Goal: Task Accomplishment & Management: Manage account settings

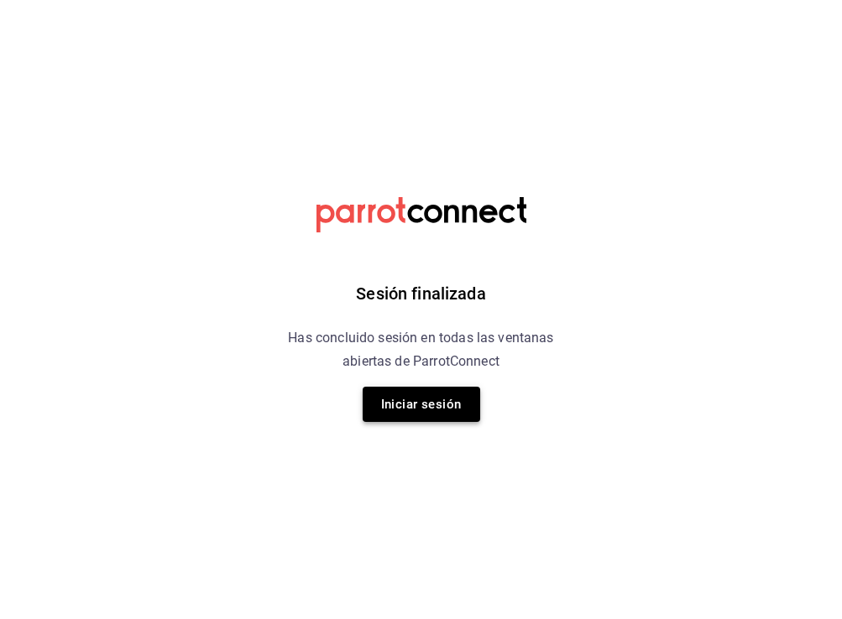
click at [415, 407] on button "Iniciar sesión" at bounding box center [422, 404] width 118 height 35
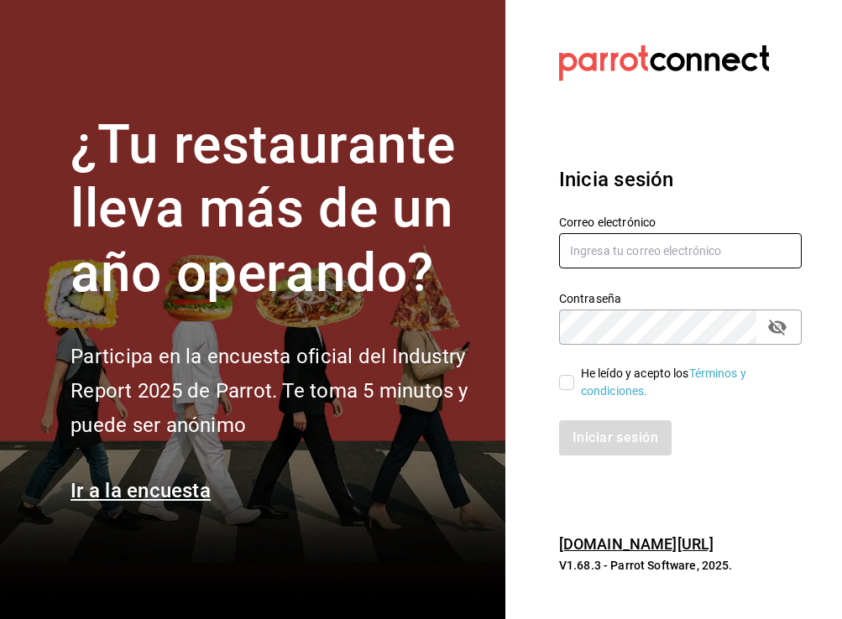
click at [588, 239] on input "text" at bounding box center [680, 250] width 243 height 35
type input "[EMAIL_ADDRESS][DOMAIN_NAME]"
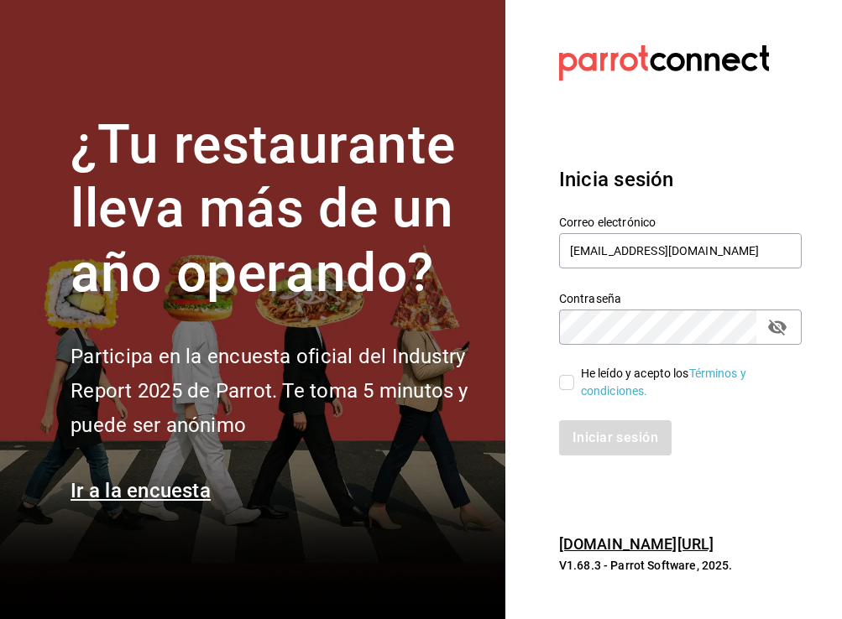
click at [567, 385] on input "He leído y acepto los Términos y condiciones." at bounding box center [566, 382] width 15 height 15
checkbox input "true"
click at [588, 442] on button "Iniciar sesión" at bounding box center [616, 438] width 114 height 35
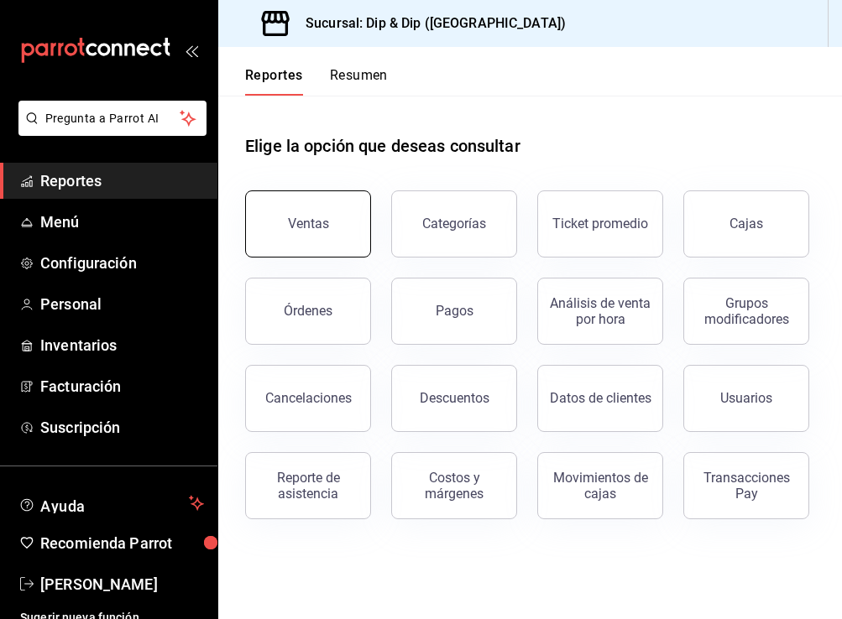
click at [280, 212] on button "Ventas" at bounding box center [308, 224] width 126 height 67
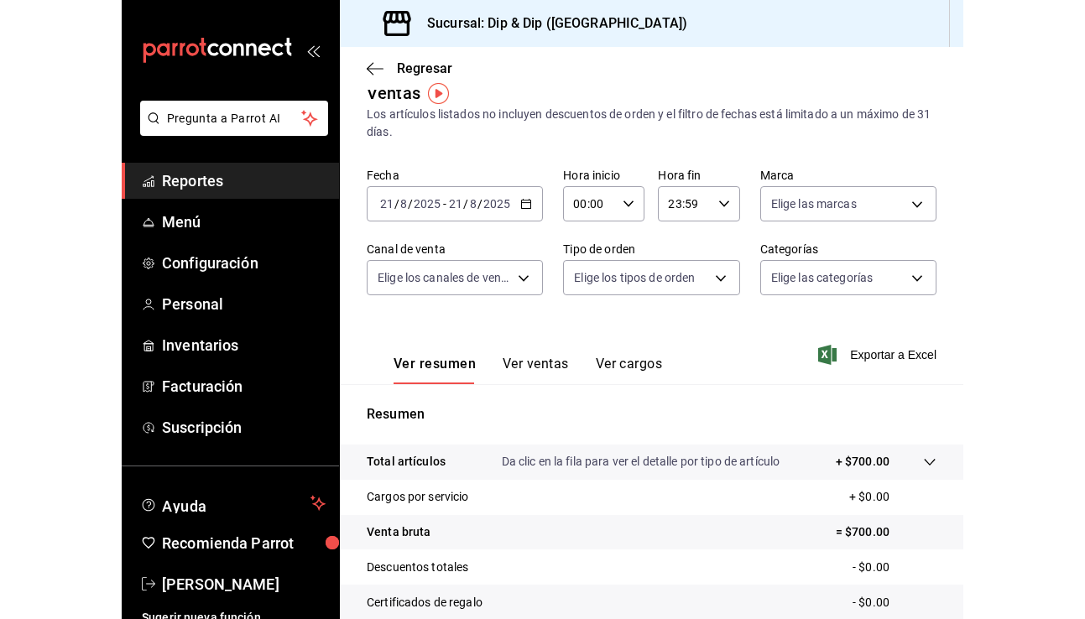
scroll to position [24, 0]
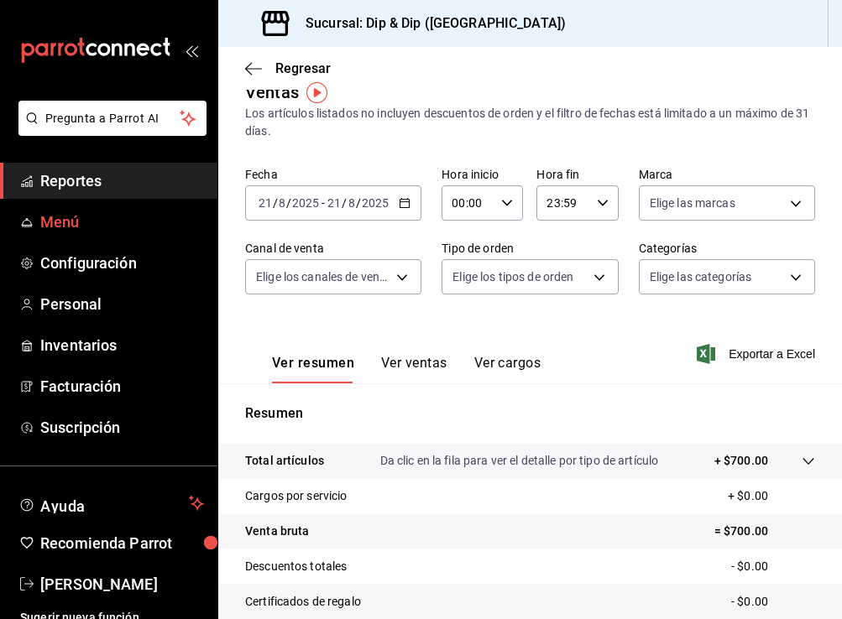
click at [91, 210] on link "Menú" at bounding box center [108, 222] width 217 height 36
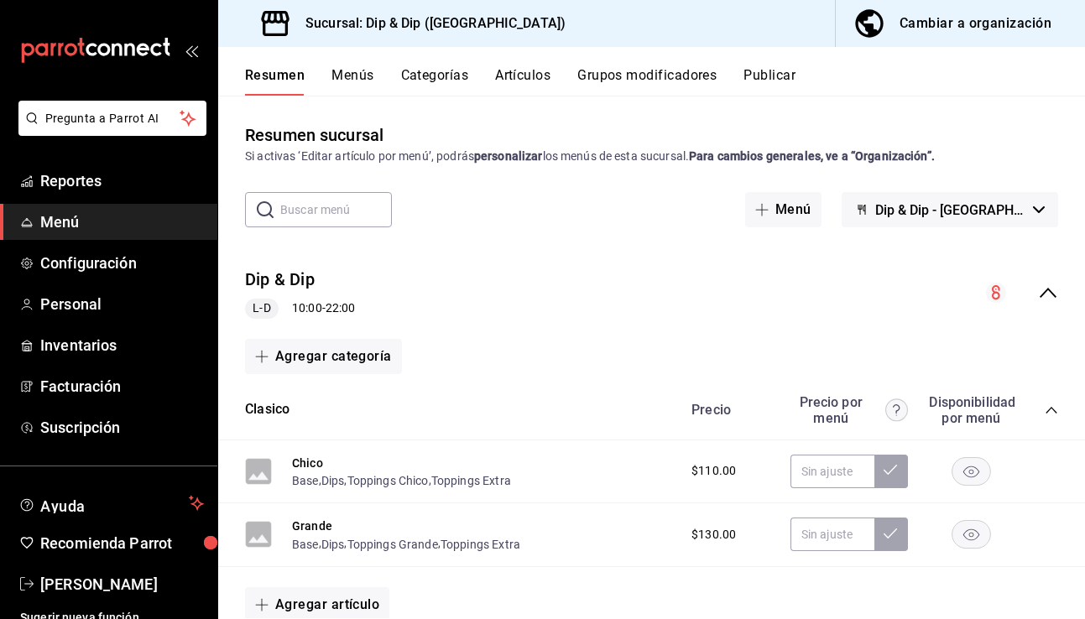
click at [841, 27] on span "button" at bounding box center [873, 24] width 40 height 34
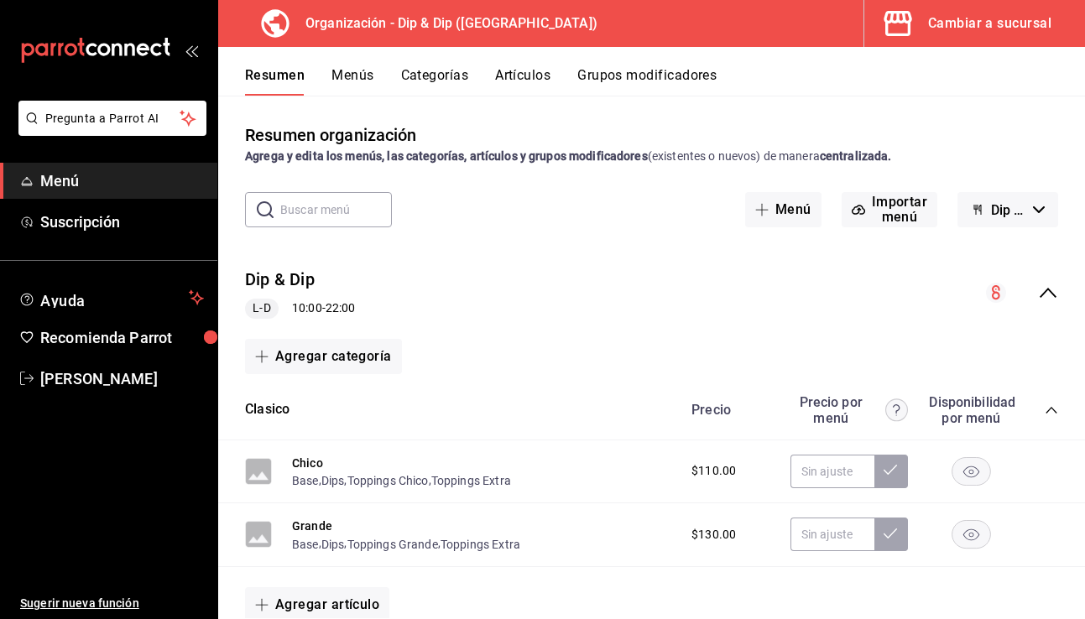
click at [452, 87] on button "Categorías" at bounding box center [435, 81] width 68 height 29
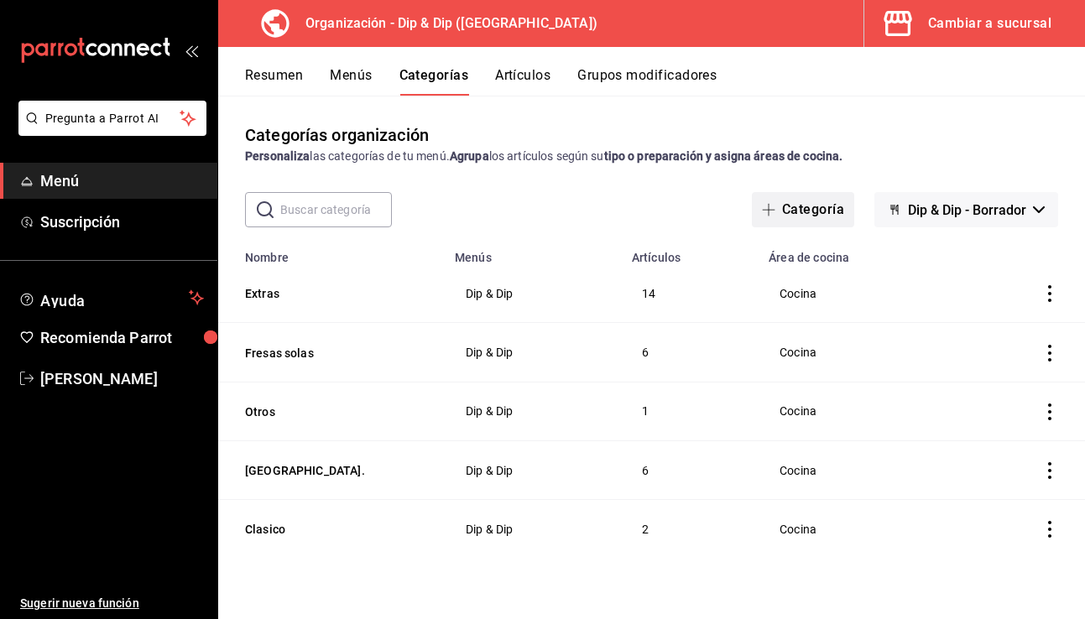
click at [814, 217] on button "Categoría" at bounding box center [803, 209] width 102 height 35
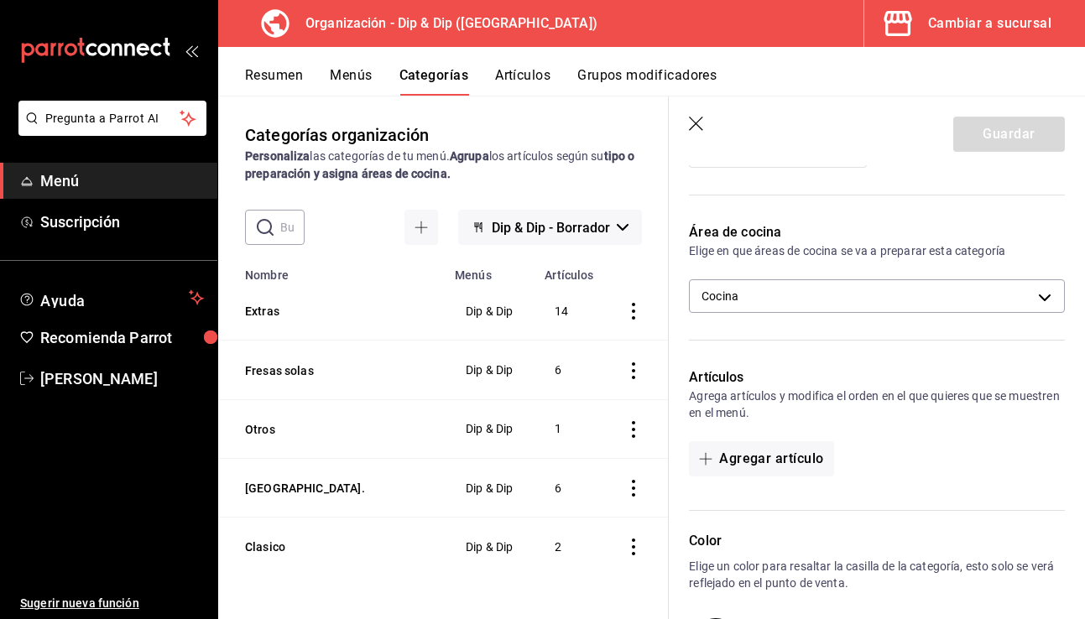
scroll to position [222, 0]
type input "Promos"
click at [734, 451] on button "Agregar artículo" at bounding box center [761, 459] width 144 height 35
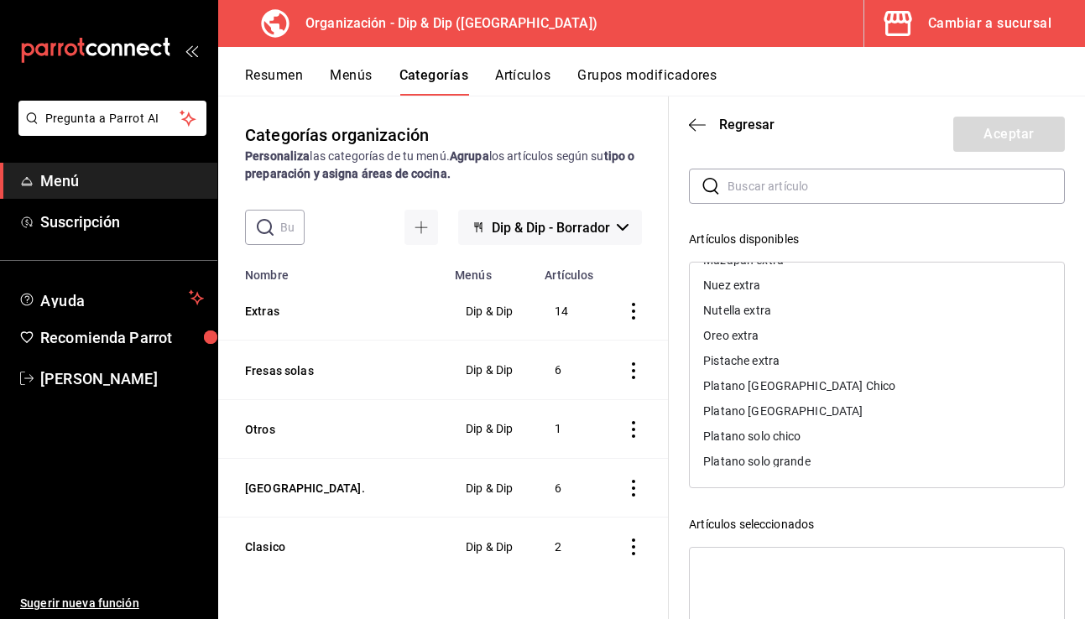
scroll to position [77, 0]
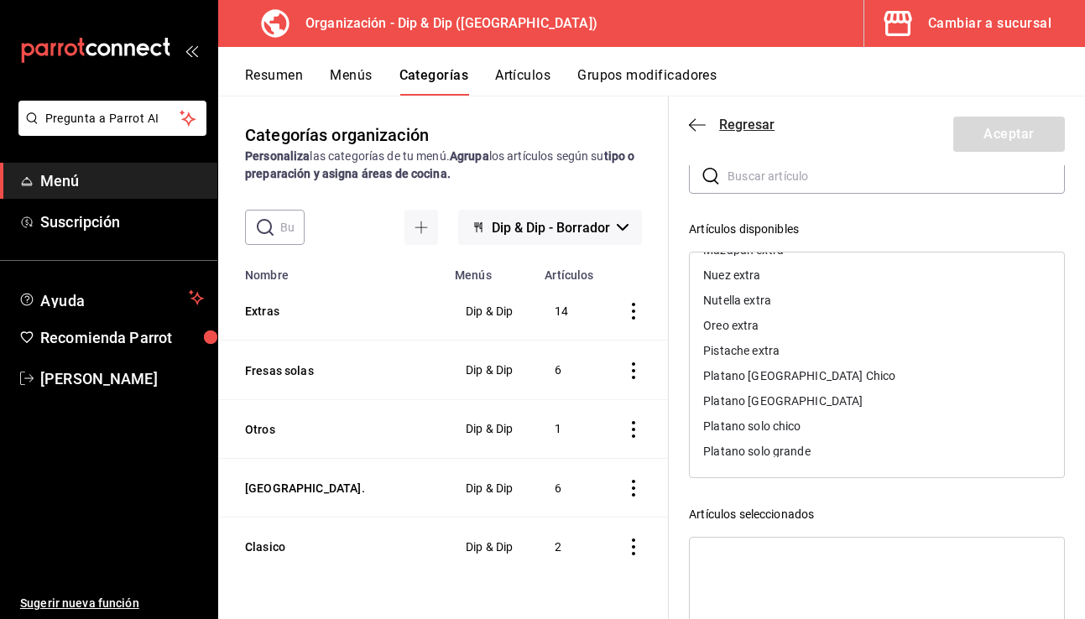
click at [696, 125] on icon "button" at bounding box center [697, 125] width 17 height 15
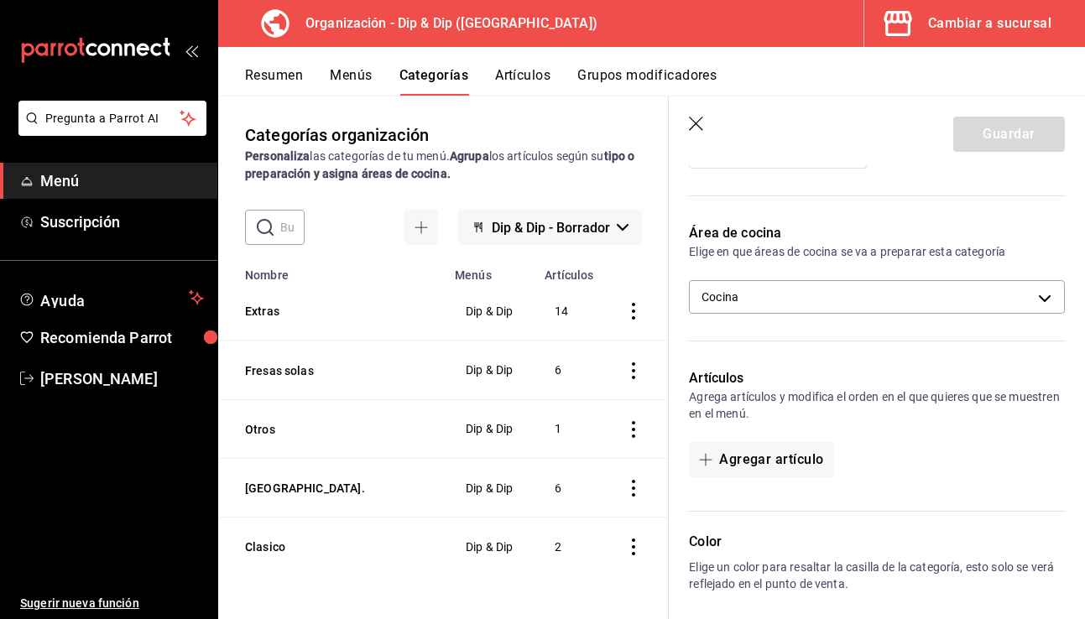
click at [696, 119] on icon "button" at bounding box center [697, 125] width 17 height 17
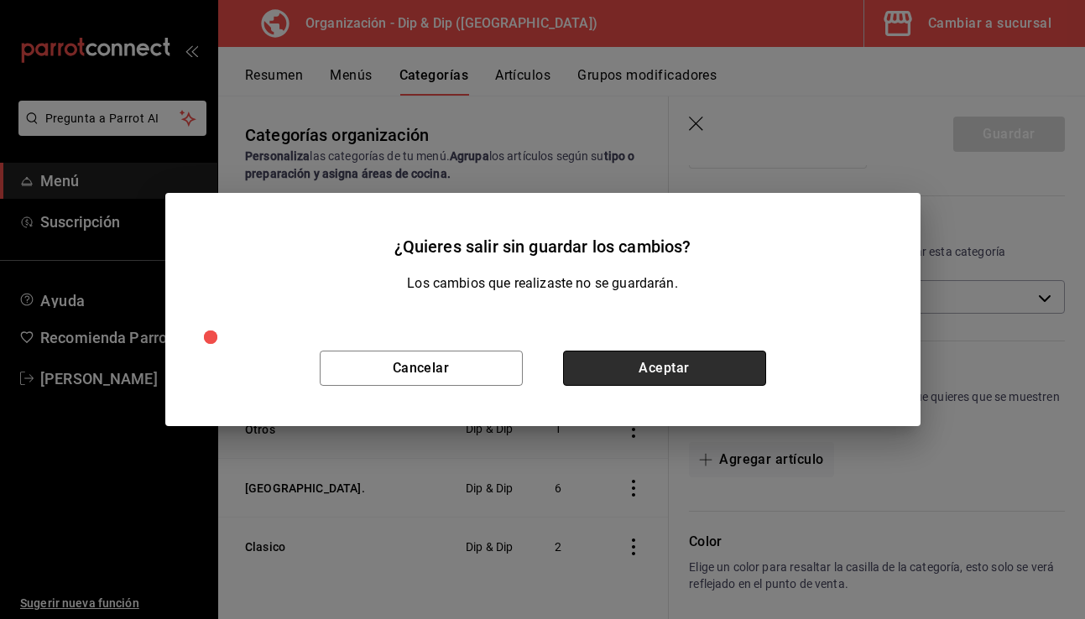
click at [605, 363] on button "Aceptar" at bounding box center [664, 368] width 203 height 35
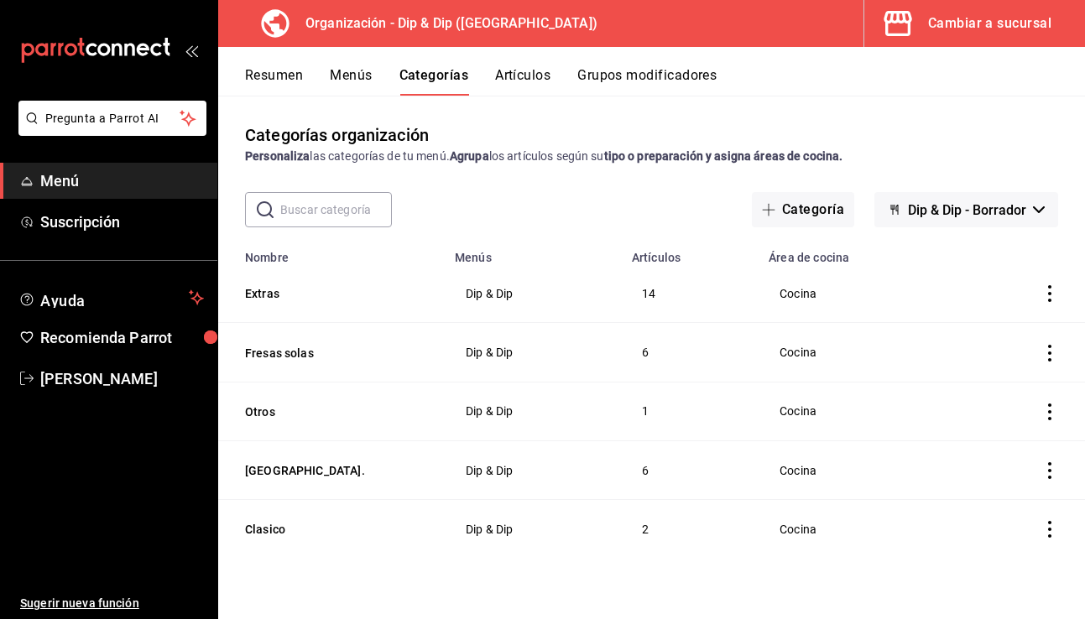
click at [525, 76] on button "Artículos" at bounding box center [522, 81] width 55 height 29
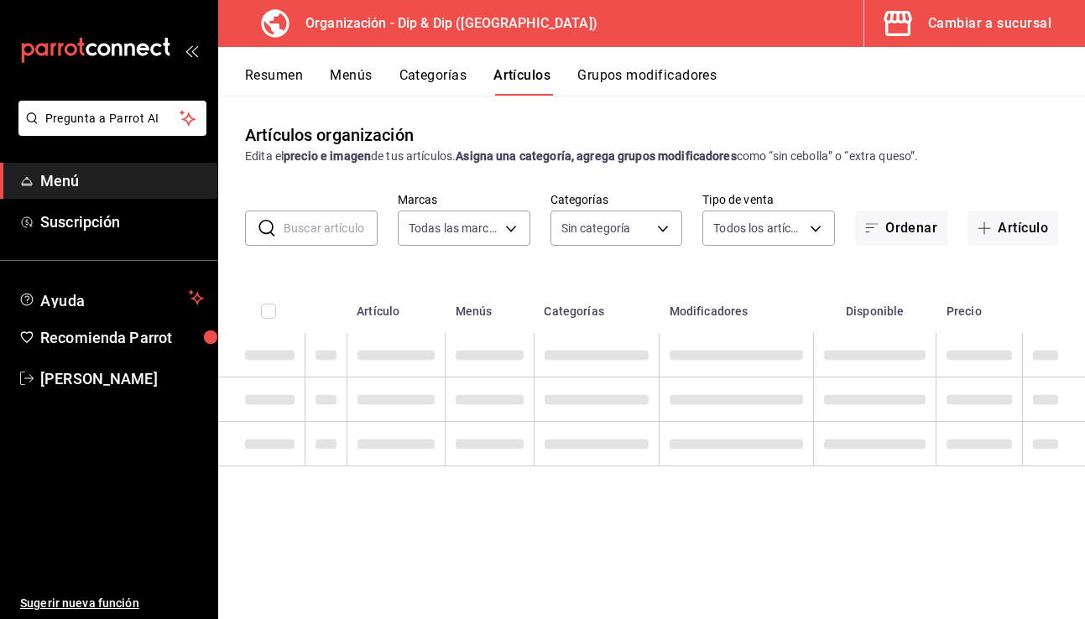
type input "a73dcbb4-33ef-4727-8e52-c16671ed3dbc"
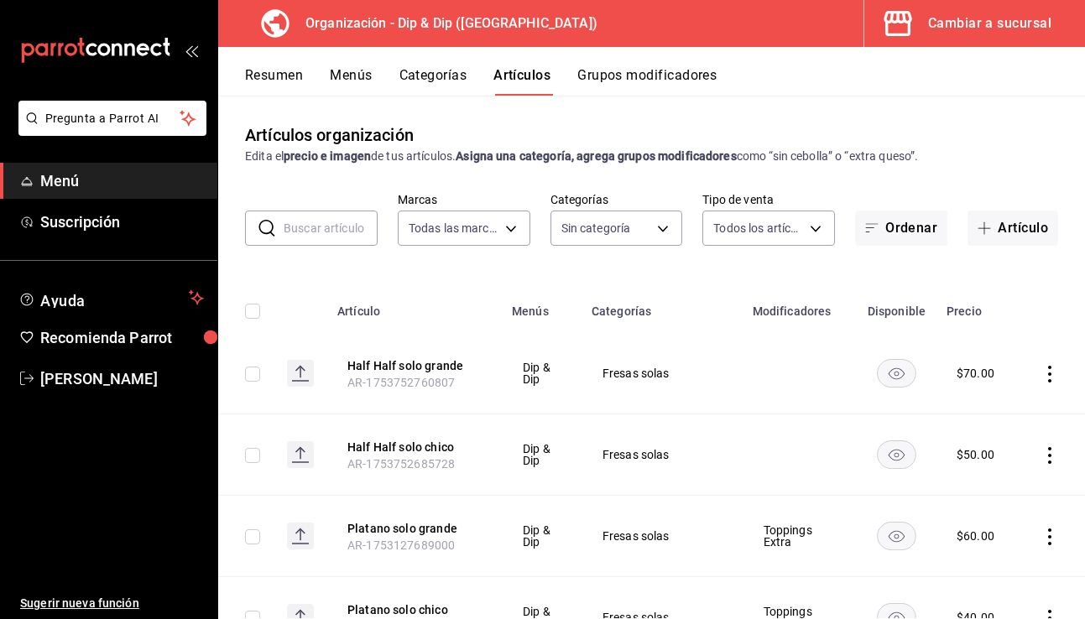
type input "4c16922b-55dd-454c-9bbc-caa333b858e0,5e338024-c1ec-4c43-9061-1dd9c237dc58,8a16f…"
click at [841, 231] on button "Artículo" at bounding box center [1013, 228] width 91 height 35
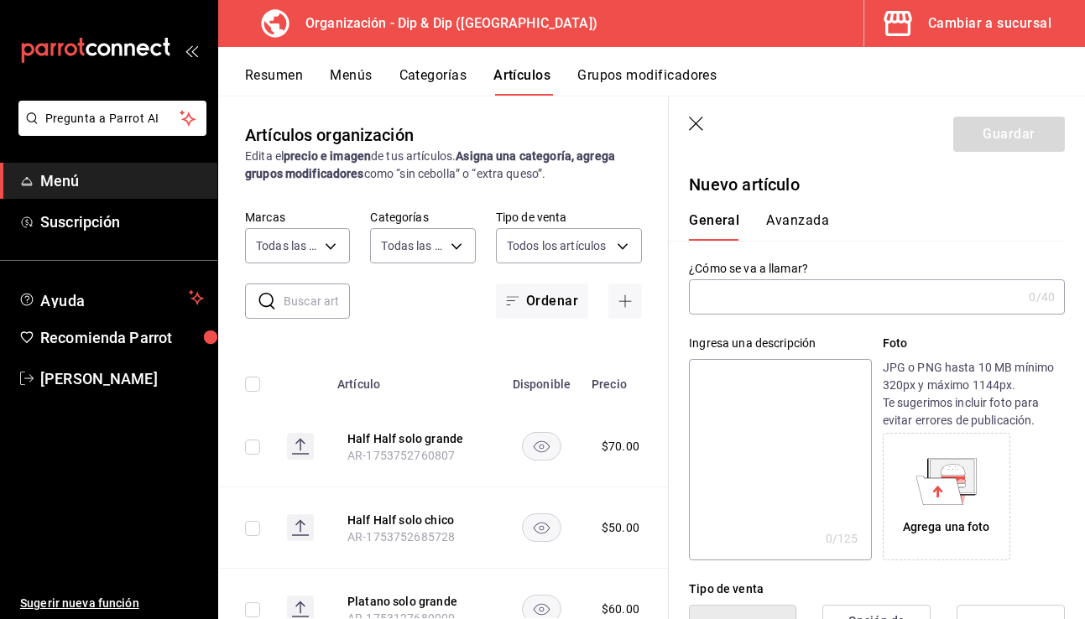
click at [743, 302] on input "text" at bounding box center [855, 297] width 333 height 34
click at [707, 300] on input "2 x 180" at bounding box center [855, 297] width 333 height 34
click at [785, 296] on input "2 chicos x 180" at bounding box center [852, 297] width 327 height 34
click at [748, 300] on input "2 chicos x 180" at bounding box center [852, 297] width 327 height 34
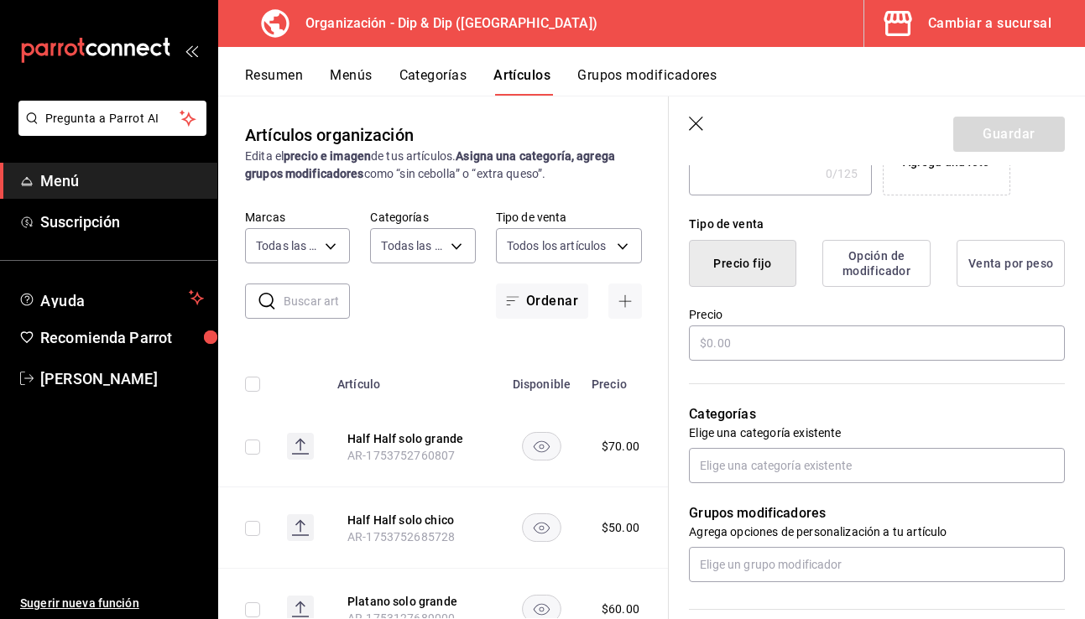
scroll to position [378, 0]
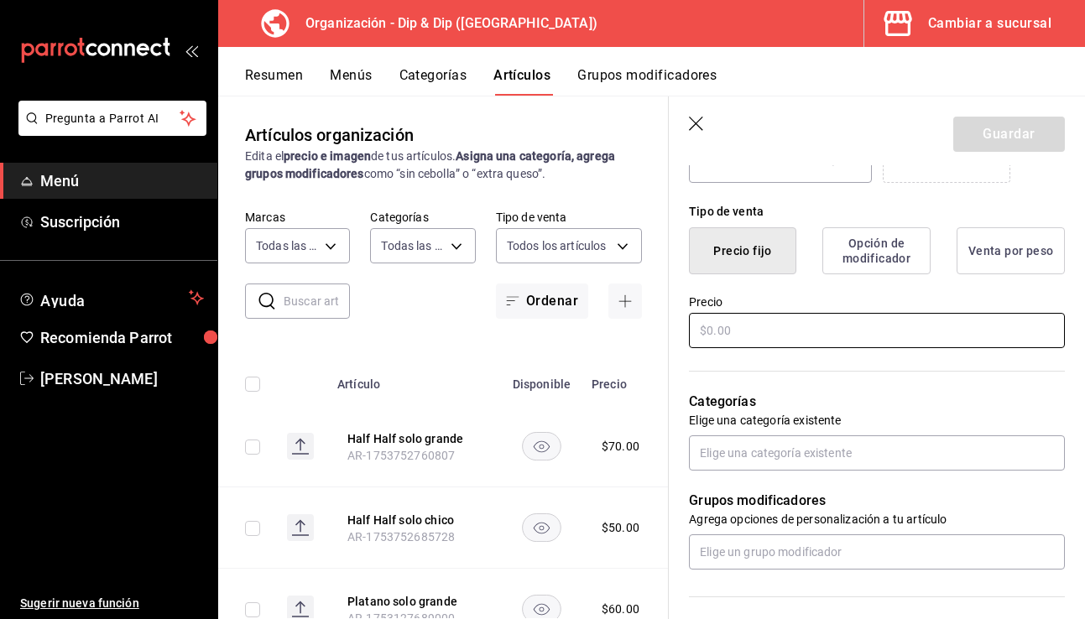
type input "2 chicos fresa x 180"
click at [738, 333] on input "text" at bounding box center [877, 330] width 376 height 35
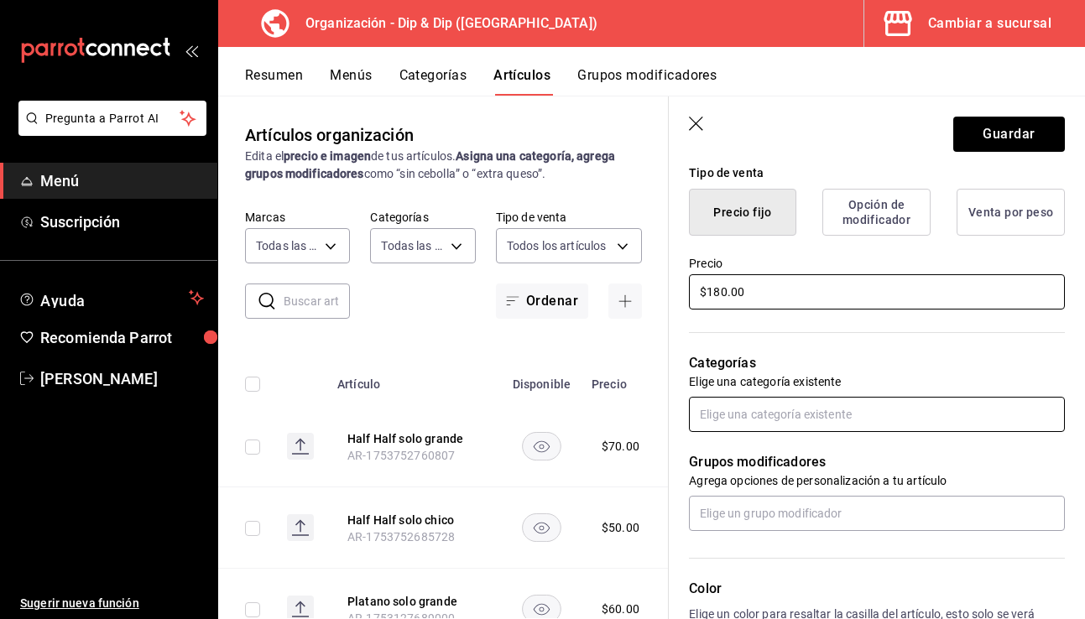
type input "$180.00"
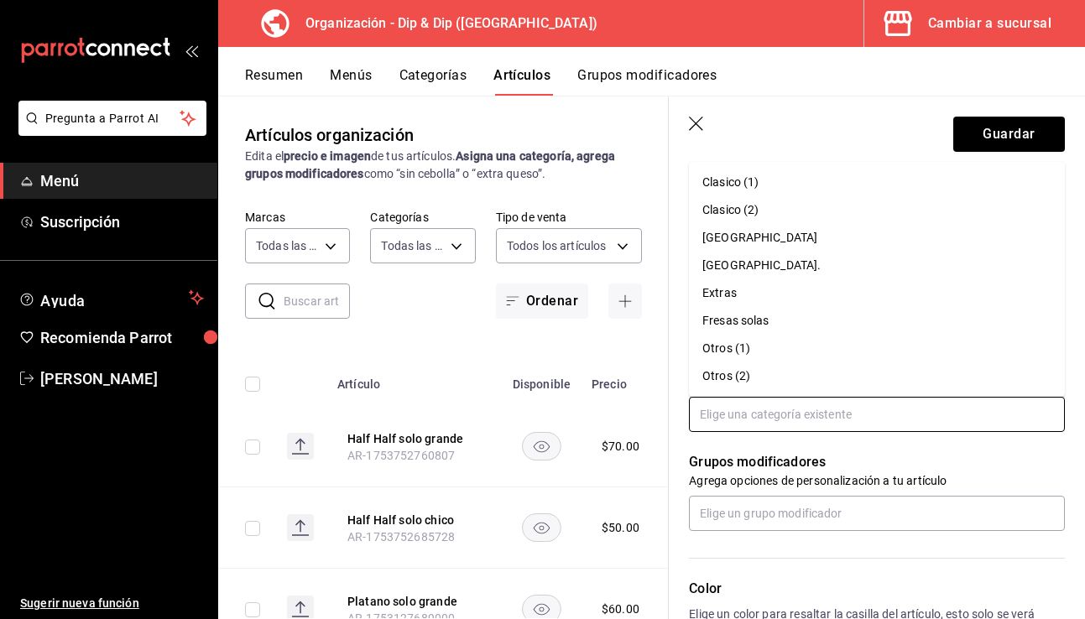
click at [802, 420] on input "text" at bounding box center [877, 414] width 376 height 35
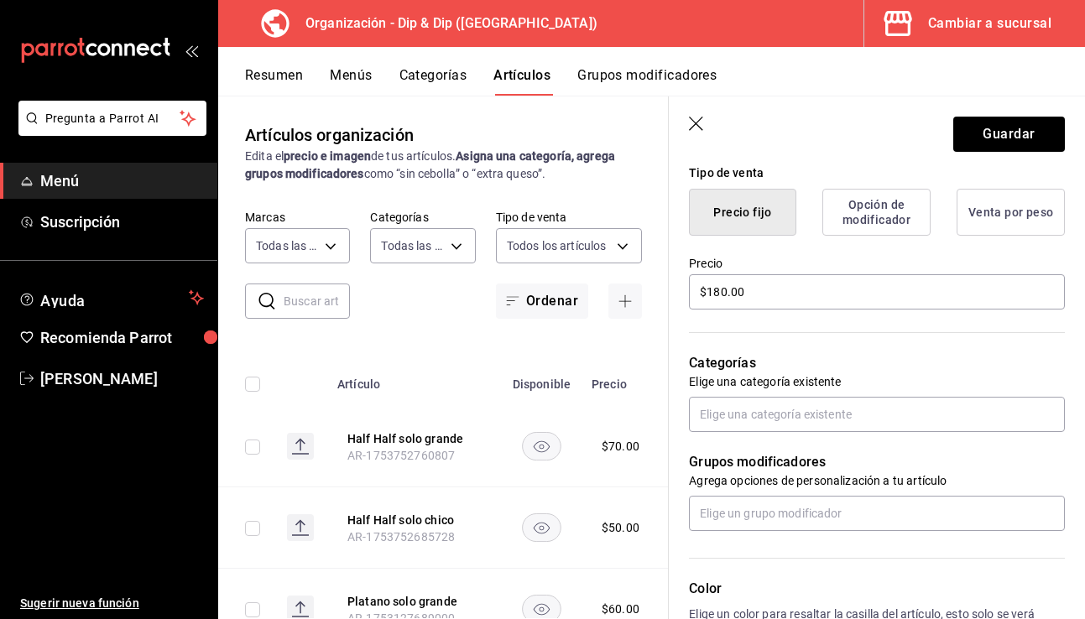
click at [806, 449] on div "Grupos modificadores Agrega opciones de personalización a tu artículo" at bounding box center [867, 481] width 396 height 99
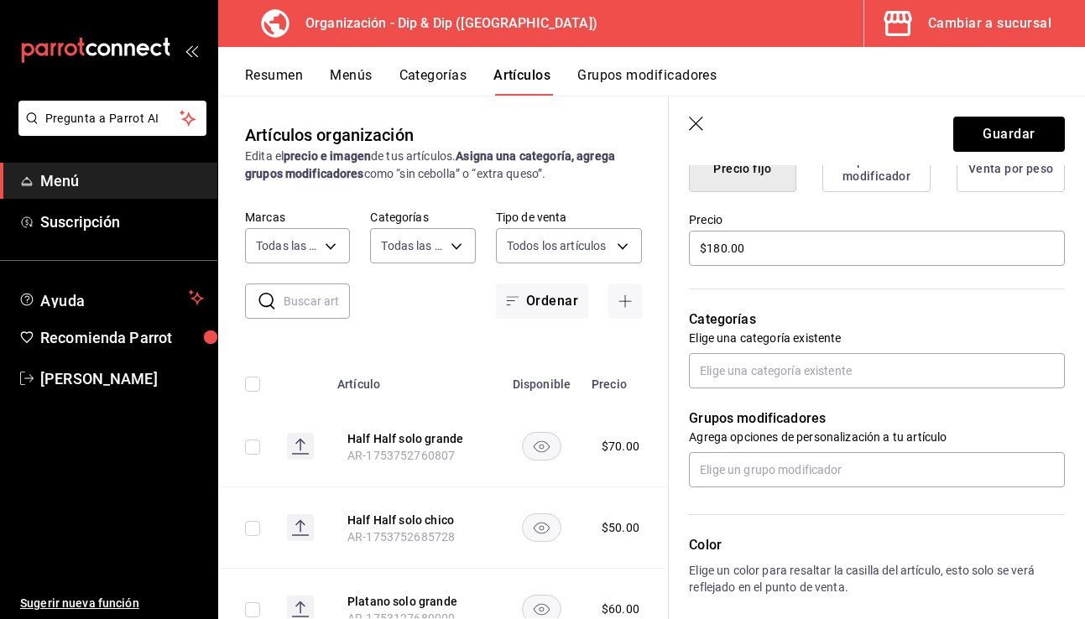
scroll to position [461, 0]
click at [766, 473] on input "text" at bounding box center [877, 469] width 376 height 35
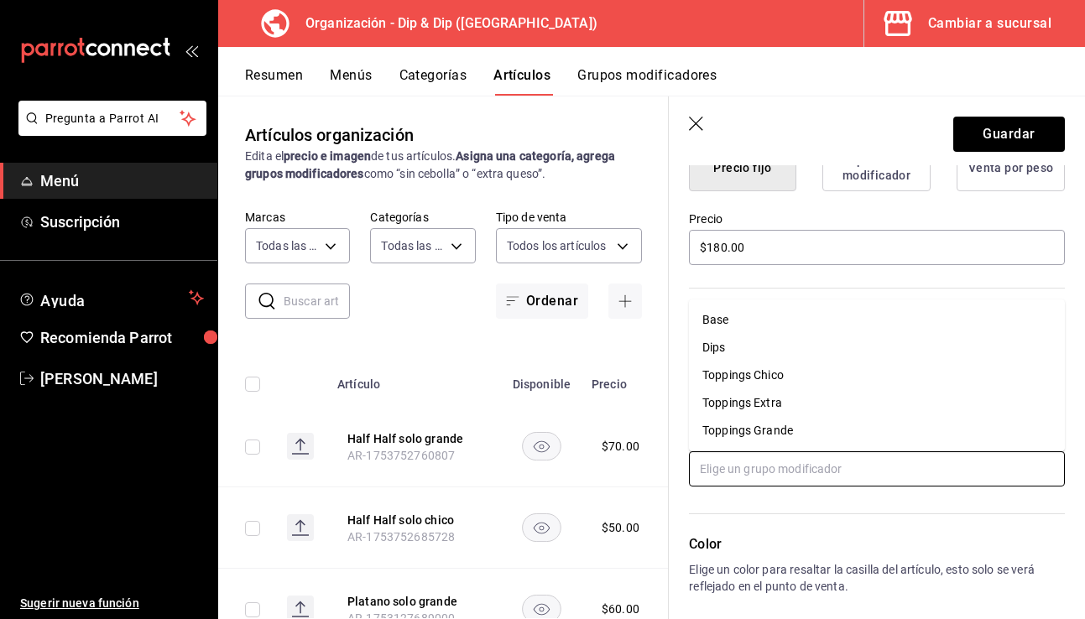
click at [746, 321] on li "Base" at bounding box center [877, 320] width 376 height 28
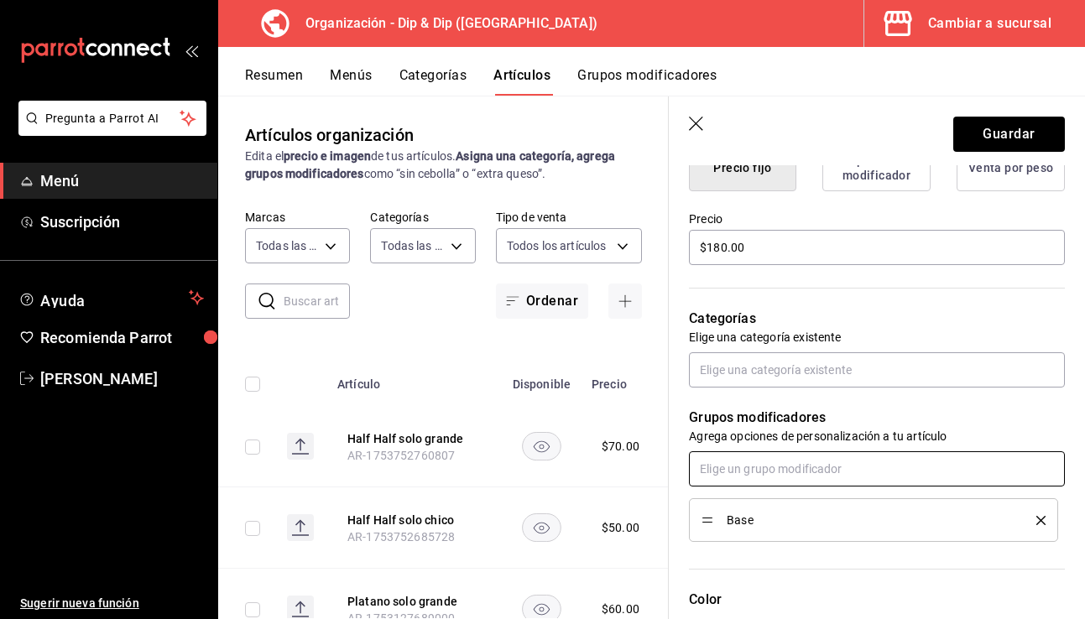
click at [751, 471] on input "text" at bounding box center [877, 469] width 376 height 35
click at [742, 505] on li "Dips" at bounding box center [877, 508] width 376 height 28
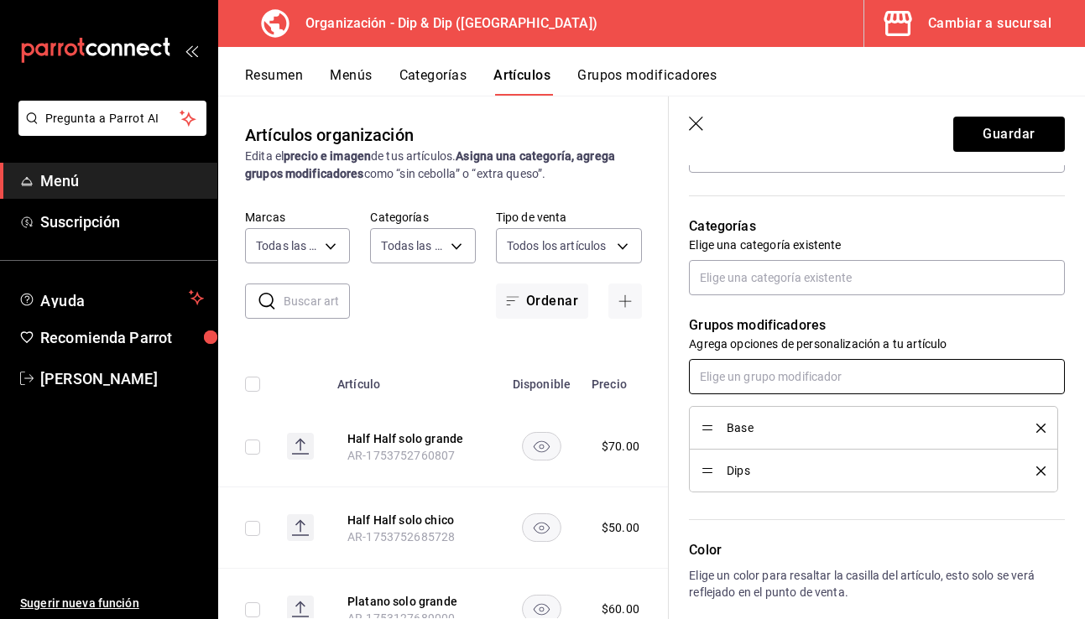
scroll to position [577, 0]
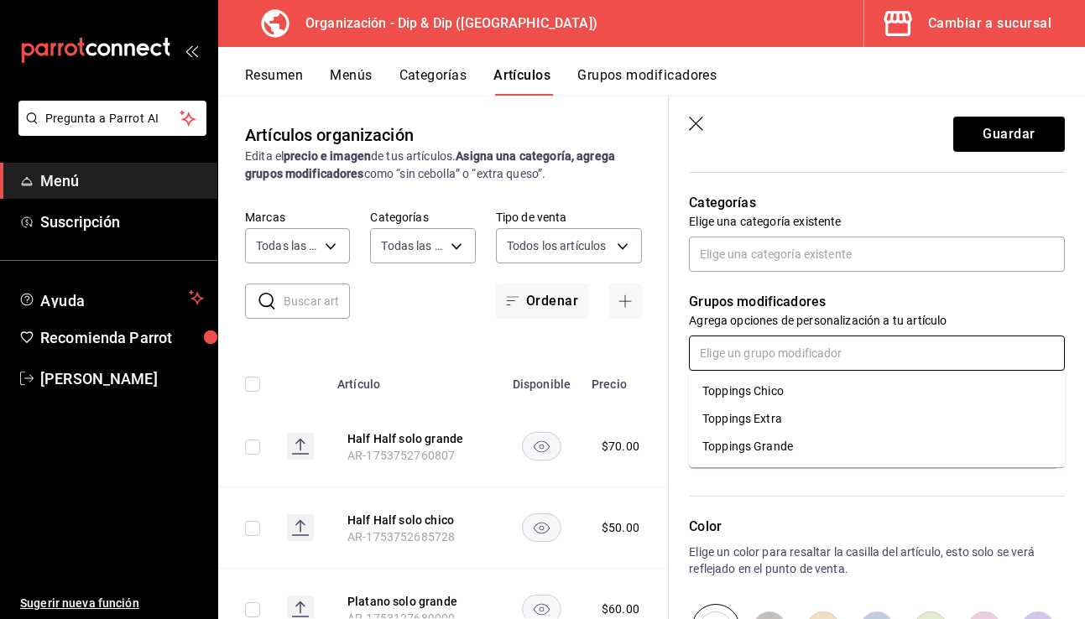
click at [758, 356] on input "text" at bounding box center [877, 353] width 376 height 35
click at [766, 386] on div "Toppings Chico" at bounding box center [743, 392] width 81 height 18
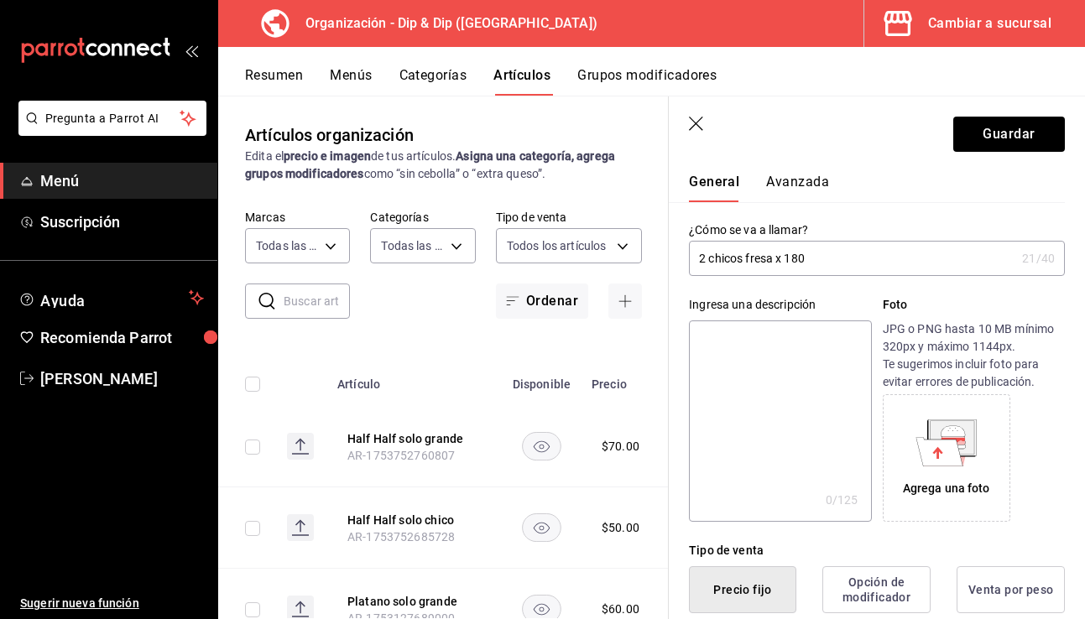
scroll to position [0, 0]
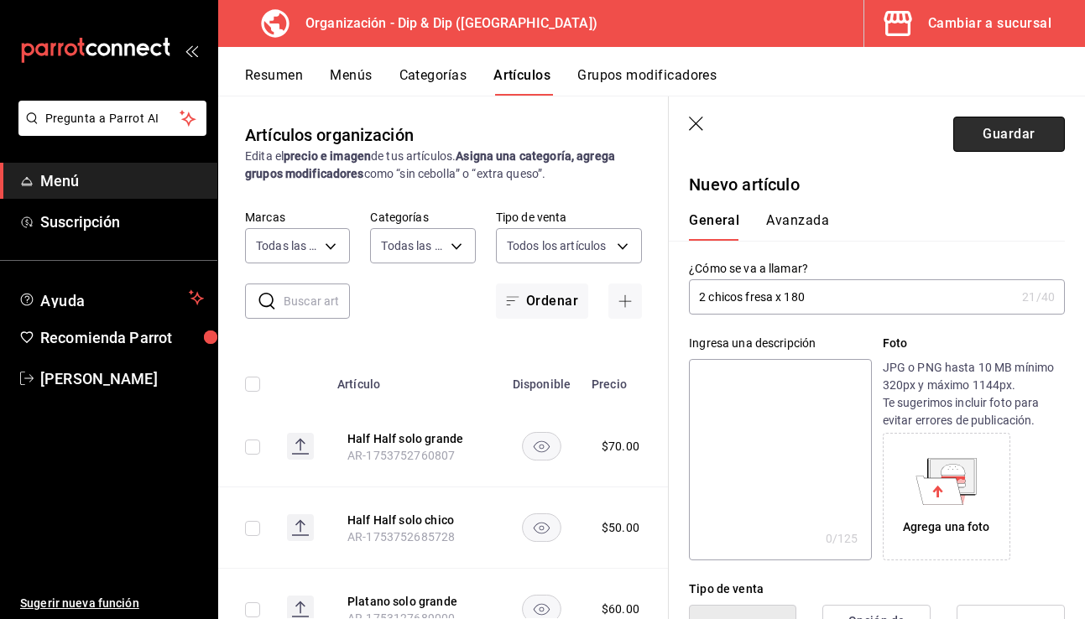
click at [841, 133] on button "Guardar" at bounding box center [1010, 134] width 112 height 35
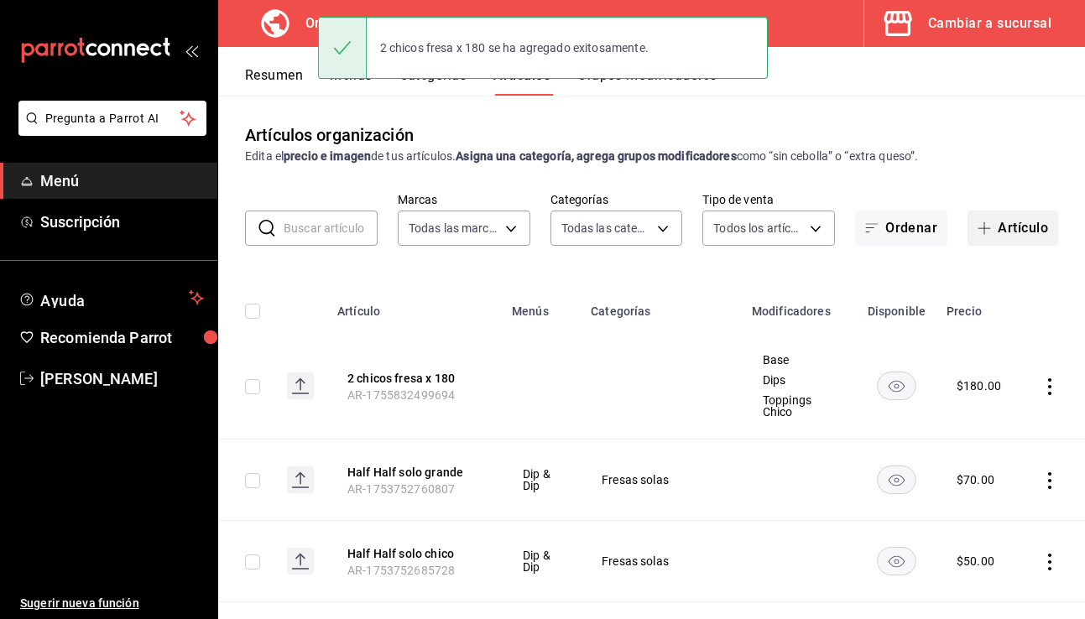
click at [841, 227] on button "Artículo" at bounding box center [1013, 228] width 91 height 35
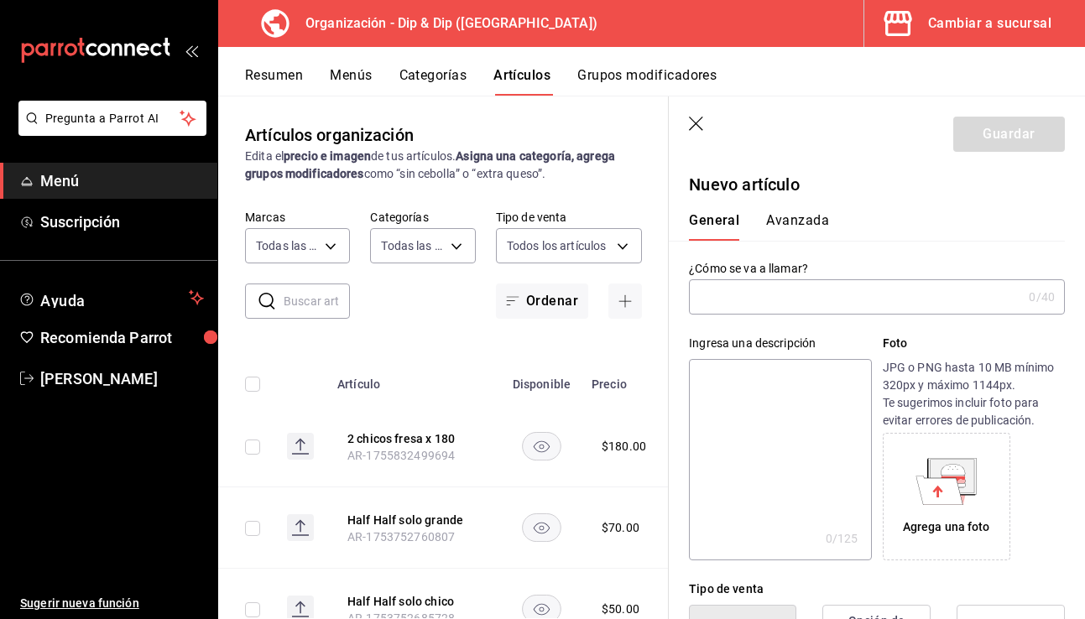
type input "AR-1755832647471"
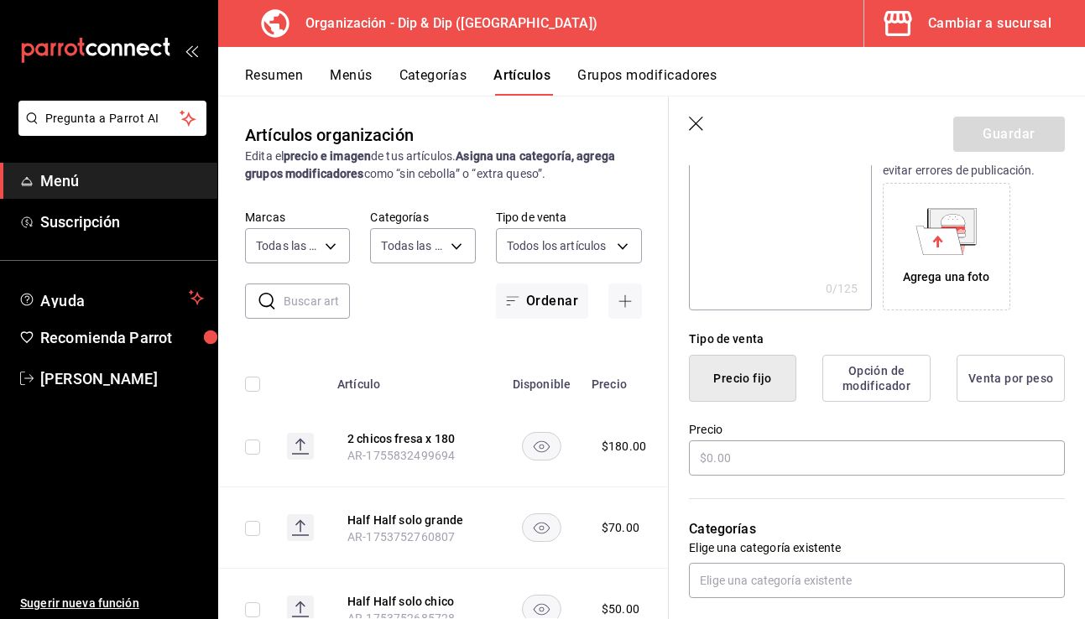
scroll to position [273, 0]
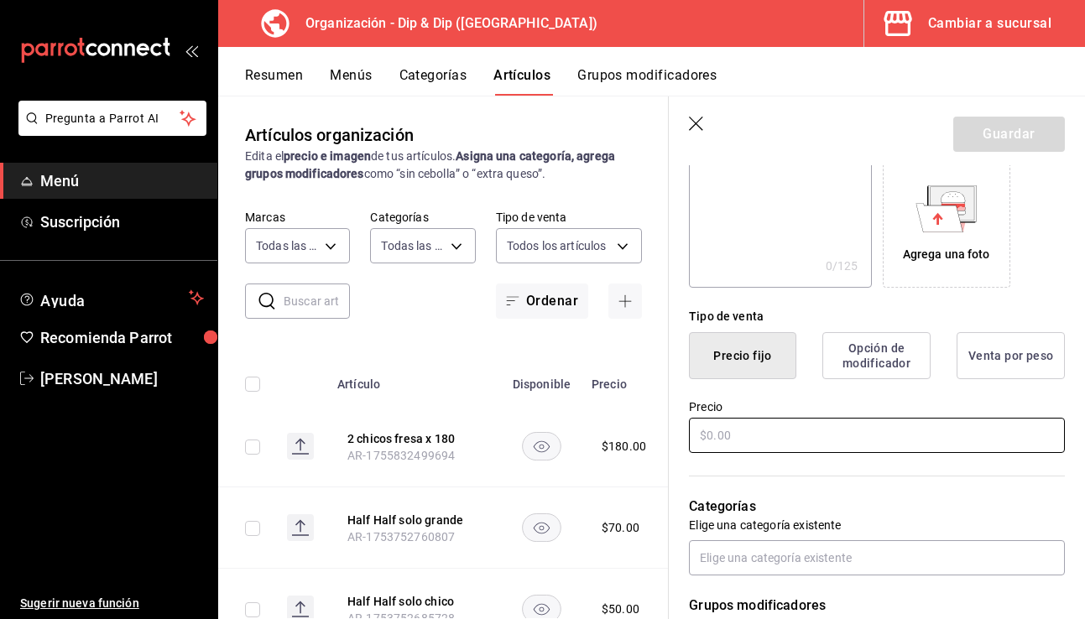
type input "2 chicos platano x 180"
click at [745, 442] on input "text" at bounding box center [877, 435] width 376 height 35
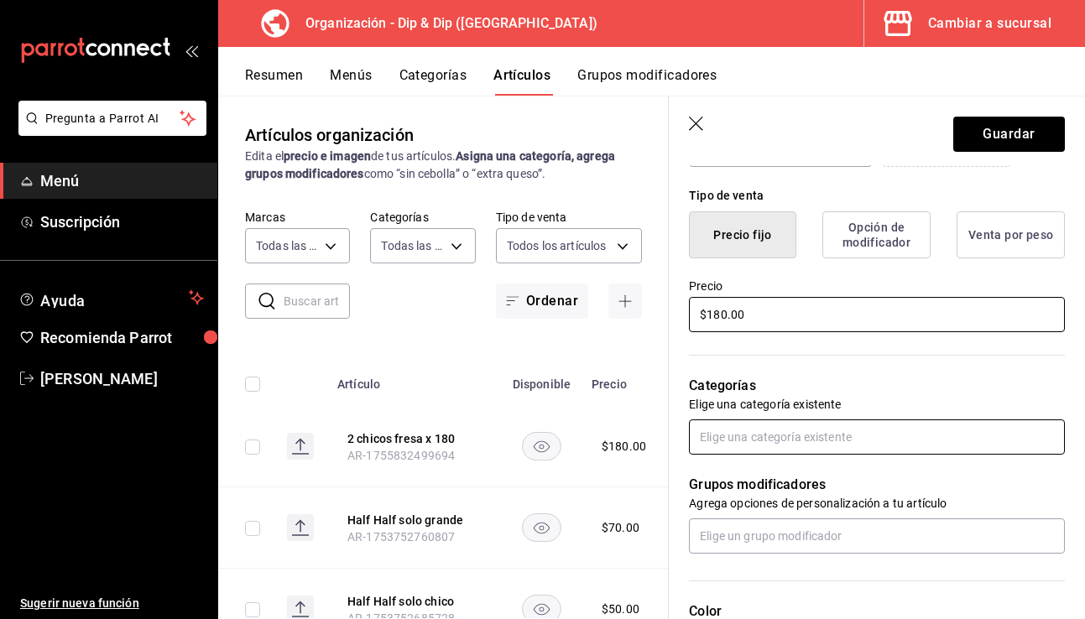
scroll to position [403, 0]
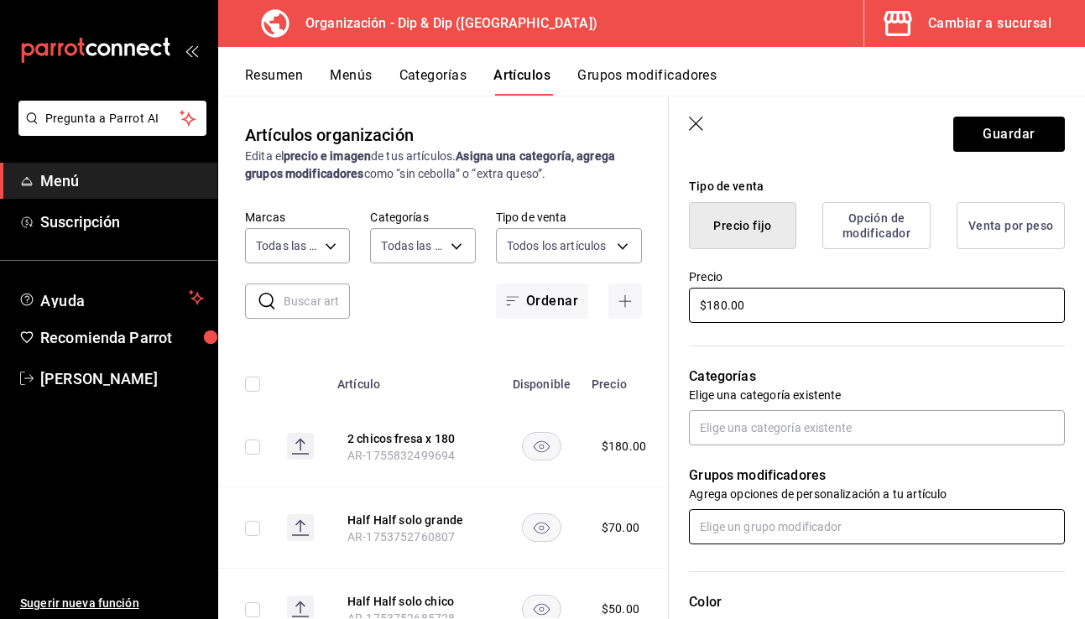
type input "$180.00"
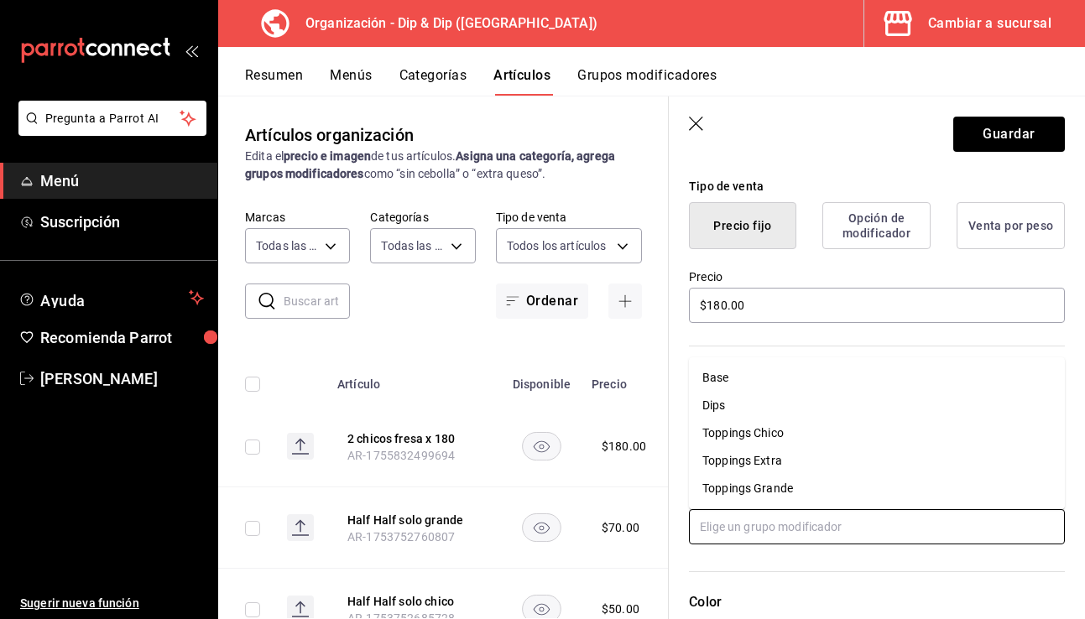
click at [750, 515] on input "text" at bounding box center [877, 527] width 376 height 35
click at [740, 380] on li "Base" at bounding box center [877, 378] width 376 height 28
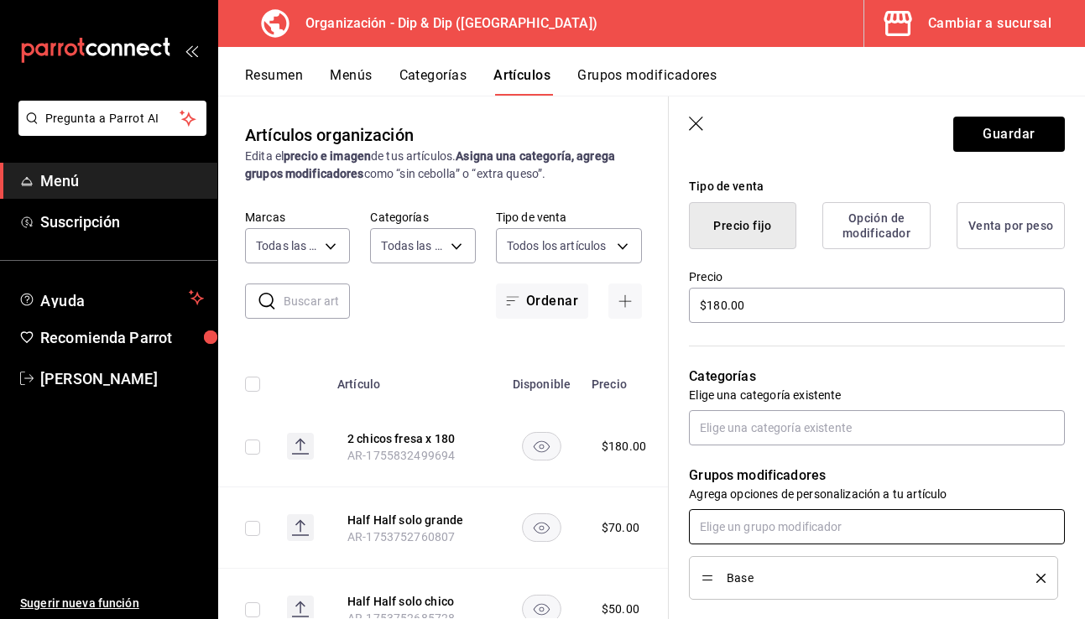
click at [741, 531] on input "text" at bounding box center [877, 527] width 376 height 35
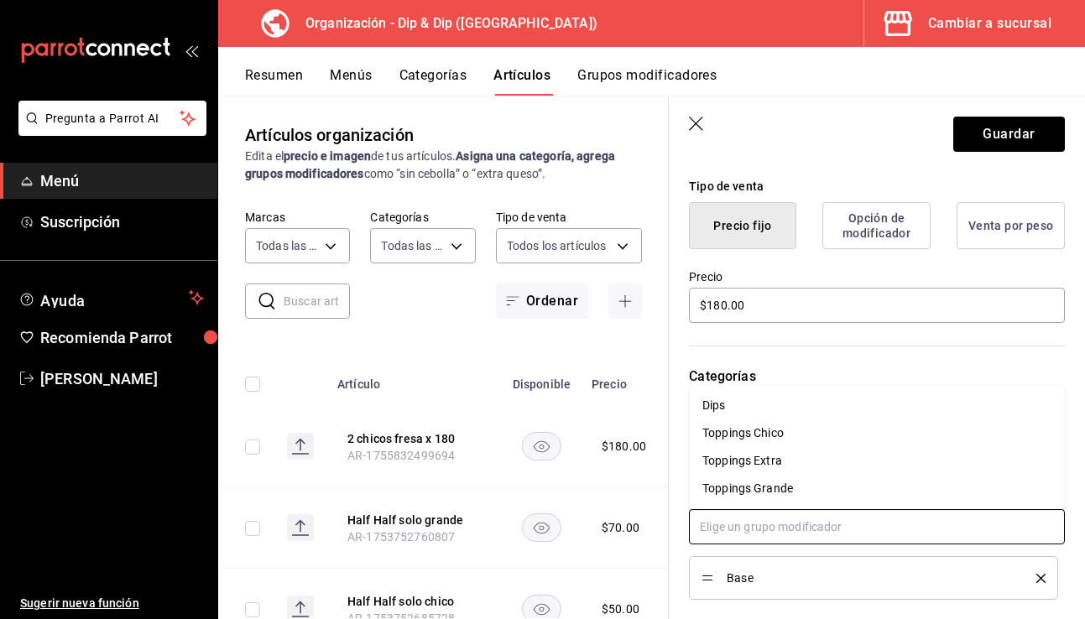
click at [738, 405] on li "Dips" at bounding box center [877, 406] width 376 height 28
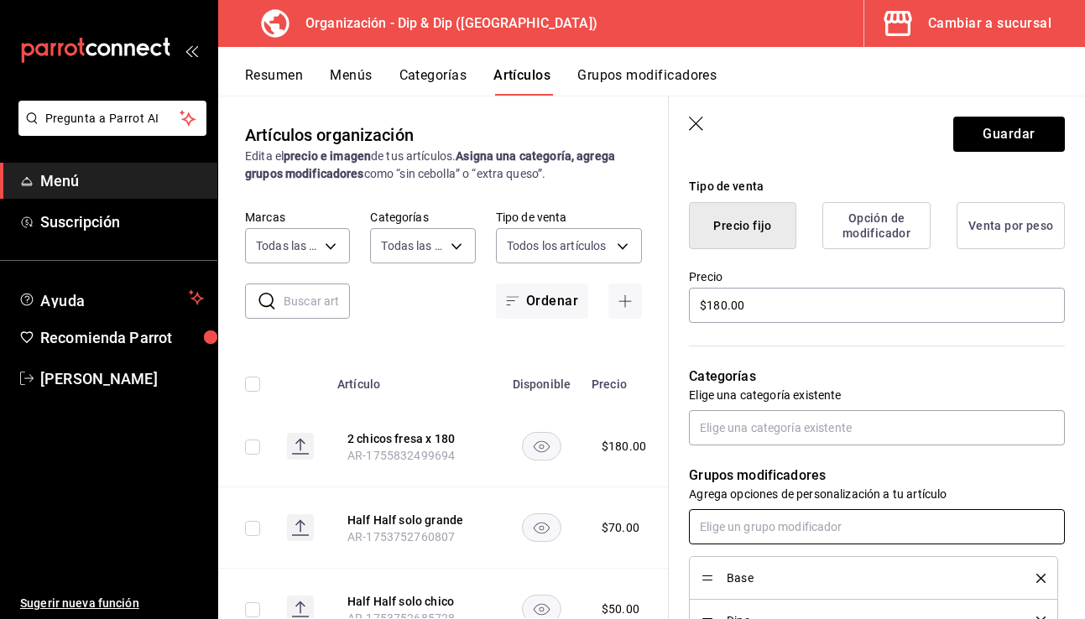
click at [744, 530] on input "text" at bounding box center [877, 527] width 376 height 35
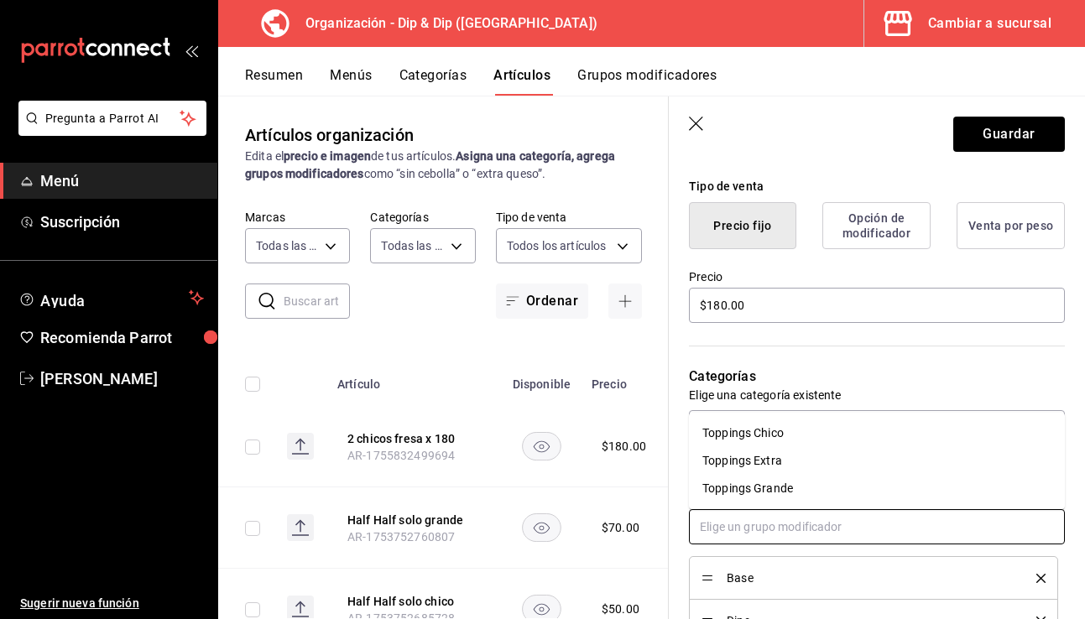
click at [770, 442] on div "Toppings Chico" at bounding box center [743, 434] width 81 height 18
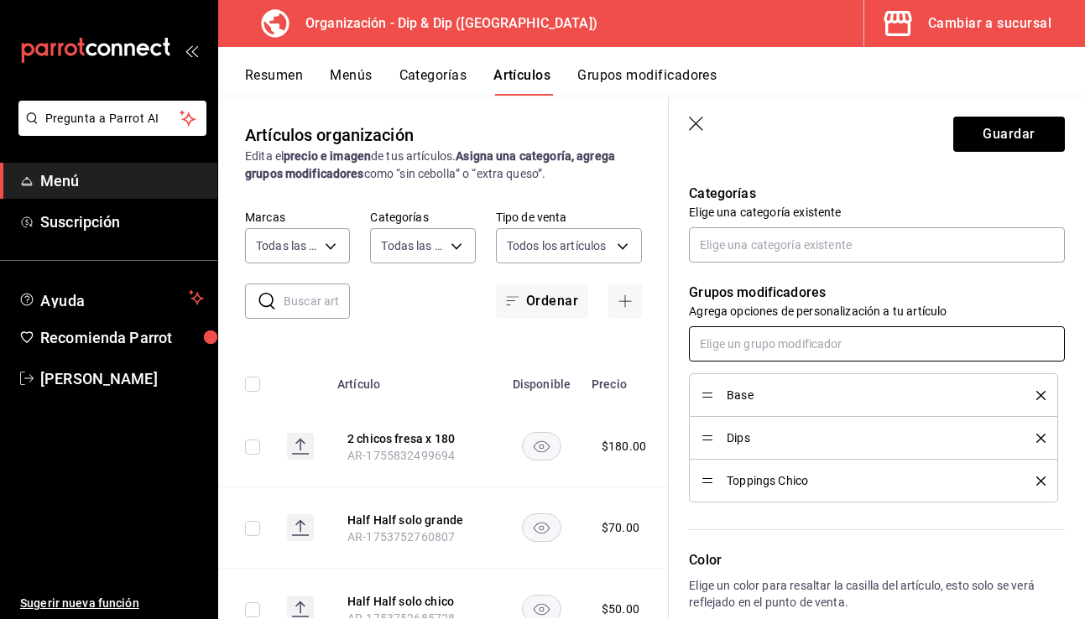
scroll to position [583, 0]
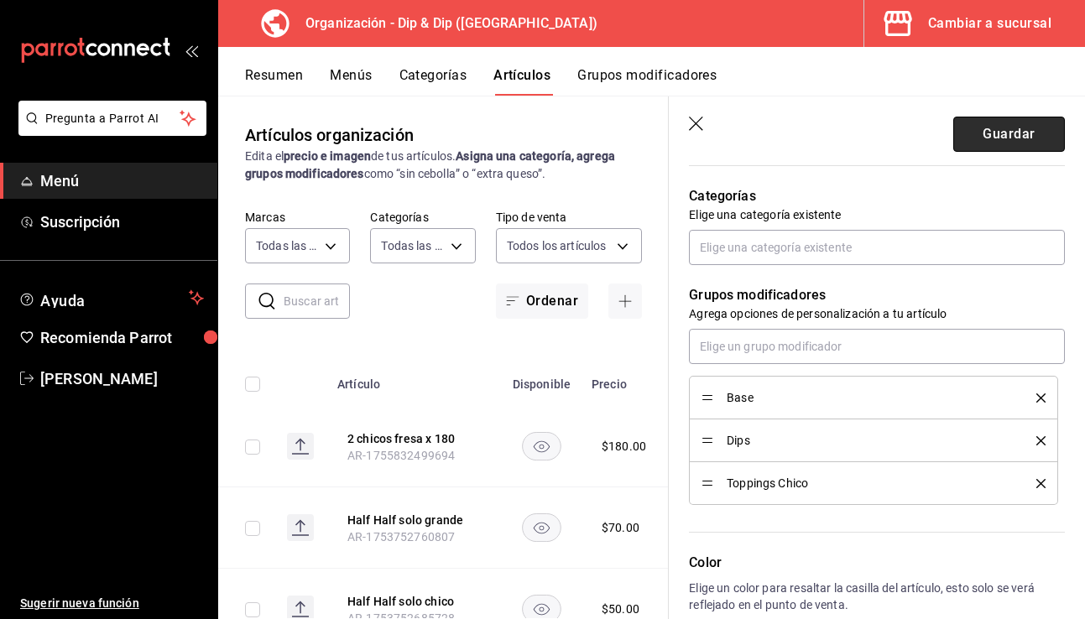
click at [841, 128] on button "Guardar" at bounding box center [1010, 134] width 112 height 35
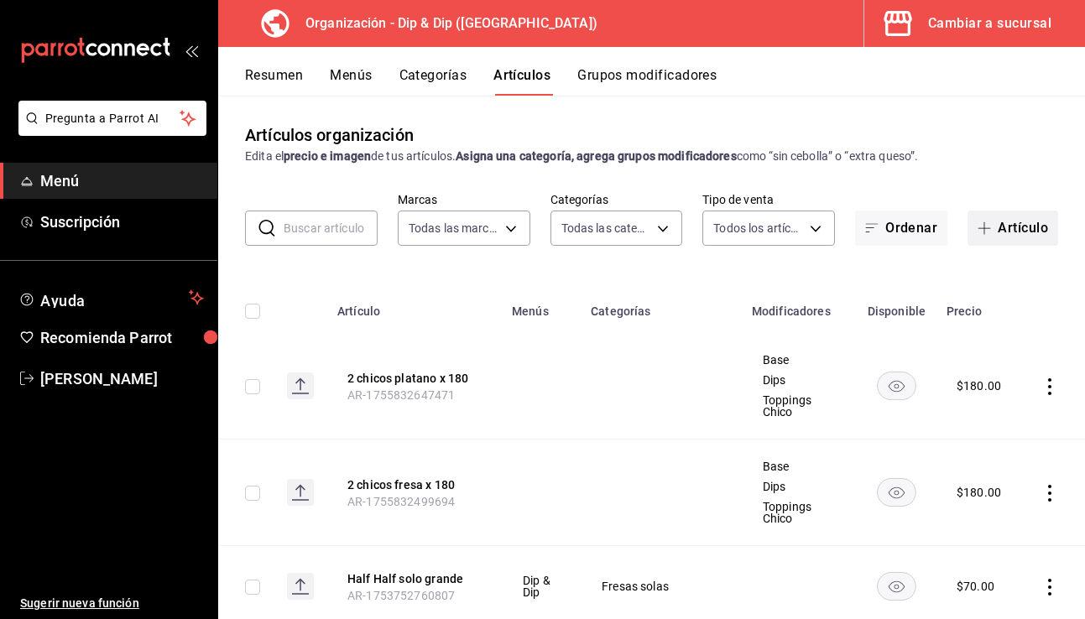
click at [841, 226] on button "Artículo" at bounding box center [1013, 228] width 91 height 35
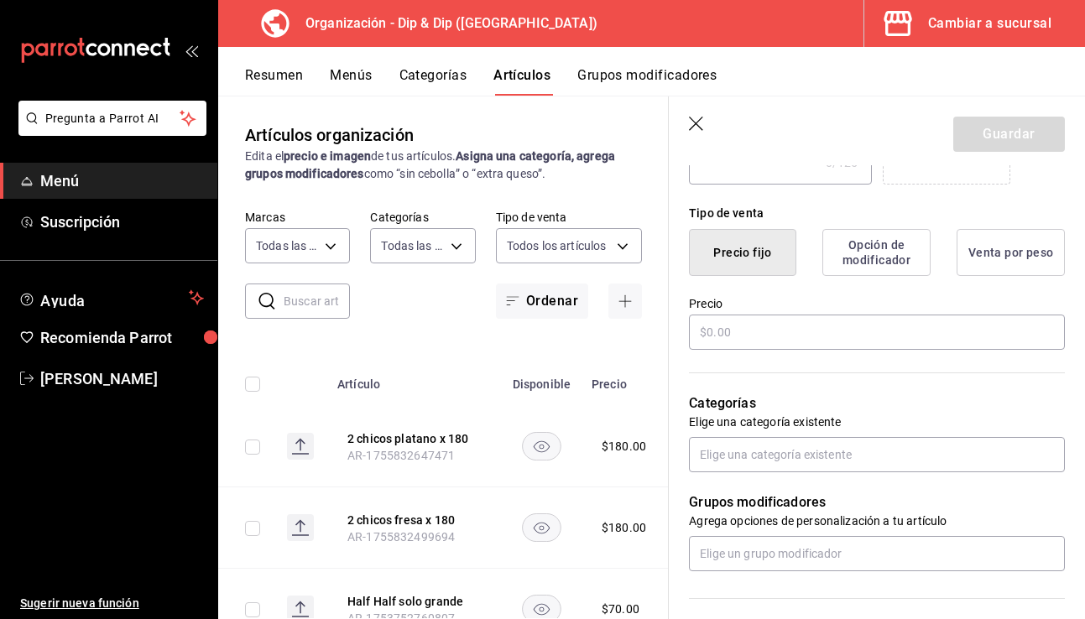
scroll to position [398, 0]
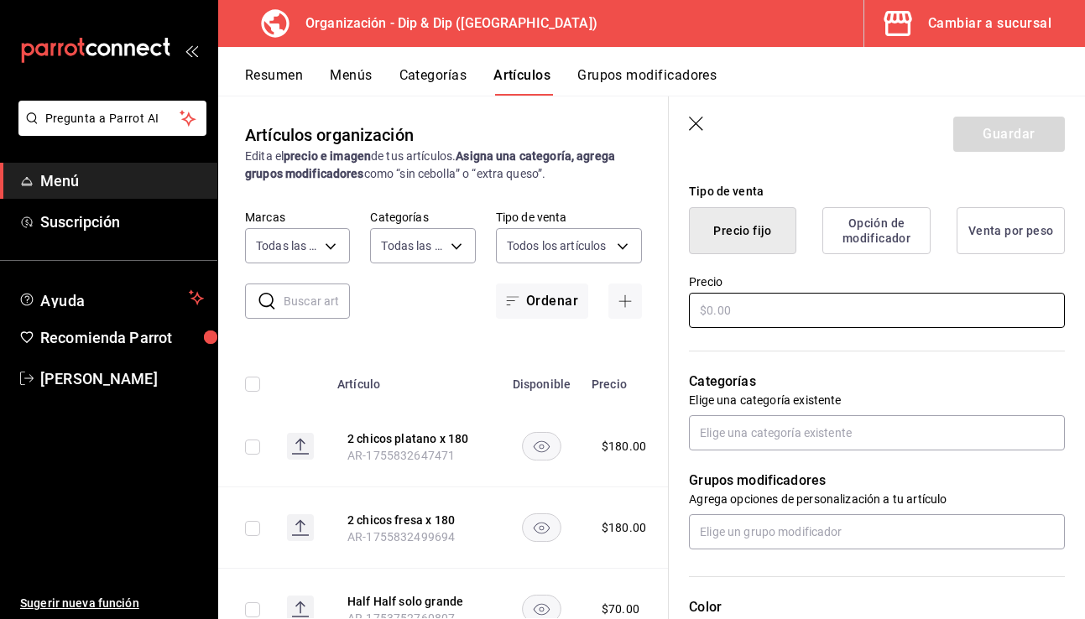
type input "2 chicos half half x 180"
click at [753, 314] on input "text" at bounding box center [877, 310] width 376 height 35
type input "$180.00"
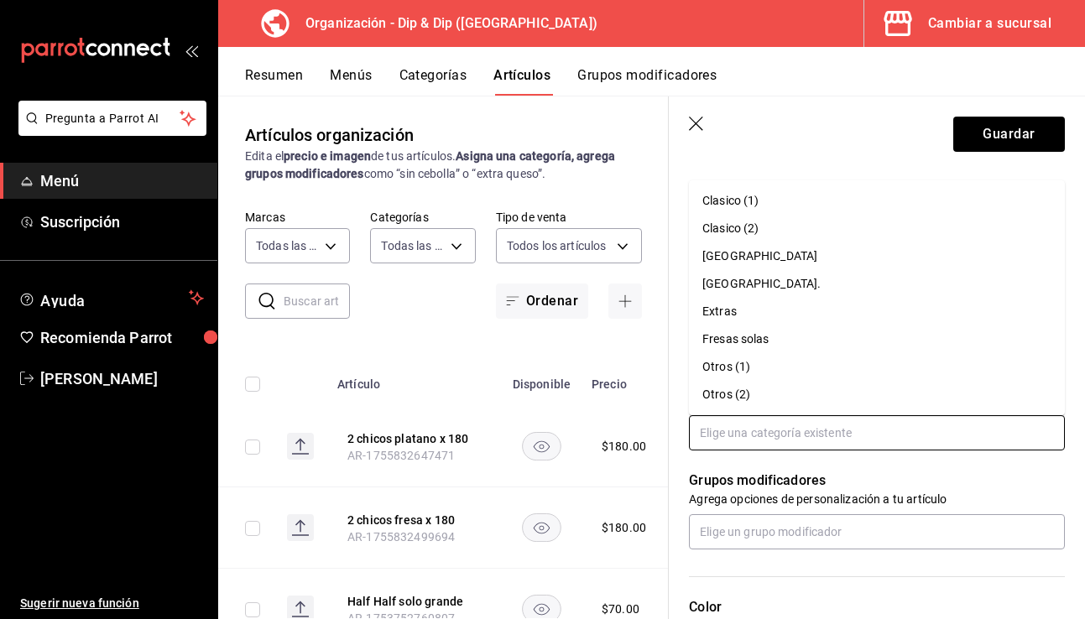
click at [746, 437] on input "text" at bounding box center [877, 433] width 376 height 35
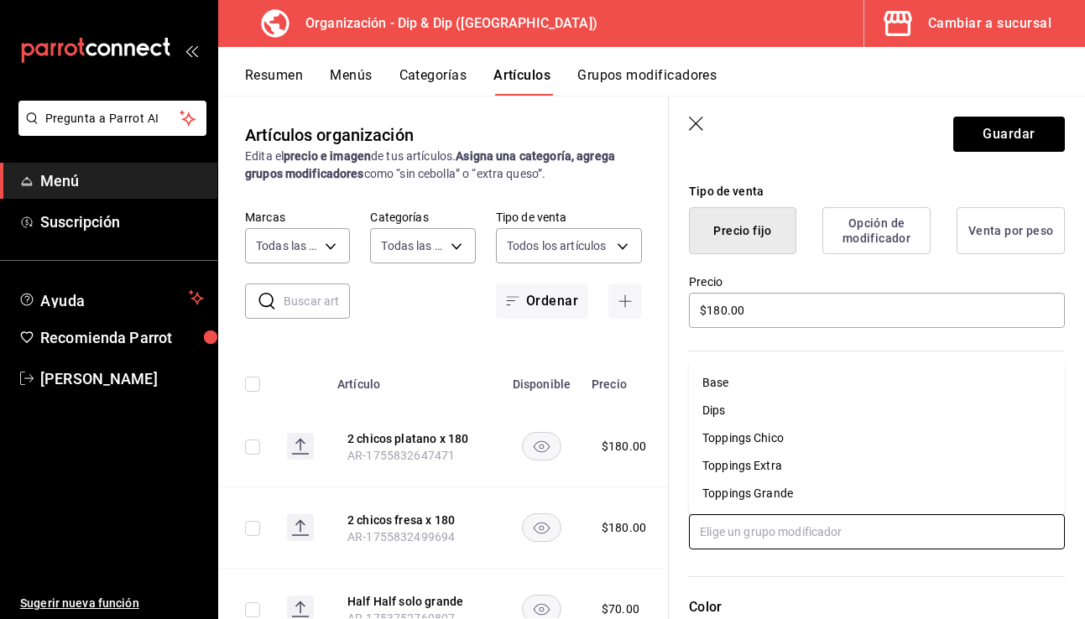
click at [737, 530] on input "text" at bounding box center [877, 532] width 376 height 35
click at [738, 389] on li "Base" at bounding box center [877, 383] width 376 height 28
click at [752, 537] on input "text" at bounding box center [877, 532] width 376 height 35
click at [748, 416] on li "Dips" at bounding box center [877, 411] width 376 height 28
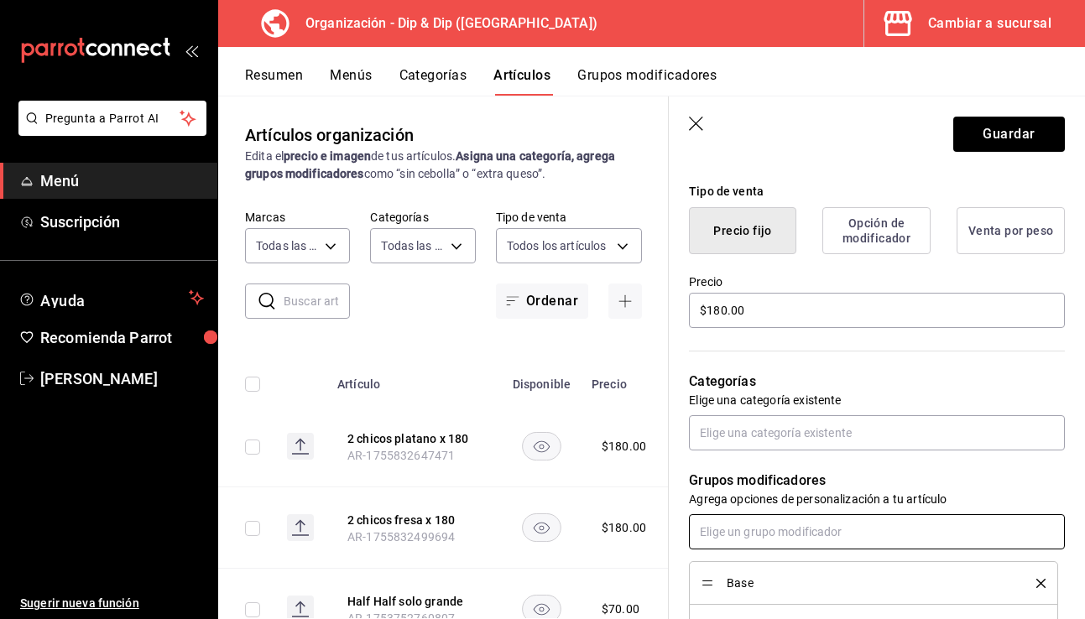
click at [754, 525] on input "text" at bounding box center [877, 532] width 376 height 35
click at [759, 443] on div "Toppings Chico" at bounding box center [743, 439] width 81 height 18
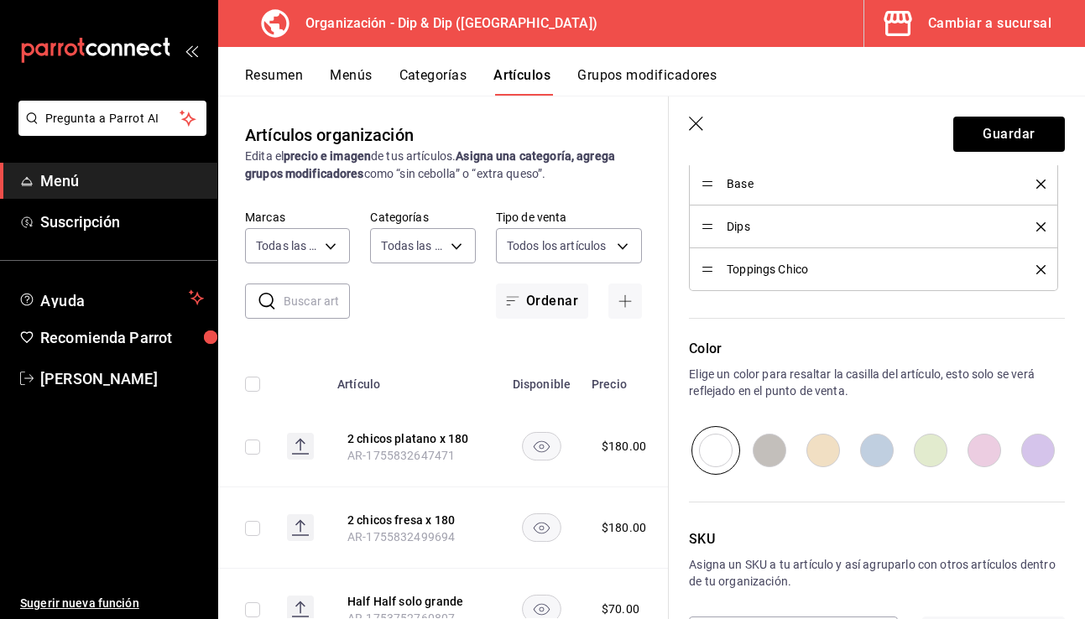
scroll to position [864, 0]
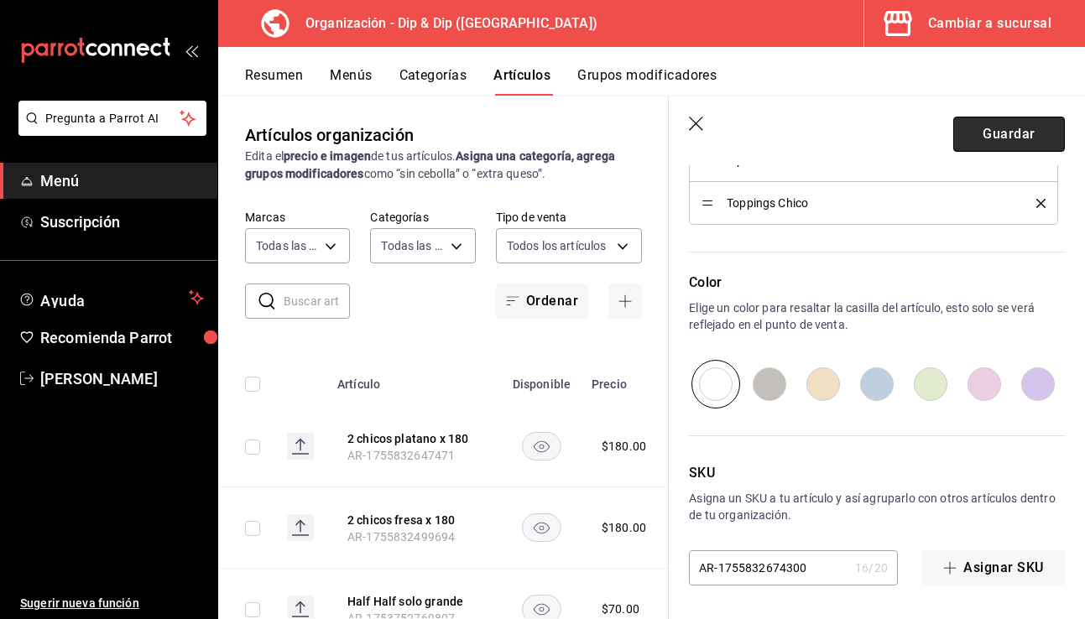
click at [841, 128] on button "Guardar" at bounding box center [1010, 134] width 112 height 35
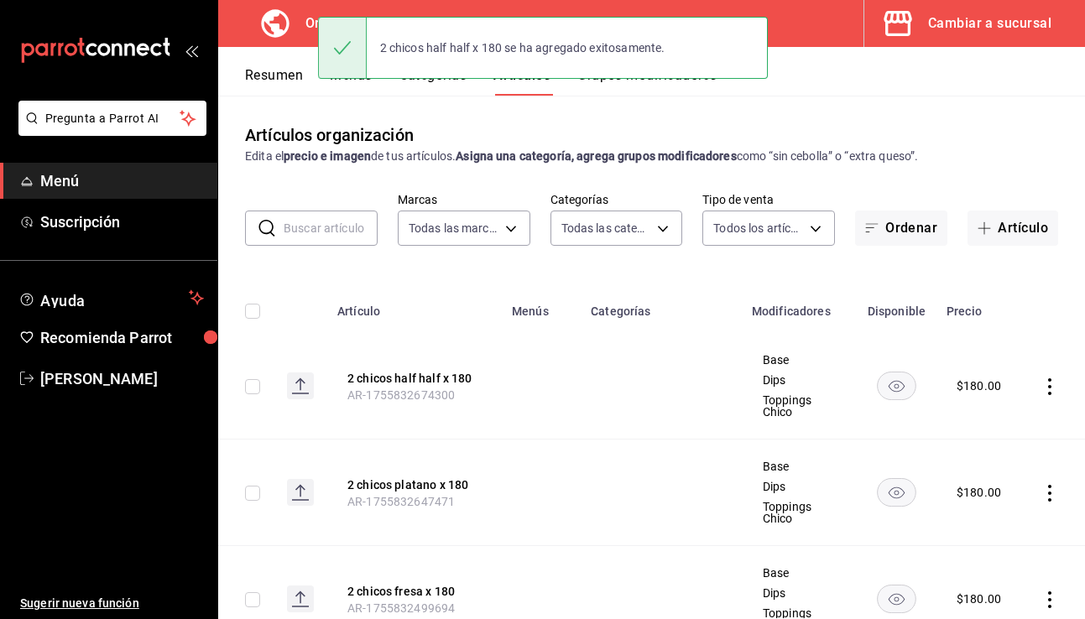
click at [428, 81] on div "2 chicos half half x 180 se ha agregado exitosamente." at bounding box center [543, 48] width 450 height 72
click at [444, 89] on button "Categorías" at bounding box center [434, 81] width 68 height 29
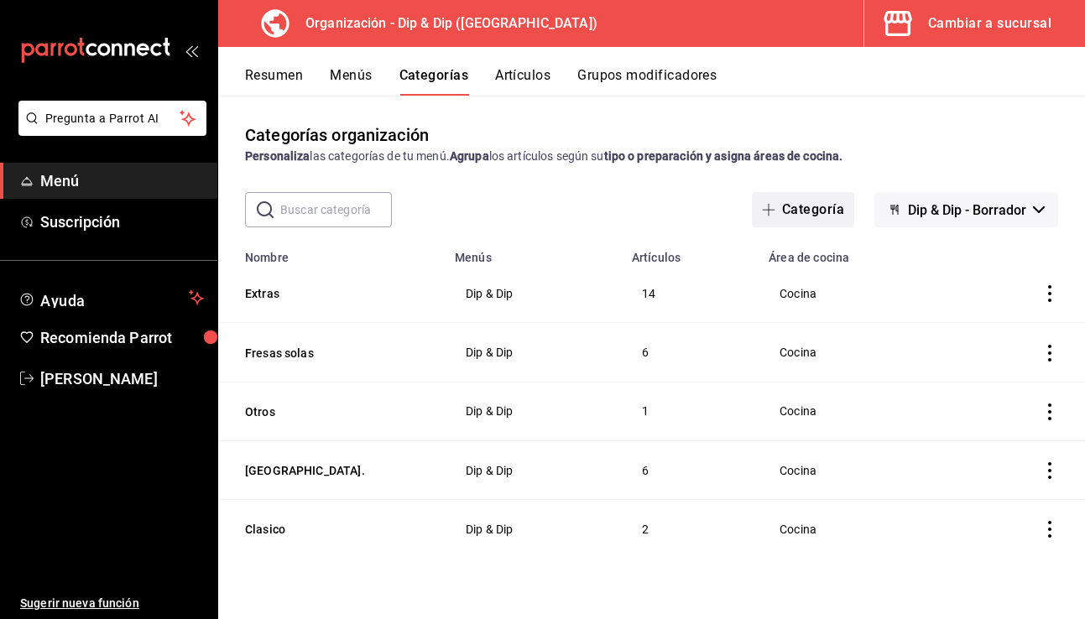
click at [805, 206] on button "Categoría" at bounding box center [803, 209] width 102 height 35
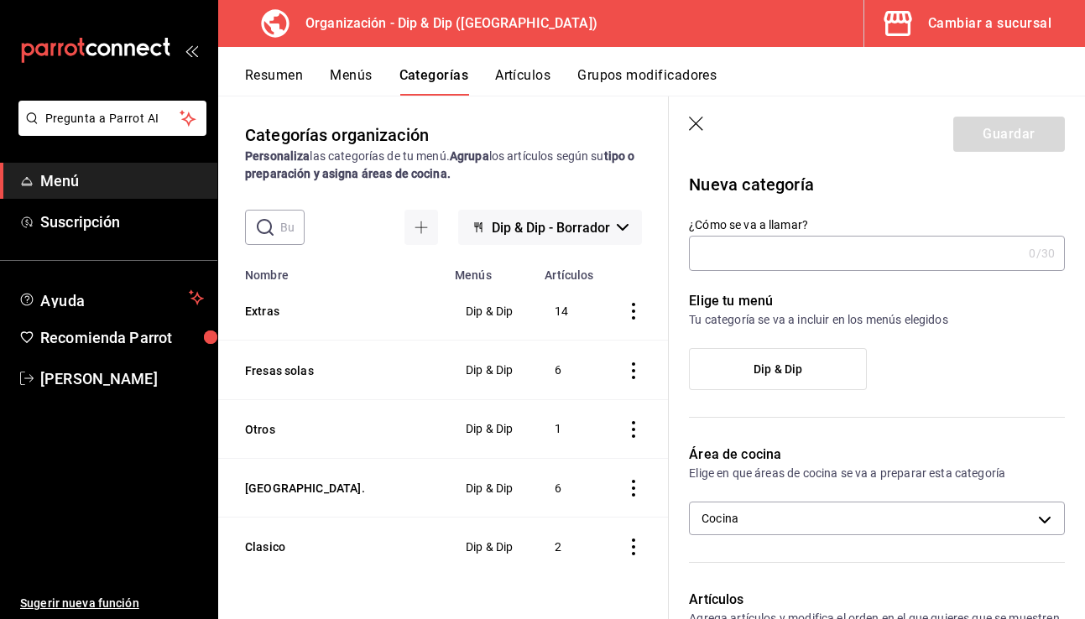
type input "p"
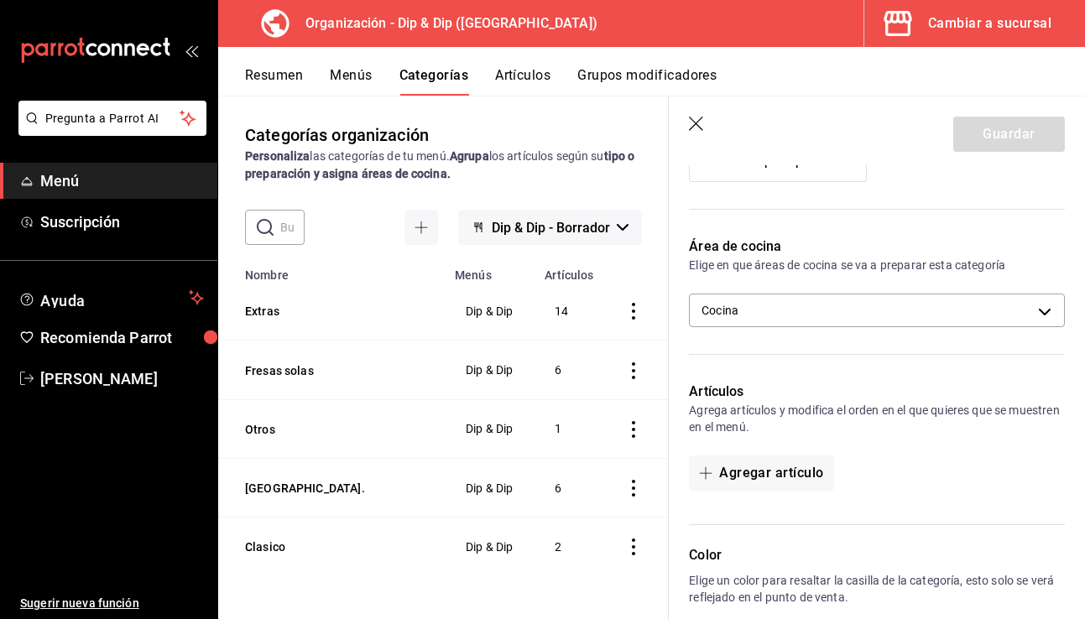
scroll to position [341, 0]
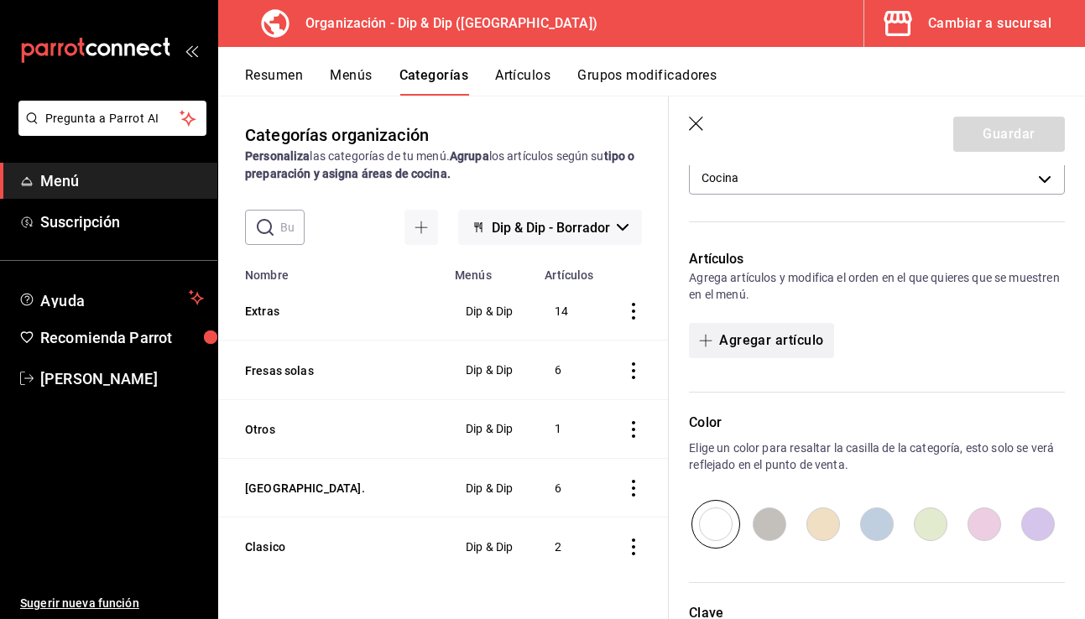
type input "Promos"
click at [758, 338] on button "Agregar artículo" at bounding box center [761, 340] width 144 height 35
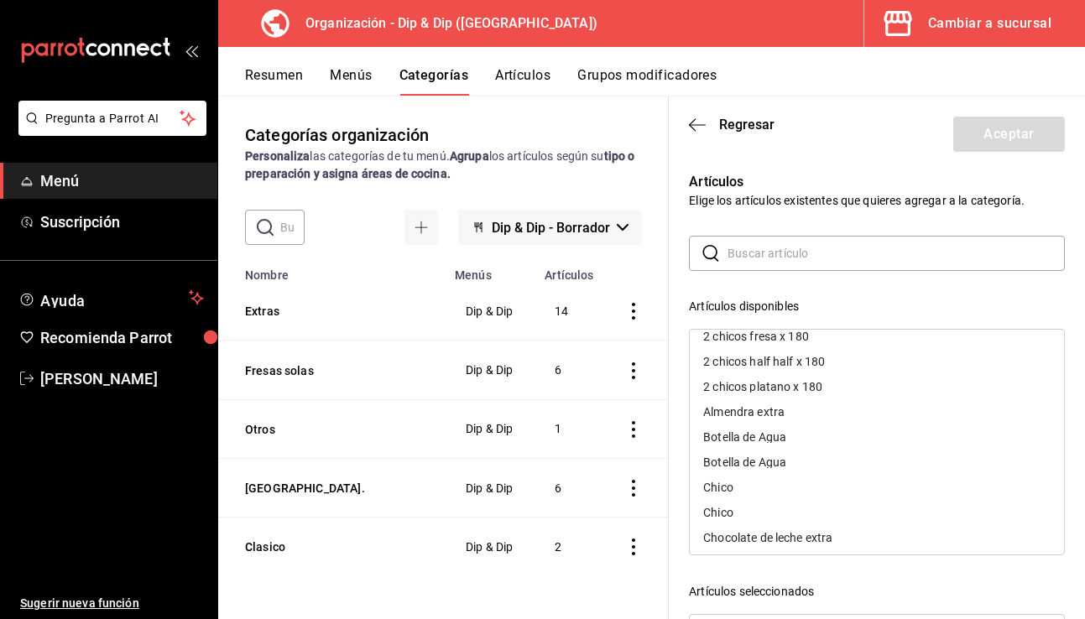
scroll to position [0, 0]
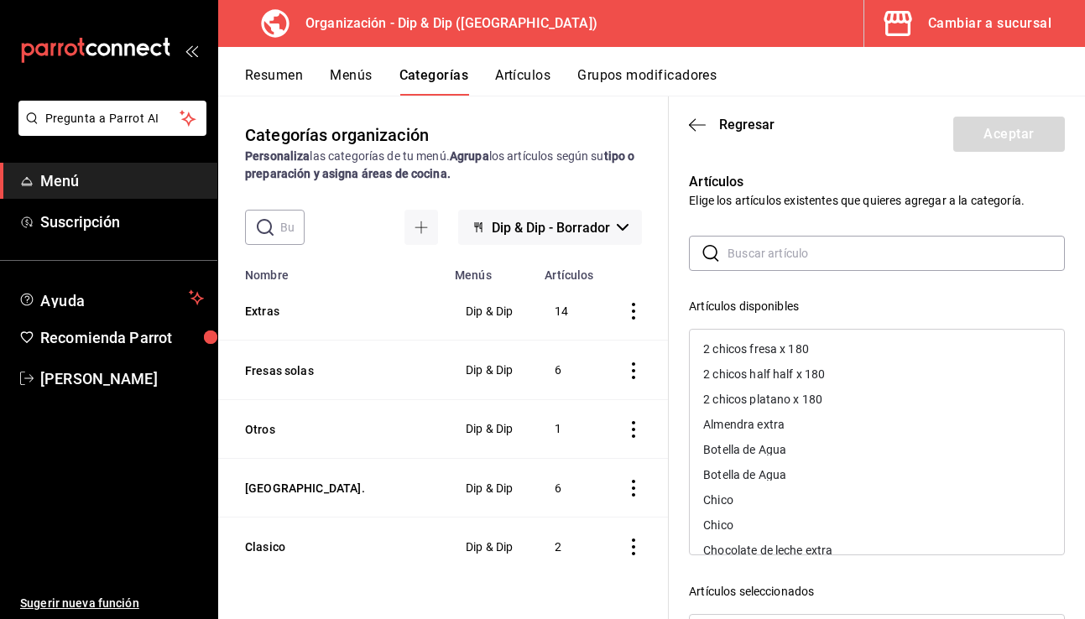
click at [781, 348] on div "2 chicos fresa x 180" at bounding box center [756, 349] width 106 height 12
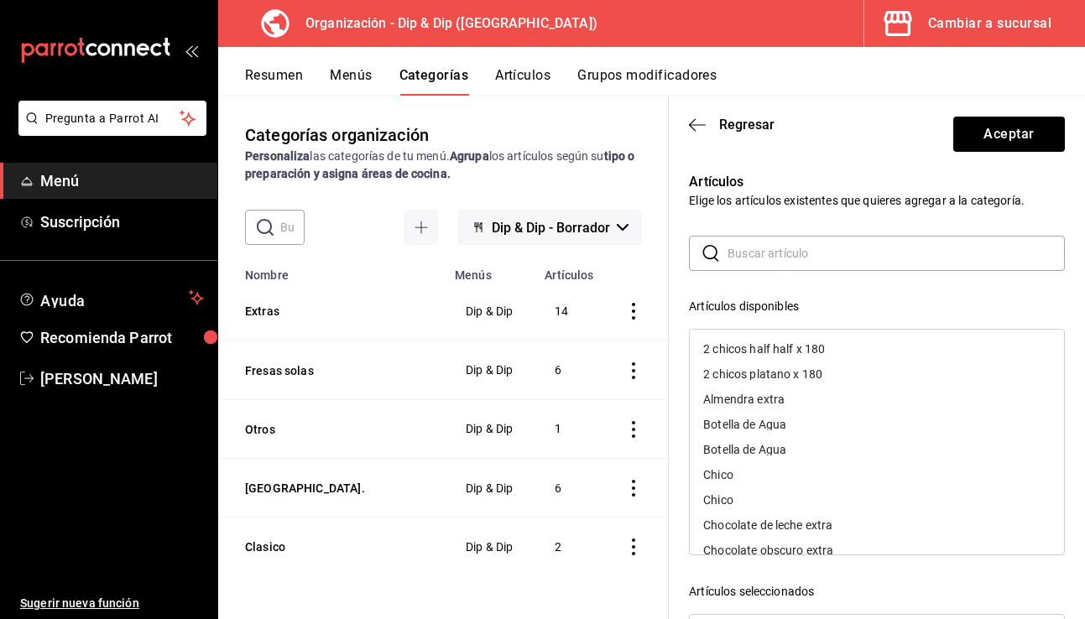
click at [776, 349] on div "2 chicos half half x 180" at bounding box center [764, 349] width 122 height 12
click at [776, 349] on div "2 chicos platano x 180" at bounding box center [762, 349] width 119 height 12
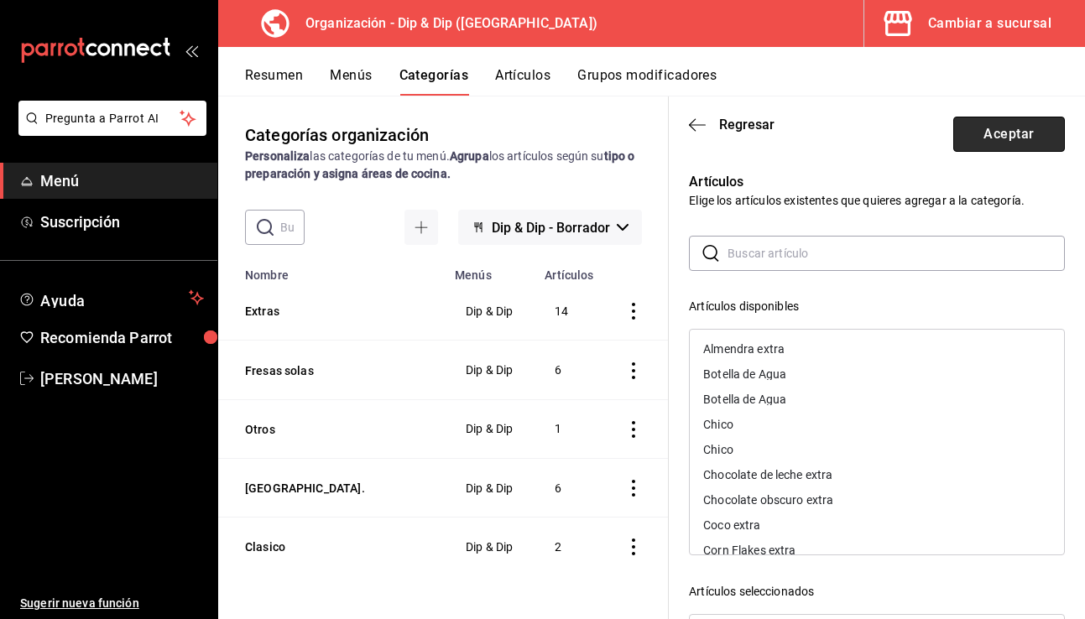
click at [841, 139] on button "Aceptar" at bounding box center [1010, 134] width 112 height 35
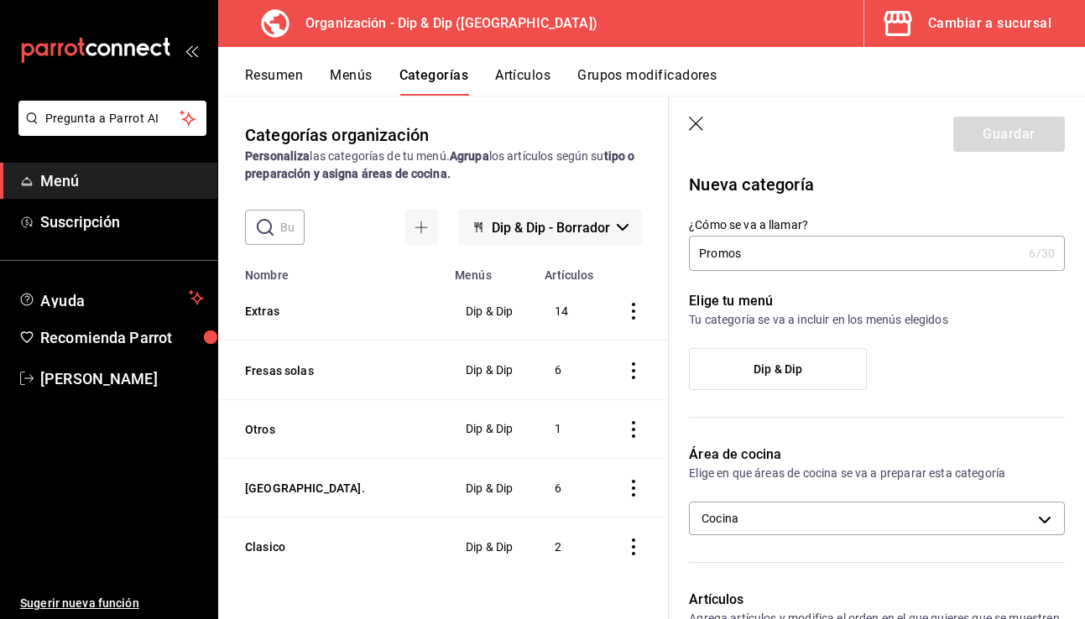
click at [841, 132] on div "Guardar" at bounding box center [1010, 134] width 112 height 35
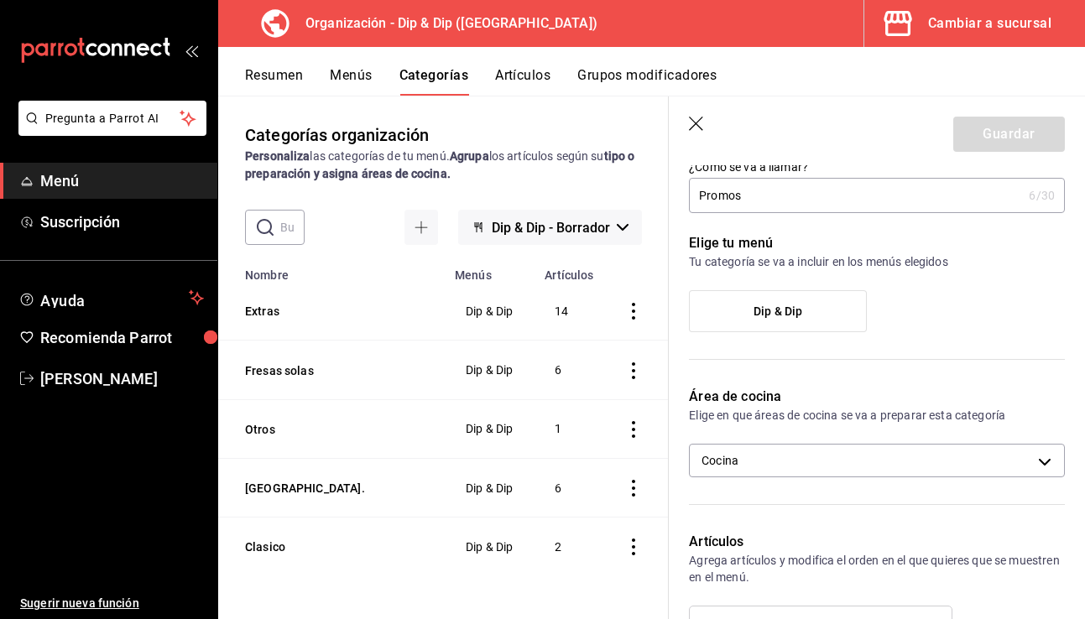
click at [789, 306] on span "Dip & Dip" at bounding box center [778, 312] width 49 height 14
click at [0, 0] on input "Dip & Dip" at bounding box center [0, 0] width 0 height 0
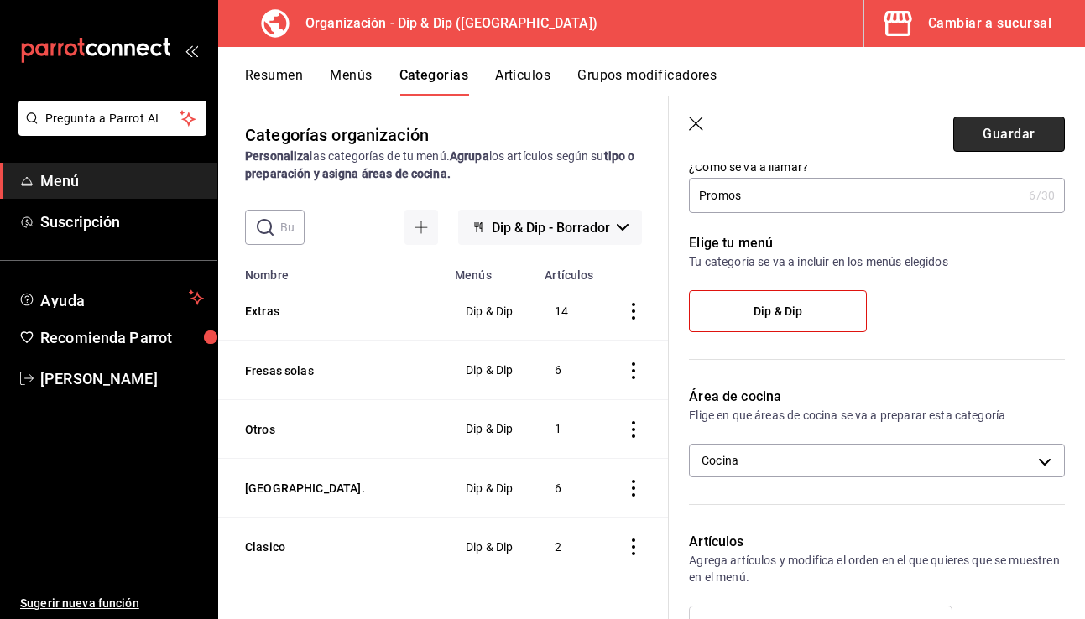
click at [841, 139] on button "Guardar" at bounding box center [1010, 134] width 112 height 35
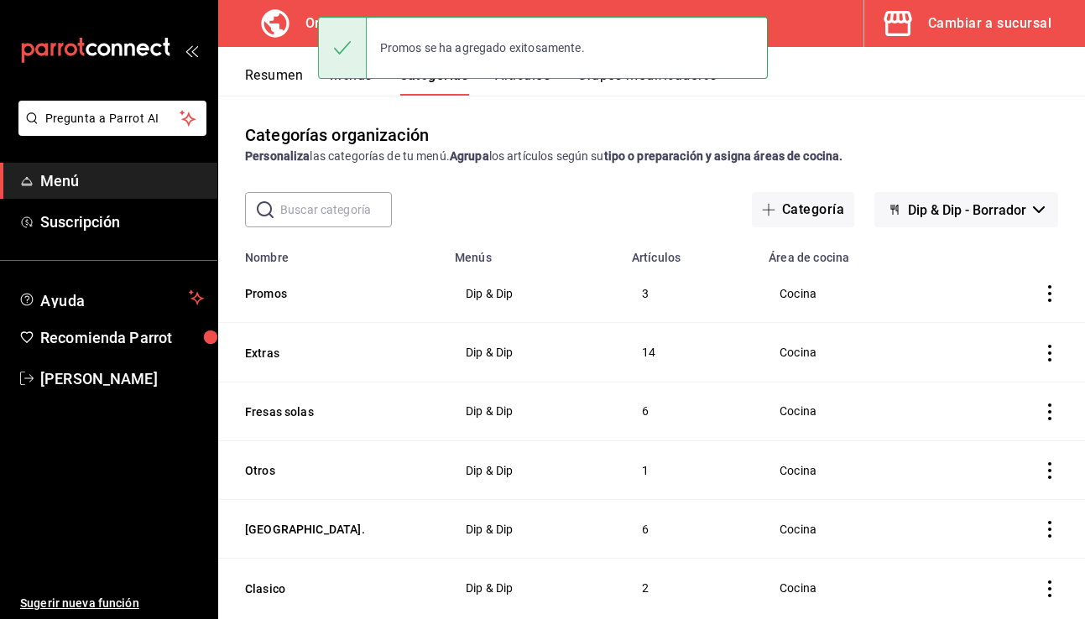
click at [533, 86] on button "Artículos" at bounding box center [522, 81] width 55 height 29
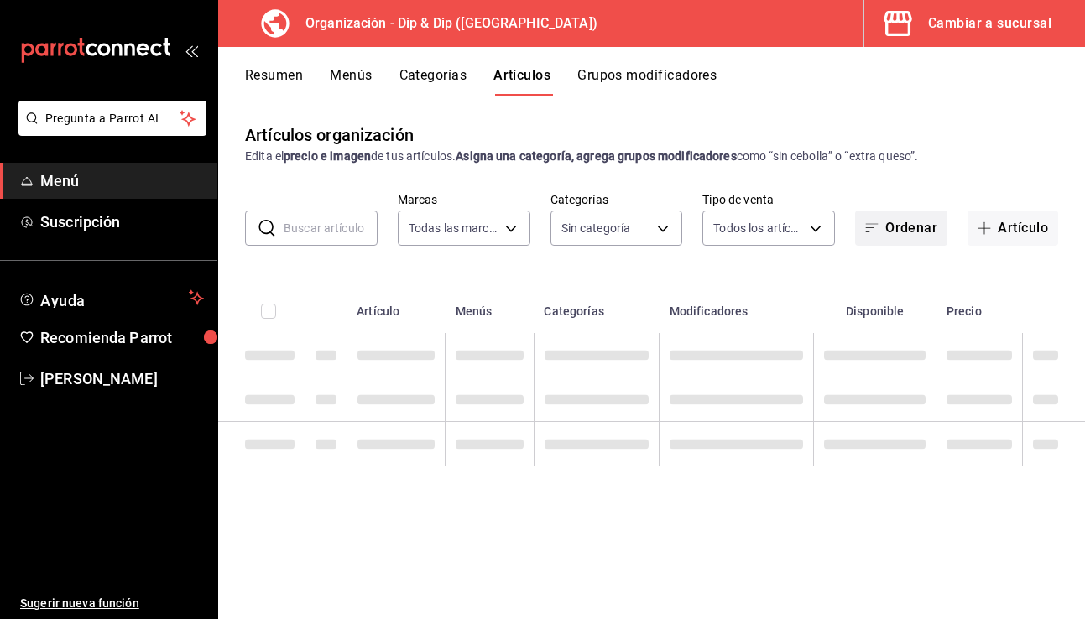
type input "a73dcbb4-33ef-4727-8e52-c16671ed3dbc"
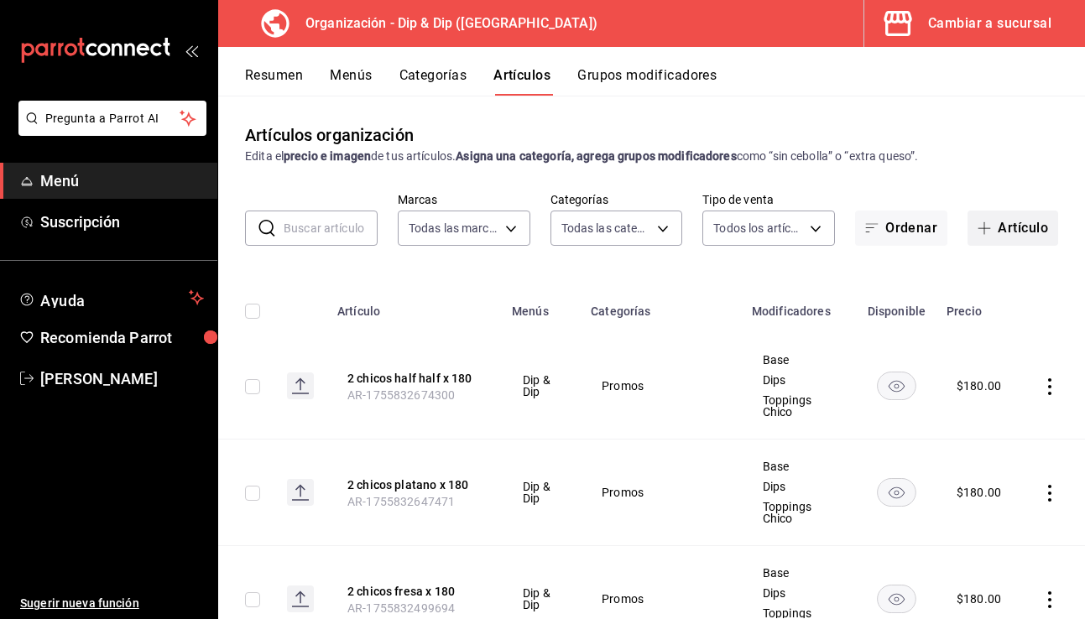
type input "c1a04700-9f85-4fdc-8720-75553f1305eb,4c16922b-55dd-454c-9bbc-caa333b858e0,5e338…"
click at [841, 233] on span "button" at bounding box center [988, 228] width 20 height 13
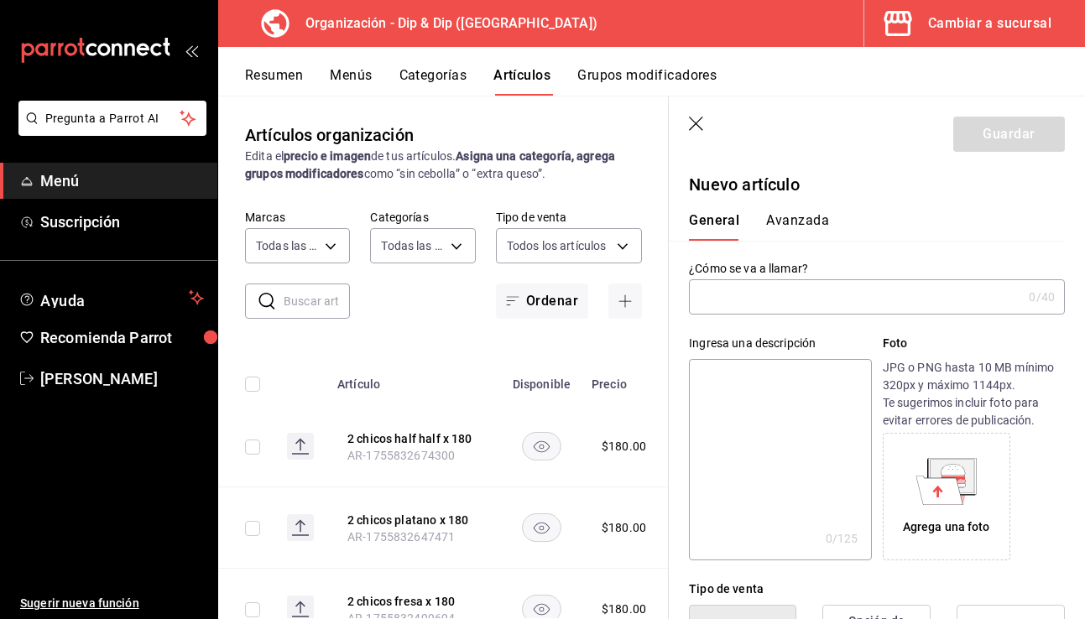
click at [773, 295] on input "text" at bounding box center [855, 297] width 333 height 34
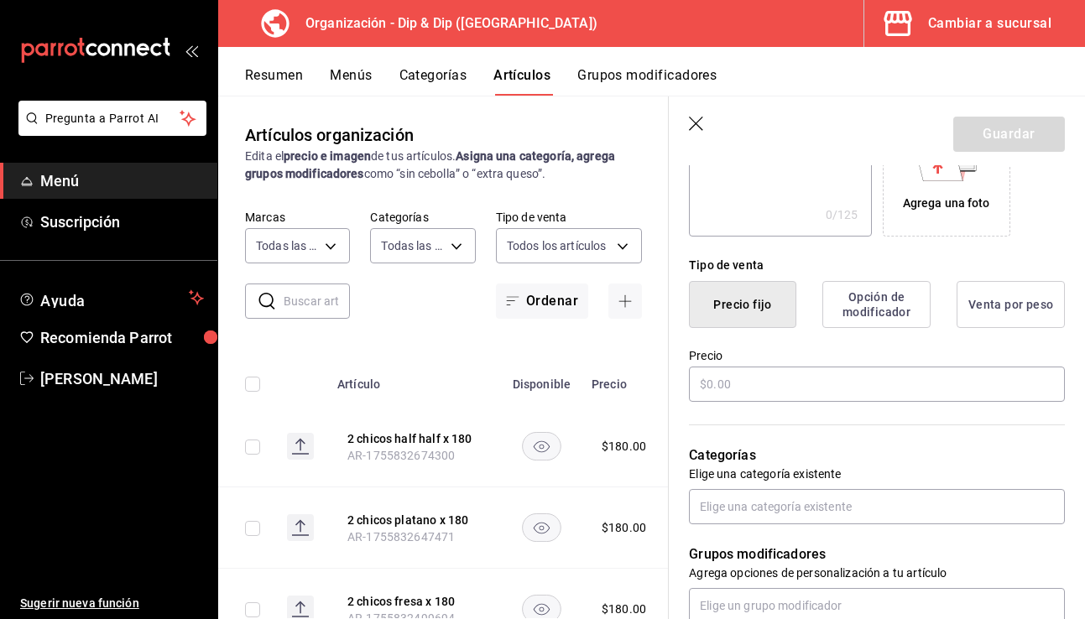
scroll to position [330, 0]
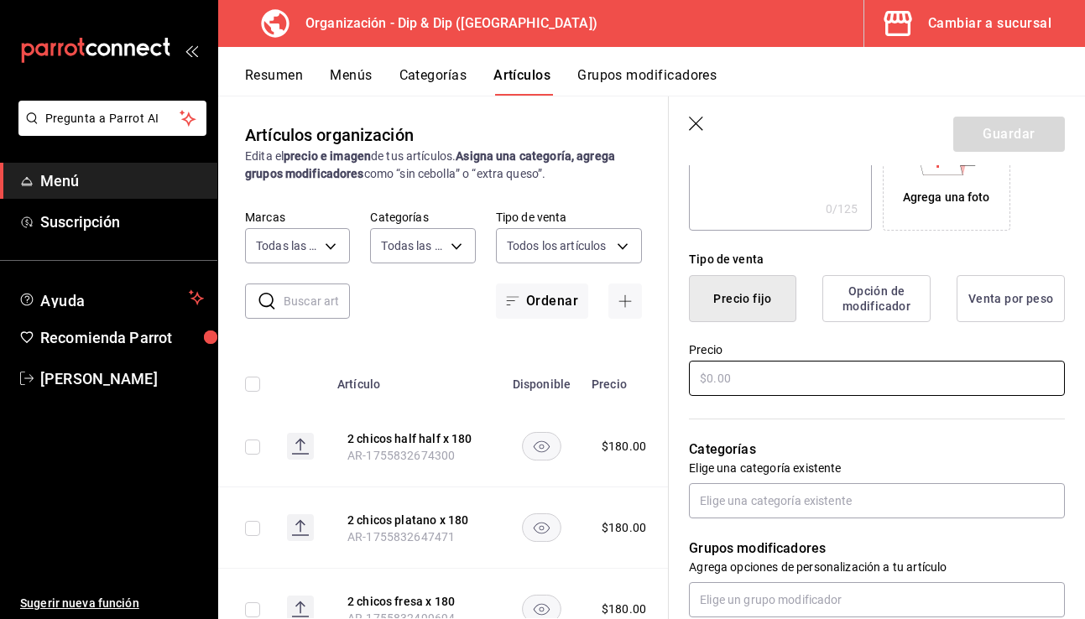
type input "2x1 platanos chico"
click at [721, 383] on input "text" at bounding box center [877, 378] width 376 height 35
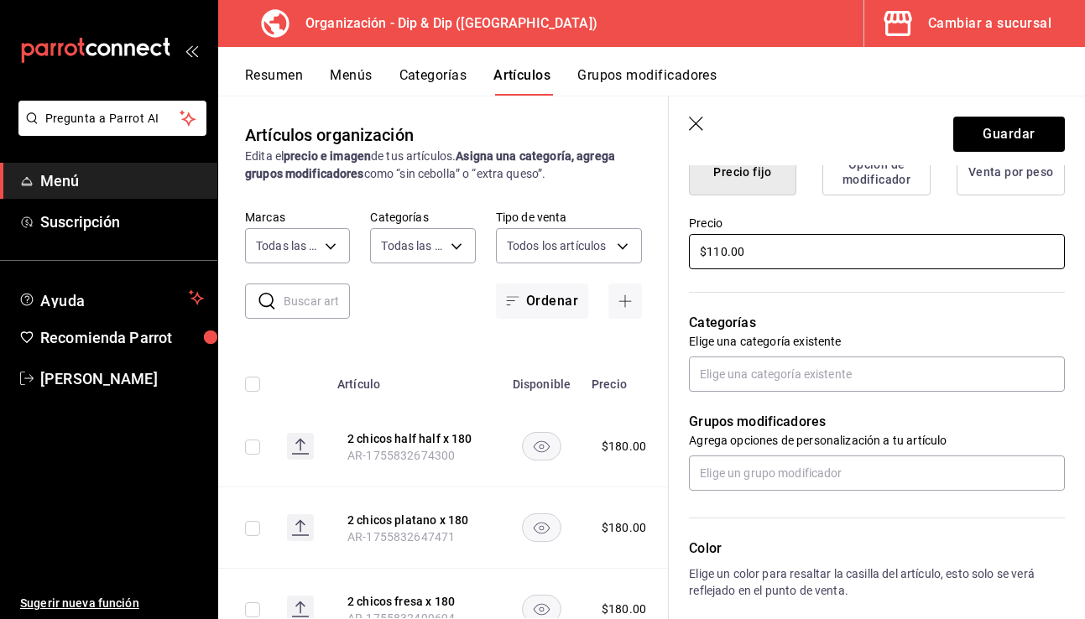
scroll to position [457, 0]
type input "$110.00"
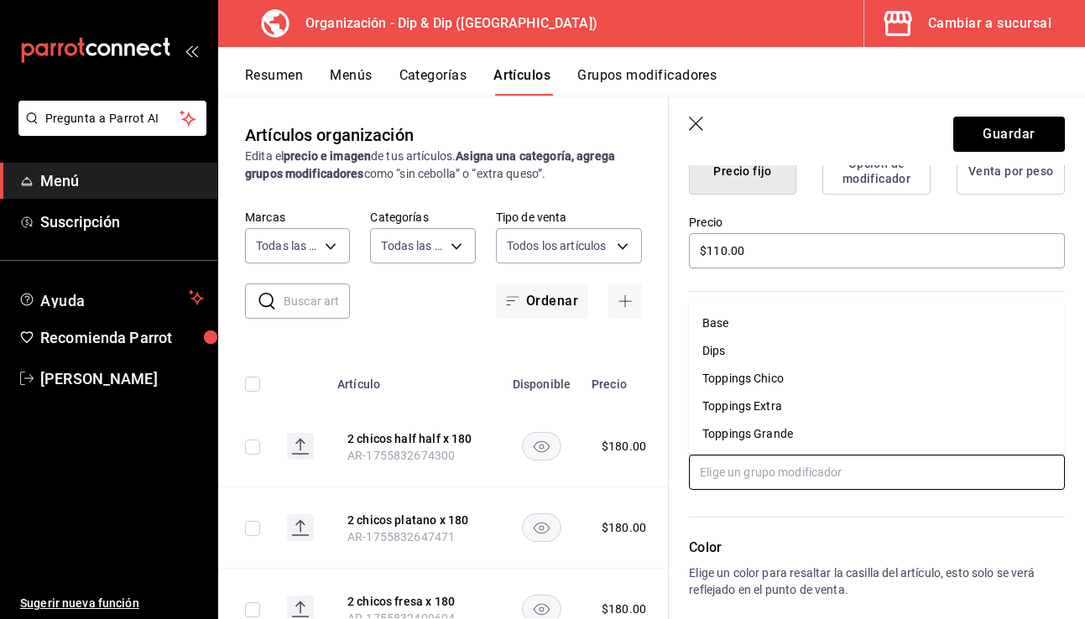
click at [784, 470] on input "text" at bounding box center [877, 472] width 376 height 35
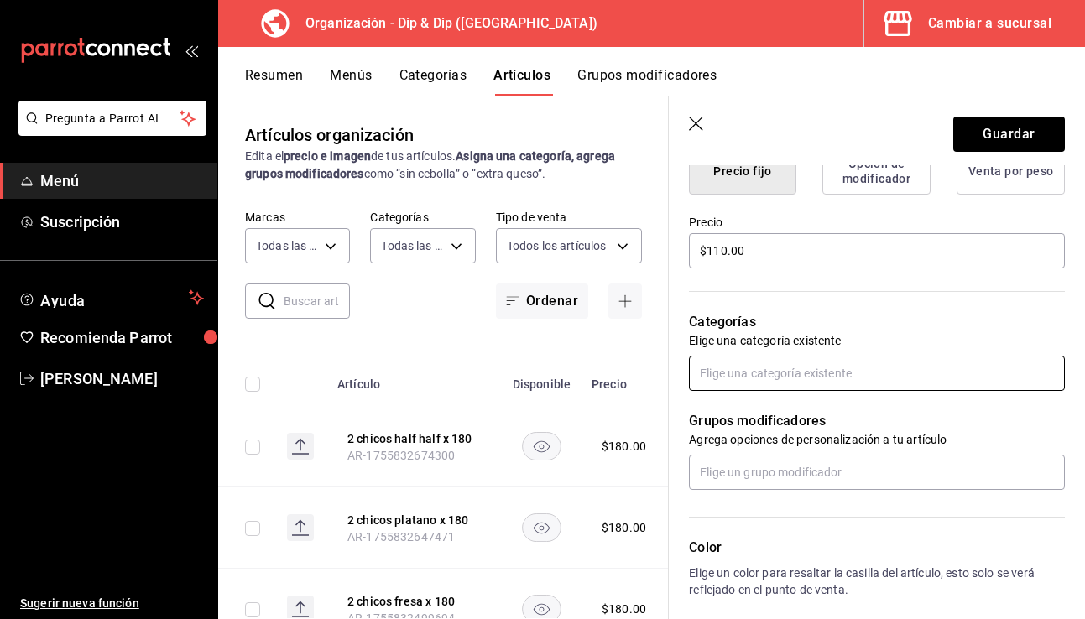
click at [750, 370] on input "text" at bounding box center [877, 373] width 376 height 35
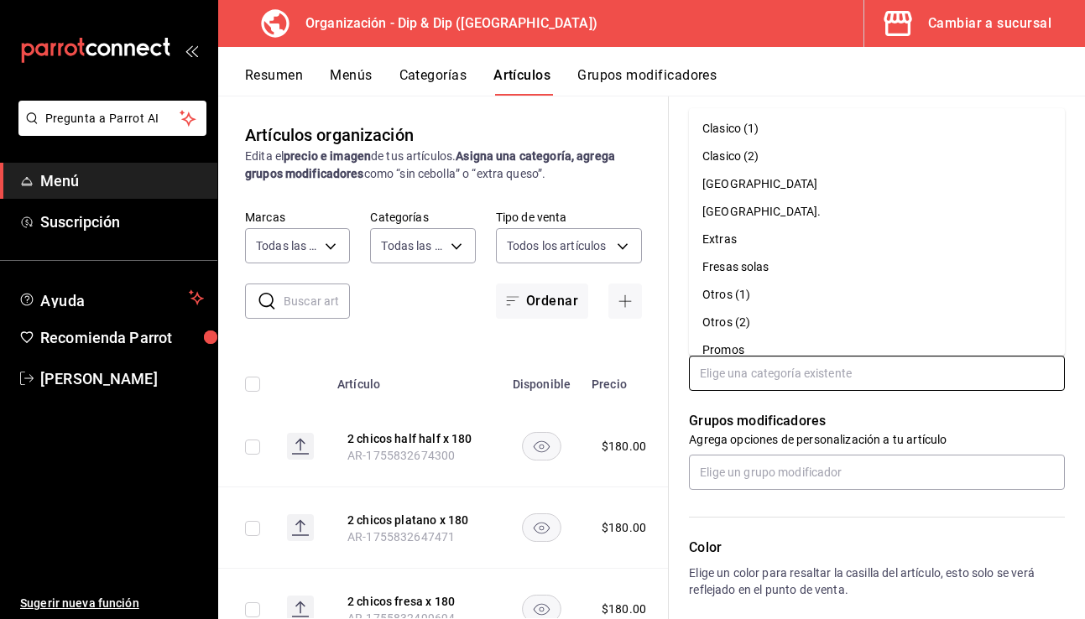
click at [736, 352] on li "Promos" at bounding box center [877, 351] width 376 height 28
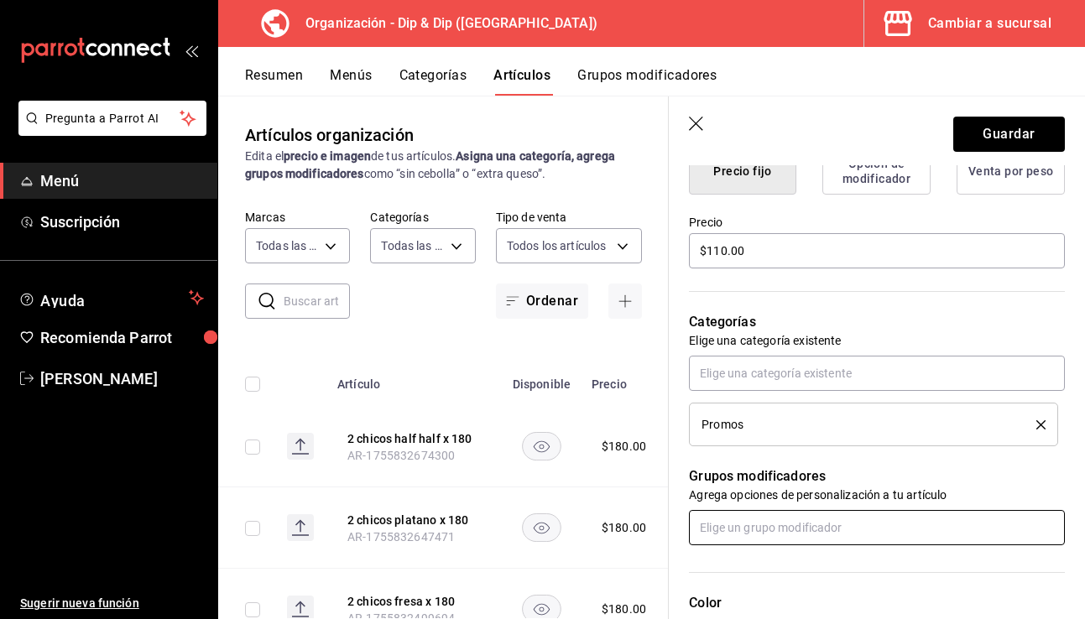
click at [736, 534] on input "text" at bounding box center [877, 527] width 376 height 35
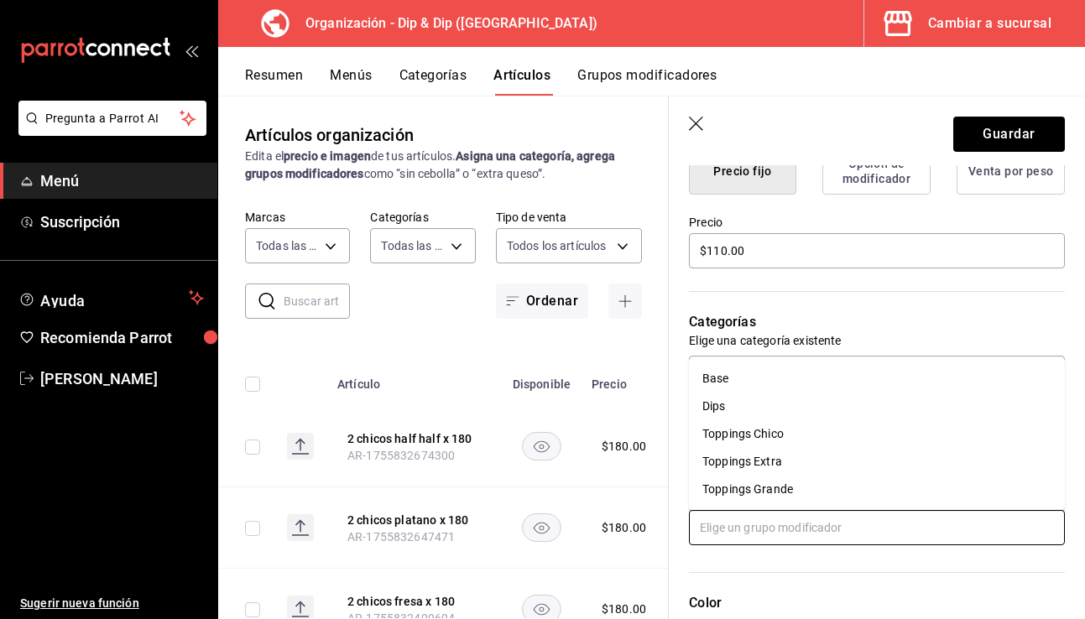
click at [728, 389] on li "Base" at bounding box center [877, 379] width 376 height 28
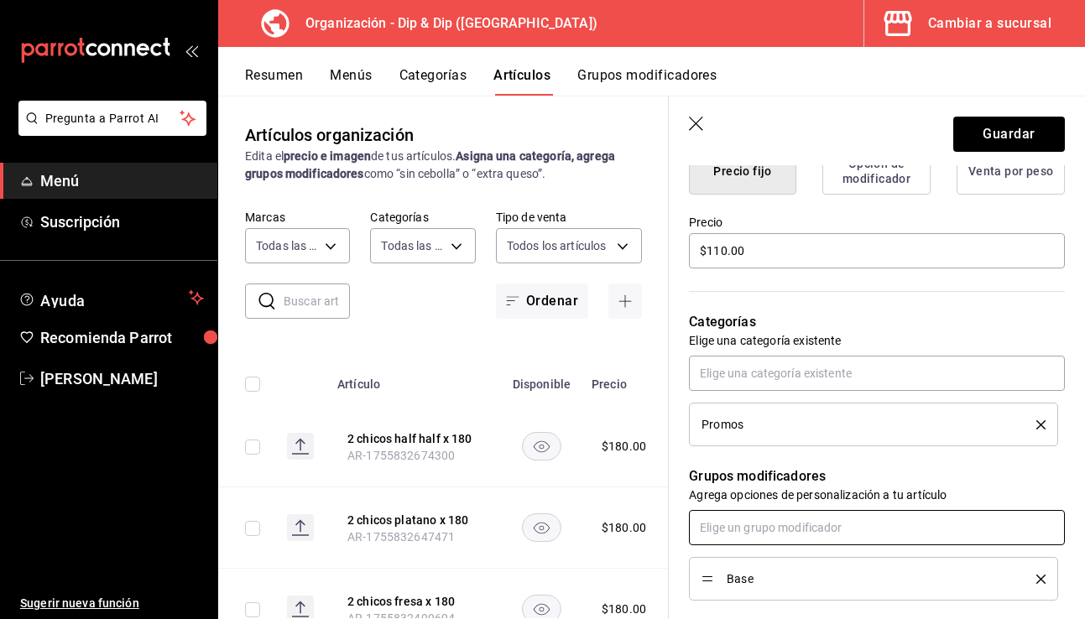
scroll to position [672, 0]
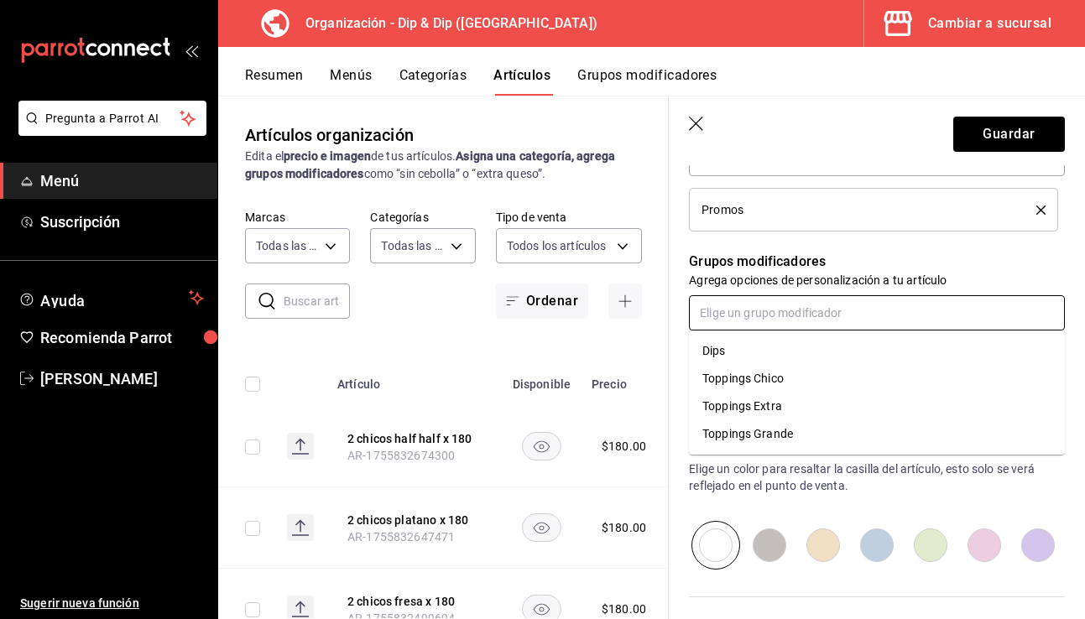
click at [734, 321] on input "text" at bounding box center [877, 312] width 376 height 35
click at [734, 351] on li "Dips" at bounding box center [877, 351] width 376 height 28
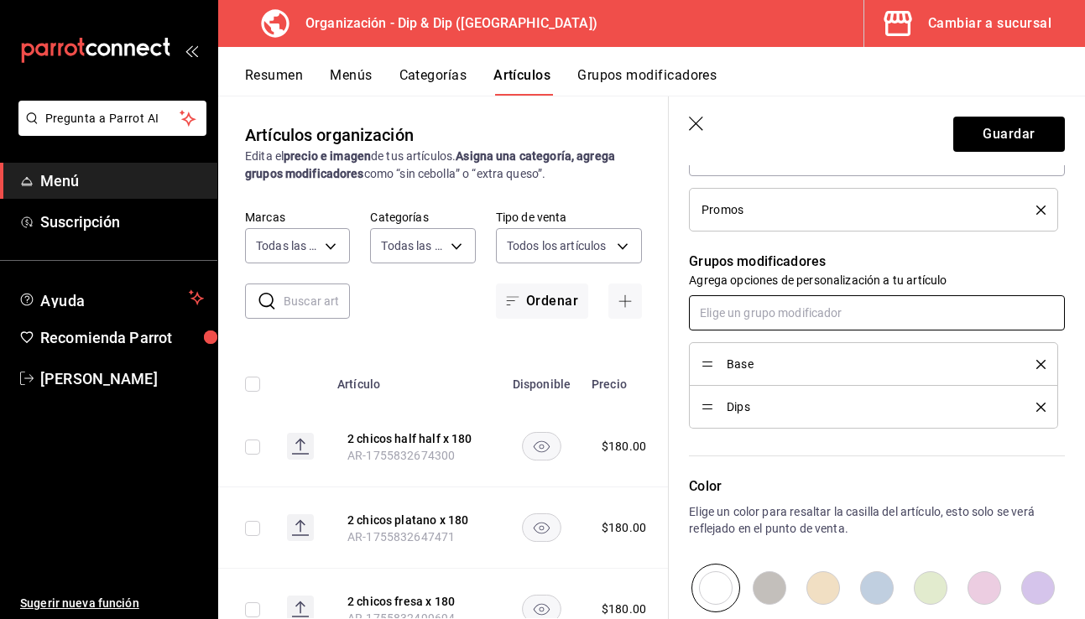
click at [744, 311] on input "text" at bounding box center [877, 312] width 376 height 35
click at [760, 385] on div "Toppings Extra" at bounding box center [743, 379] width 80 height 18
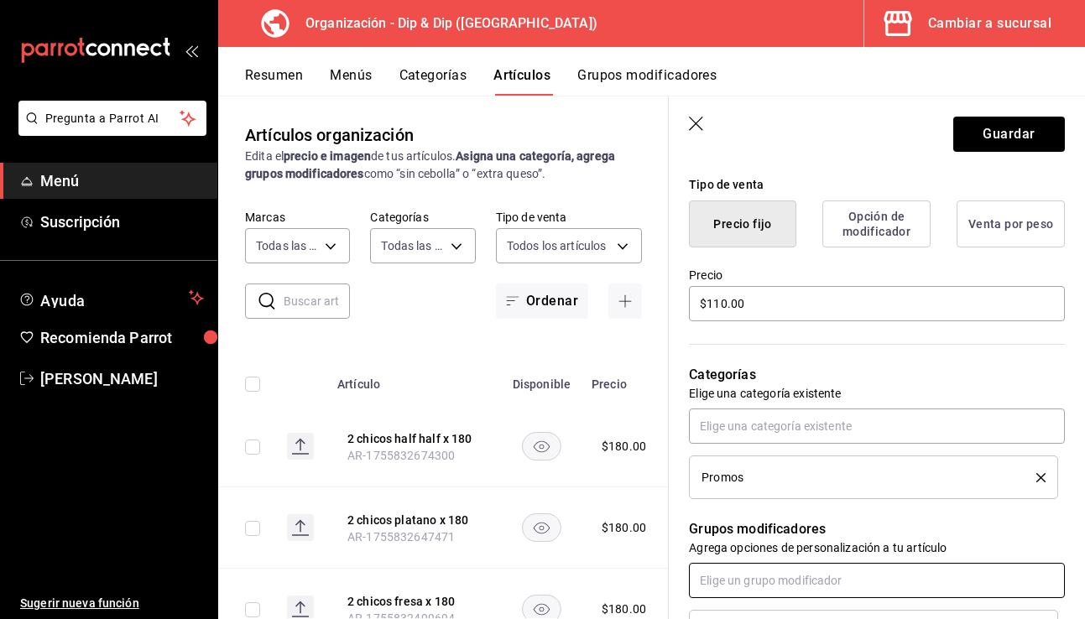
scroll to position [0, 0]
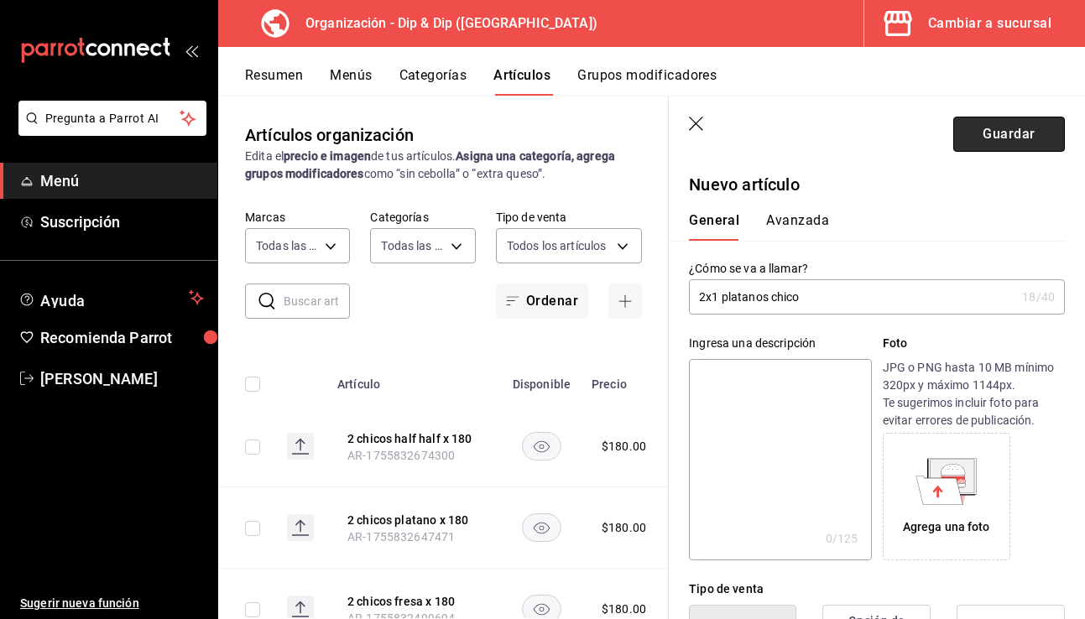
click at [841, 140] on button "Guardar" at bounding box center [1010, 134] width 112 height 35
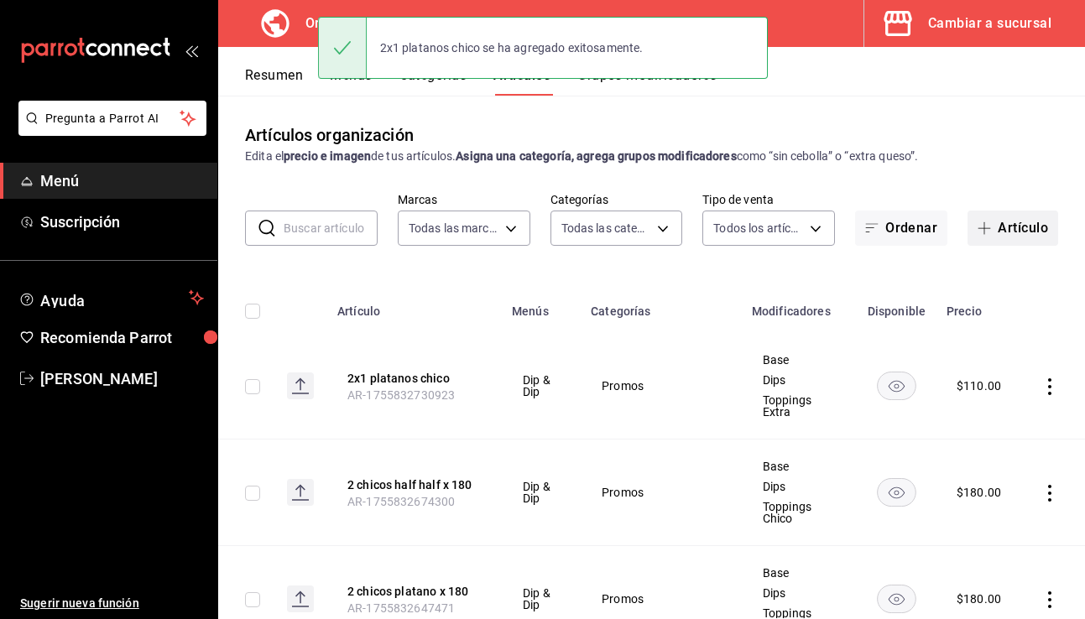
click at [841, 233] on span "button" at bounding box center [988, 228] width 20 height 13
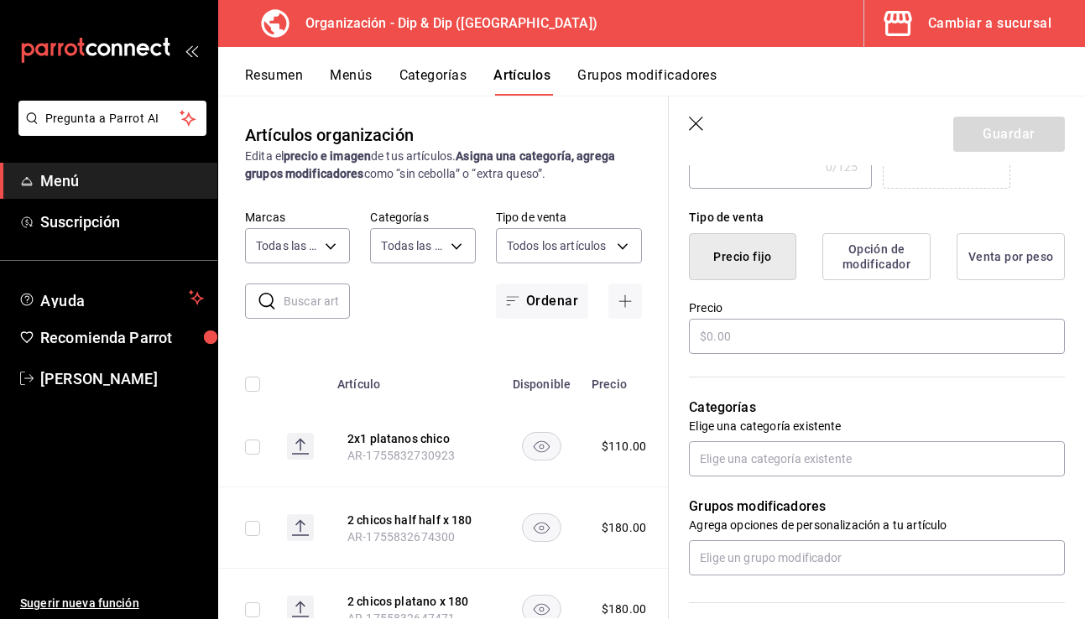
scroll to position [417, 0]
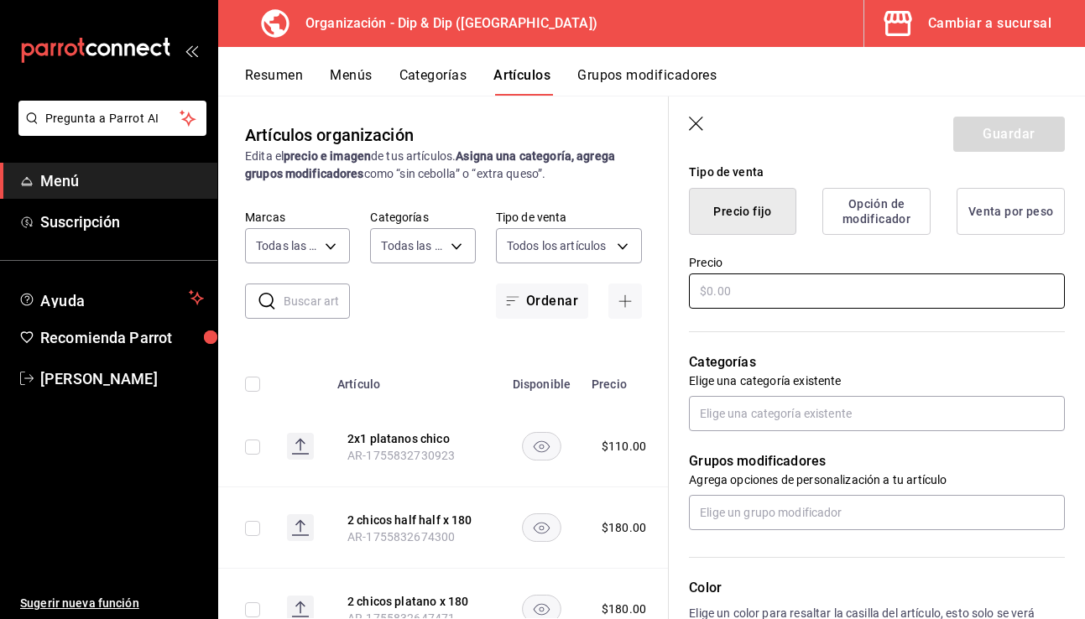
type input "2x1 platanos grande"
click at [760, 297] on input "text" at bounding box center [877, 291] width 376 height 35
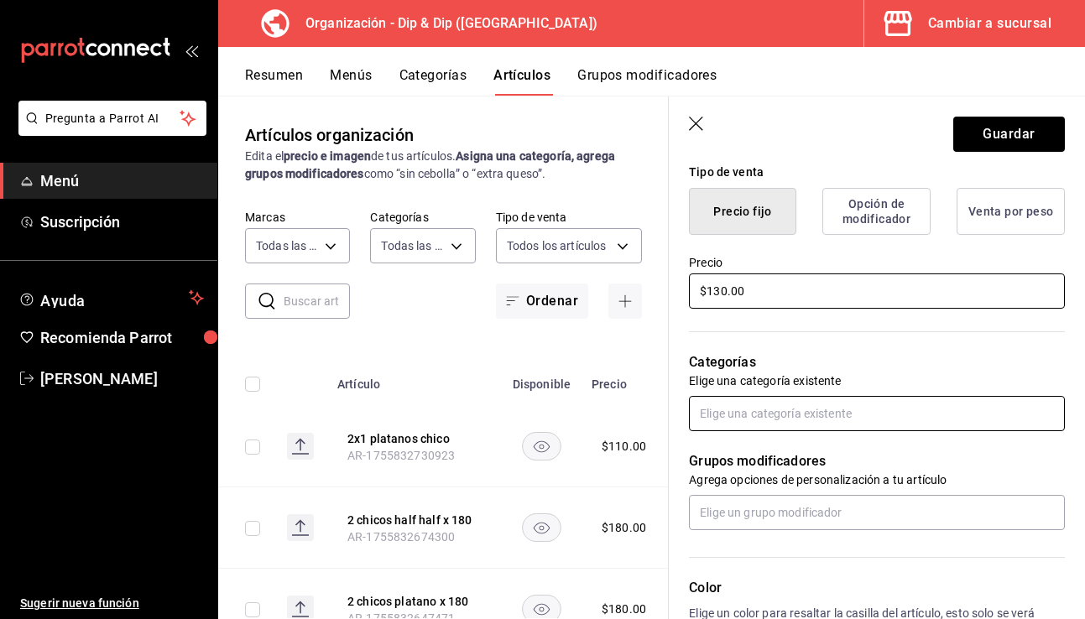
type input "$130.00"
click at [736, 416] on input "text" at bounding box center [877, 413] width 376 height 35
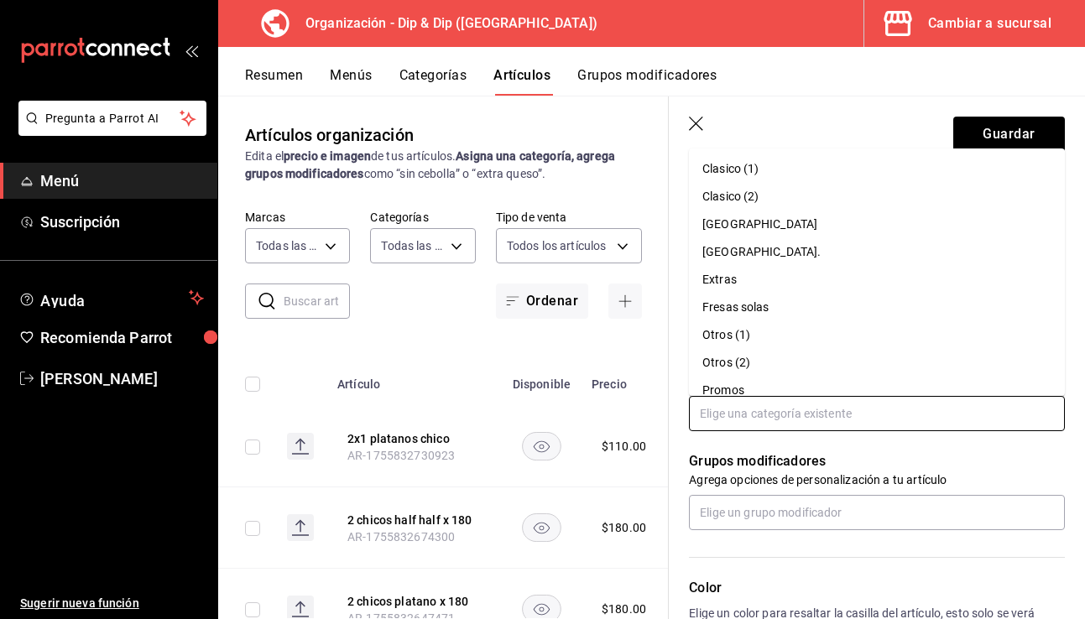
click at [745, 386] on li "Promos" at bounding box center [877, 391] width 376 height 28
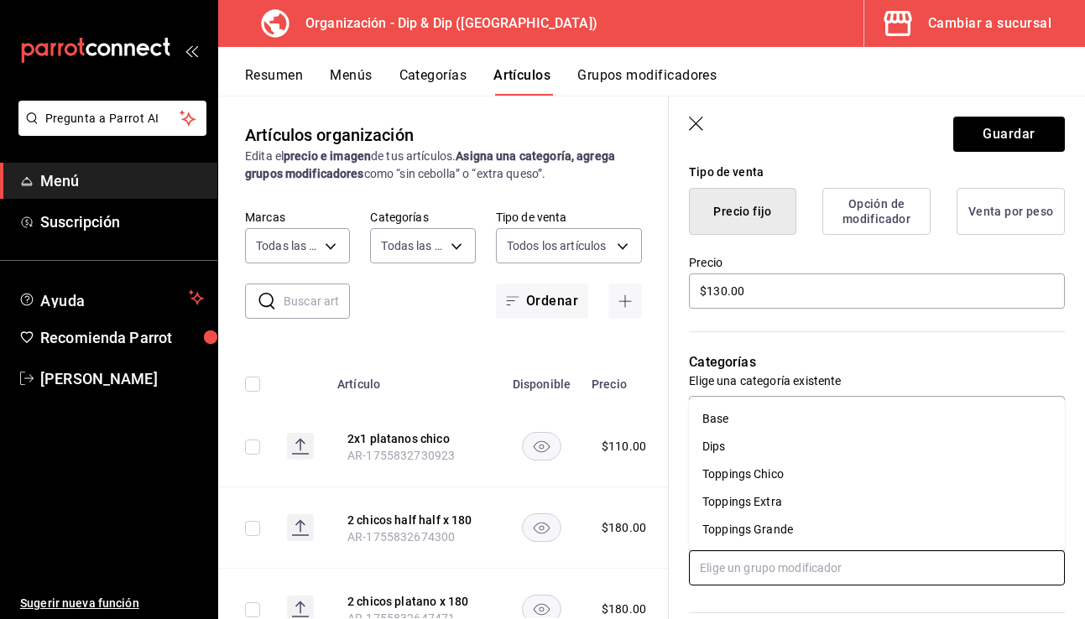
click at [729, 562] on input "text" at bounding box center [877, 568] width 376 height 35
click at [756, 426] on li "Base" at bounding box center [877, 419] width 376 height 28
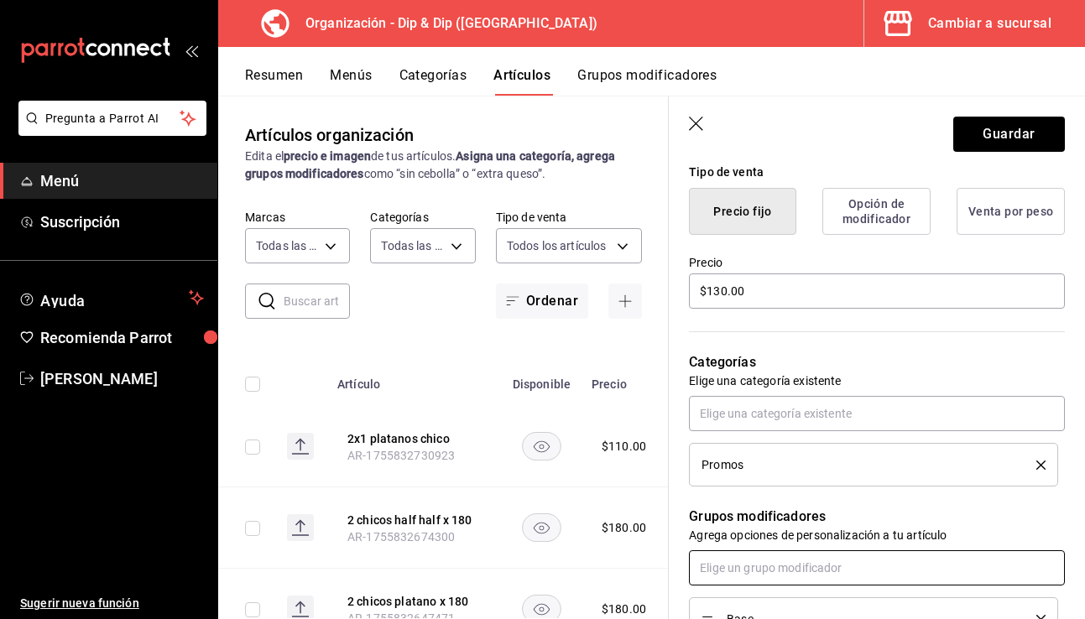
click at [748, 572] on input "text" at bounding box center [877, 568] width 376 height 35
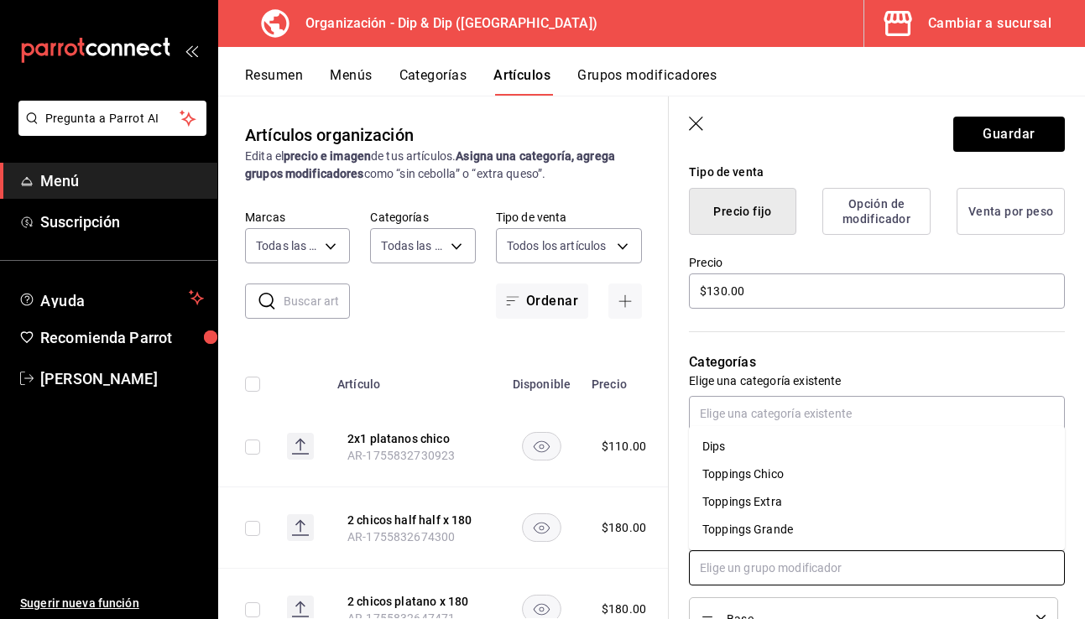
click at [734, 445] on li "Dips" at bounding box center [877, 447] width 376 height 28
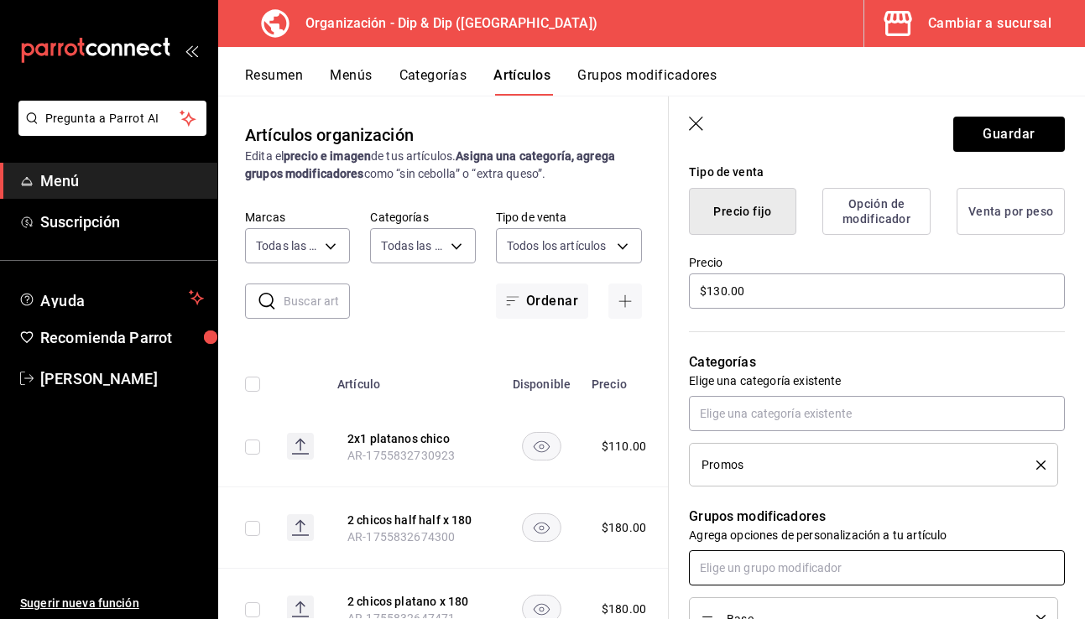
click at [762, 563] on input "text" at bounding box center [877, 568] width 376 height 35
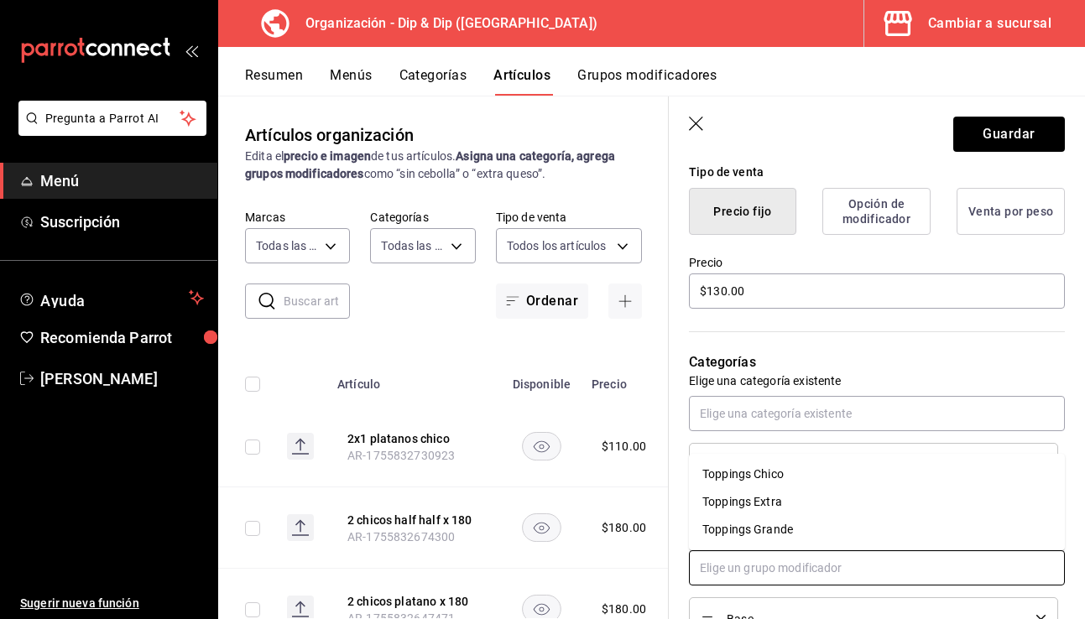
click at [759, 499] on div "Toppings Extra" at bounding box center [743, 503] width 80 height 18
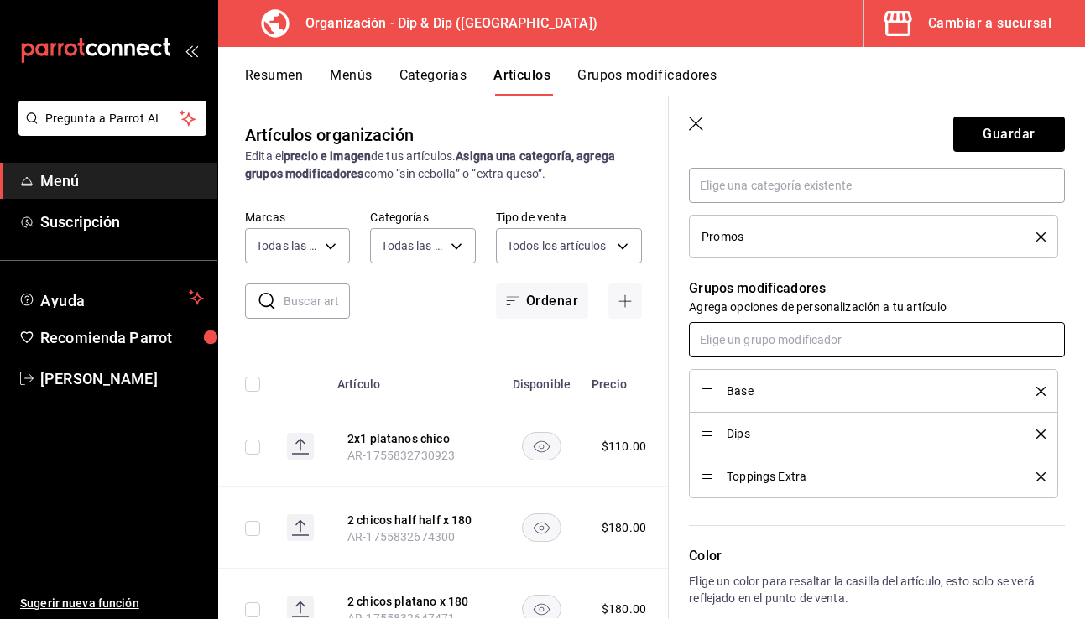
scroll to position [856, 0]
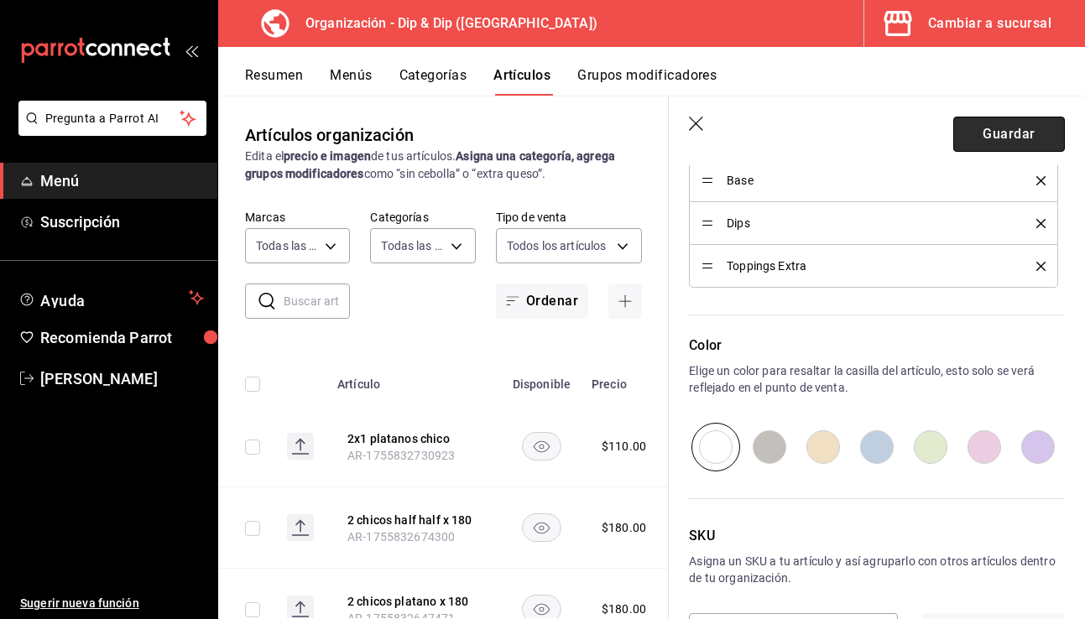
click at [841, 135] on button "Guardar" at bounding box center [1010, 134] width 112 height 35
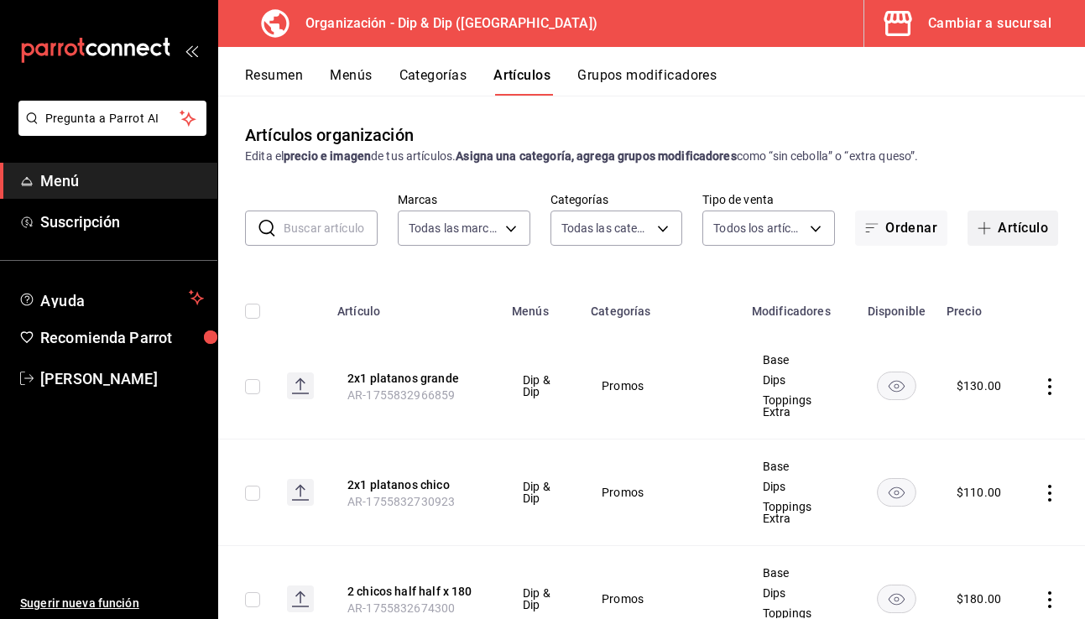
click at [841, 229] on button "Artículo" at bounding box center [1013, 228] width 91 height 35
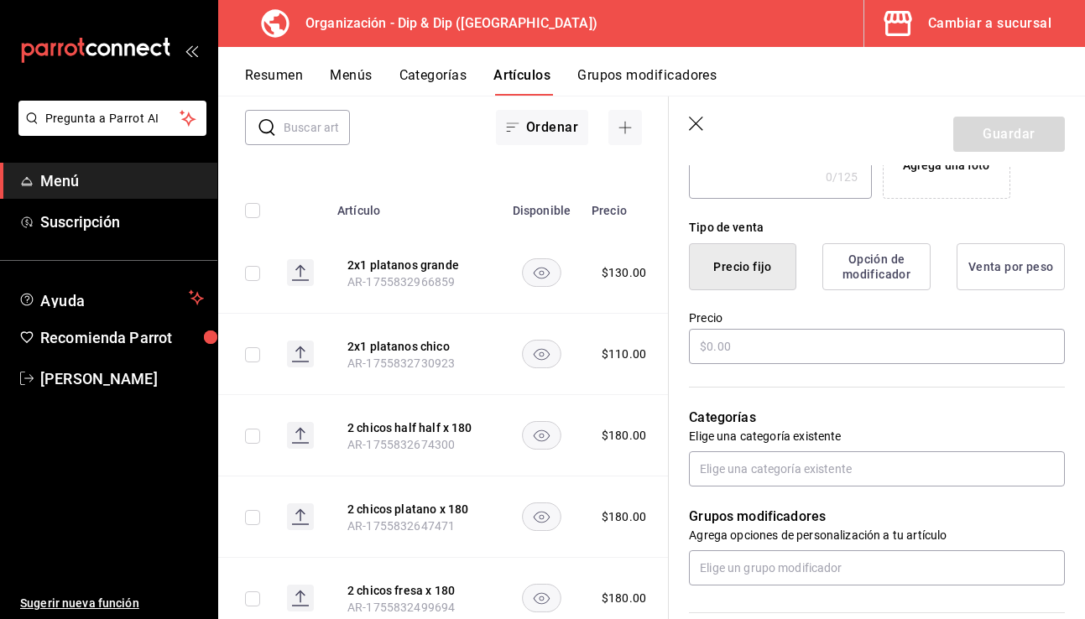
scroll to position [365, 0]
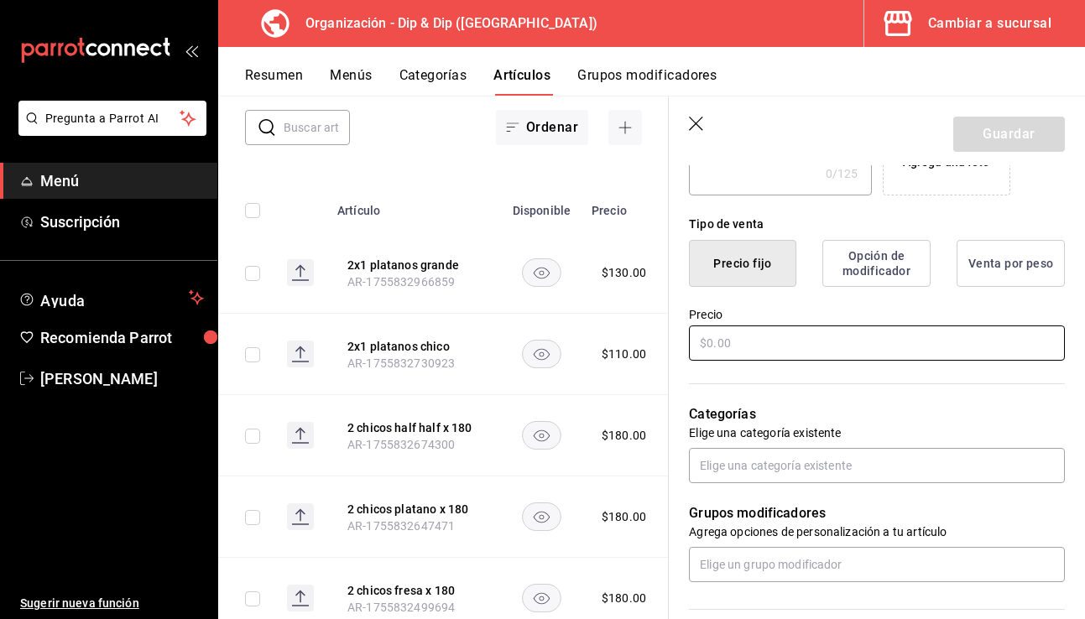
type input "2 grandes fresa x 220"
click at [777, 350] on input "text" at bounding box center [877, 343] width 376 height 35
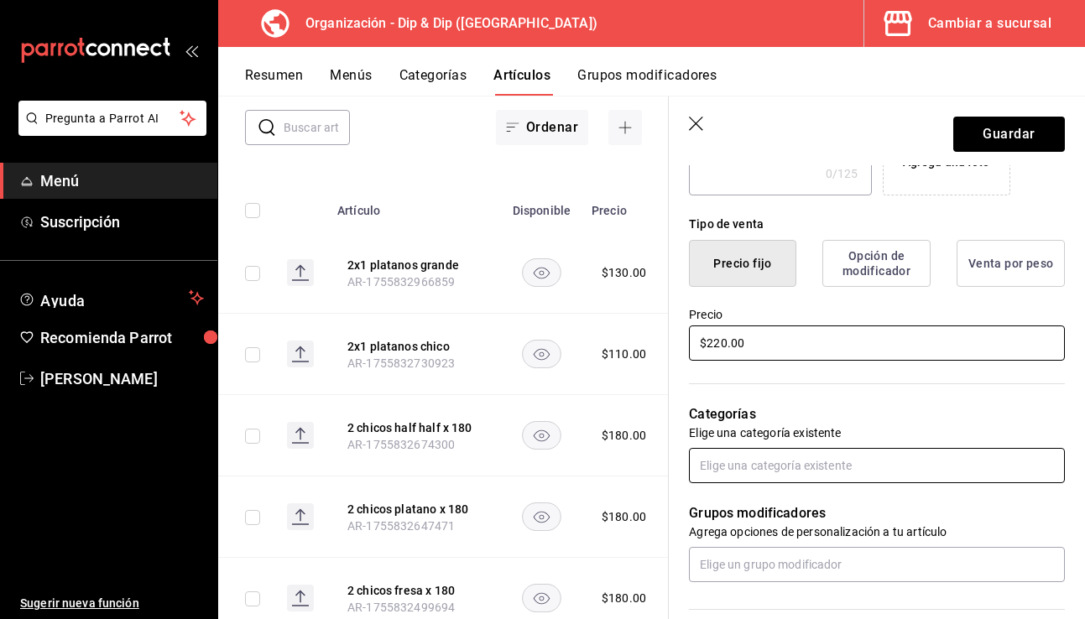
type input "$220.00"
click at [774, 472] on input "text" at bounding box center [877, 465] width 376 height 35
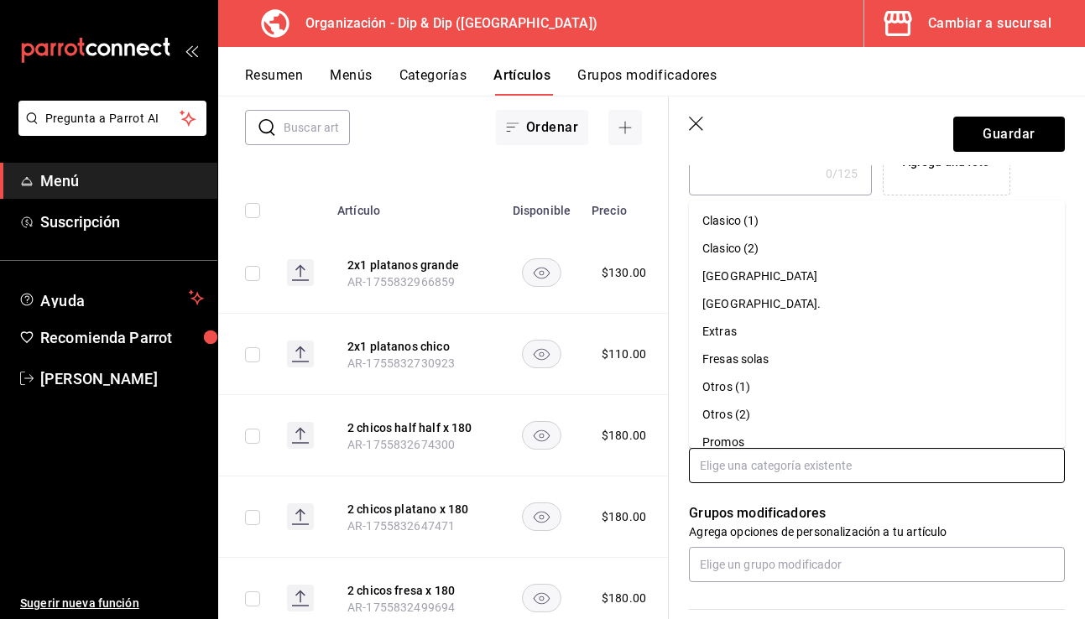
click at [755, 440] on li "Promos" at bounding box center [877, 443] width 376 height 28
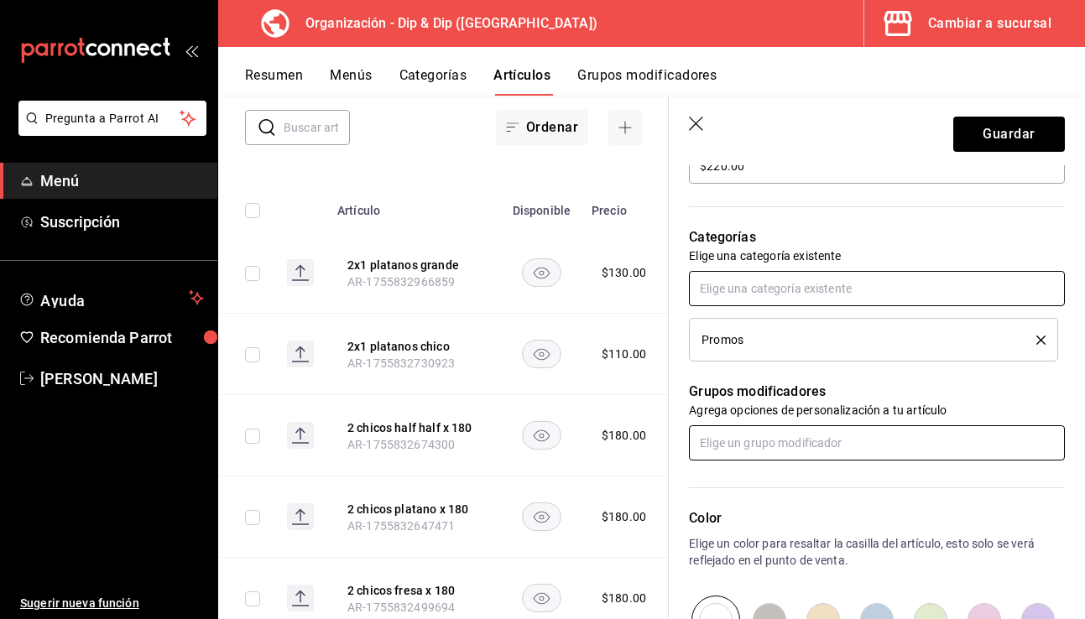
scroll to position [566, 0]
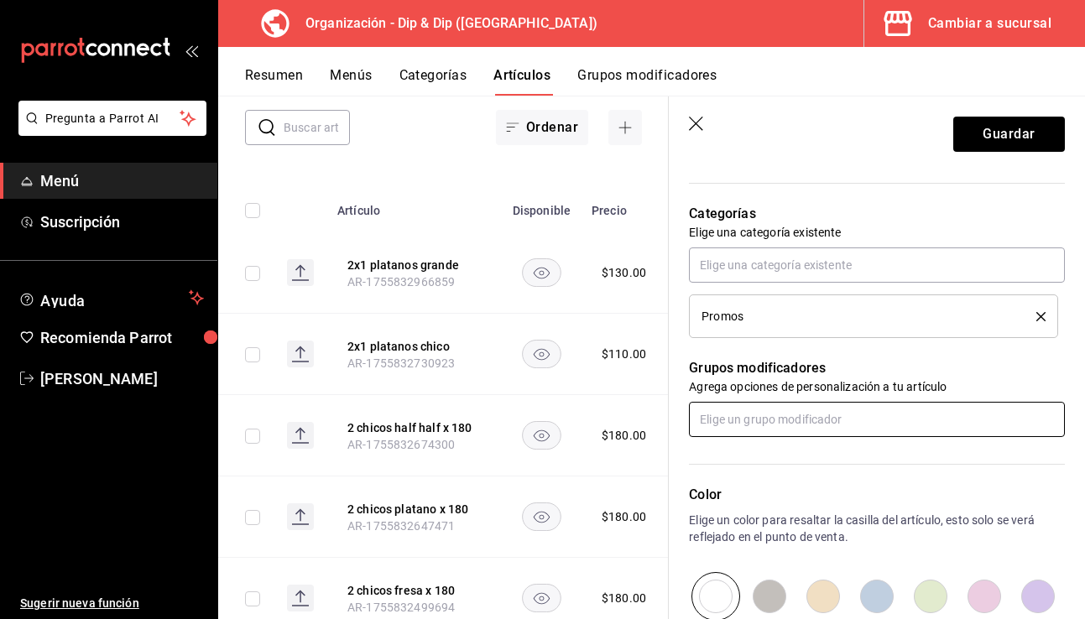
click at [767, 421] on input "text" at bounding box center [877, 419] width 376 height 35
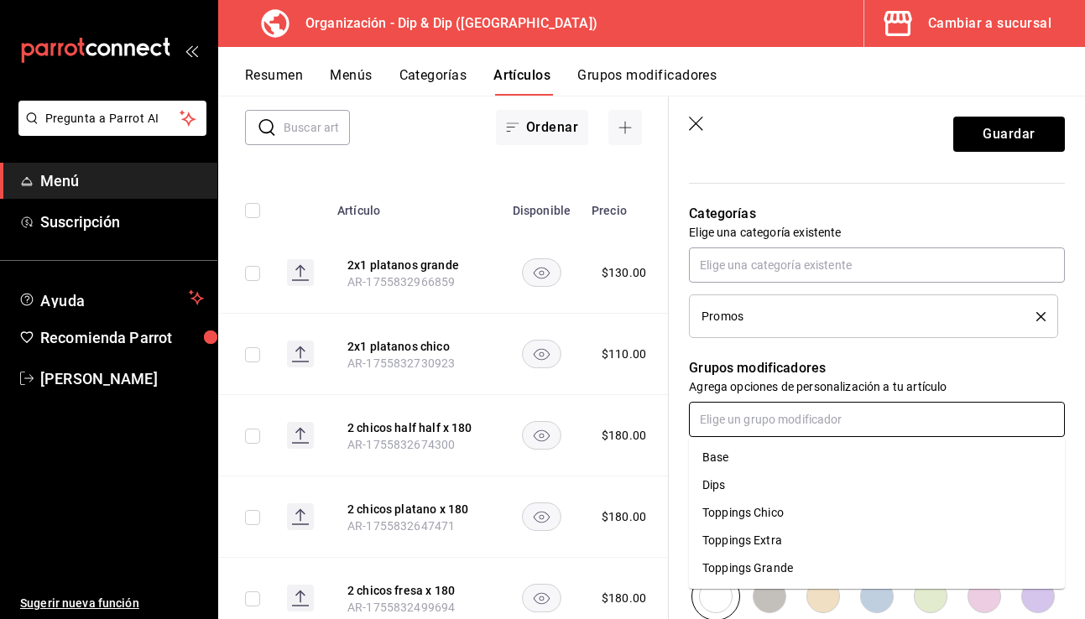
click at [735, 457] on li "Base" at bounding box center [877, 458] width 376 height 28
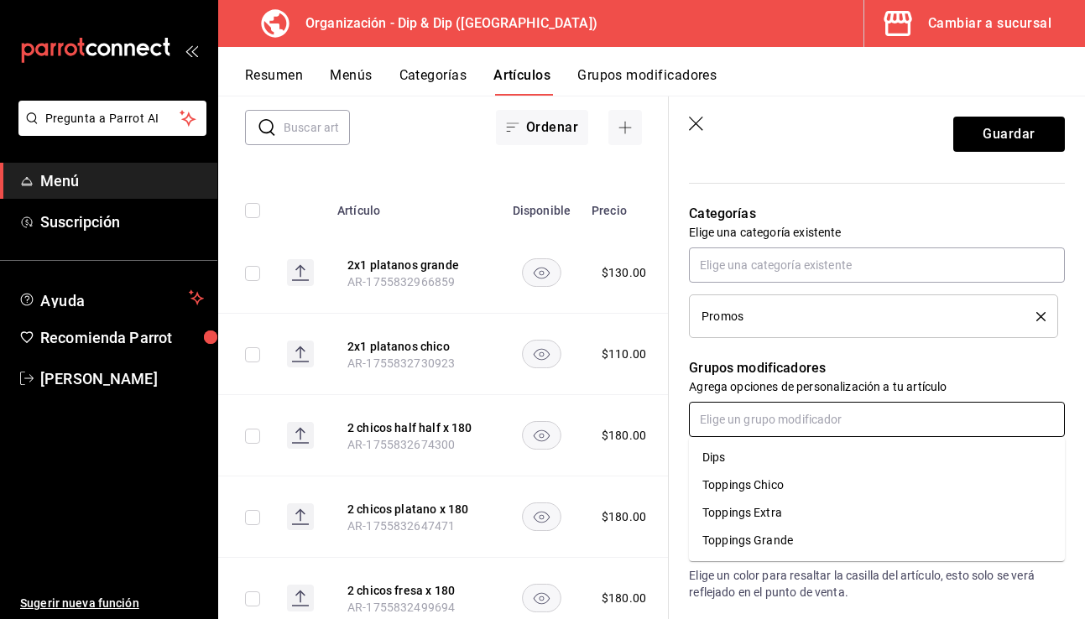
click at [756, 406] on input "text" at bounding box center [877, 419] width 376 height 35
click at [732, 456] on li "Dips" at bounding box center [877, 458] width 376 height 28
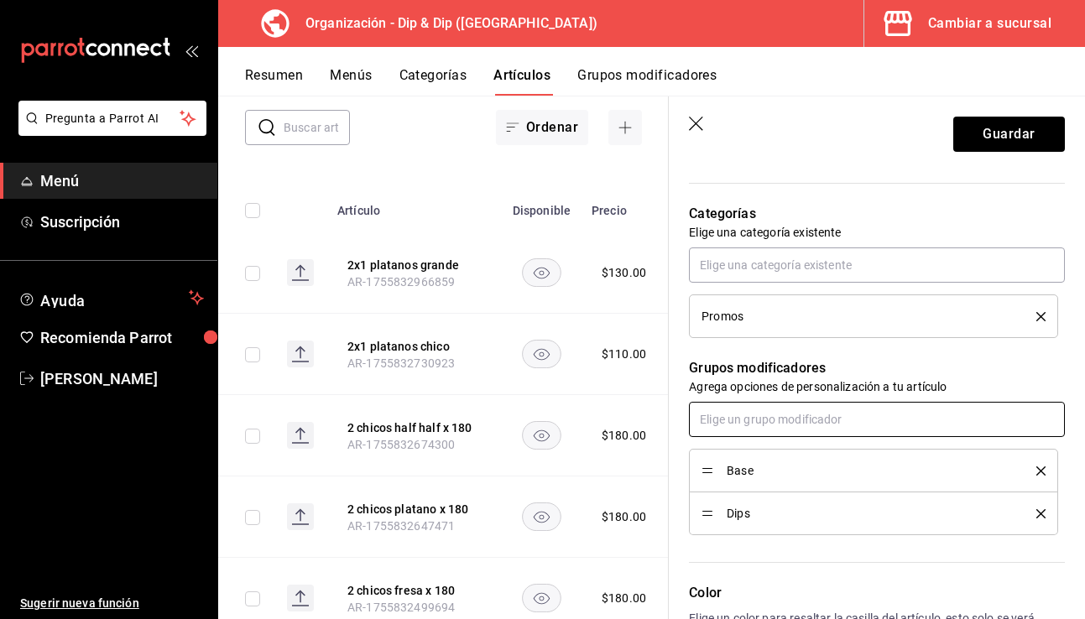
click at [752, 427] on input "text" at bounding box center [877, 419] width 376 height 35
click at [756, 461] on div "Toppings Chico" at bounding box center [743, 458] width 81 height 18
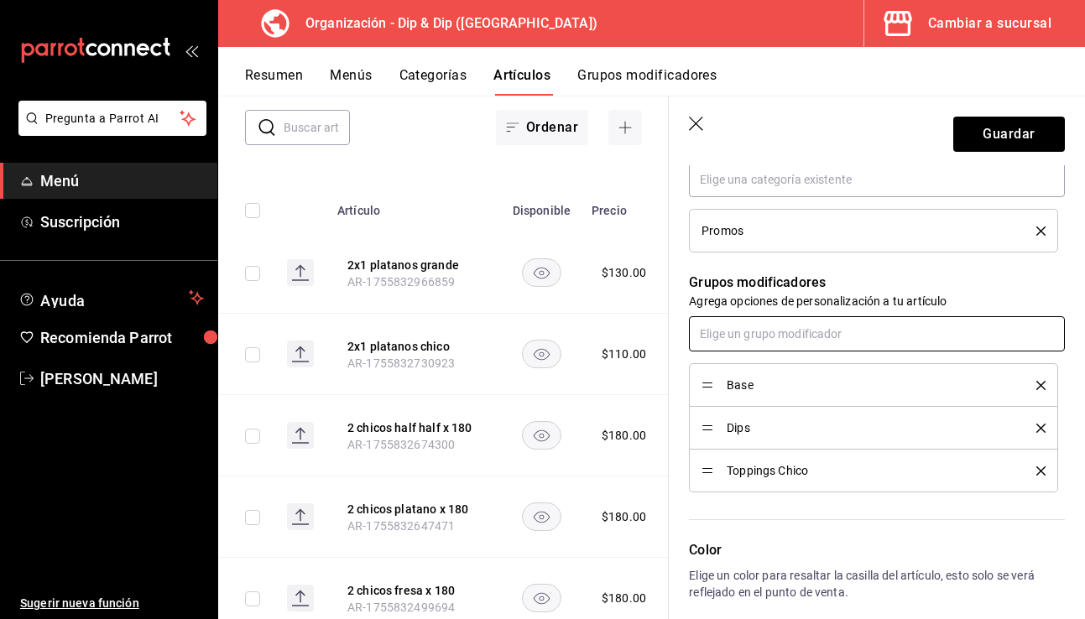
scroll to position [655, 0]
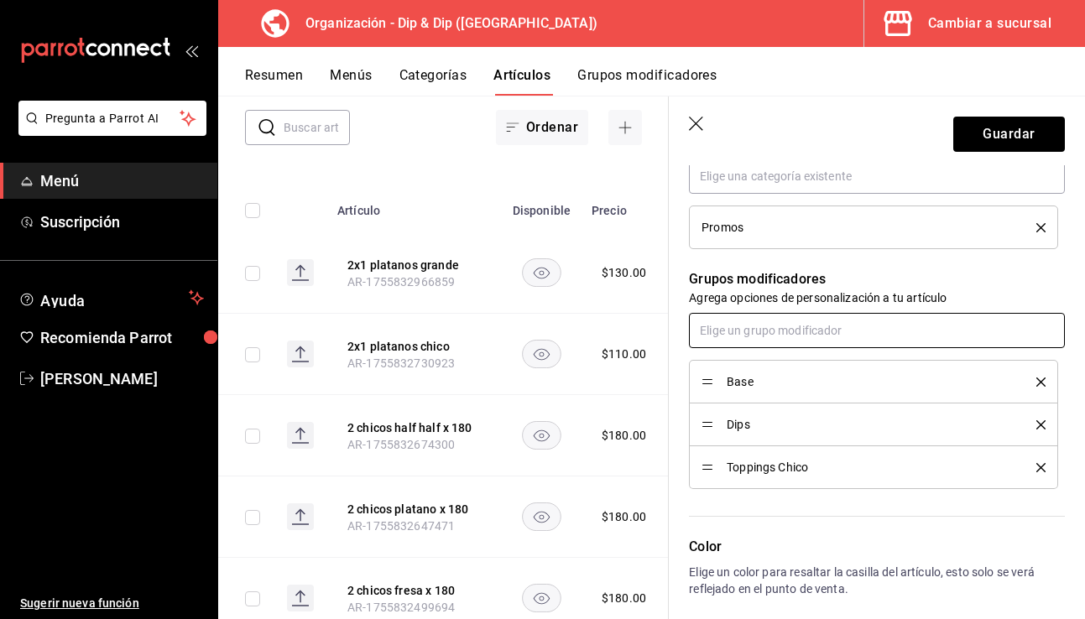
click at [763, 330] on input "text" at bounding box center [877, 330] width 376 height 35
click at [754, 376] on div "Toppings Extra" at bounding box center [743, 369] width 80 height 18
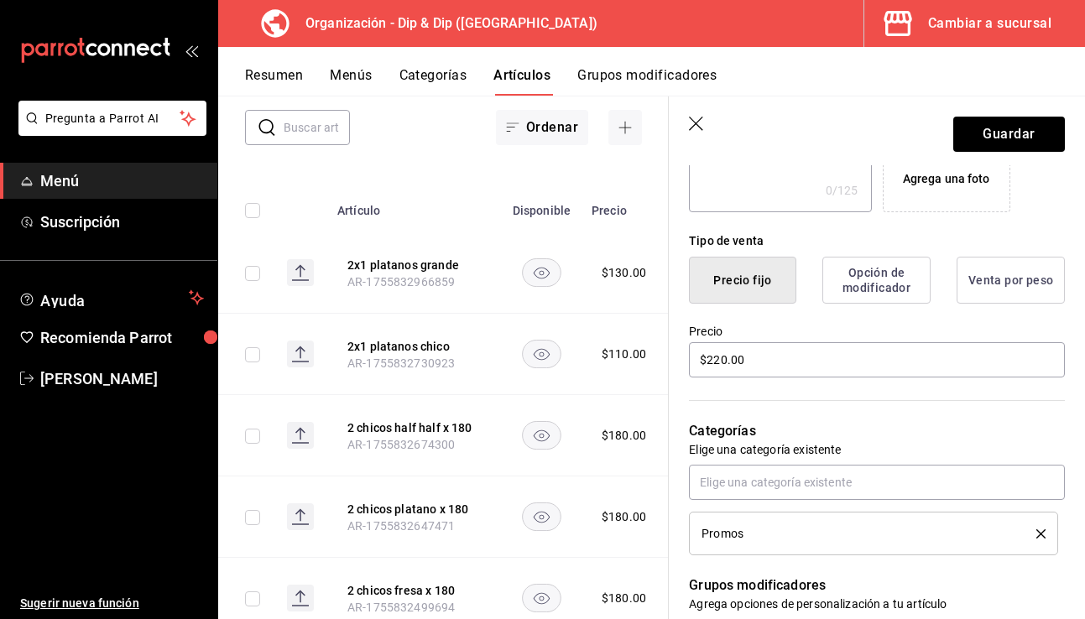
scroll to position [0, 0]
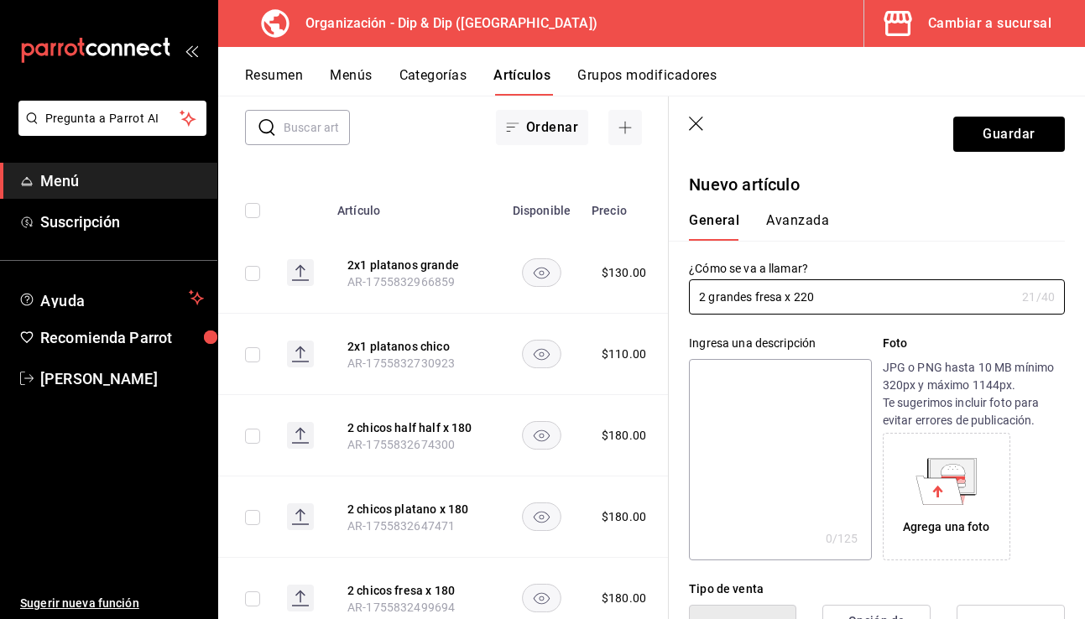
drag, startPoint x: 846, startPoint y: 297, endPoint x: 646, endPoint y: 295, distance: 199.8
click at [646, 295] on main "Artículos organización Edita el precio e imagen de tus artículos. Asigna una ca…" at bounding box center [651, 358] width 867 height 524
click at [841, 139] on button "Guardar" at bounding box center [1010, 134] width 112 height 35
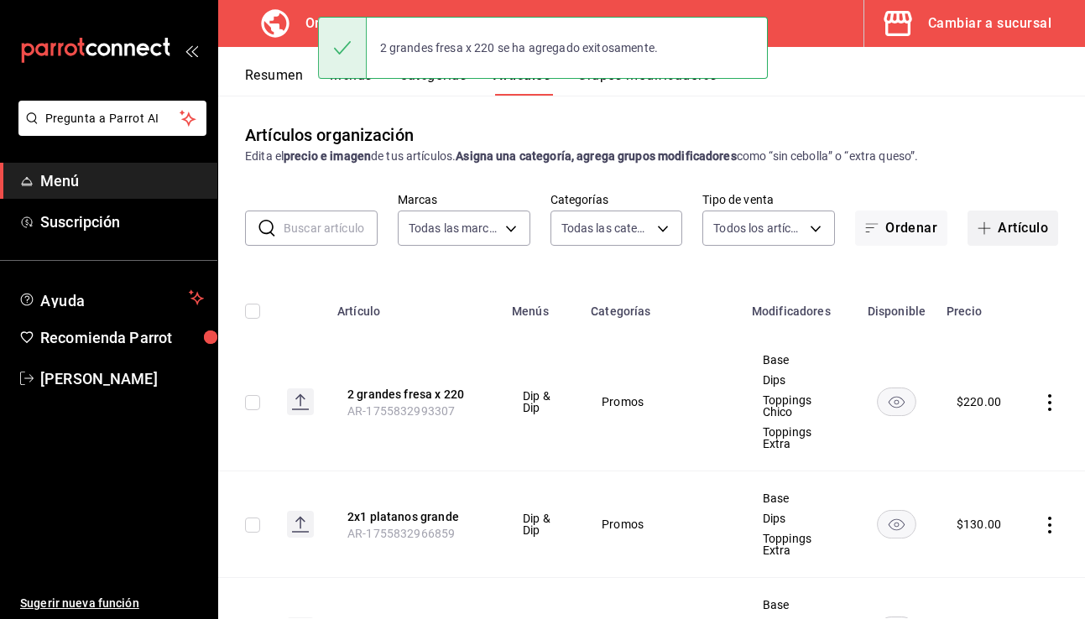
click at [841, 232] on span "button" at bounding box center [988, 228] width 20 height 13
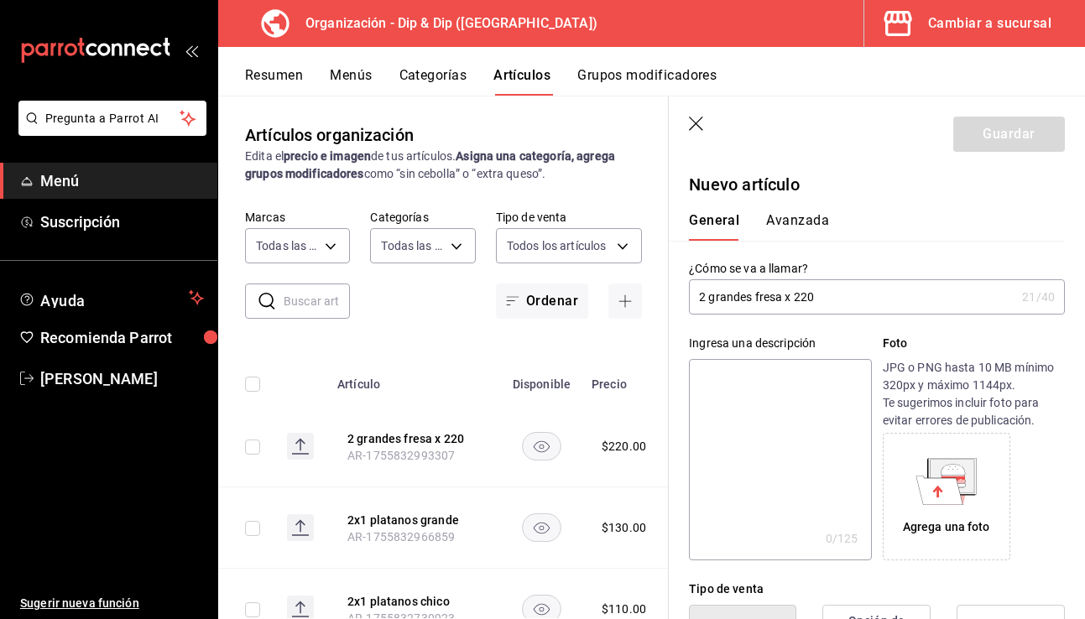
drag, startPoint x: 783, startPoint y: 298, endPoint x: 755, endPoint y: 298, distance: 27.7
click at [755, 298] on input "2 grandes fresa x 220" at bounding box center [852, 297] width 327 height 34
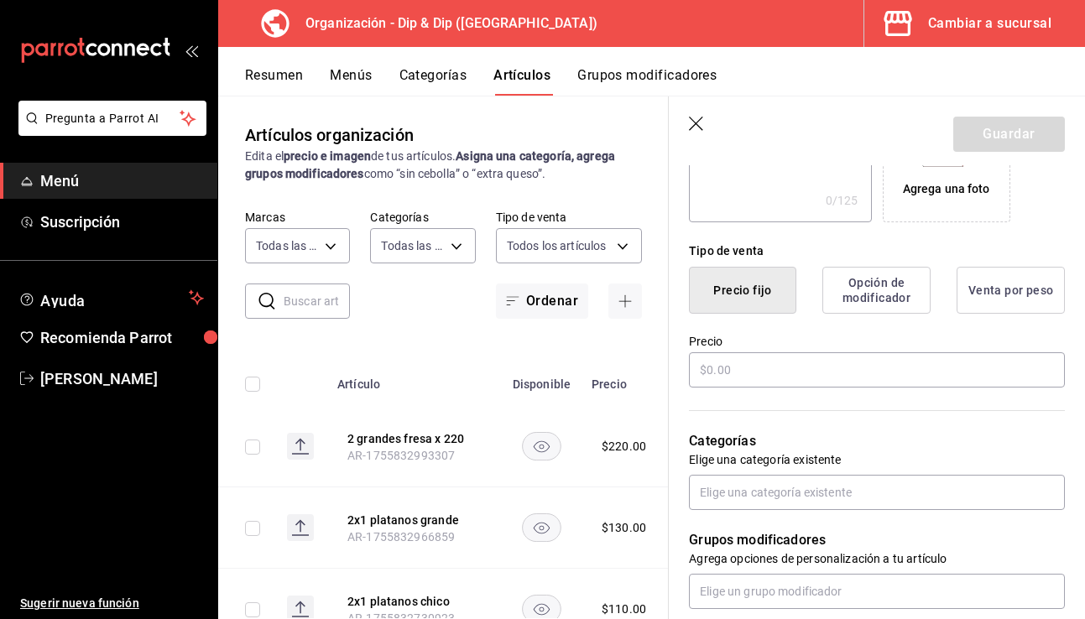
scroll to position [353, 0]
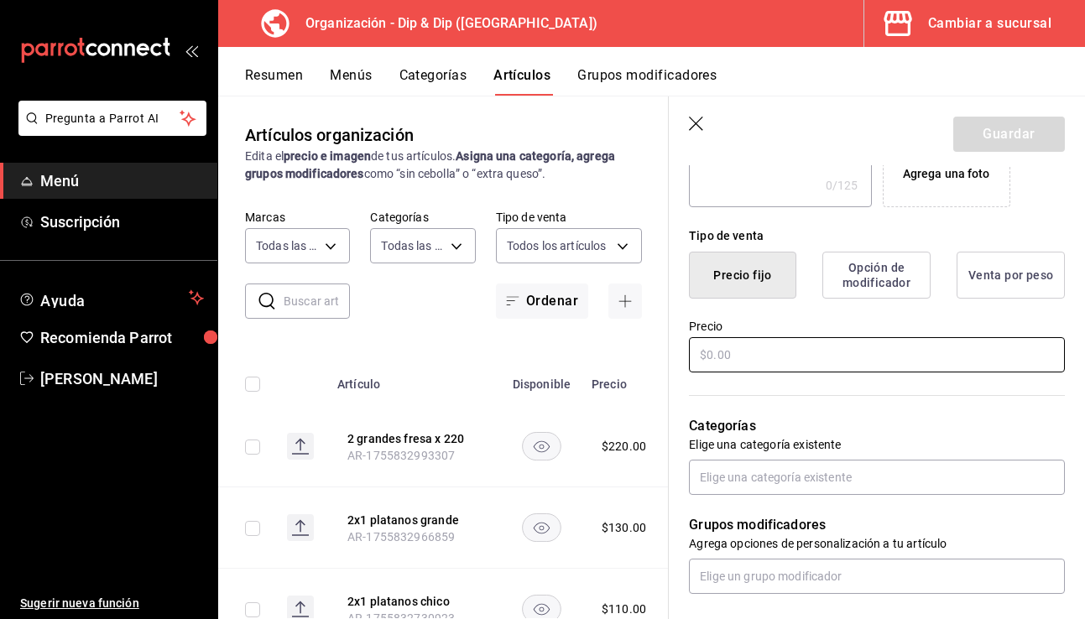
type input "2 grandes platano x 220"
click at [768, 356] on input "text" at bounding box center [877, 354] width 376 height 35
type input "$220.00"
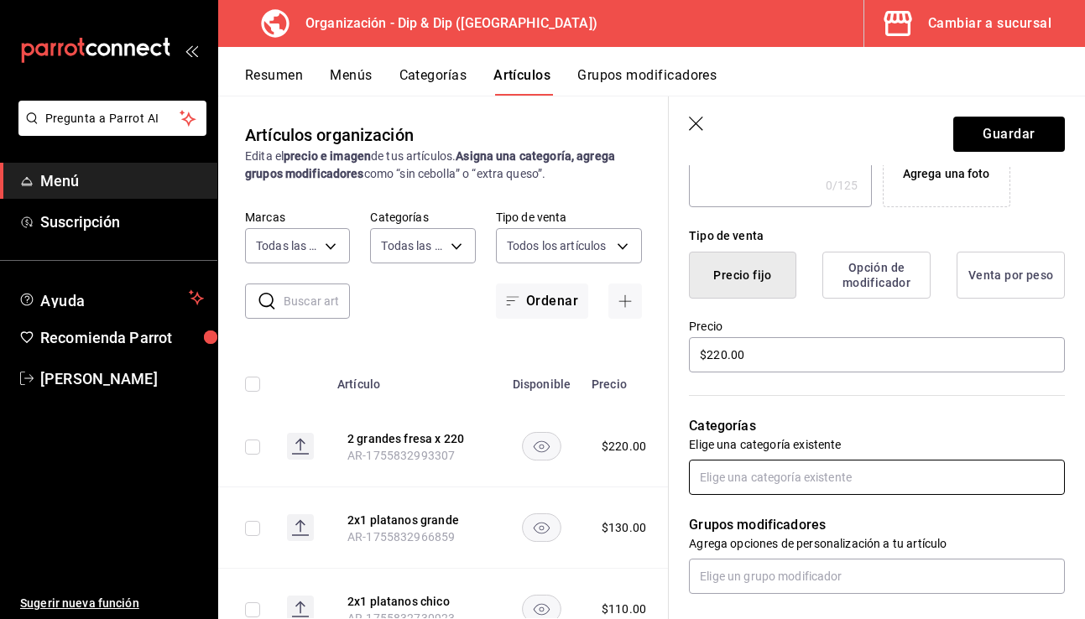
click at [756, 477] on input "text" at bounding box center [877, 477] width 376 height 35
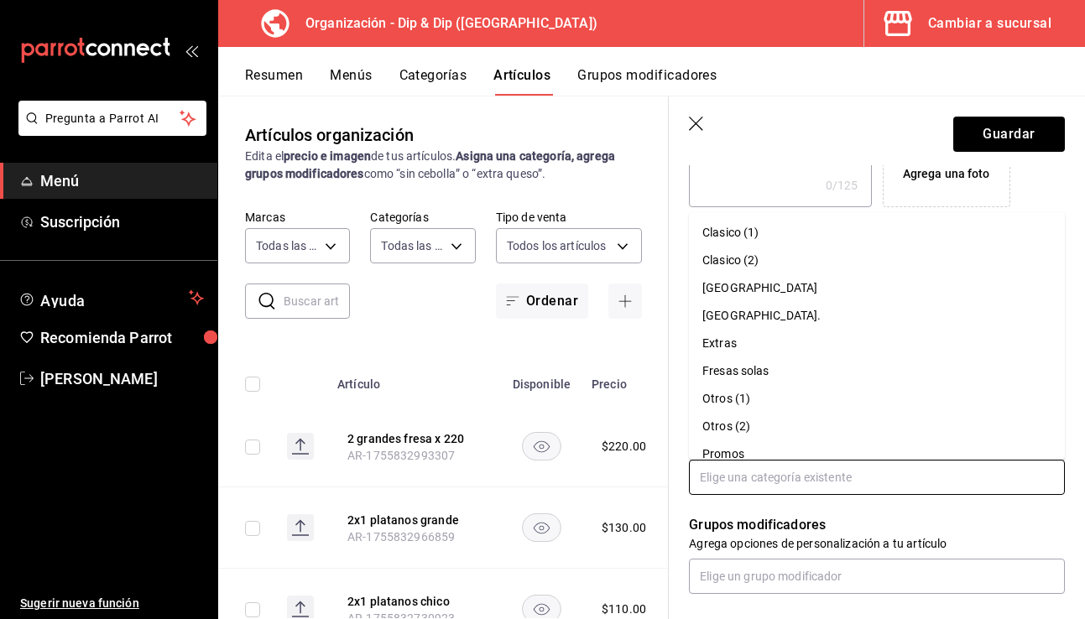
click at [750, 449] on li "Promos" at bounding box center [877, 455] width 376 height 28
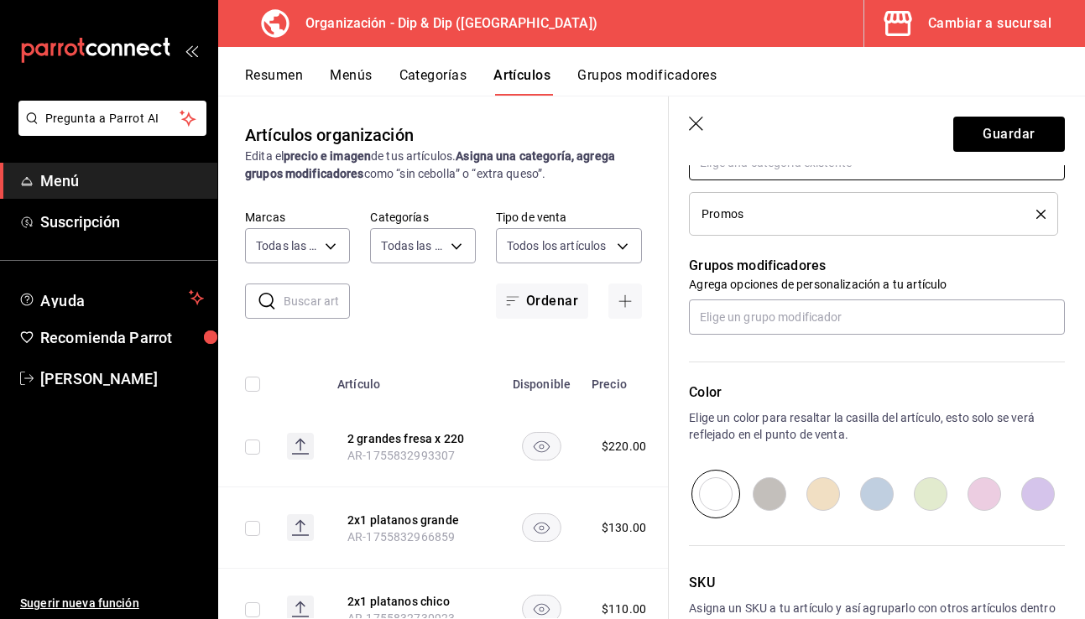
scroll to position [666, 0]
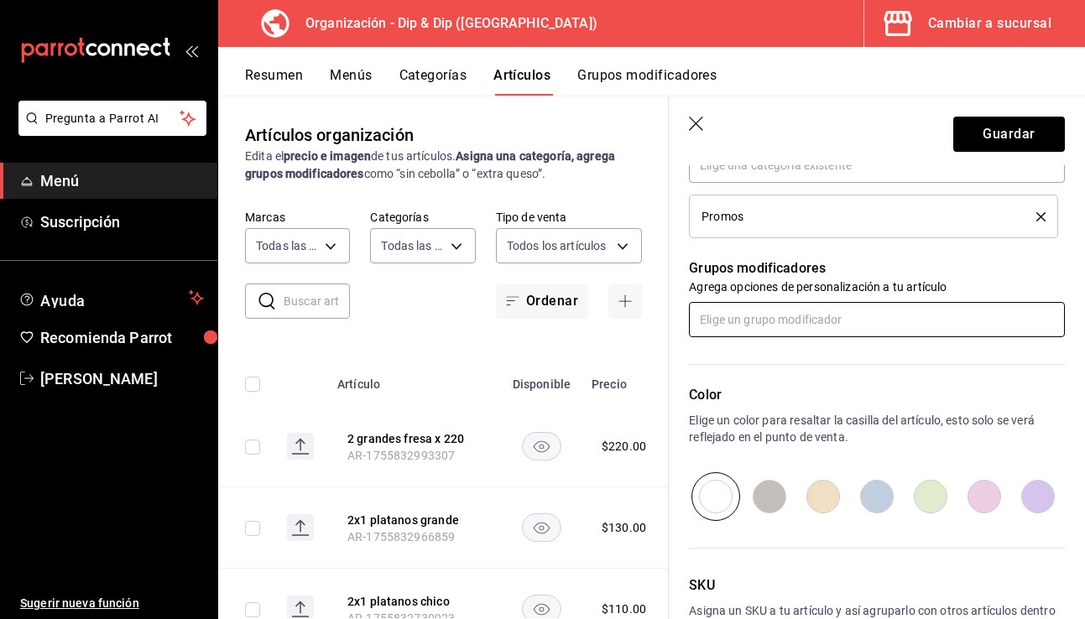
click at [740, 321] on input "text" at bounding box center [877, 319] width 376 height 35
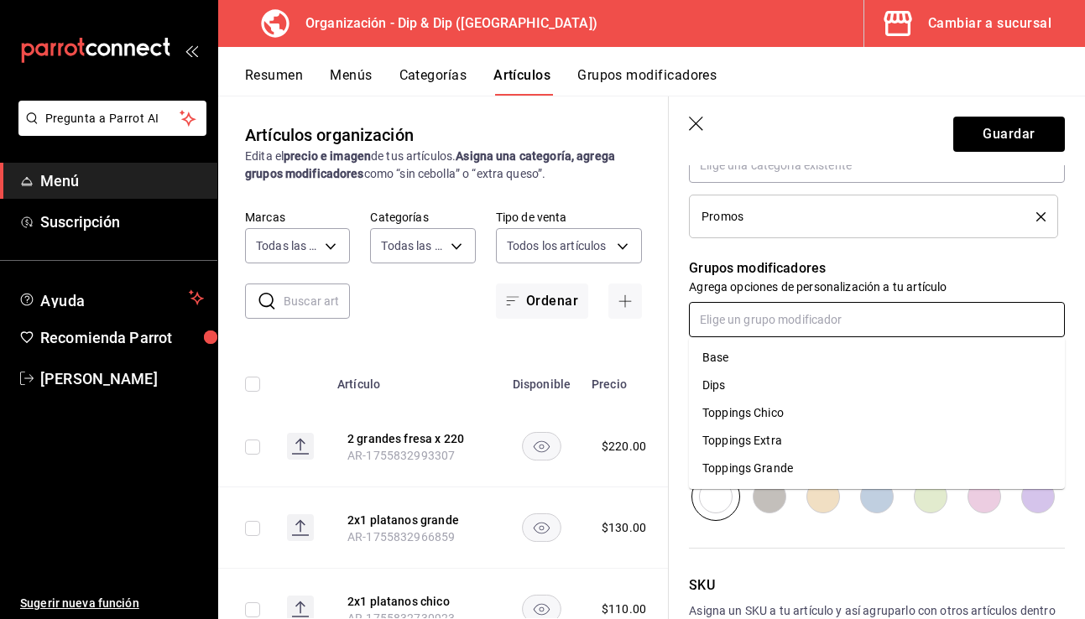
click at [736, 357] on li "Base" at bounding box center [877, 358] width 376 height 28
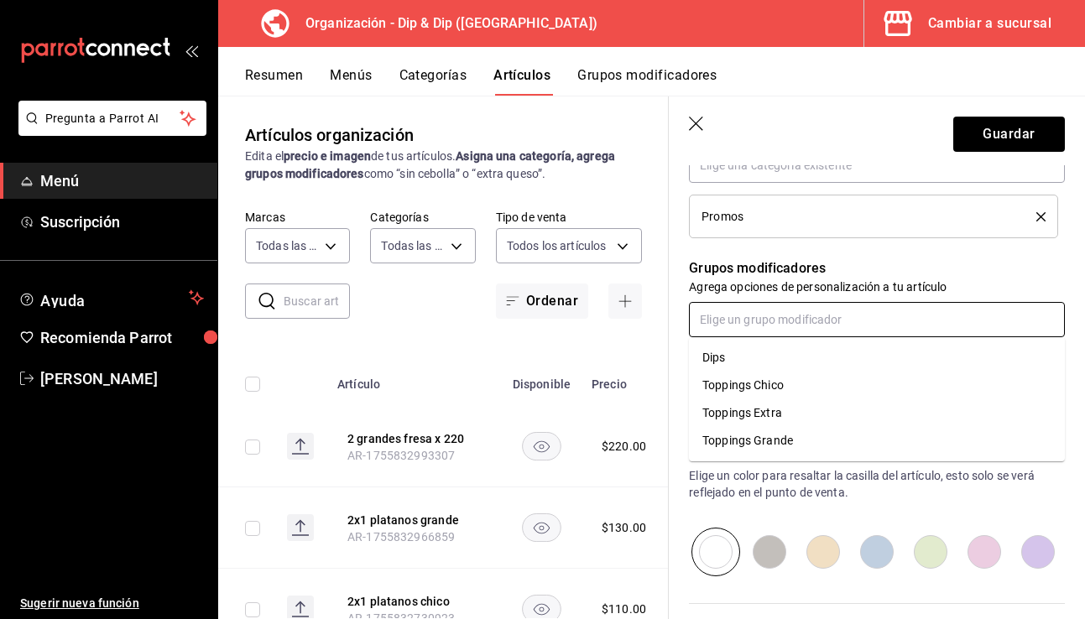
click at [748, 332] on input "text" at bounding box center [877, 319] width 376 height 35
click at [739, 356] on li "Dips" at bounding box center [877, 358] width 376 height 28
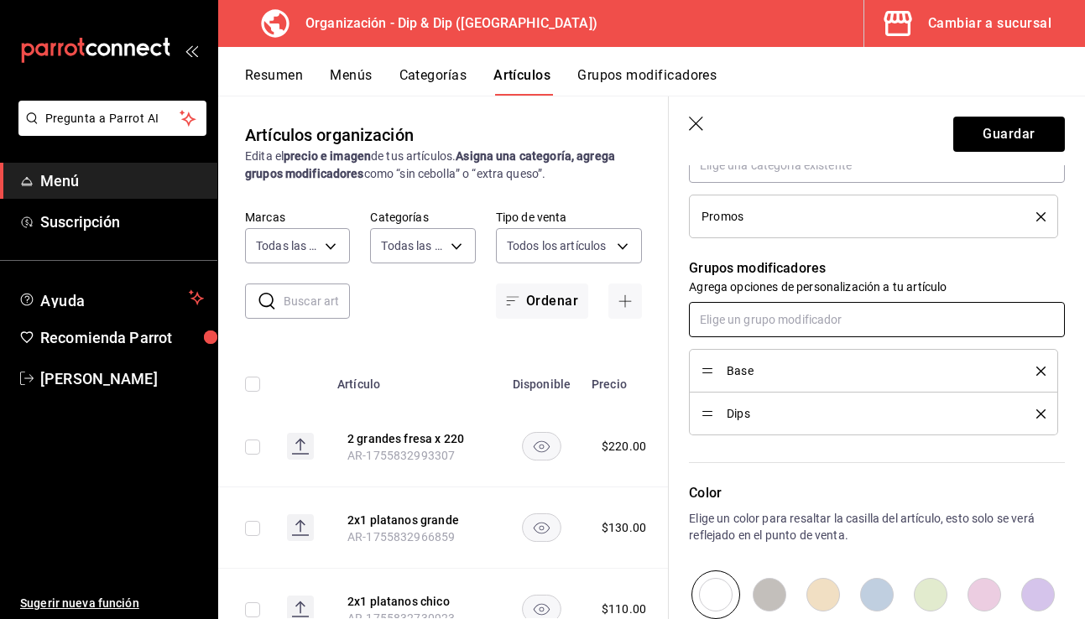
click at [752, 314] on input "text" at bounding box center [877, 319] width 376 height 35
click at [750, 368] on li "Toppings Chico" at bounding box center [877, 358] width 376 height 28
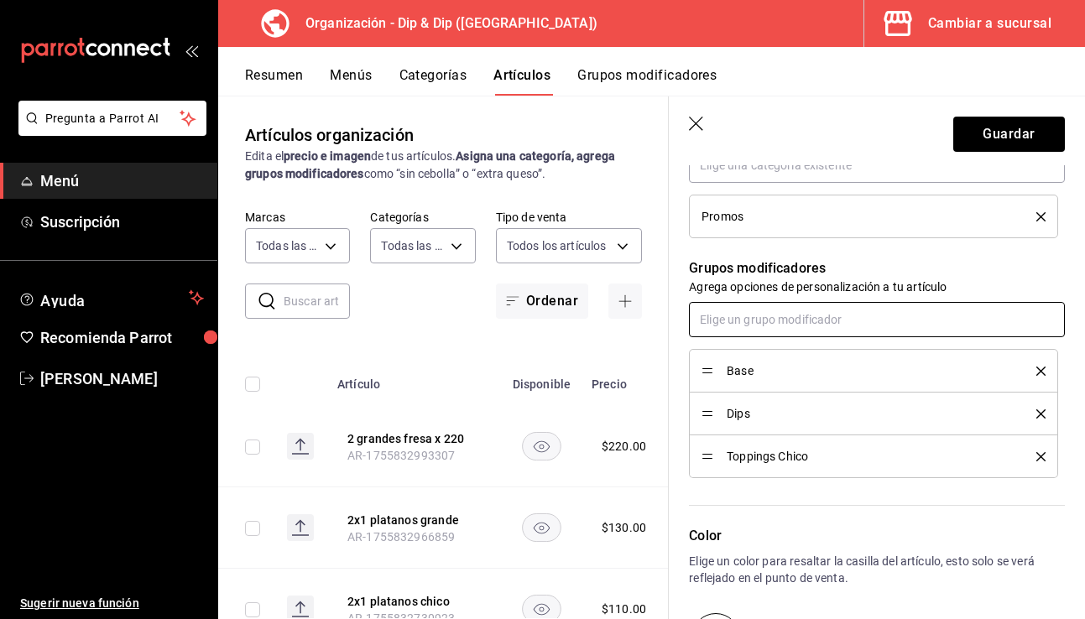
click at [755, 331] on input "text" at bounding box center [877, 319] width 376 height 35
click at [755, 363] on div "Toppings Extra" at bounding box center [743, 358] width 80 height 18
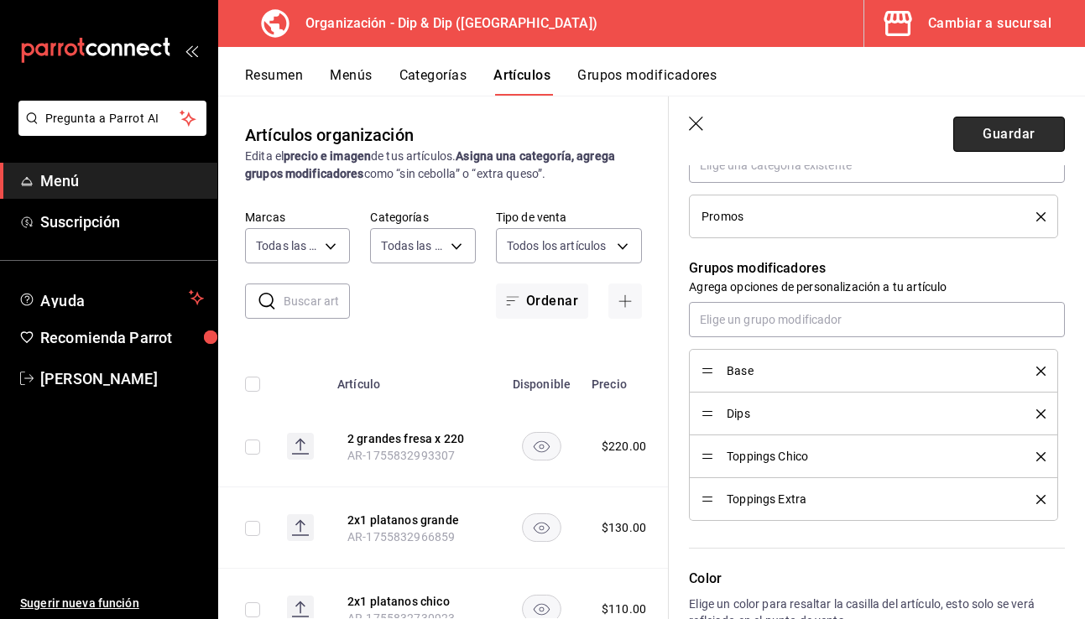
click at [841, 140] on button "Guardar" at bounding box center [1010, 134] width 112 height 35
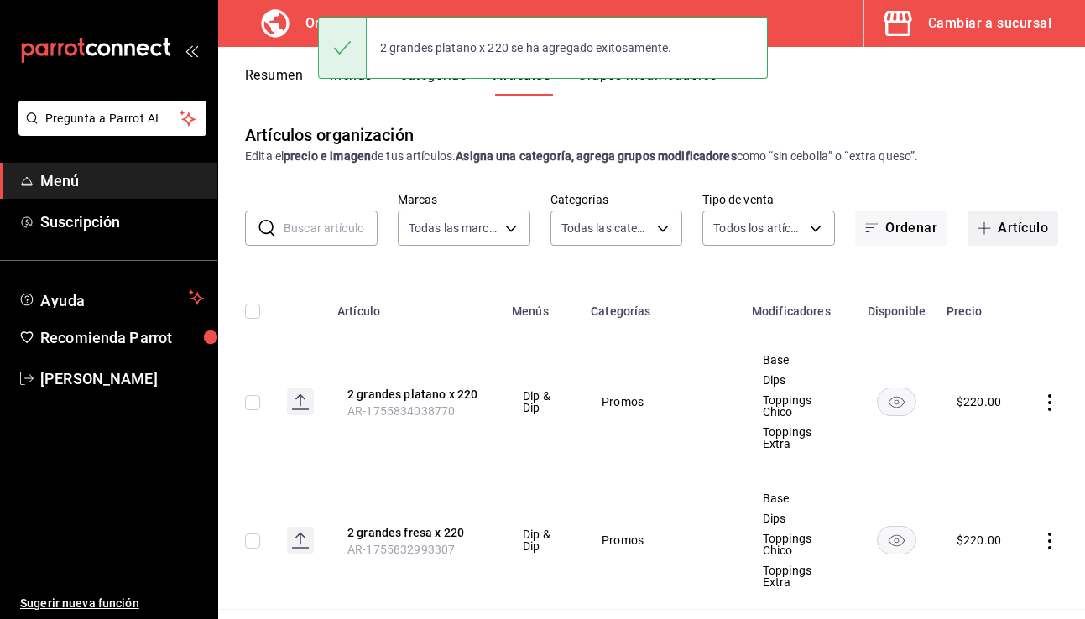
click at [841, 228] on button "Artículo" at bounding box center [1013, 228] width 91 height 35
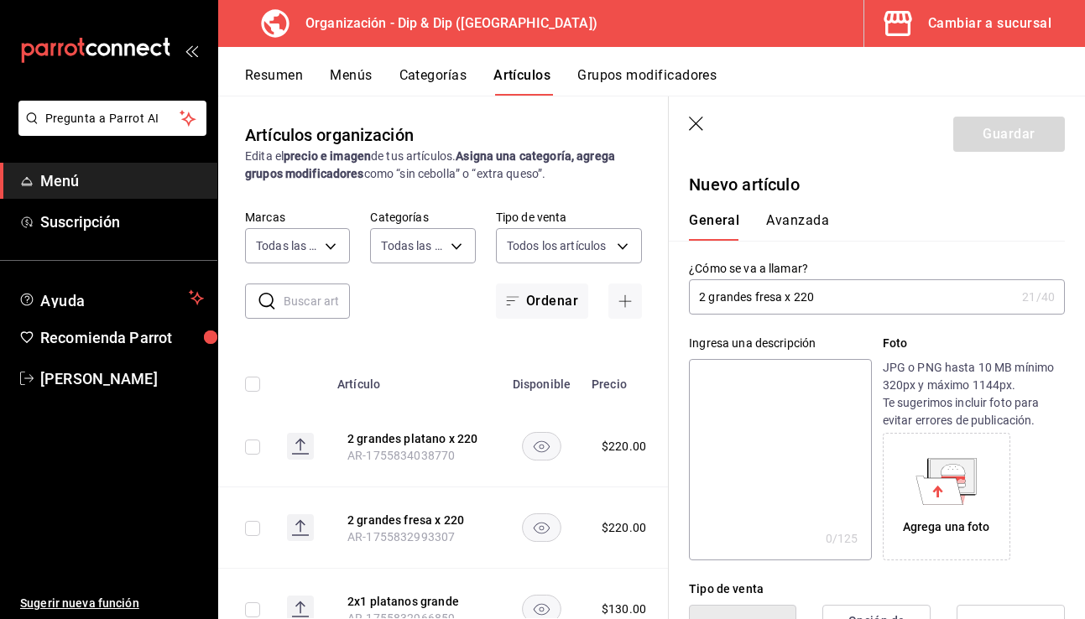
drag, startPoint x: 781, startPoint y: 299, endPoint x: 755, endPoint y: 299, distance: 25.2
click at [755, 299] on input "2 grandes fresa x 220" at bounding box center [852, 297] width 327 height 34
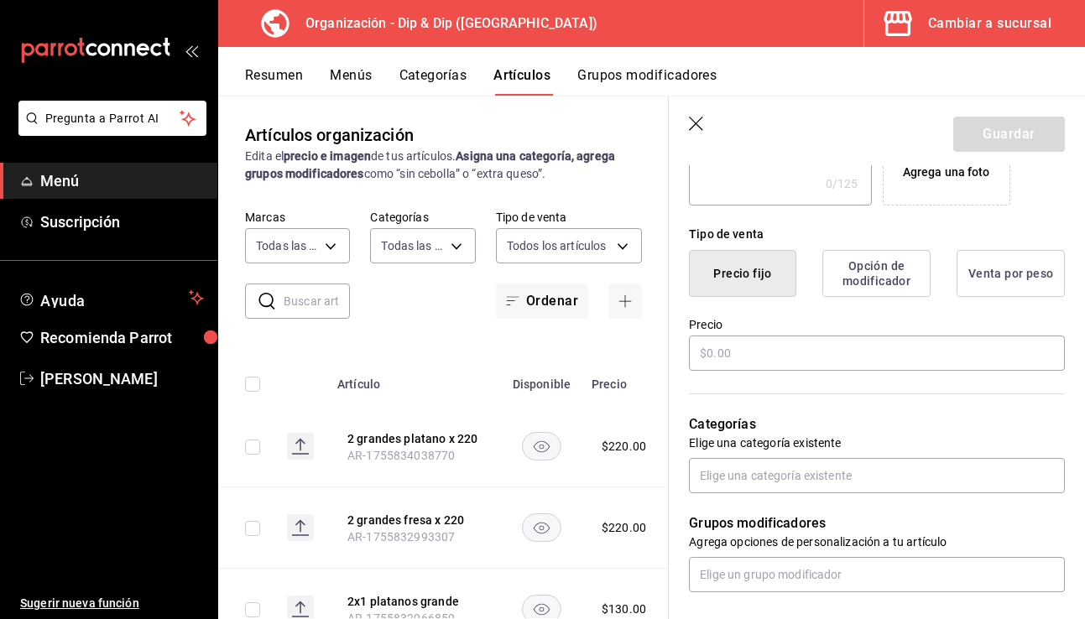
scroll to position [364, 0]
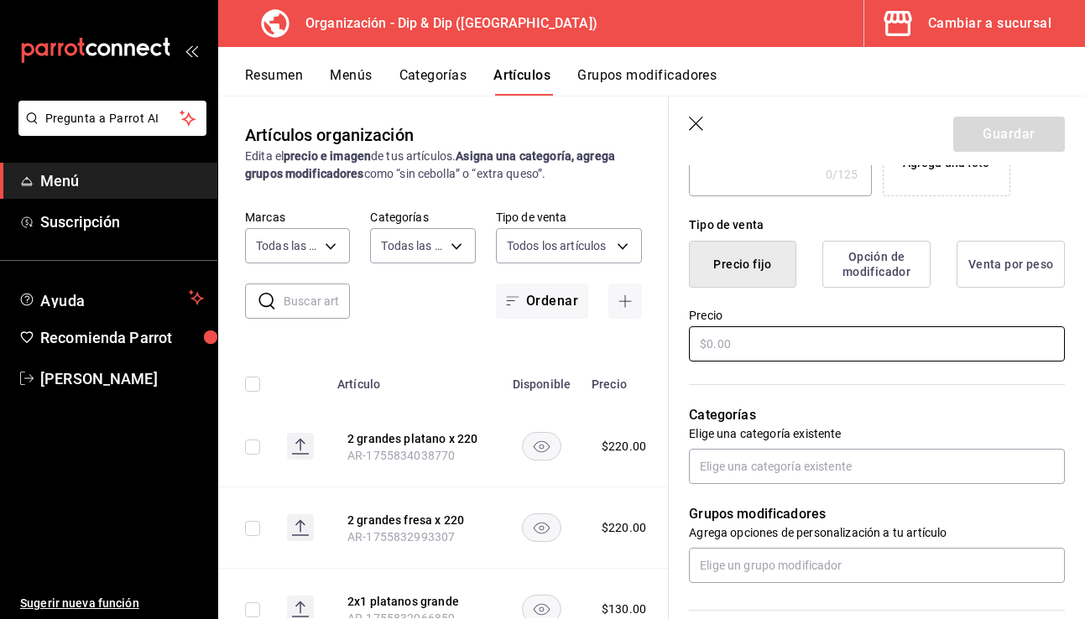
type input "2 grandes half half x 220"
click at [762, 344] on input "text" at bounding box center [877, 344] width 376 height 35
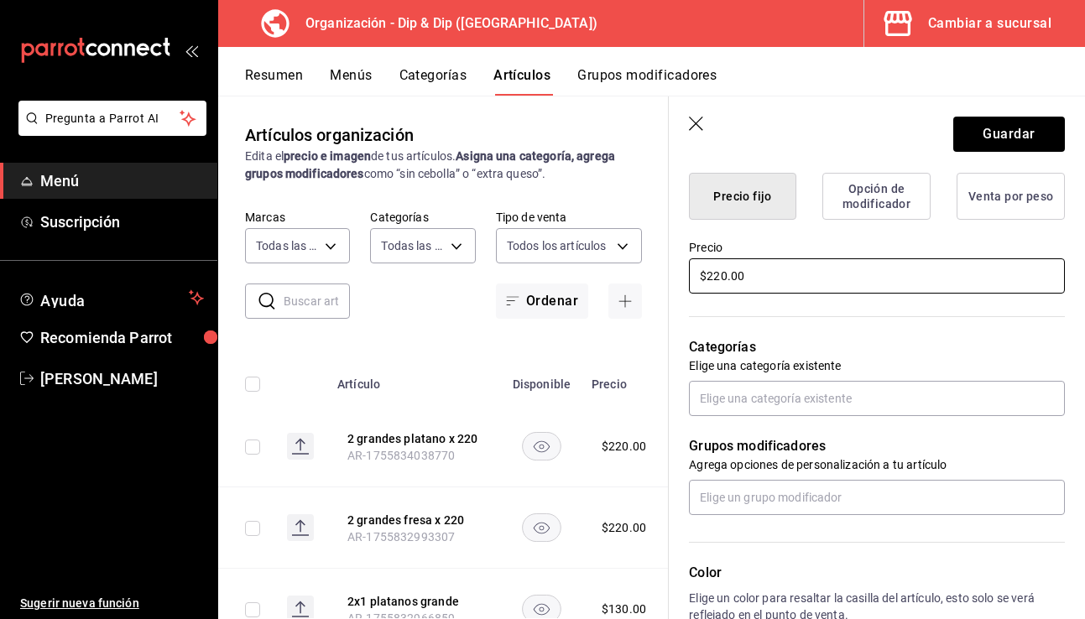
scroll to position [465, 0]
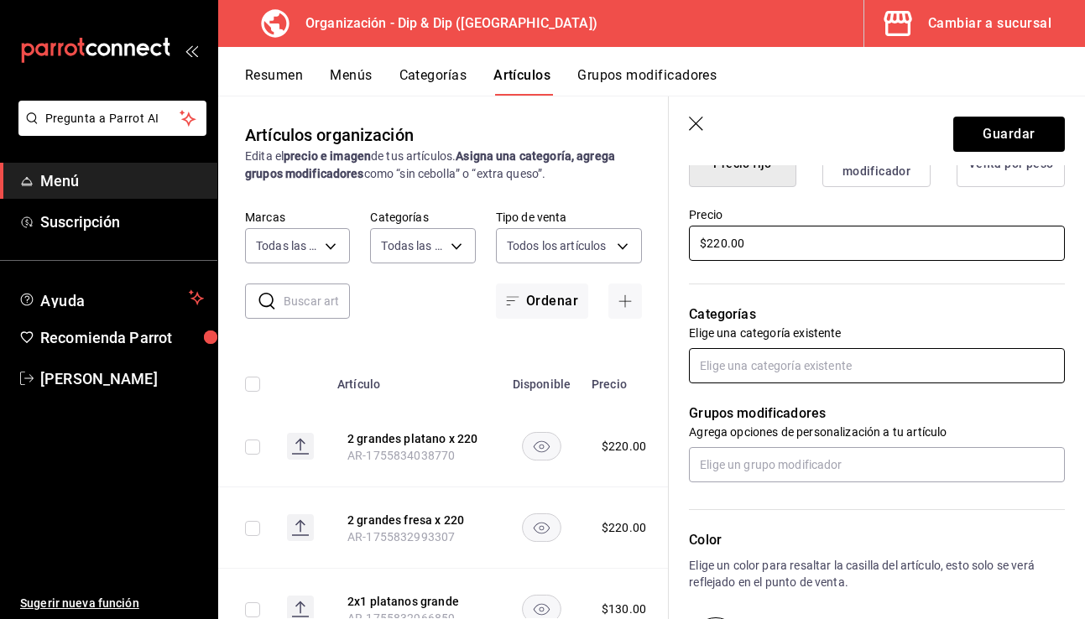
type input "$220.00"
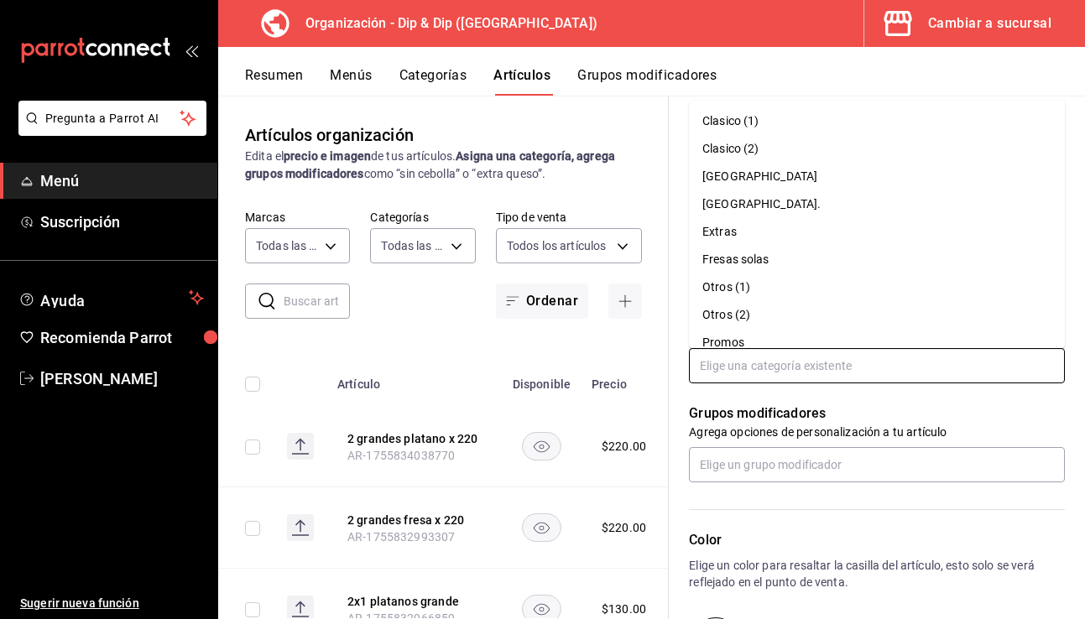
click at [775, 355] on input "text" at bounding box center [877, 365] width 376 height 35
click at [750, 342] on li "Promos" at bounding box center [877, 343] width 376 height 28
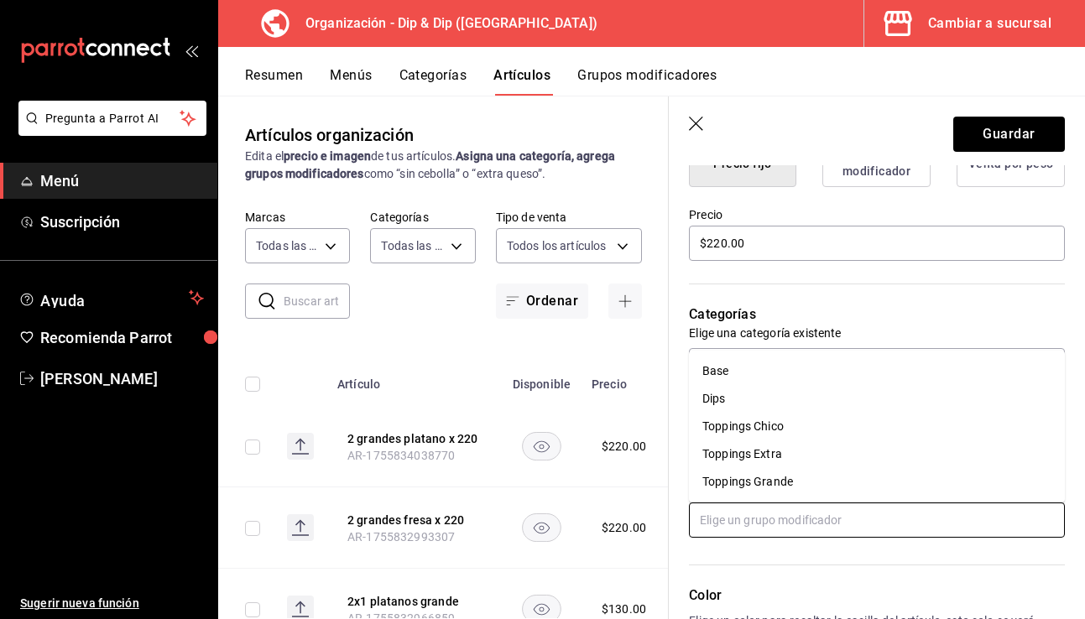
click at [740, 517] on input "text" at bounding box center [877, 520] width 376 height 35
click at [752, 374] on li "Base" at bounding box center [877, 372] width 376 height 28
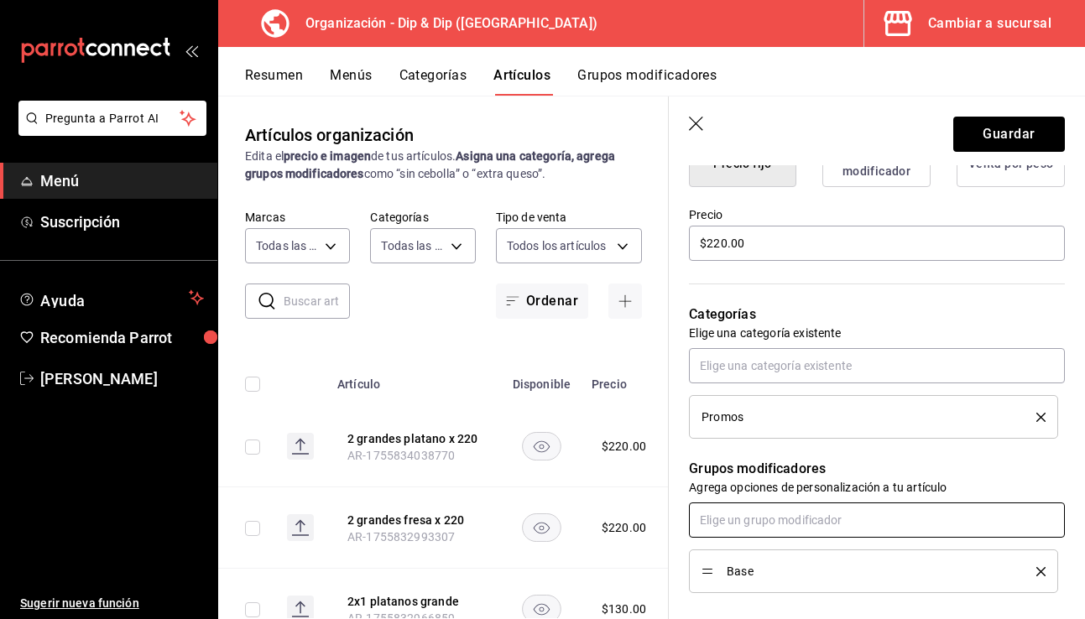
click at [738, 525] on input "text" at bounding box center [877, 520] width 376 height 35
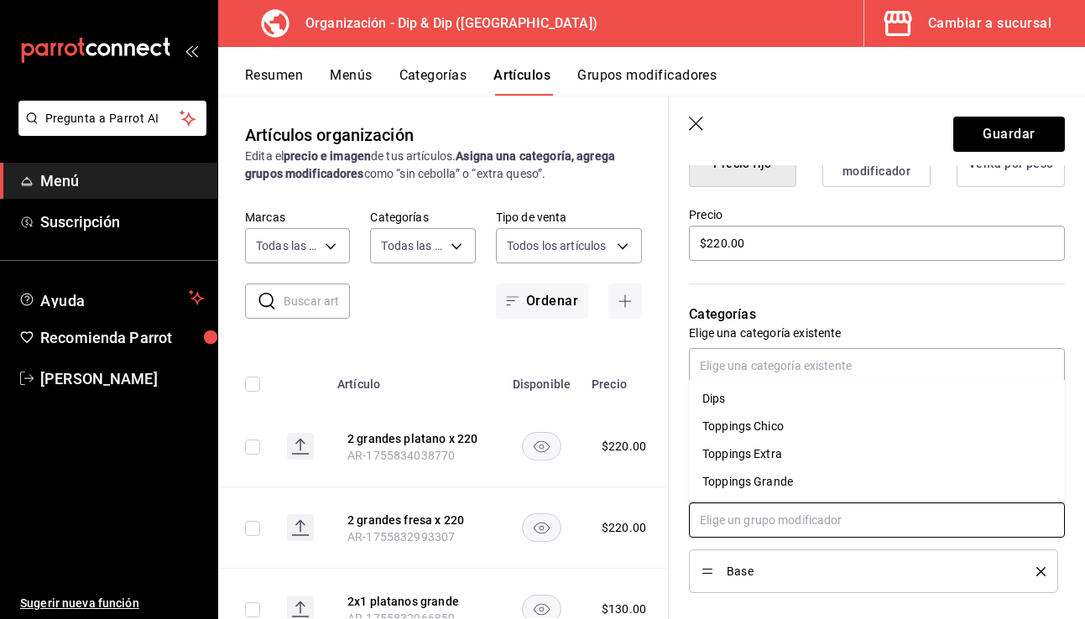
click at [739, 396] on li "Dips" at bounding box center [877, 399] width 376 height 28
click at [731, 527] on input "text" at bounding box center [877, 520] width 376 height 35
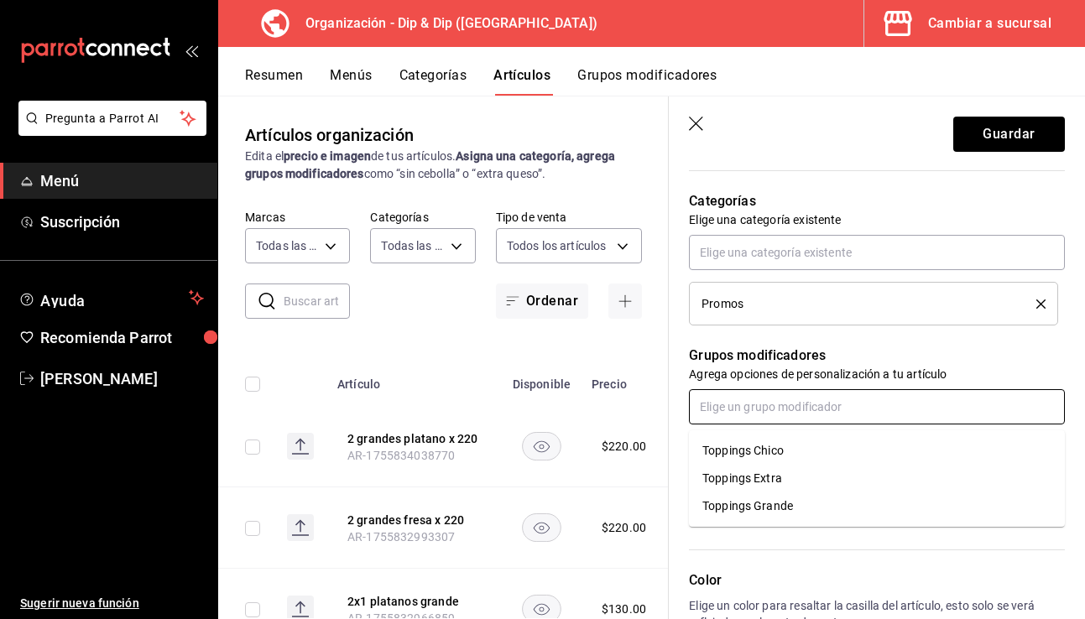
scroll to position [583, 0]
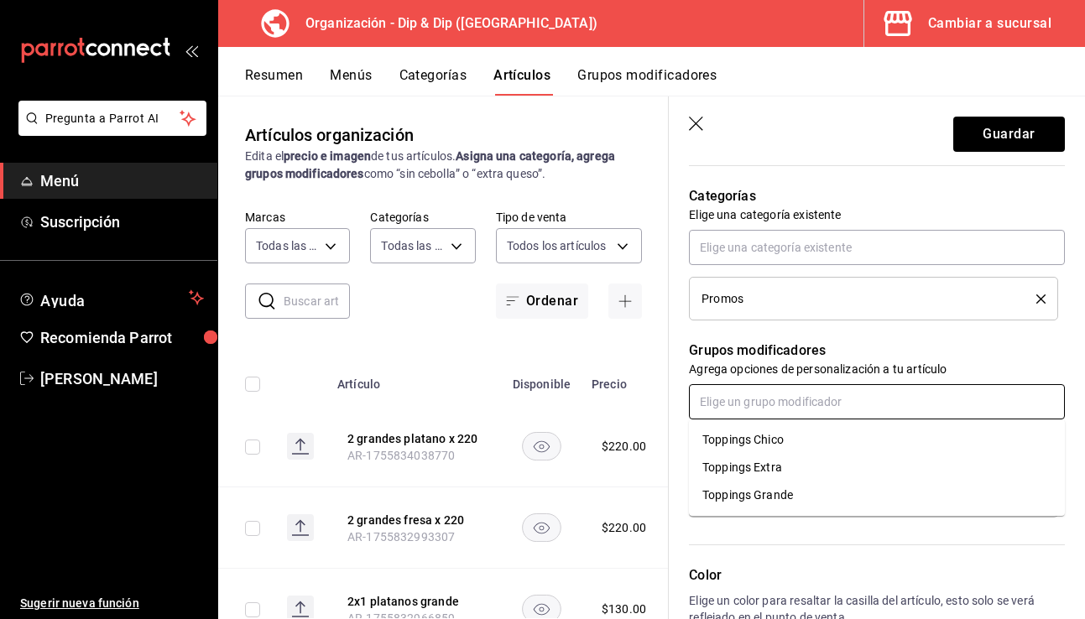
click at [800, 447] on li "Toppings Chico" at bounding box center [877, 440] width 376 height 28
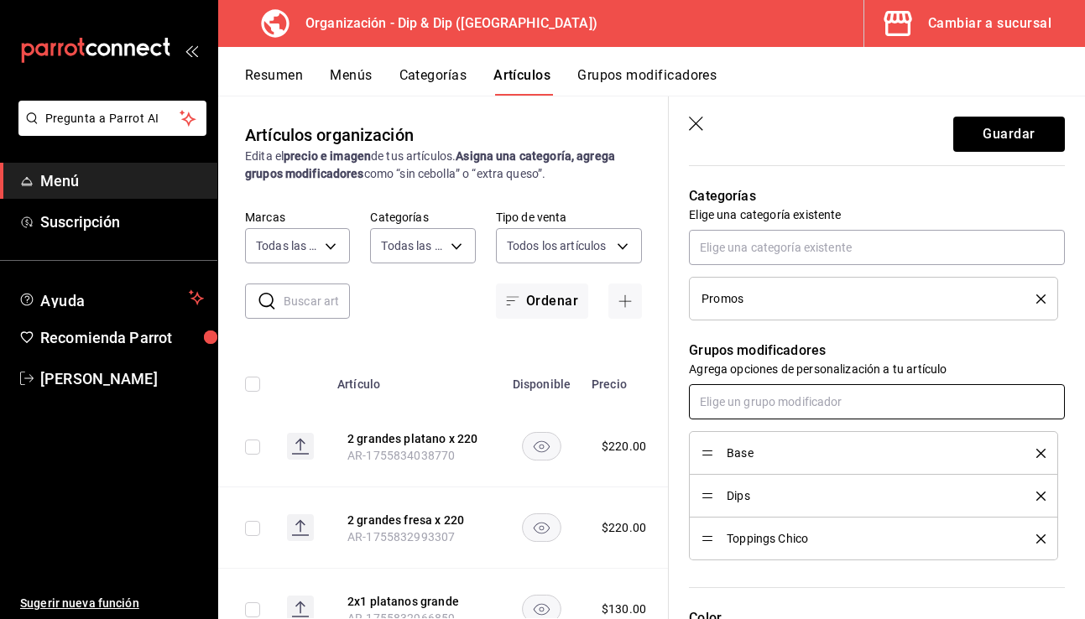
click at [756, 405] on input "text" at bounding box center [877, 401] width 376 height 35
click at [755, 440] on div "Toppings Extra" at bounding box center [743, 440] width 80 height 18
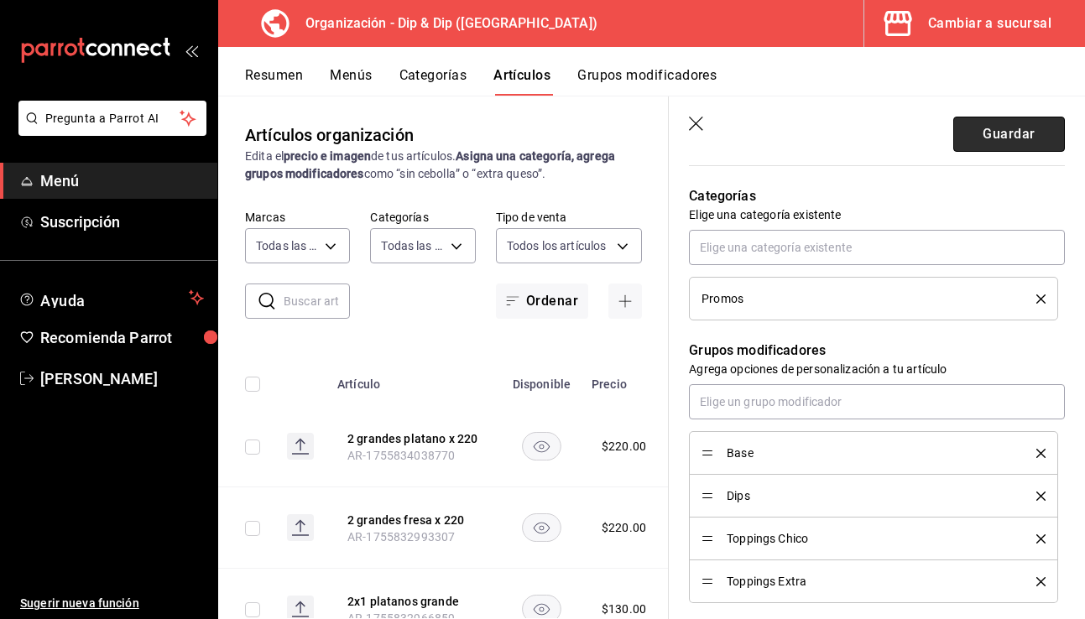
click at [841, 126] on button "Guardar" at bounding box center [1010, 134] width 112 height 35
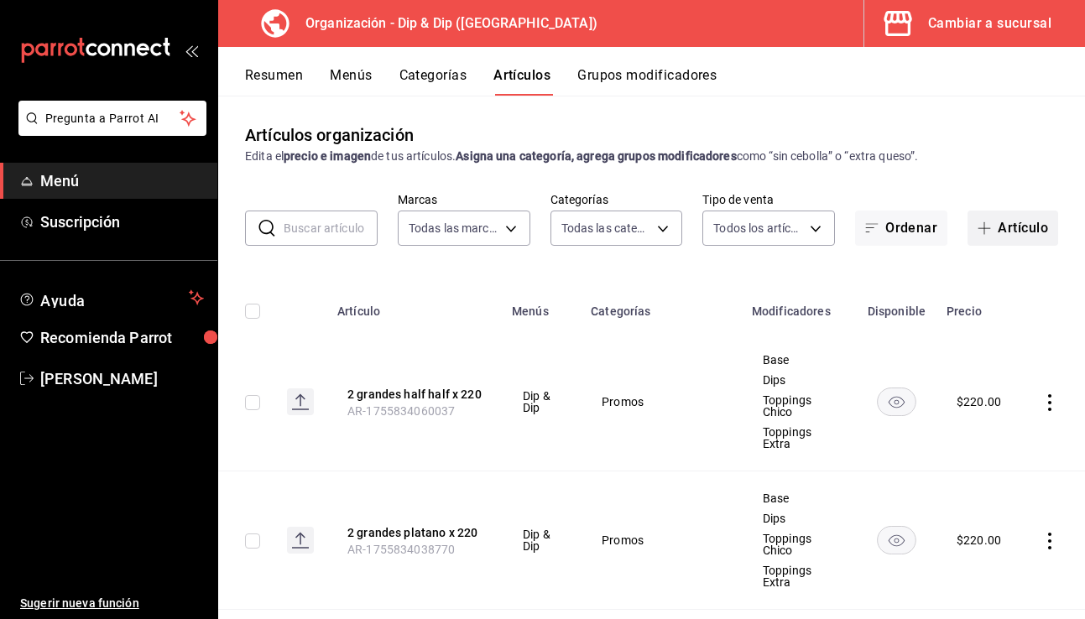
click at [841, 225] on span "button" at bounding box center [988, 228] width 20 height 13
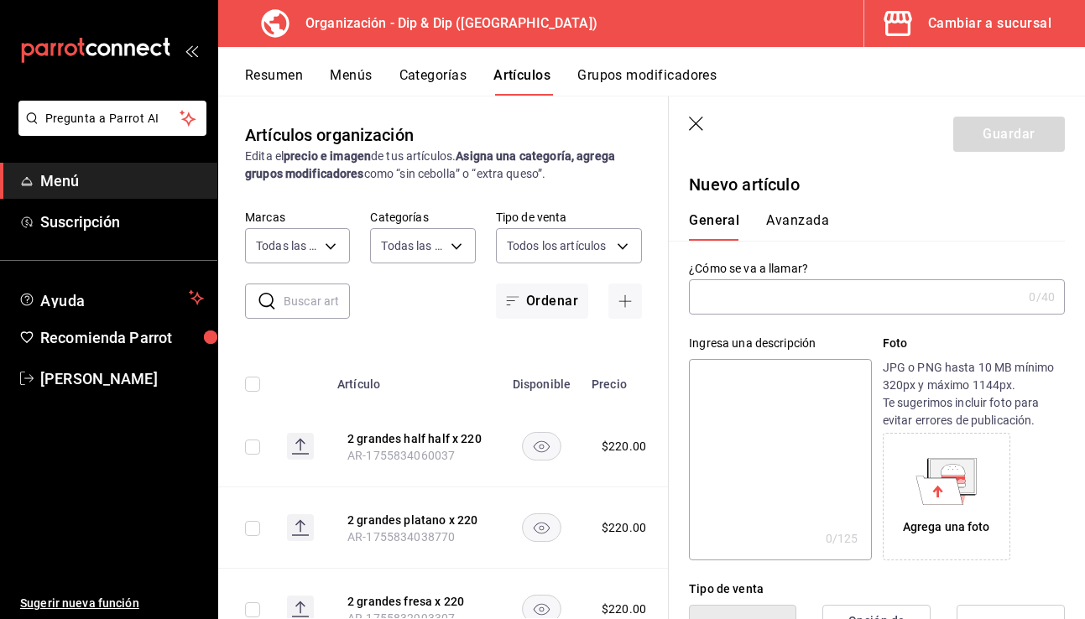
click at [730, 300] on input "text" at bounding box center [855, 297] width 333 height 34
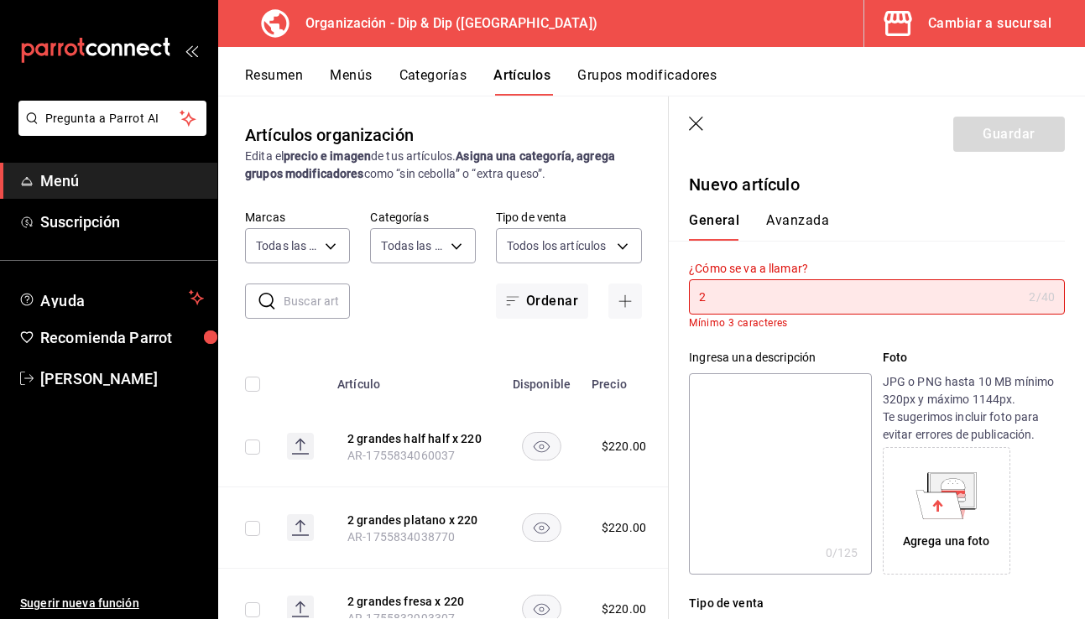
type input "2"
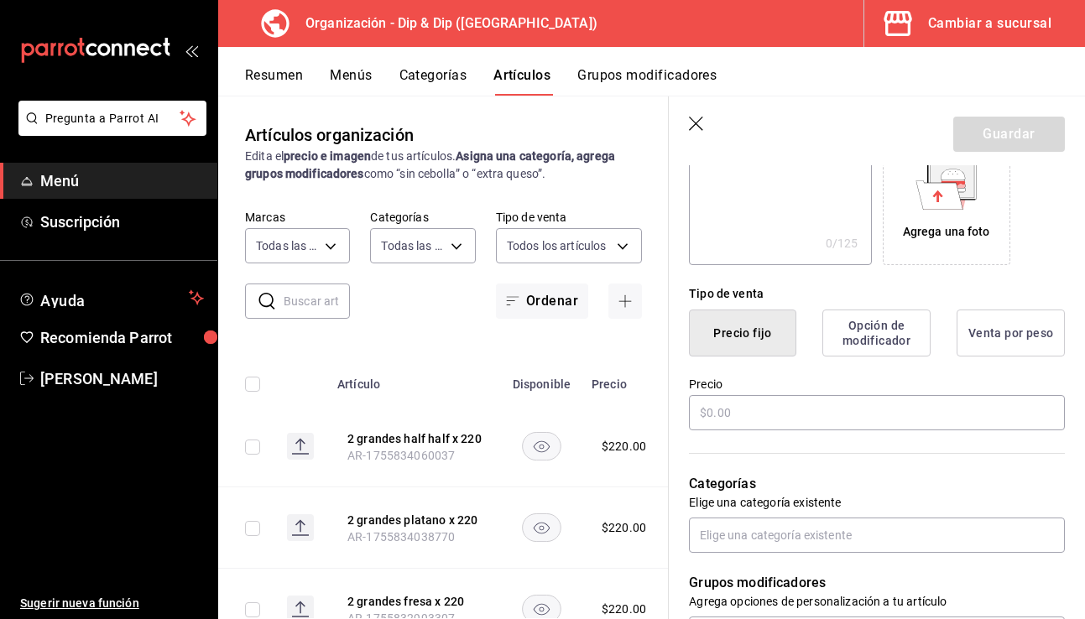
scroll to position [350, 0]
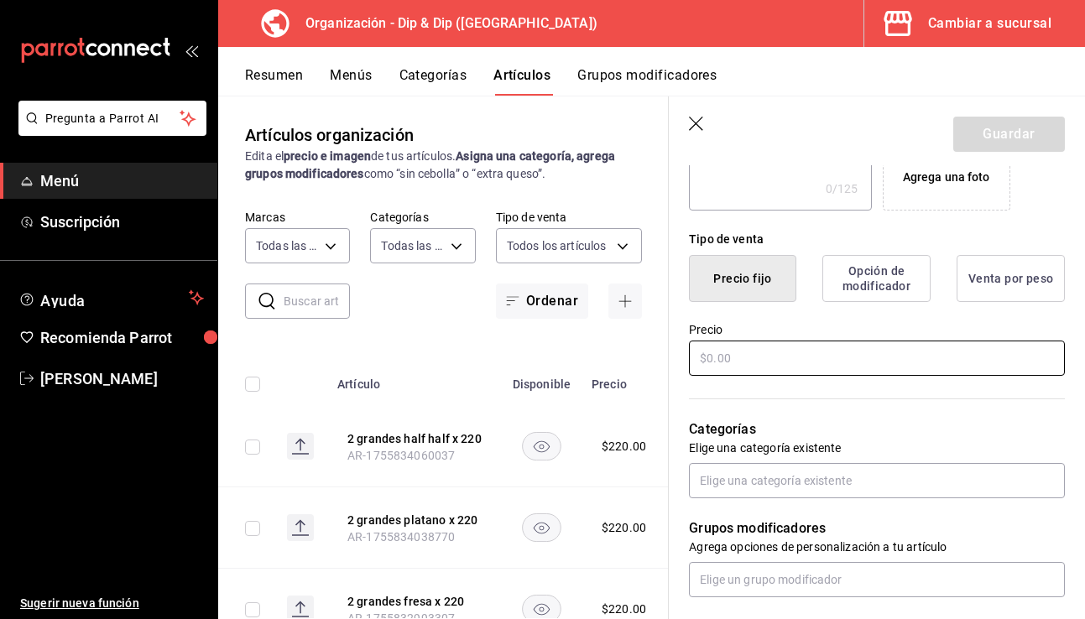
type input "2 dubai chico platano x 280"
click at [740, 356] on input "text" at bounding box center [877, 358] width 376 height 35
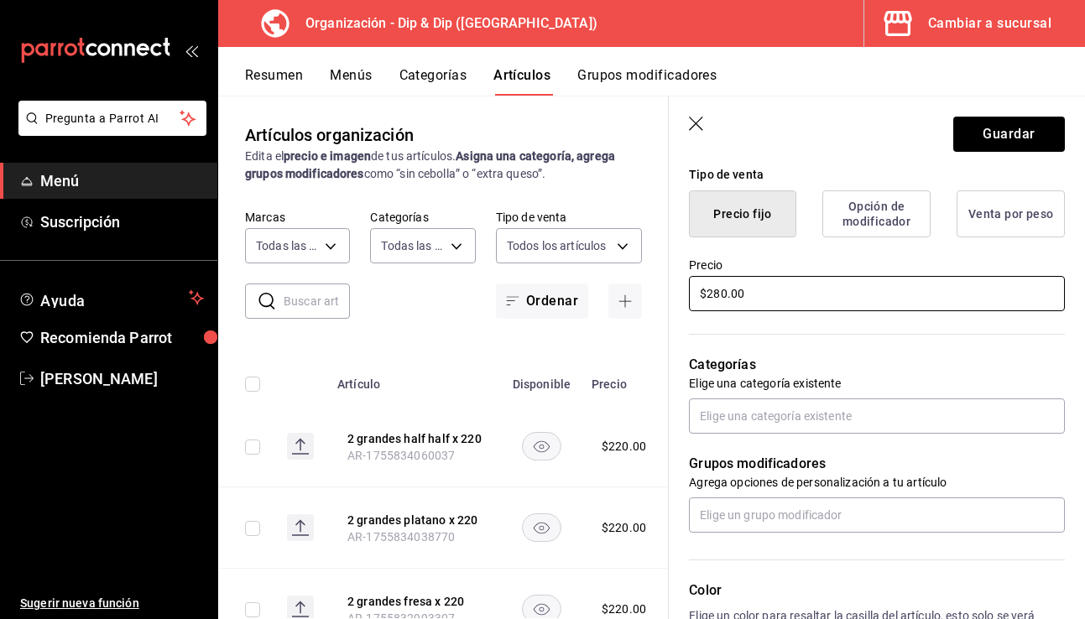
scroll to position [427, 0]
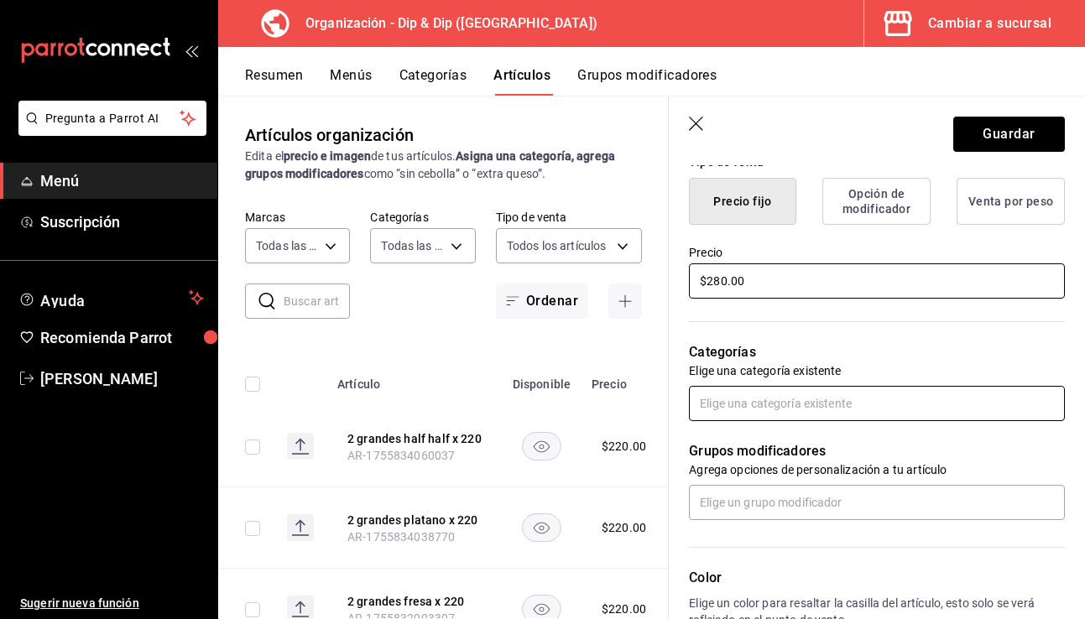
type input "$280.00"
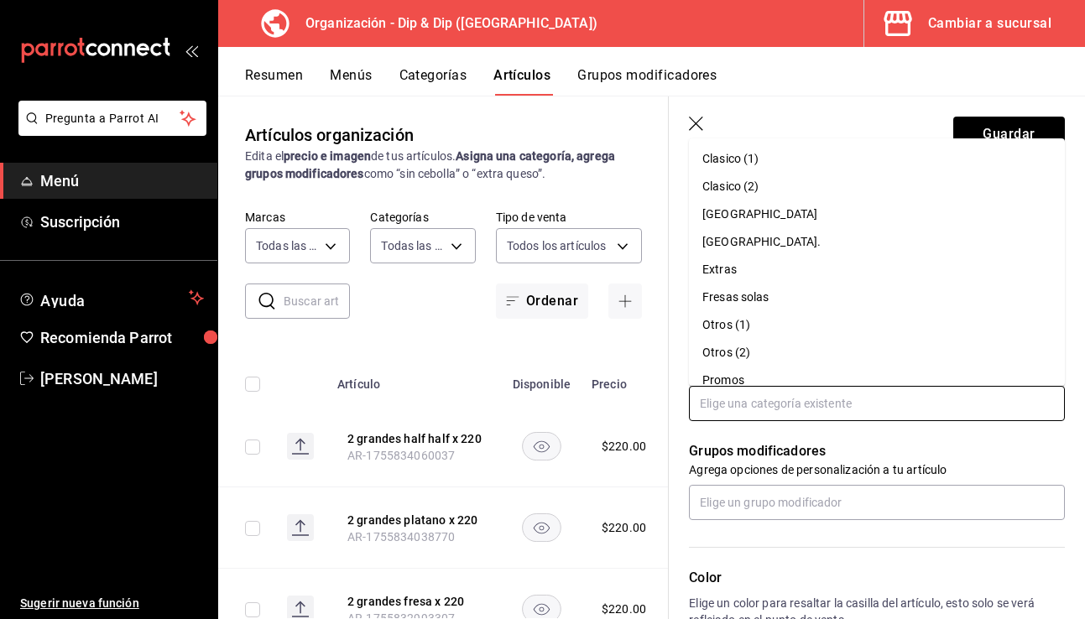
click at [756, 401] on input "text" at bounding box center [877, 403] width 376 height 35
click at [752, 384] on li "Promos" at bounding box center [877, 381] width 376 height 28
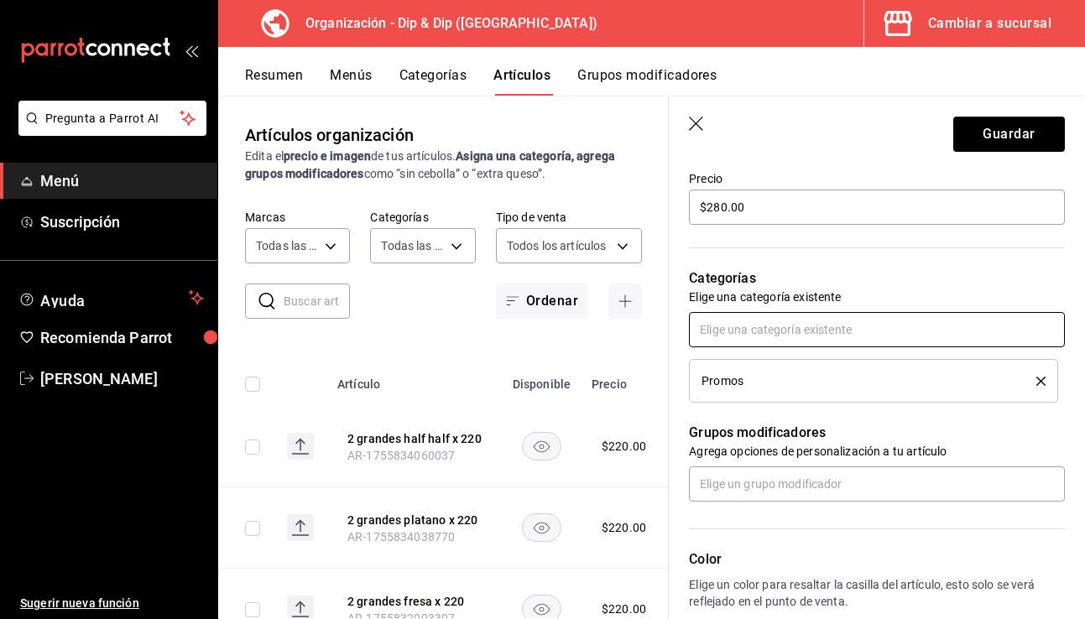
scroll to position [535, 0]
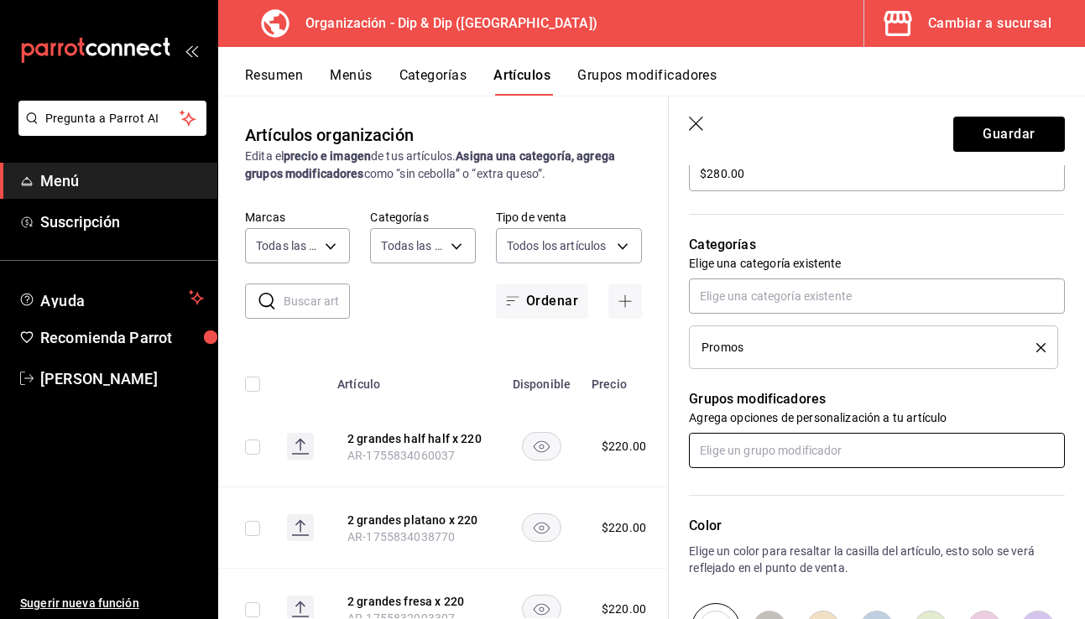
click at [780, 449] on input "text" at bounding box center [877, 450] width 376 height 35
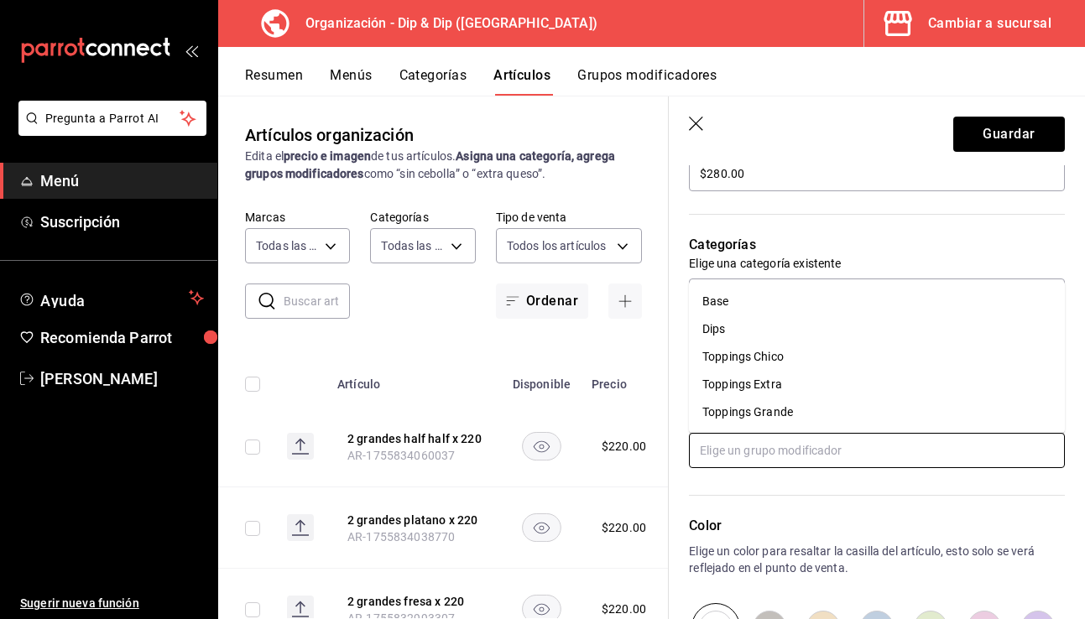
click at [761, 303] on li "Base" at bounding box center [877, 302] width 376 height 28
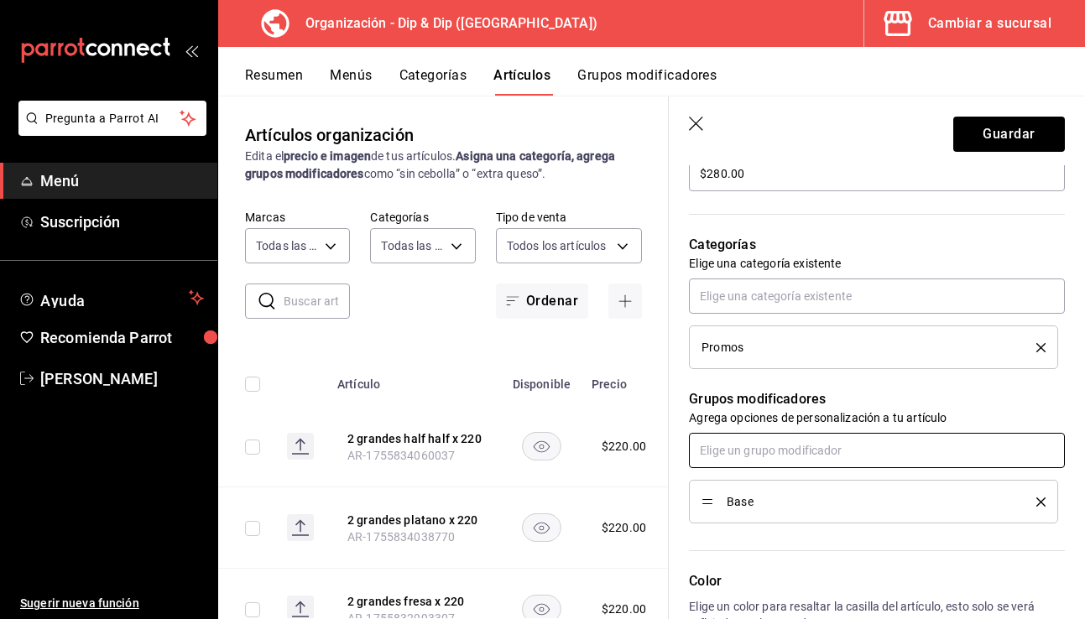
click at [747, 447] on input "text" at bounding box center [877, 450] width 376 height 35
click at [841, 346] on icon "delete" at bounding box center [1041, 347] width 9 height 9
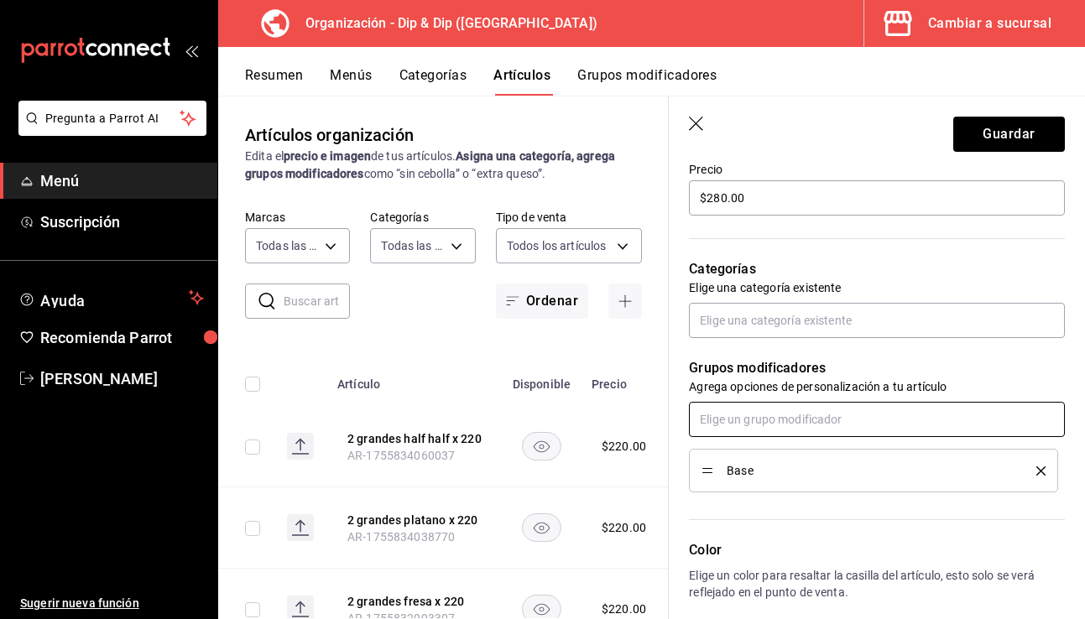
scroll to position [499, 0]
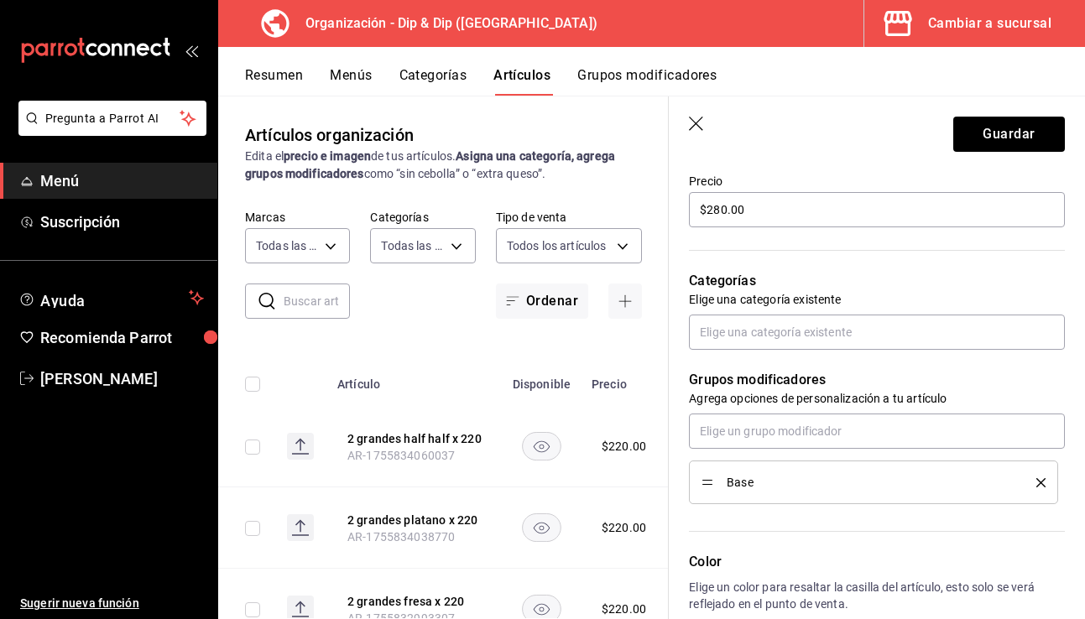
click at [841, 483] on icon "delete" at bounding box center [1041, 482] width 9 height 9
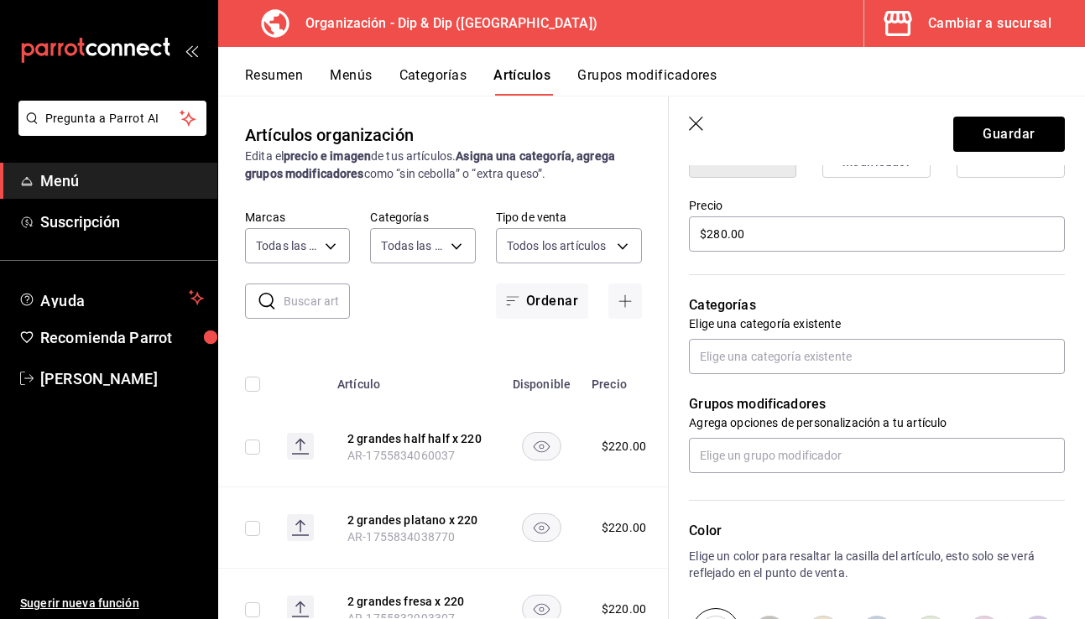
scroll to position [475, 0]
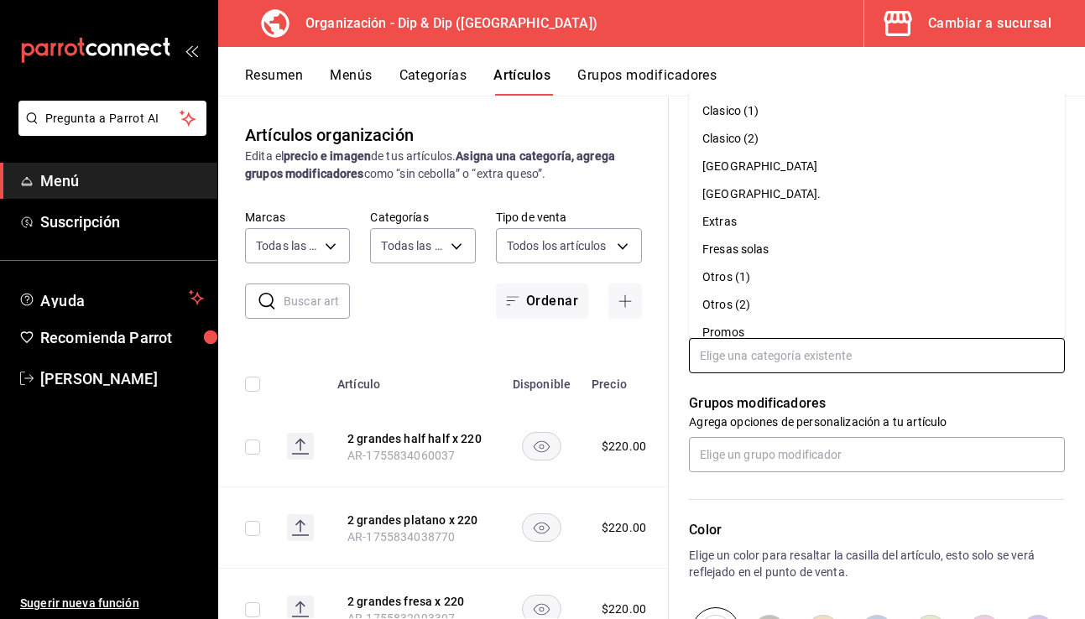
click at [820, 350] on input "text" at bounding box center [877, 355] width 376 height 35
click at [777, 336] on li "Promos" at bounding box center [877, 333] width 376 height 28
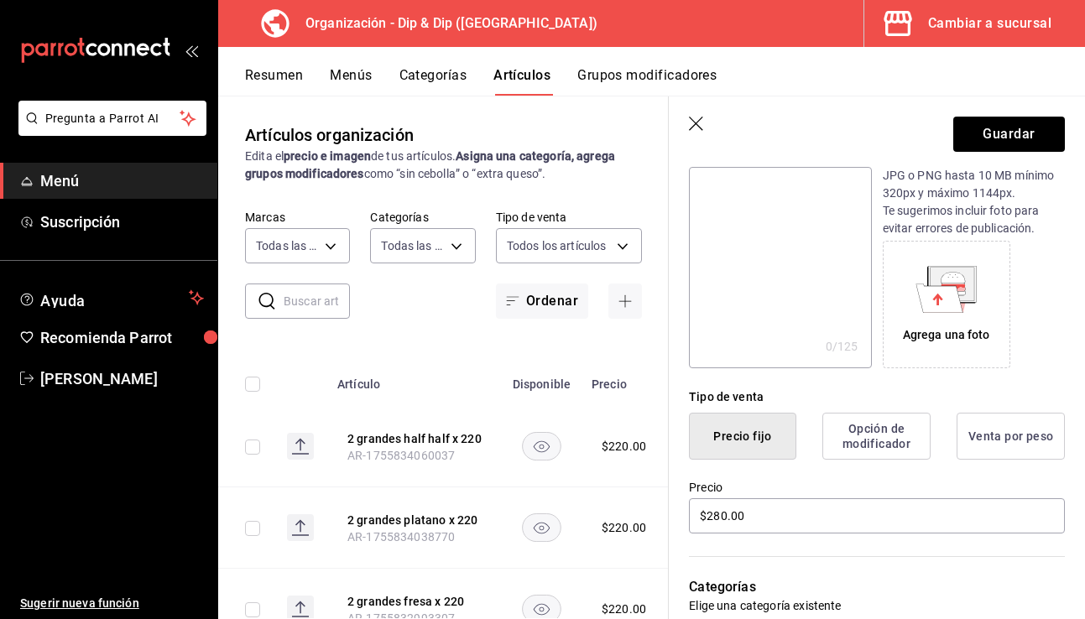
scroll to position [0, 0]
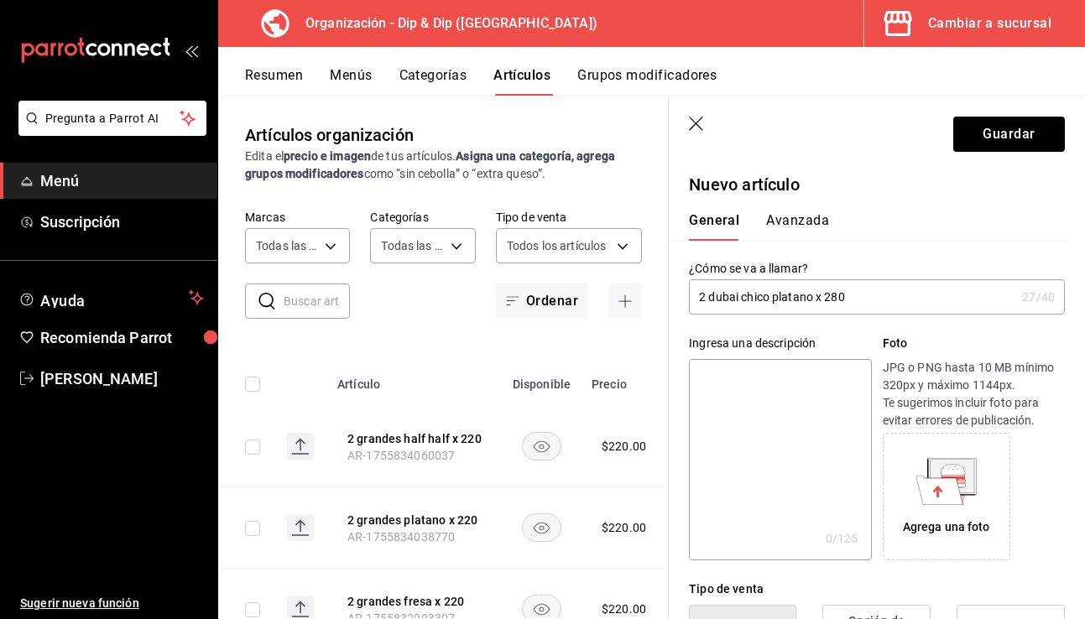
drag, startPoint x: 815, startPoint y: 298, endPoint x: 773, endPoint y: 299, distance: 42.0
click at [773, 299] on input "2 dubai chico platano x 280" at bounding box center [852, 297] width 327 height 34
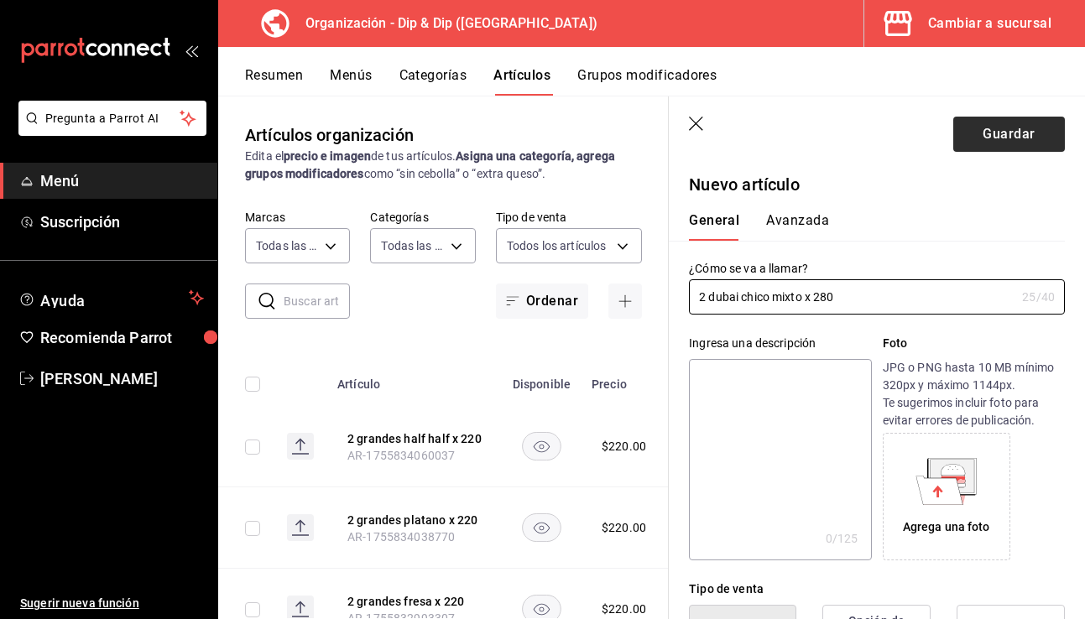
type input "2 dubai chico mixto x 280"
click at [841, 142] on button "Guardar" at bounding box center [1010, 134] width 112 height 35
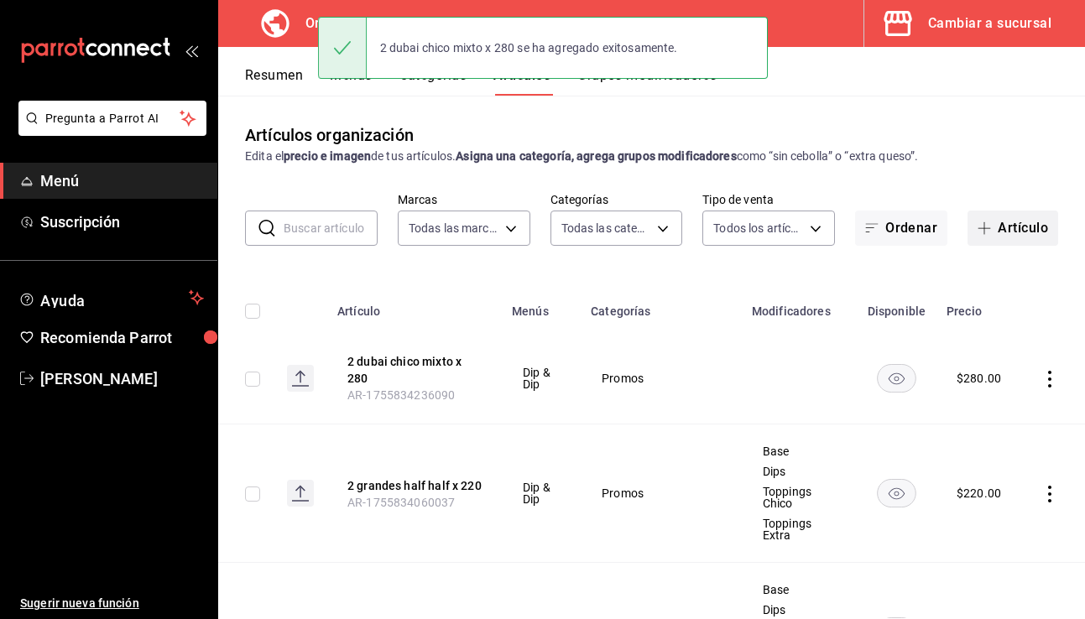
click at [841, 233] on span "button" at bounding box center [988, 228] width 20 height 13
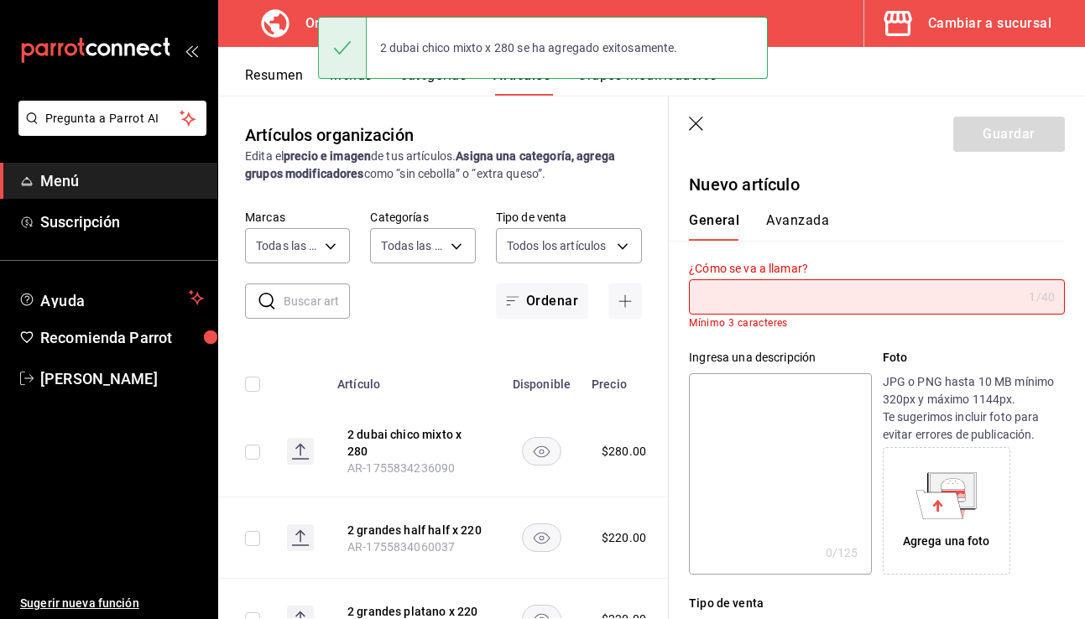
type input "d"
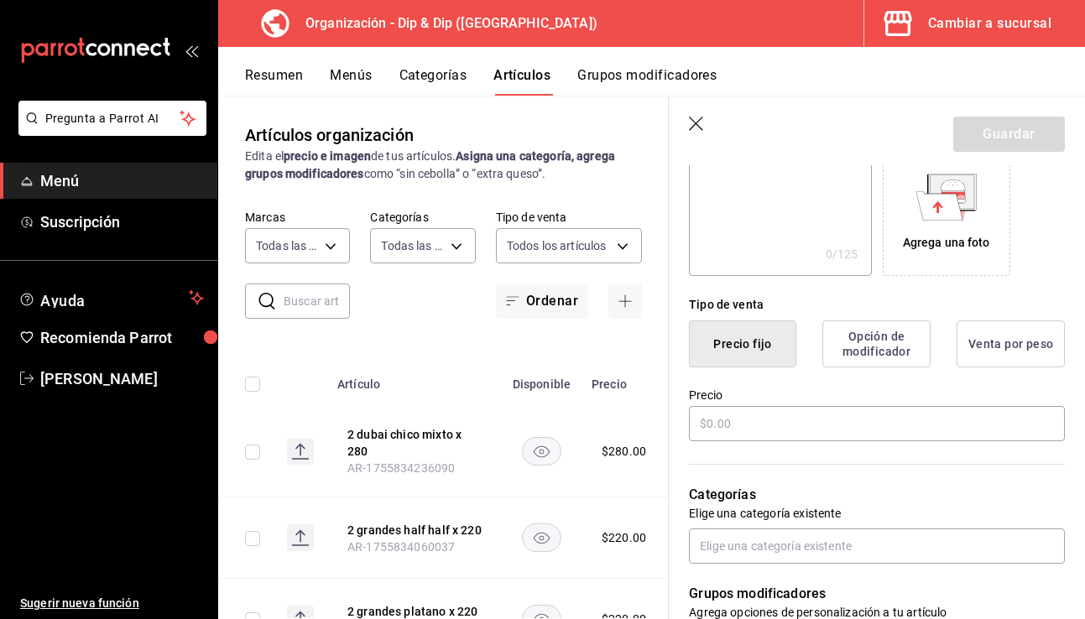
scroll to position [353, 0]
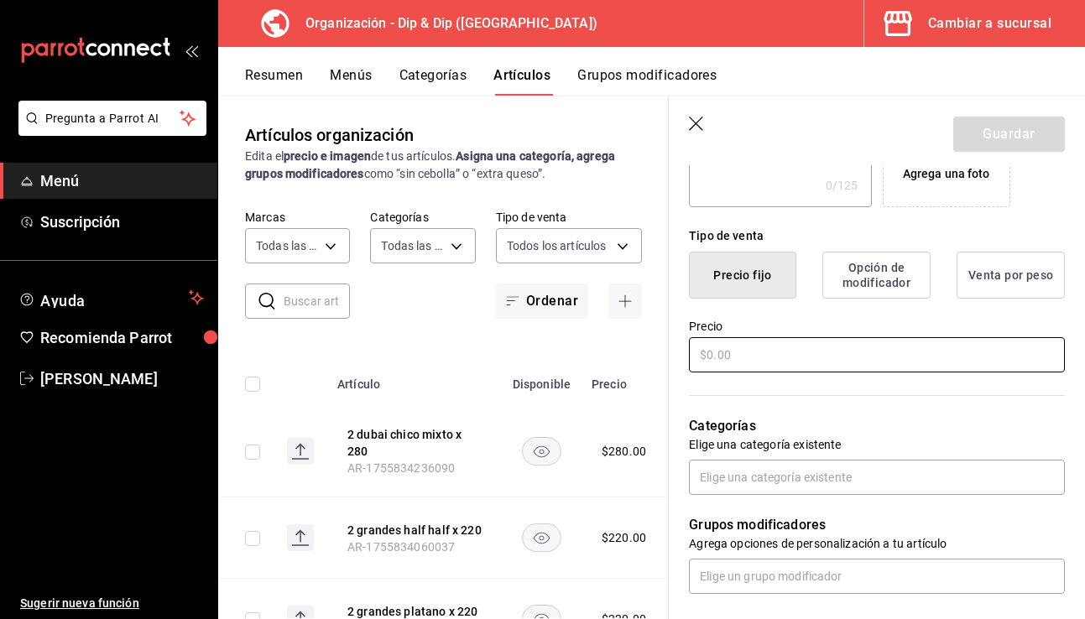
type input "2 dubai chico platano x 280"
click at [764, 363] on input "text" at bounding box center [877, 354] width 376 height 35
type input "$280.00"
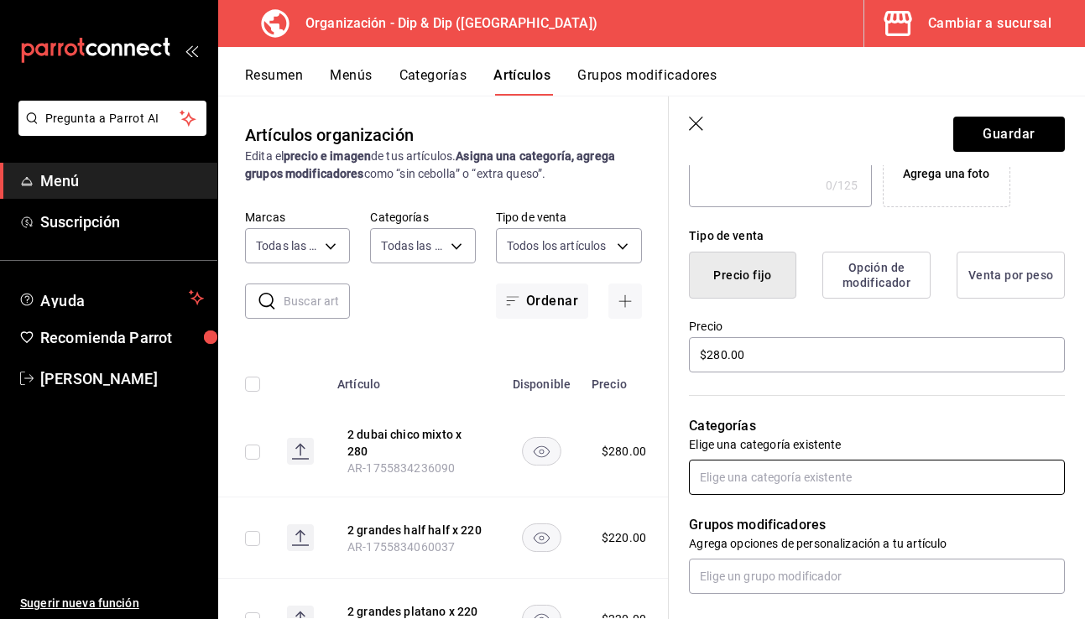
click at [738, 469] on input "text" at bounding box center [877, 477] width 376 height 35
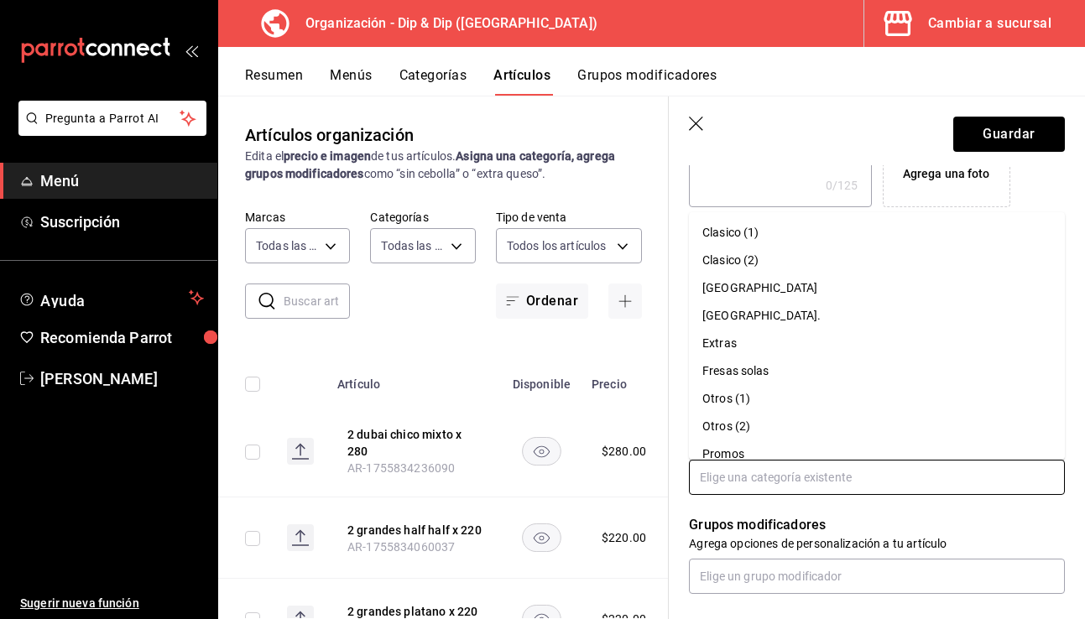
click at [740, 452] on li "Promos" at bounding box center [877, 455] width 376 height 28
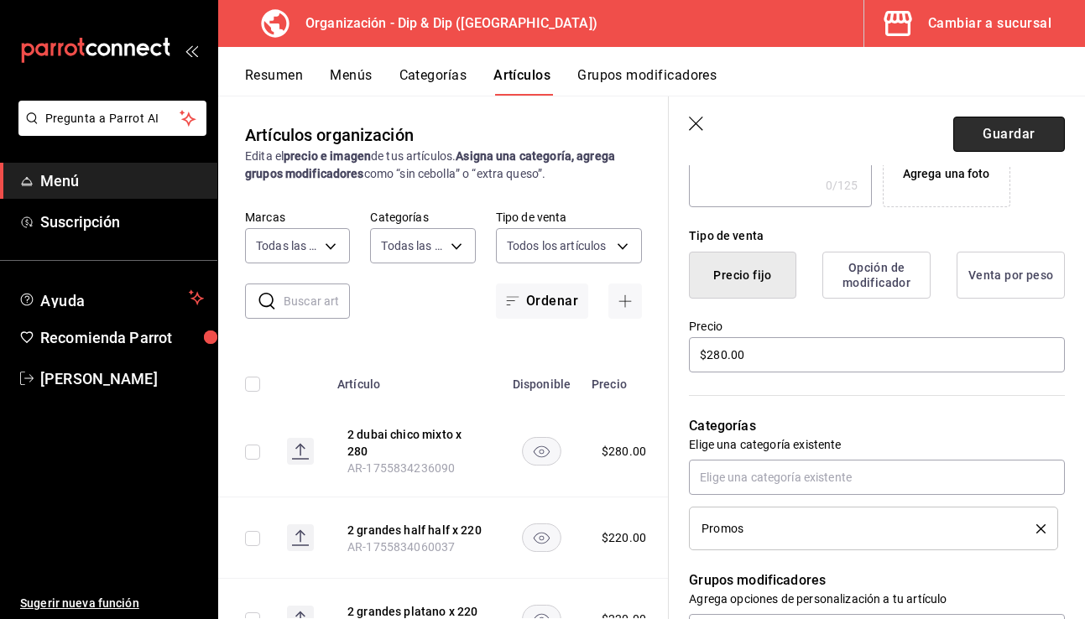
click at [841, 142] on button "Guardar" at bounding box center [1010, 134] width 112 height 35
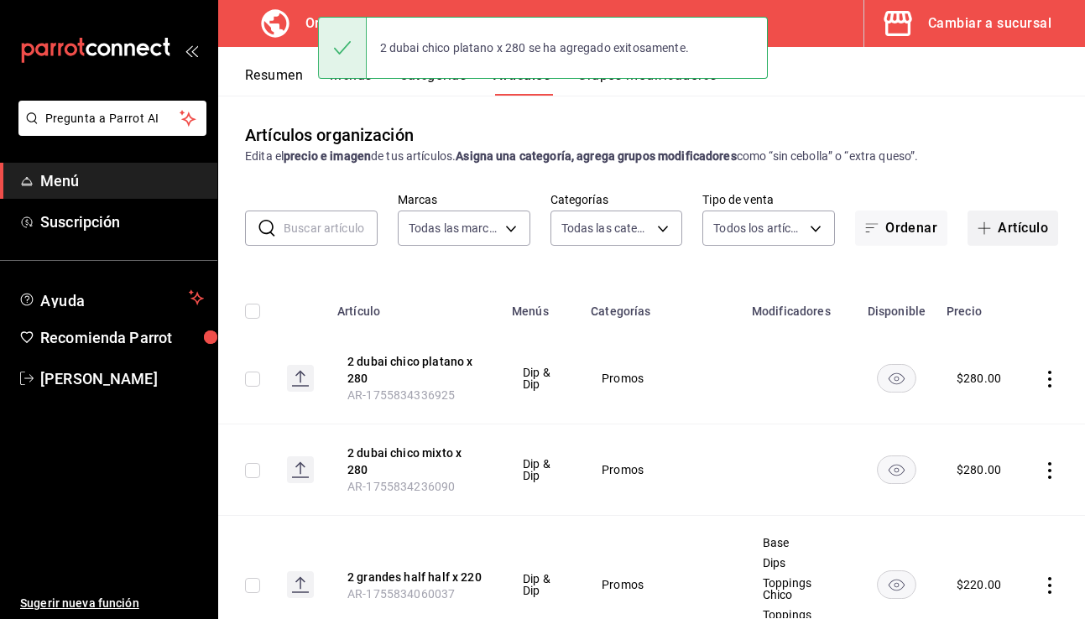
click at [841, 231] on span "button" at bounding box center [988, 228] width 20 height 13
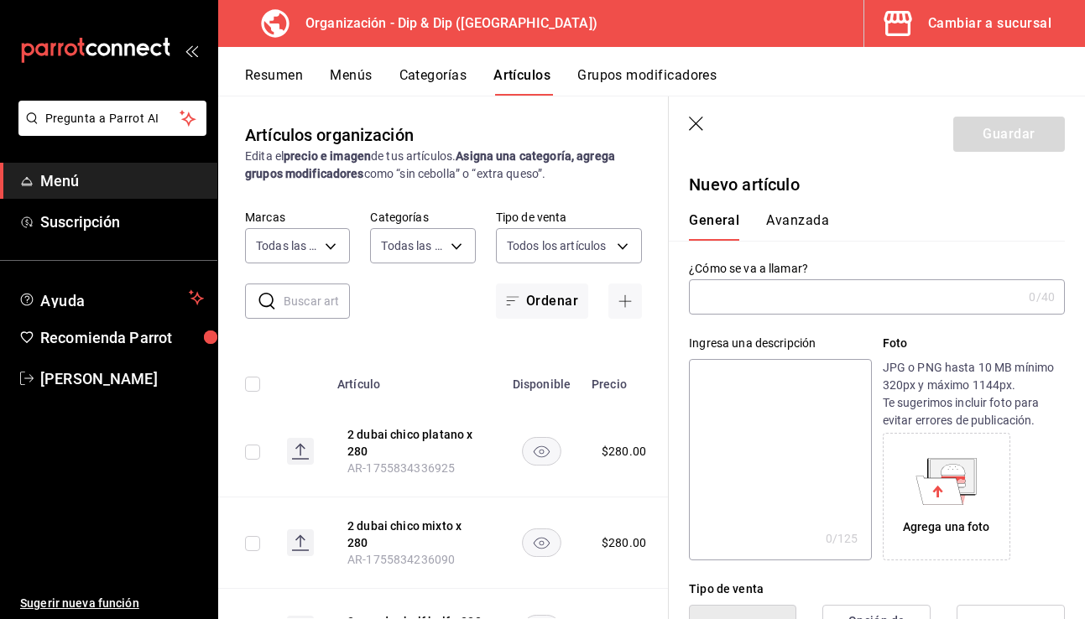
type input "AR-1755834354231"
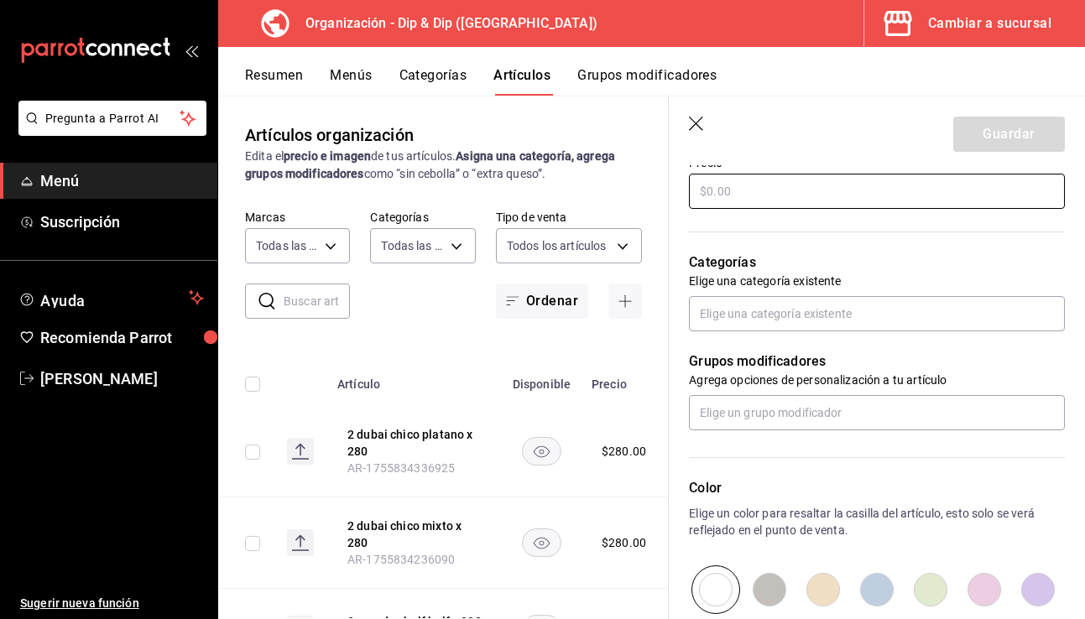
type input "2 dubai grande mixto x 320"
click at [807, 193] on input "text" at bounding box center [877, 191] width 376 height 35
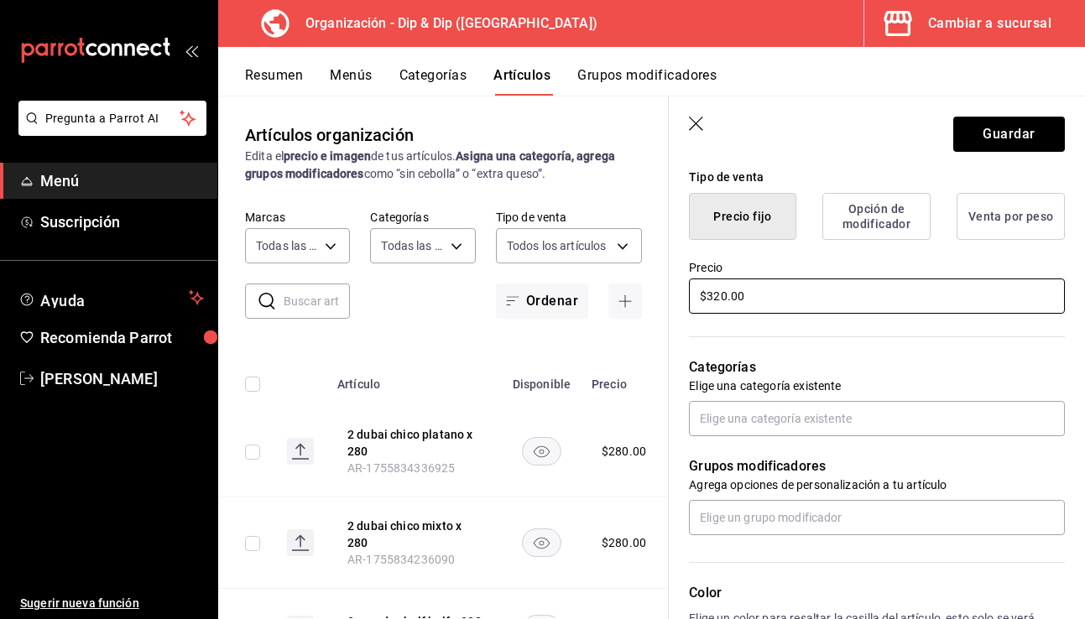
scroll to position [419, 0]
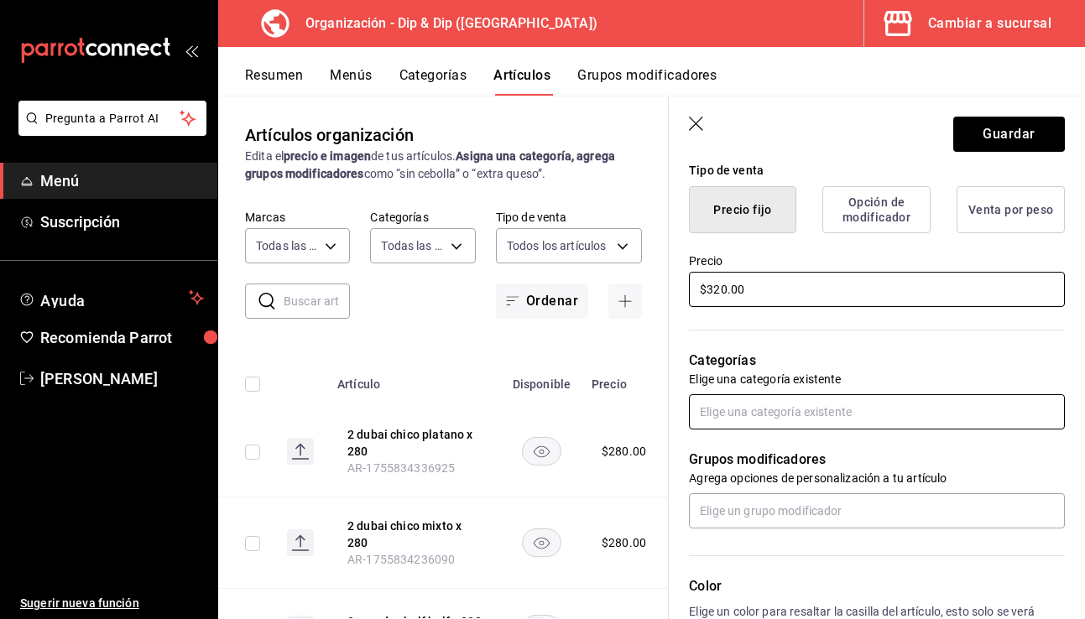
type input "$320.00"
click at [751, 409] on input "text" at bounding box center [877, 412] width 376 height 35
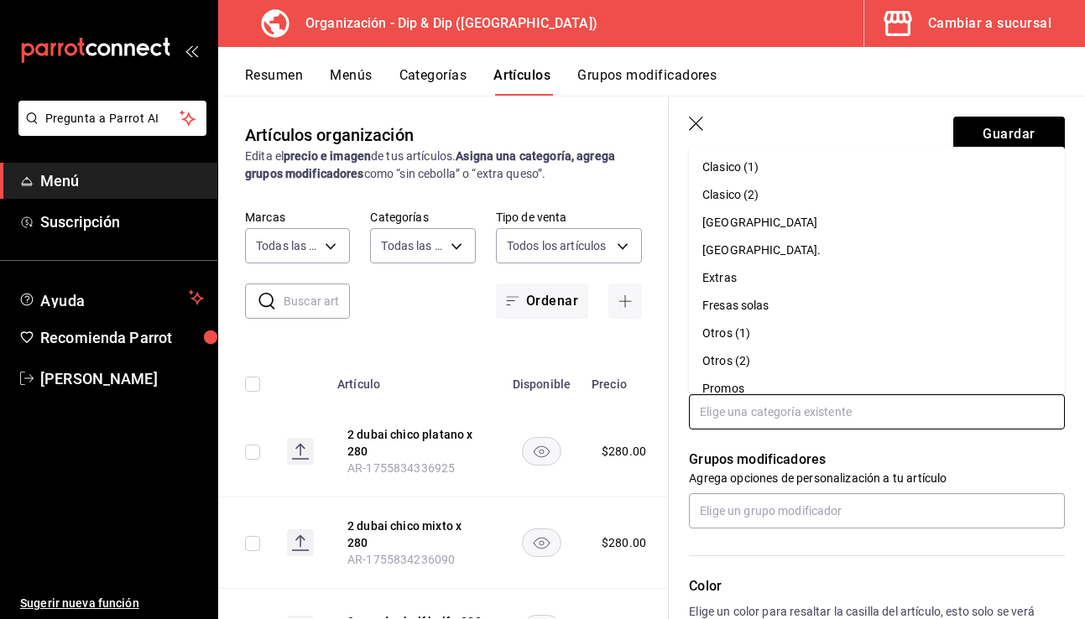
click at [739, 387] on li "Promos" at bounding box center [877, 389] width 376 height 28
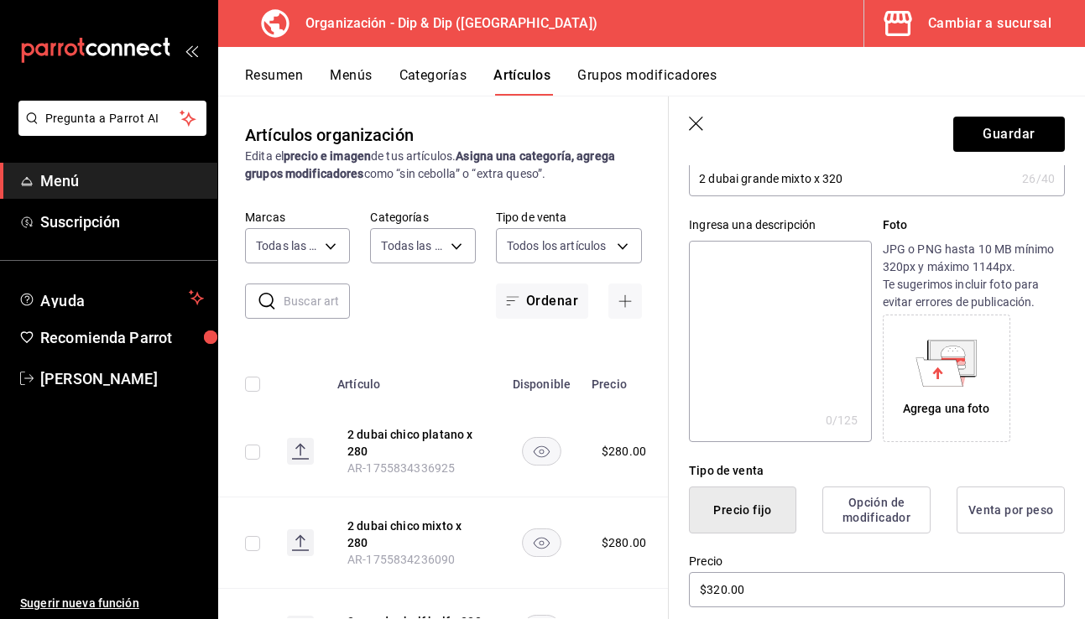
scroll to position [0, 0]
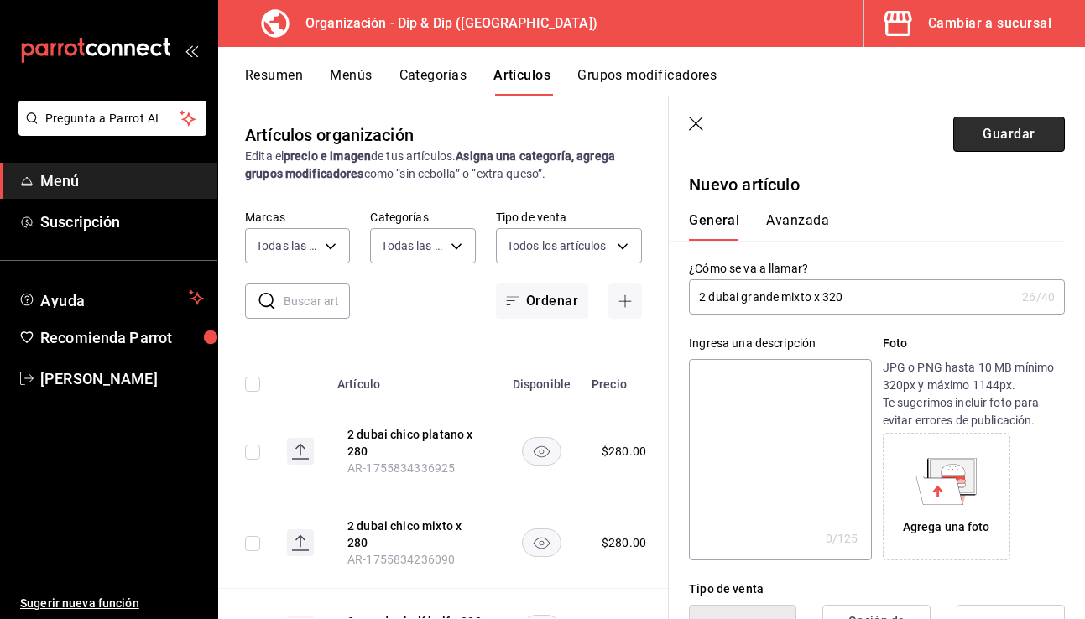
click at [841, 141] on button "Guardar" at bounding box center [1010, 134] width 112 height 35
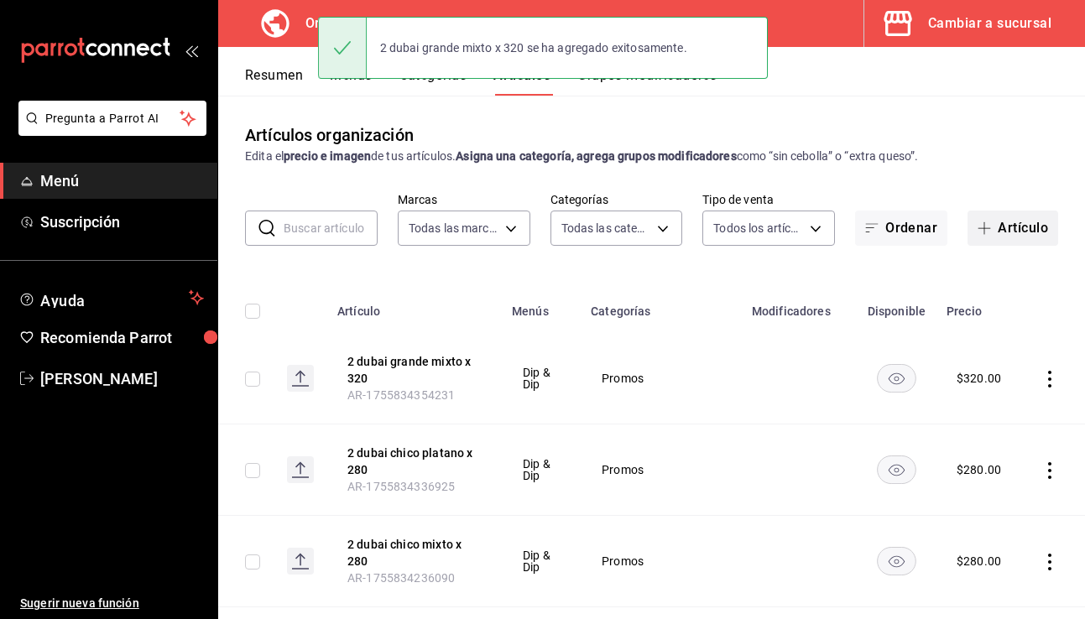
click at [841, 223] on button "Artículo" at bounding box center [1013, 228] width 91 height 35
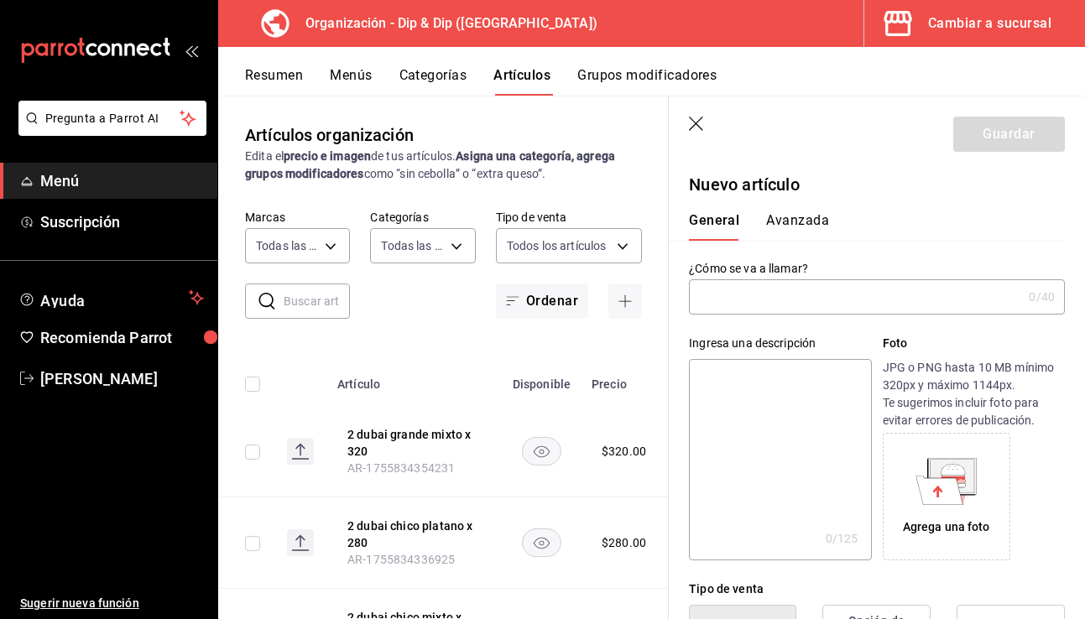
click at [763, 301] on input "text" at bounding box center [855, 297] width 333 height 34
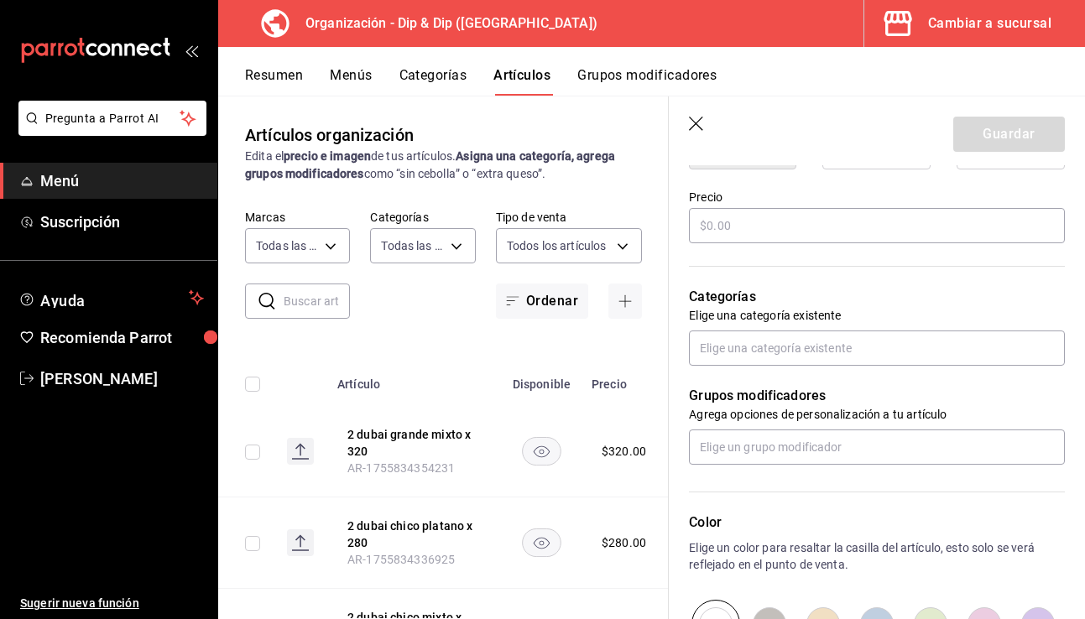
scroll to position [398, 0]
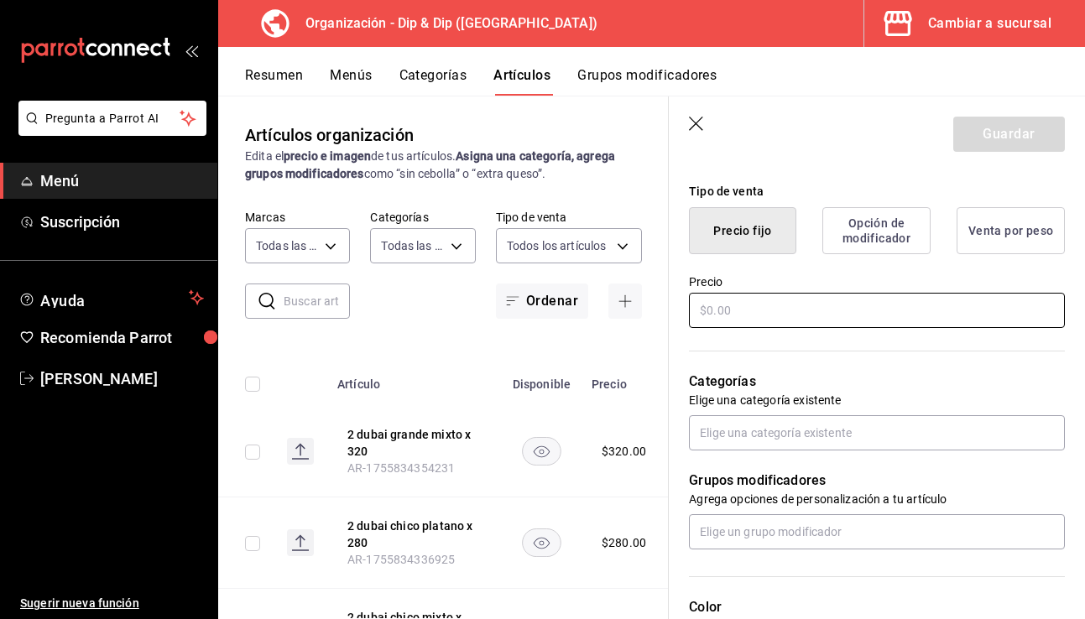
type input "2 dubai grande platano x 320"
click at [771, 301] on input "text" at bounding box center [877, 310] width 376 height 35
type input "$320.00"
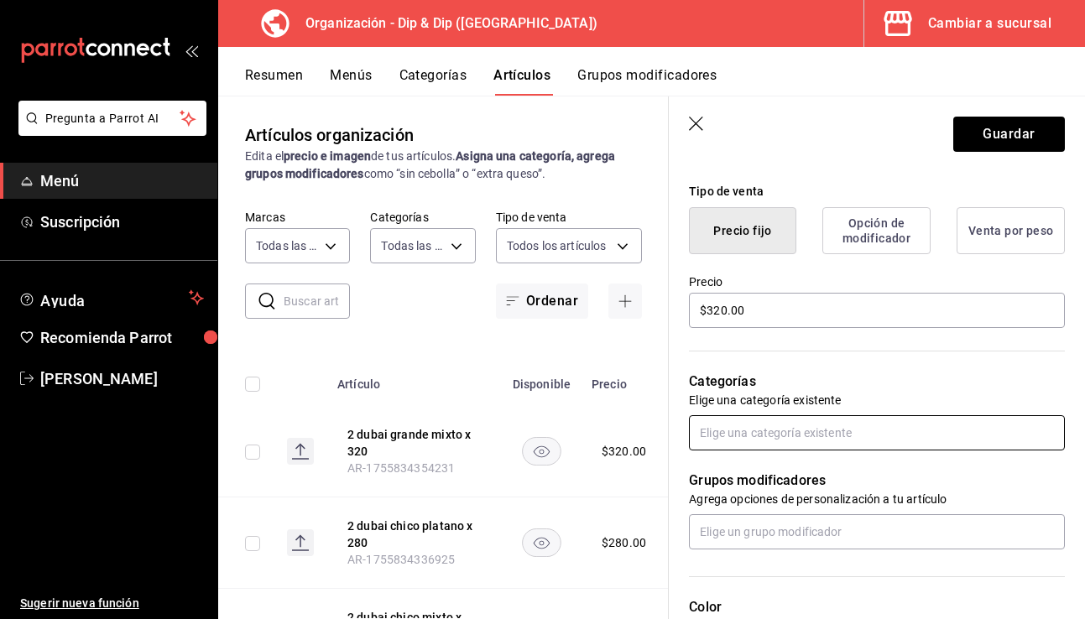
click at [732, 441] on input "text" at bounding box center [877, 433] width 376 height 35
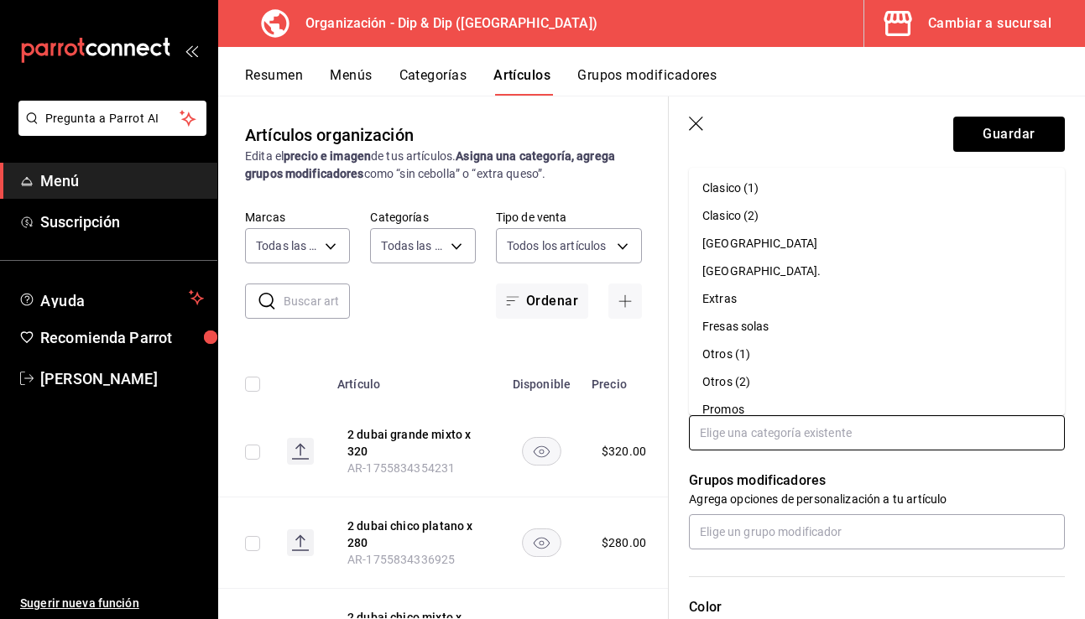
click at [739, 405] on li "Promos" at bounding box center [877, 410] width 376 height 28
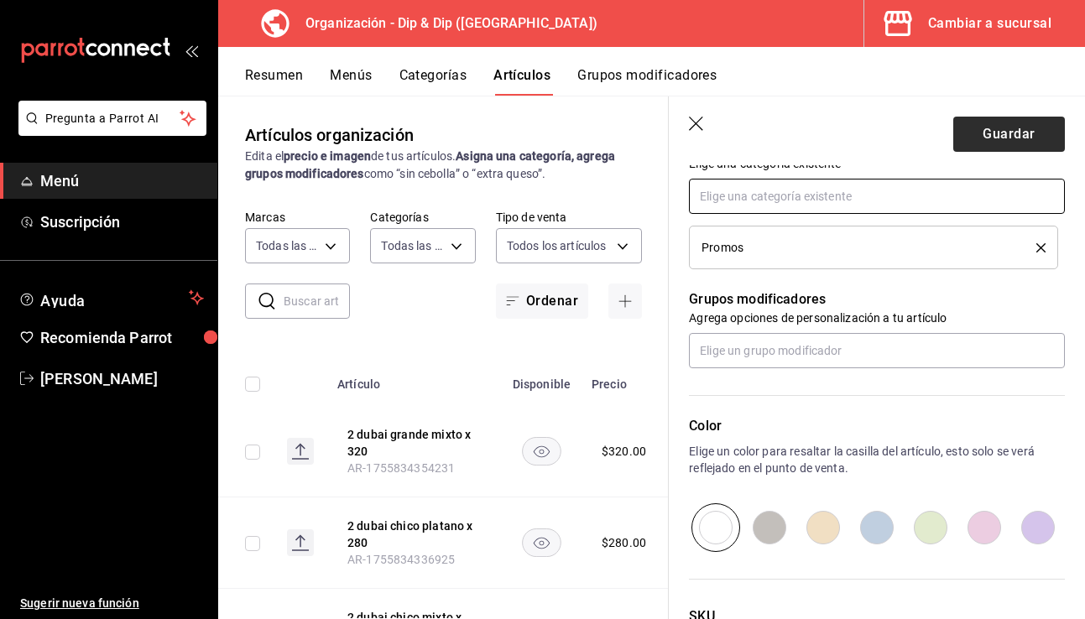
scroll to position [651, 0]
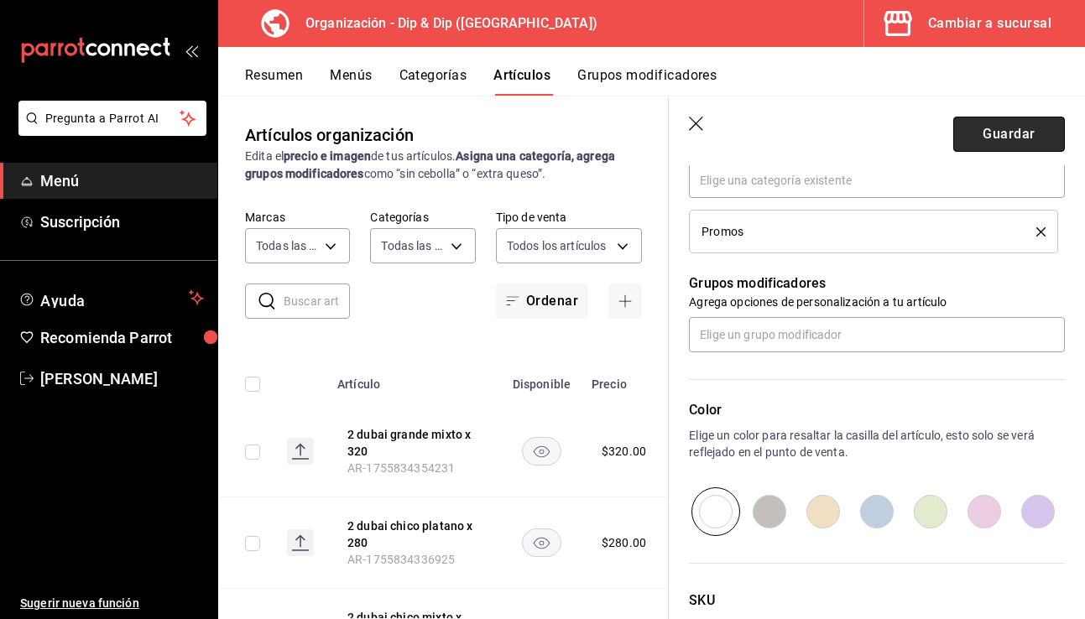
click at [841, 129] on button "Guardar" at bounding box center [1010, 134] width 112 height 35
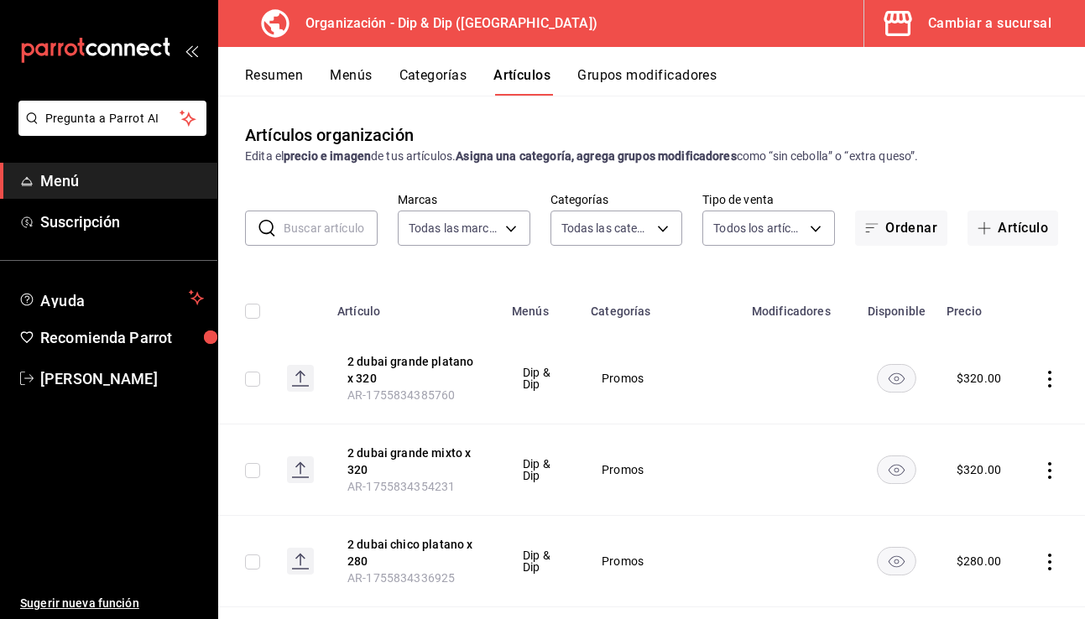
click at [347, 77] on button "Menús" at bounding box center [351, 81] width 42 height 29
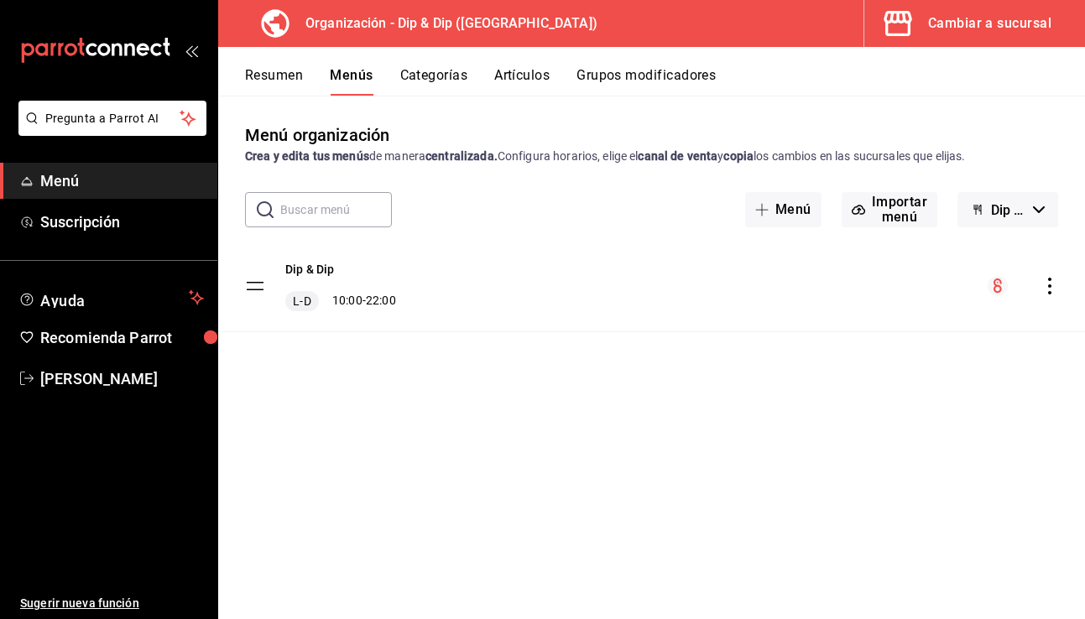
click at [841, 284] on icon "actions" at bounding box center [1050, 286] width 17 height 17
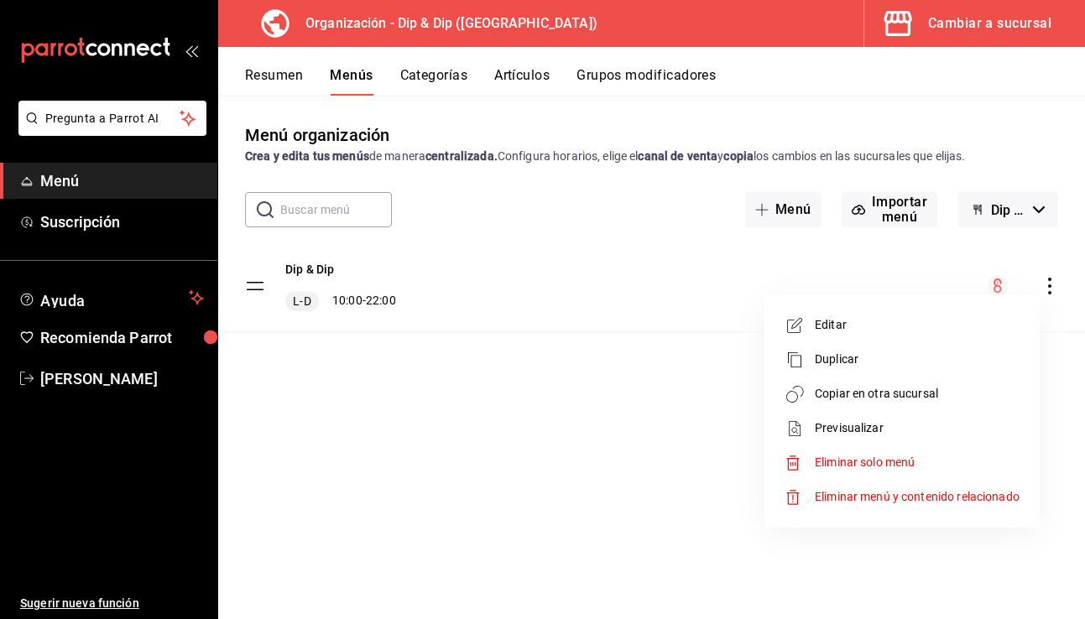
click at [841, 394] on span "Copiar en otra sucursal" at bounding box center [917, 394] width 205 height 18
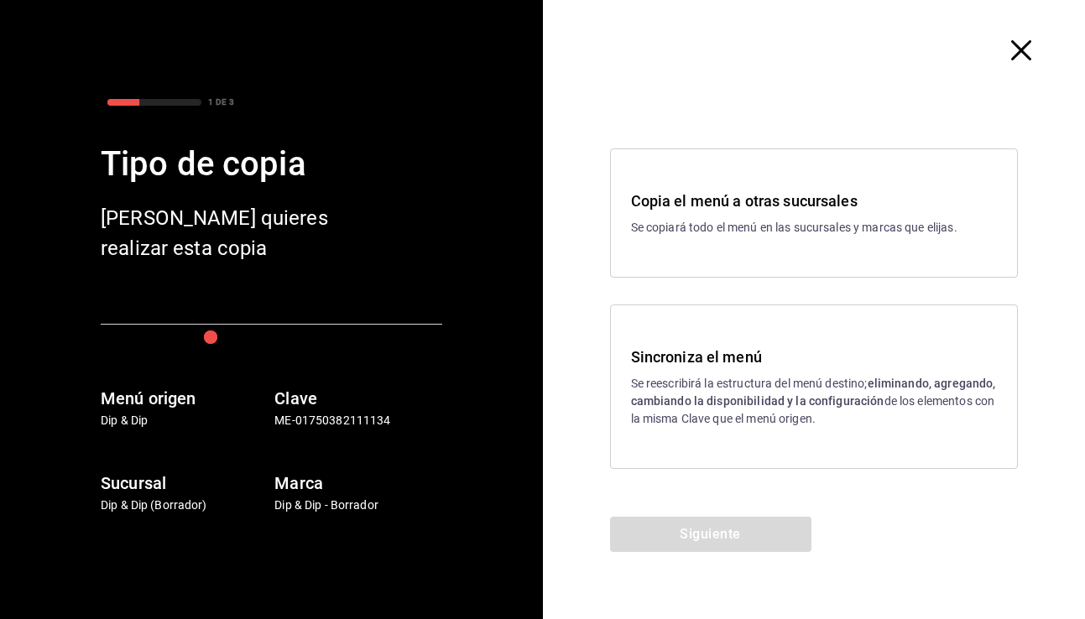
click at [747, 371] on div "Sincroniza el menú Se reescribirá la estructura del menú destino; eliminando, a…" at bounding box center [814, 387] width 367 height 82
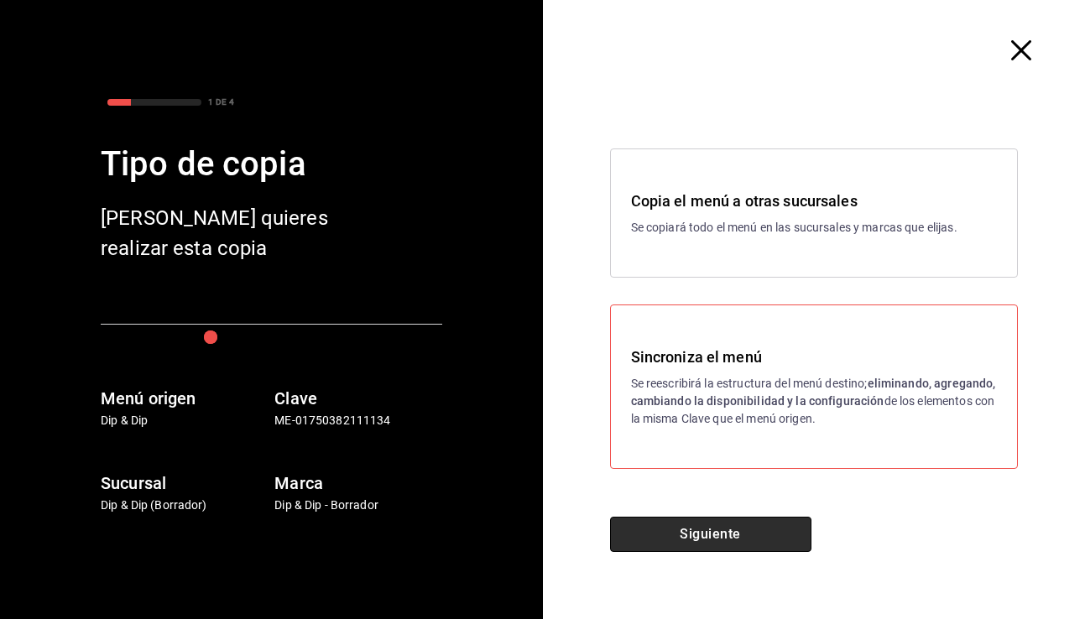
click at [704, 537] on button "Siguiente" at bounding box center [710, 534] width 201 height 35
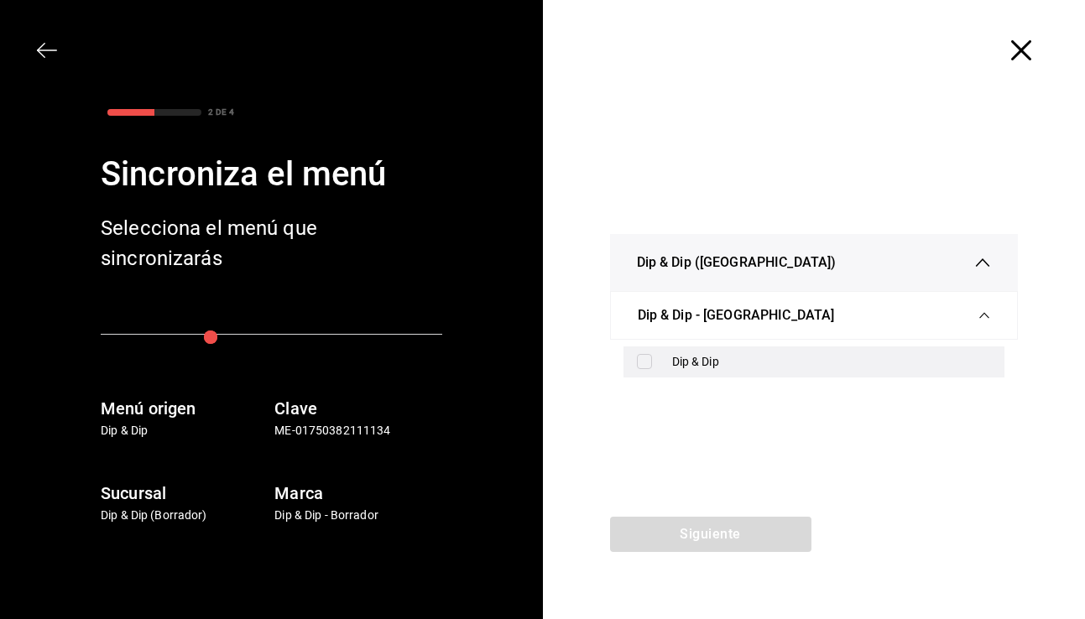
click at [659, 361] on div "Dip & Dip" at bounding box center [815, 362] width 382 height 31
checkbox input "true"
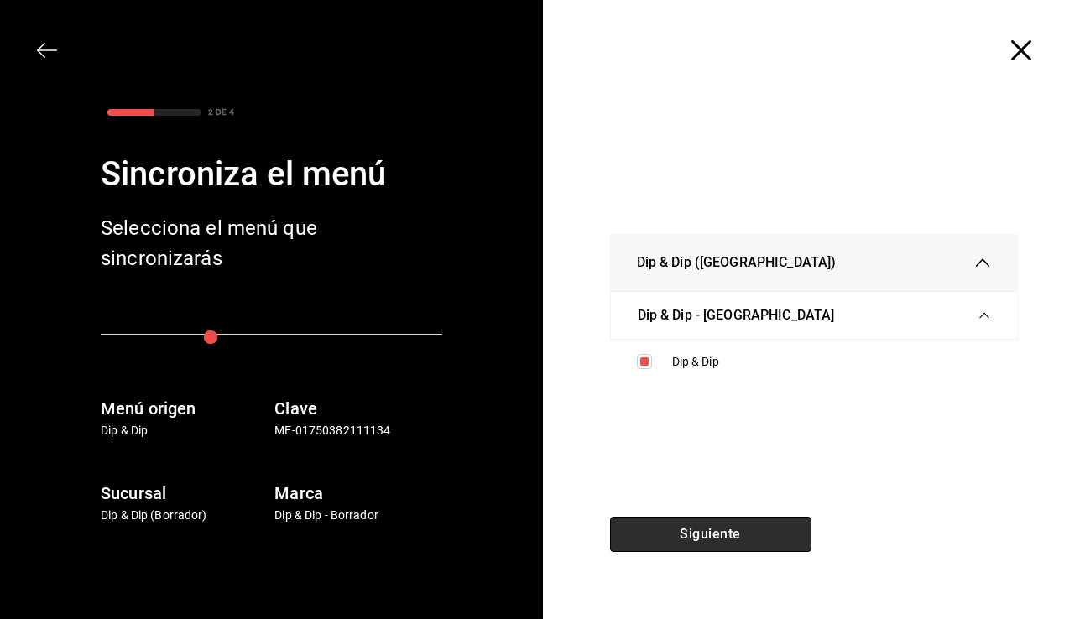
click at [698, 533] on button "Siguiente" at bounding box center [710, 534] width 201 height 35
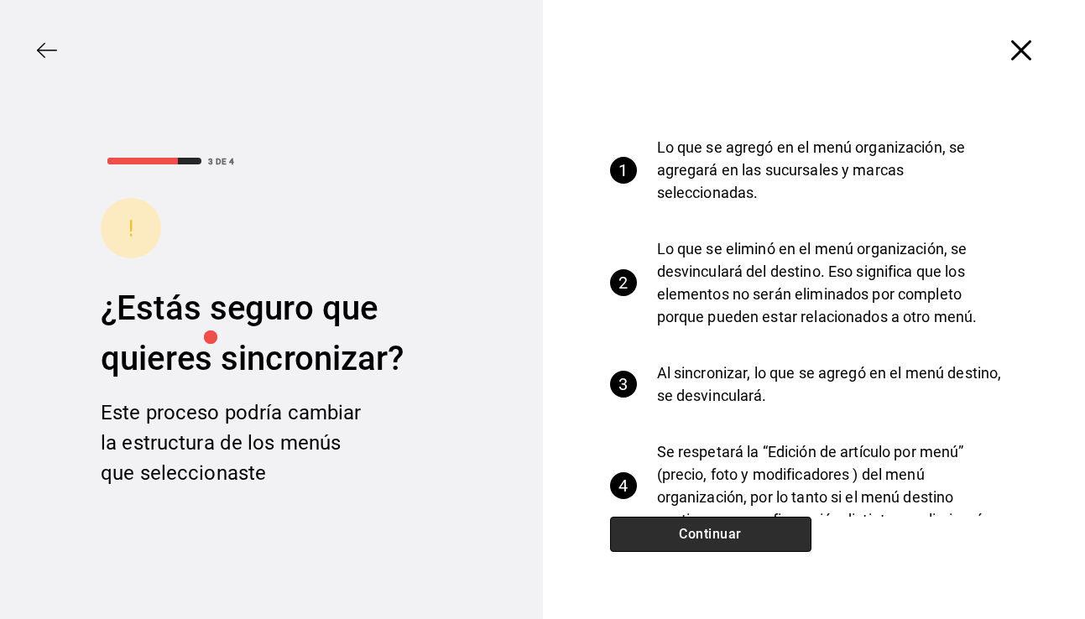
click at [698, 533] on button "Continuar" at bounding box center [710, 534] width 201 height 35
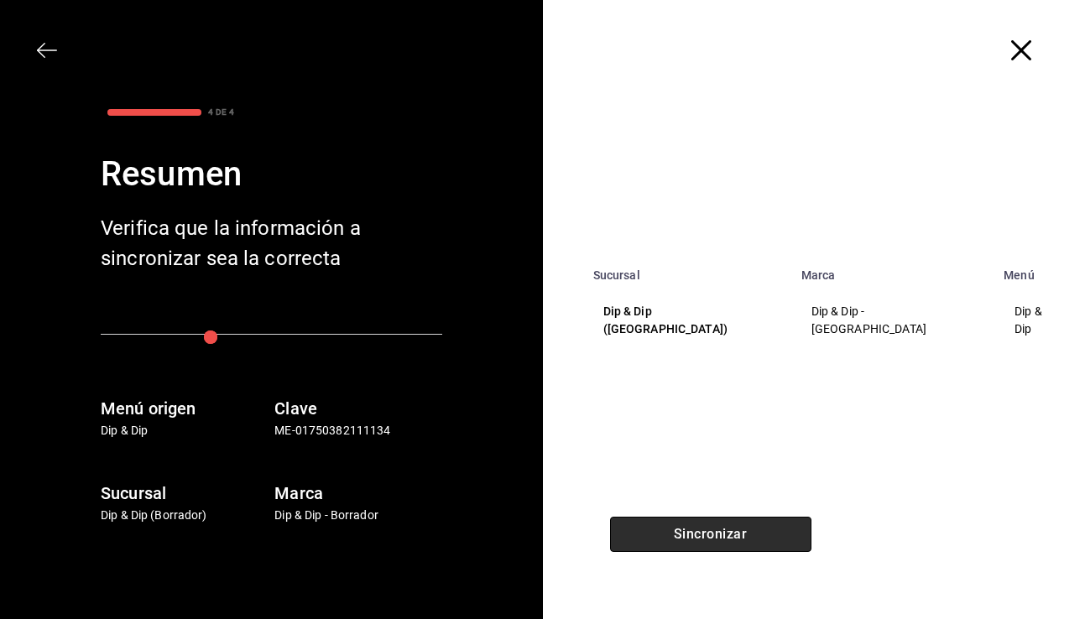
click at [698, 533] on button "Sincronizar" at bounding box center [710, 534] width 201 height 35
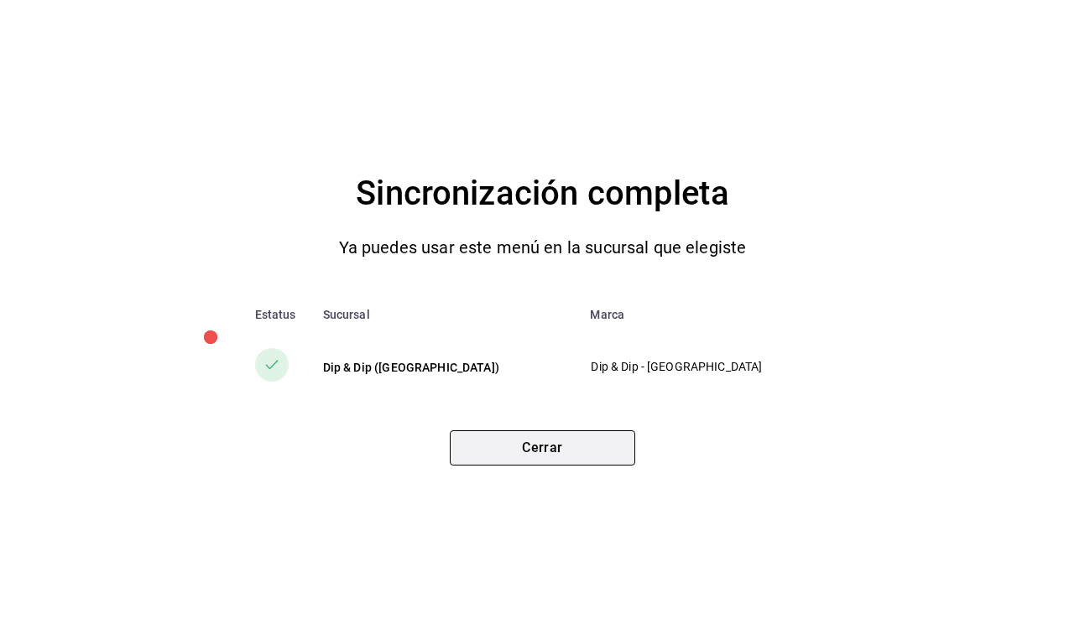
click at [531, 451] on button "Cerrar" at bounding box center [543, 448] width 186 height 35
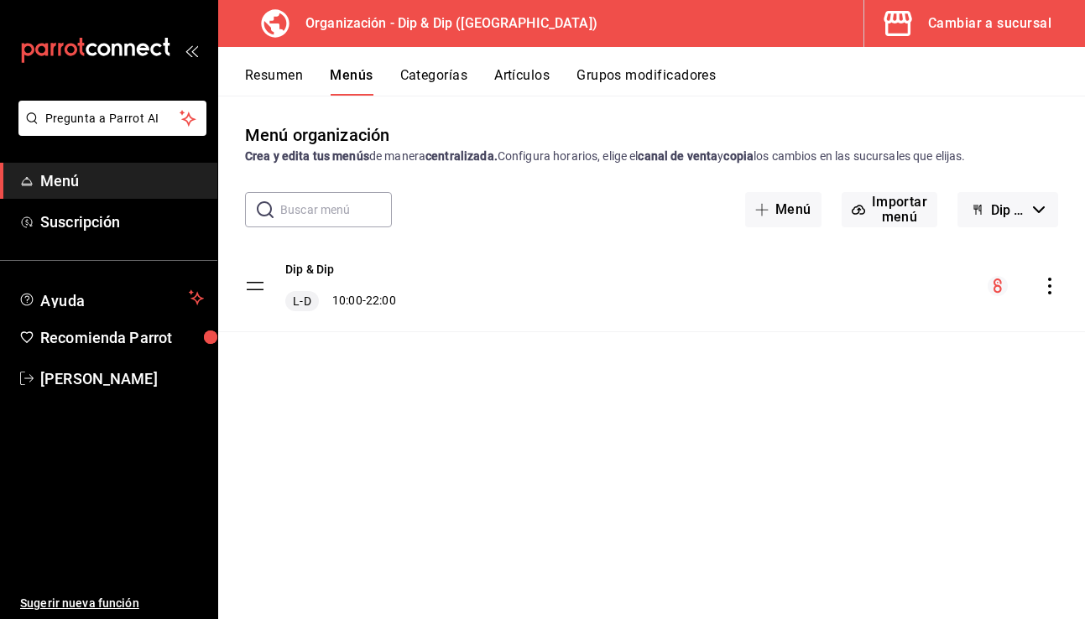
click at [841, 18] on div "Cambiar a sucursal" at bounding box center [989, 24] width 123 height 24
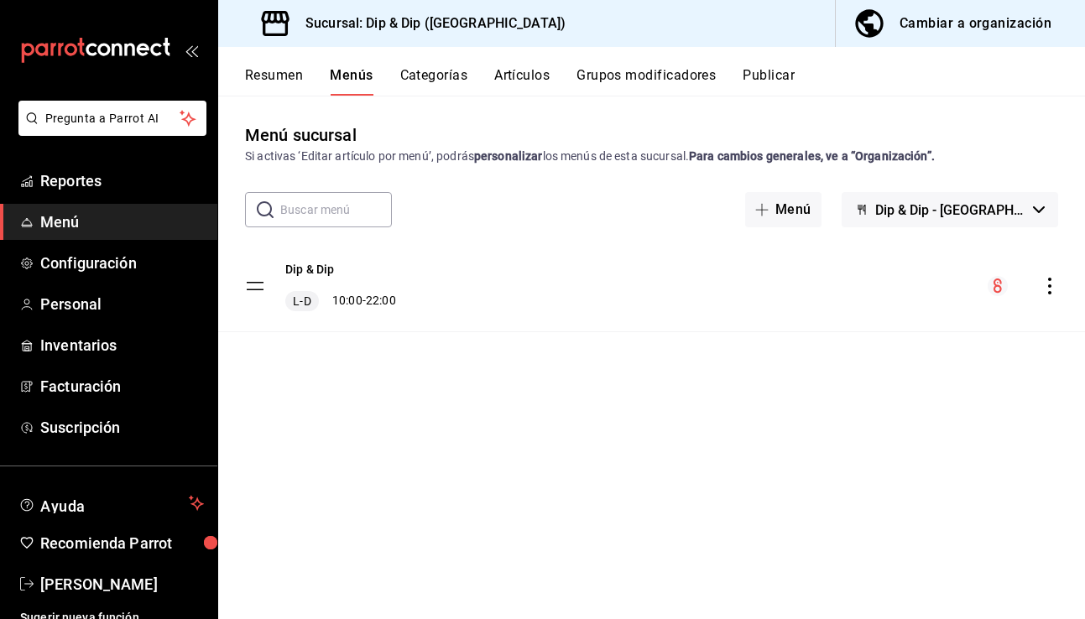
click at [268, 80] on button "Resumen" at bounding box center [274, 81] width 58 height 29
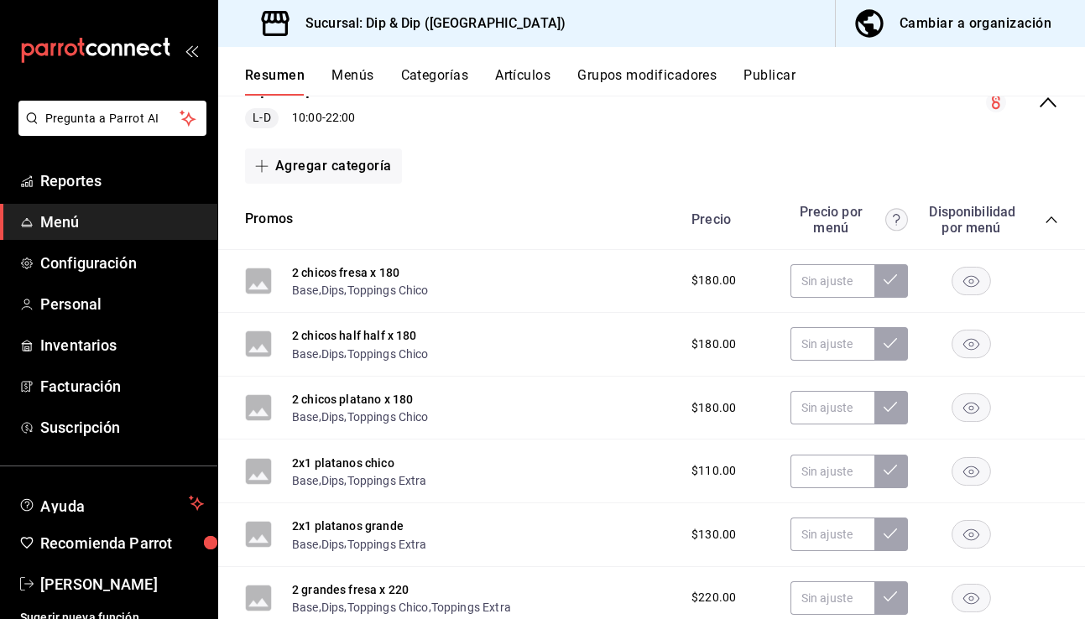
scroll to position [194, 0]
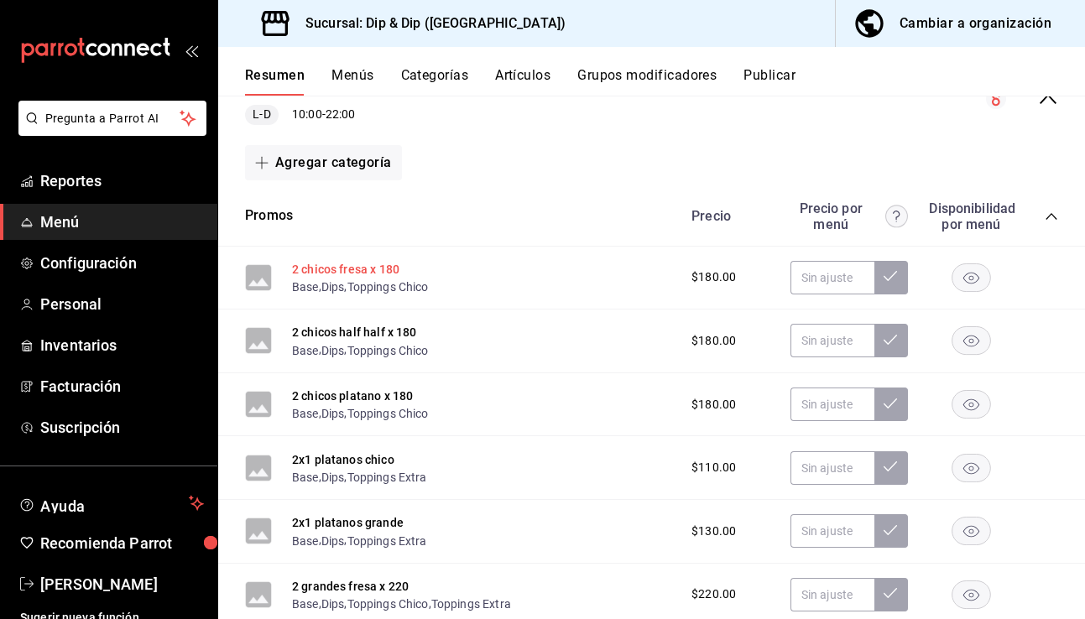
click at [350, 265] on button "2 chicos fresa x 180" at bounding box center [345, 269] width 107 height 17
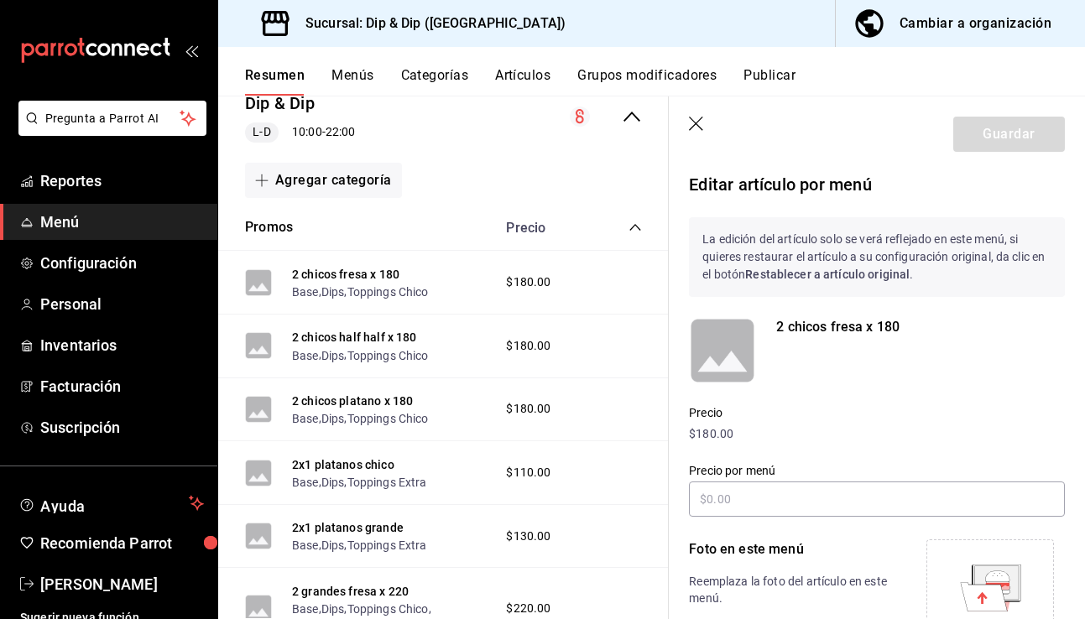
click at [698, 126] on icon "button" at bounding box center [696, 124] width 14 height 14
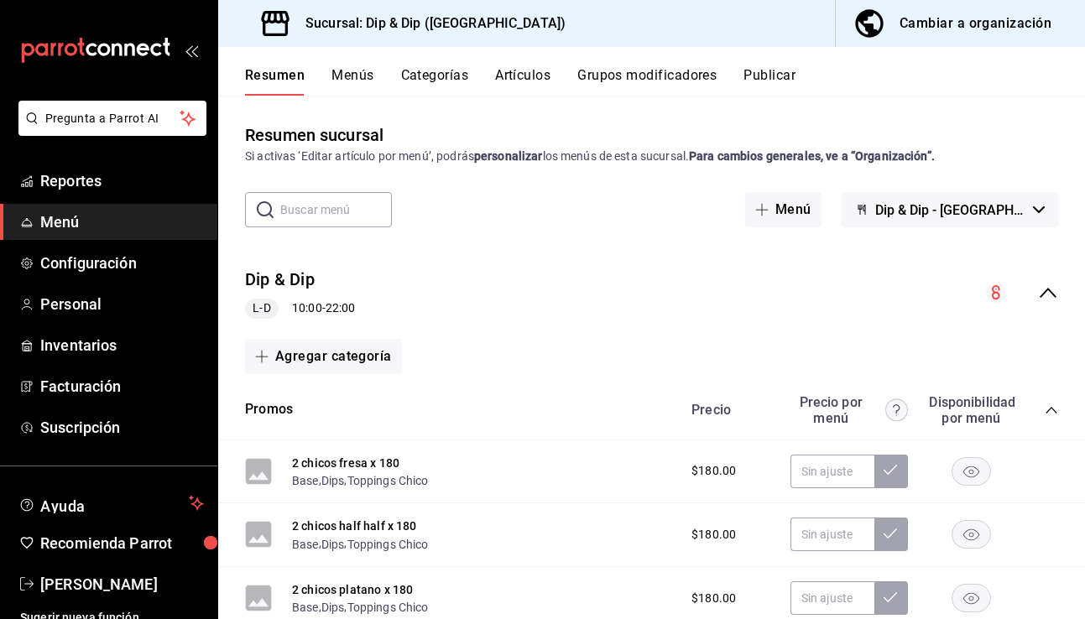
click at [431, 69] on button "Categorías" at bounding box center [435, 81] width 68 height 29
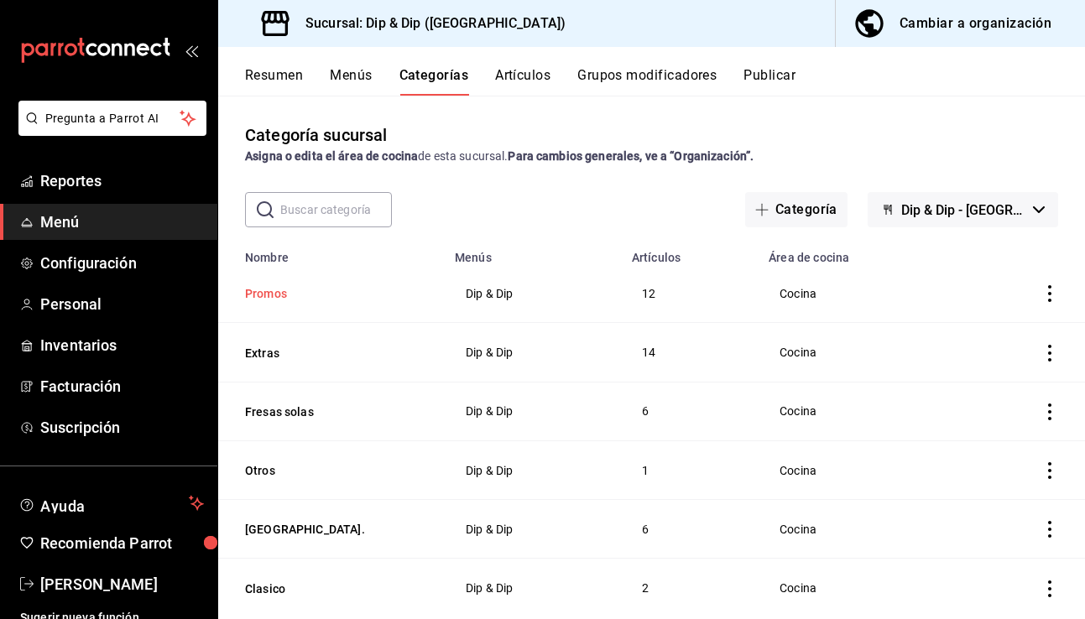
click at [269, 295] on button "Promos" at bounding box center [329, 293] width 168 height 17
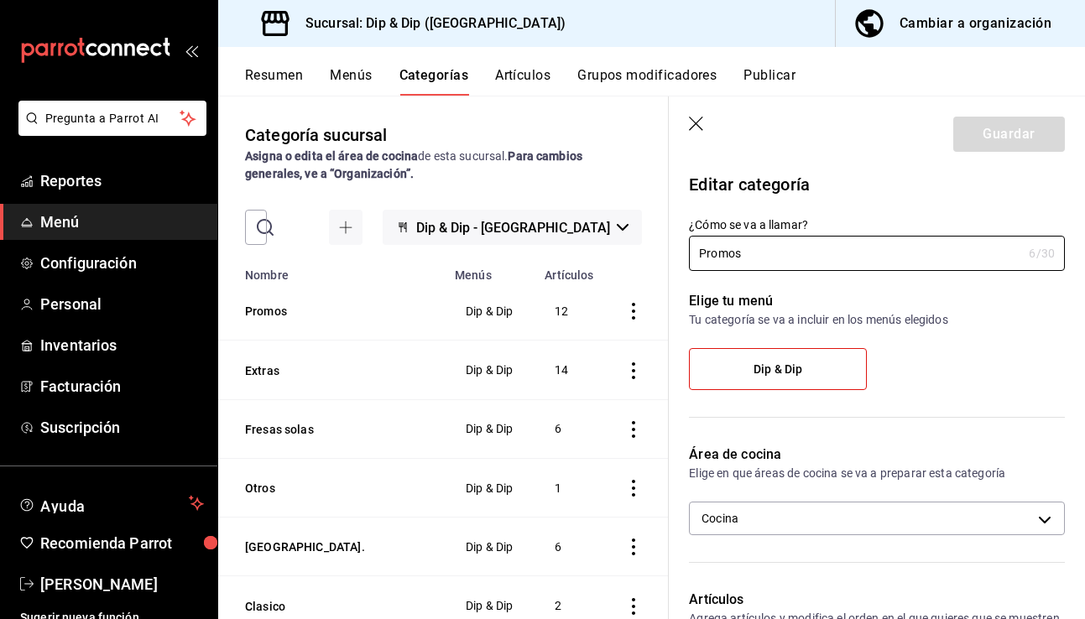
scroll to position [31, 0]
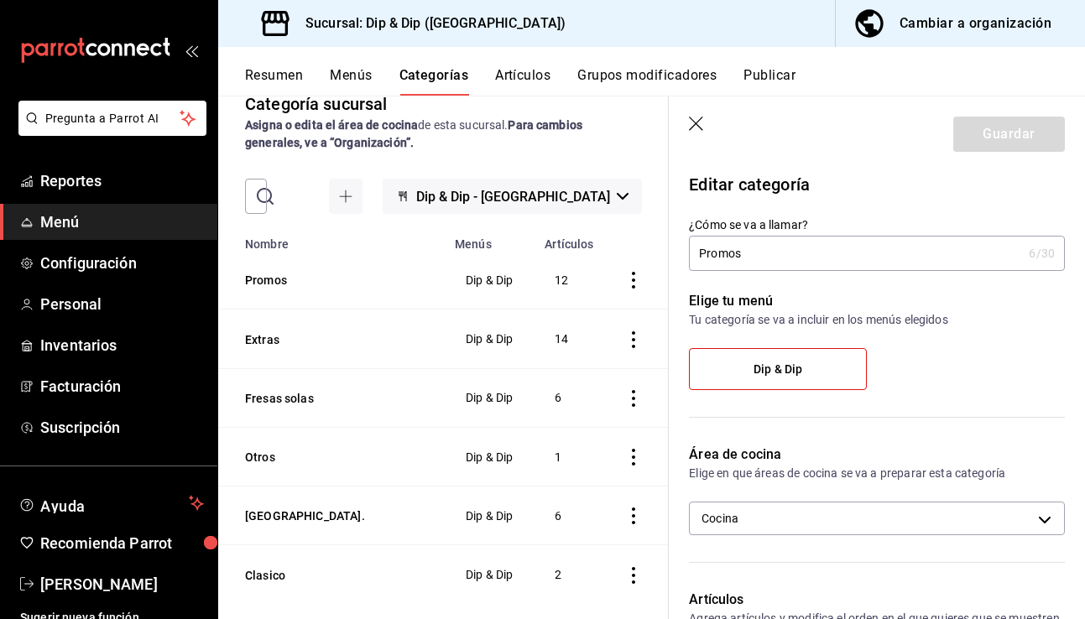
click at [634, 283] on icon "actions" at bounding box center [633, 280] width 17 height 17
click at [841, 447] on div at bounding box center [542, 309] width 1085 height 619
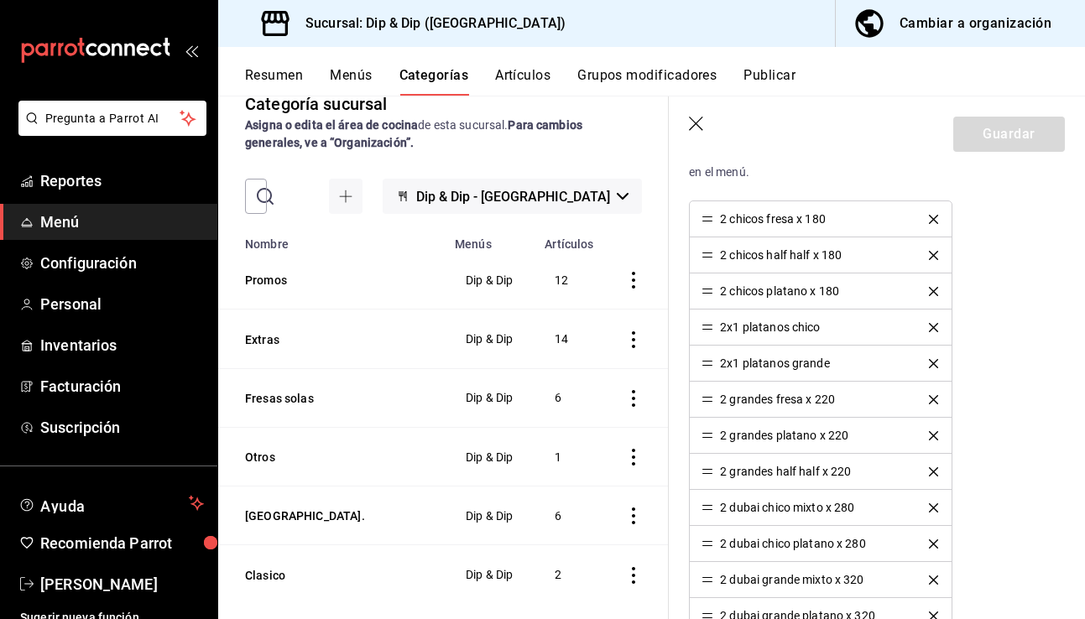
scroll to position [463, 0]
drag, startPoint x: 713, startPoint y: 329, endPoint x: 708, endPoint y: 217, distance: 112.6
click at [708, 217] on ul "2 chicos fresa x 180 2 chicos half half x 180 2 chicos platano x 180 2x1 platan…" at bounding box center [820, 418] width 263 height 434
drag, startPoint x: 704, startPoint y: 330, endPoint x: 704, endPoint y: 223, distance: 106.6
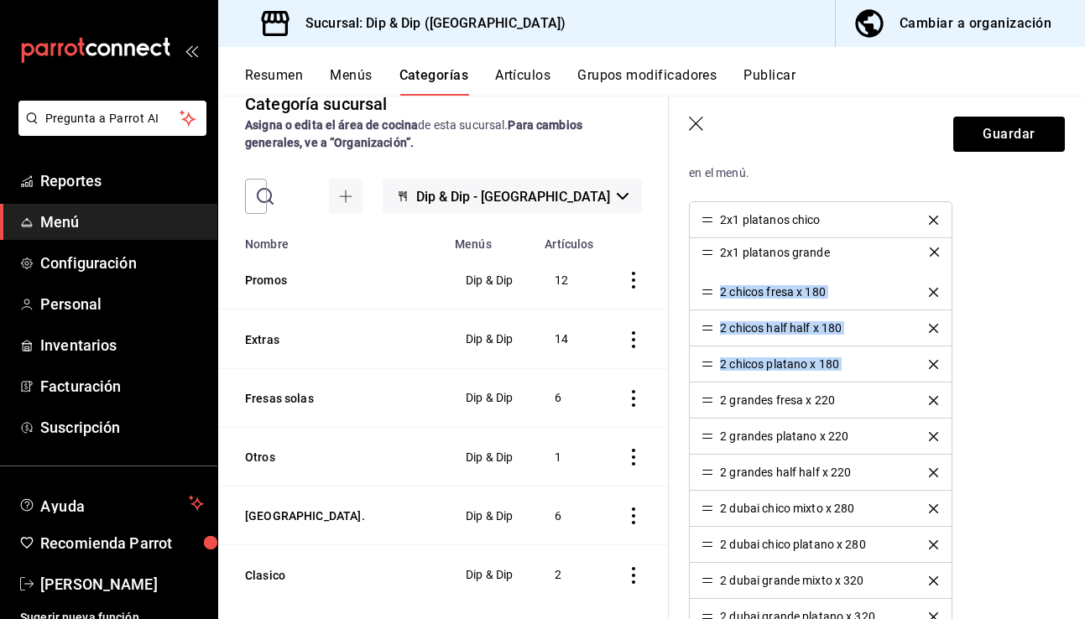
drag, startPoint x: 707, startPoint y: 365, endPoint x: 703, endPoint y: 253, distance: 112.6
drag, startPoint x: 705, startPoint y: 363, endPoint x: 705, endPoint y: 320, distance: 42.8
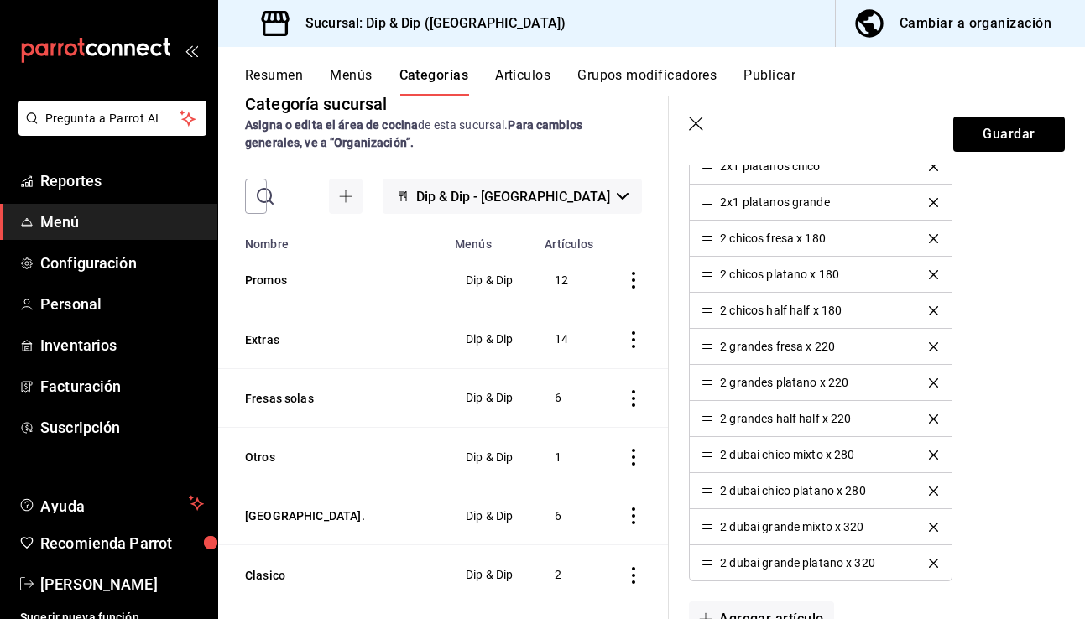
scroll to position [518, 0]
click at [841, 139] on button "Guardar" at bounding box center [1010, 134] width 112 height 35
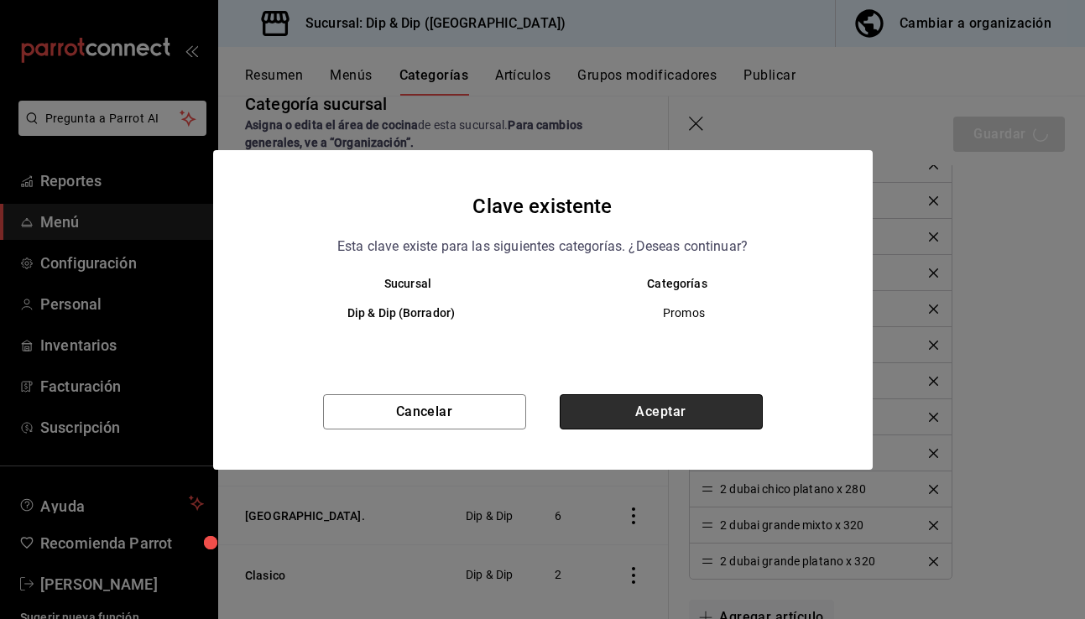
click at [672, 417] on button "Aceptar" at bounding box center [661, 412] width 203 height 35
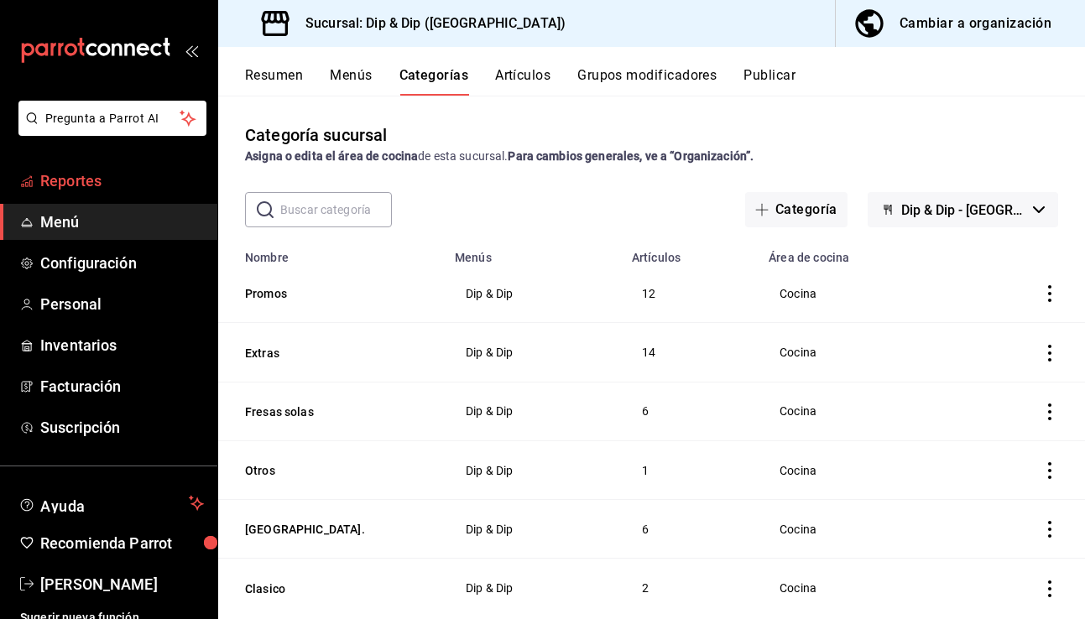
click at [81, 186] on span "Reportes" at bounding box center [122, 181] width 164 height 23
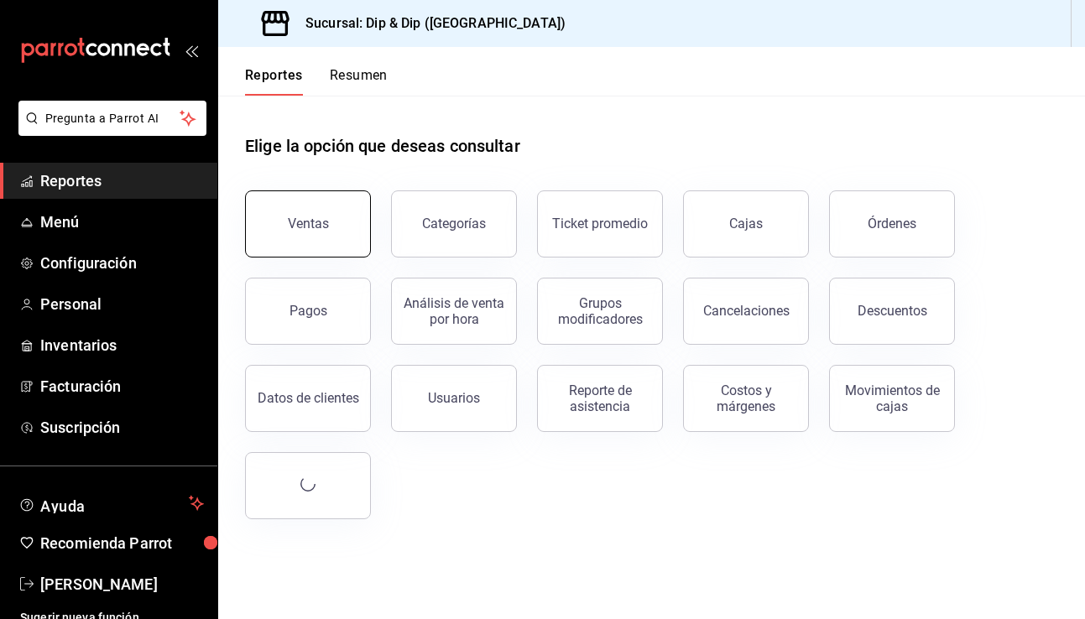
click at [316, 216] on button "Ventas" at bounding box center [308, 224] width 126 height 67
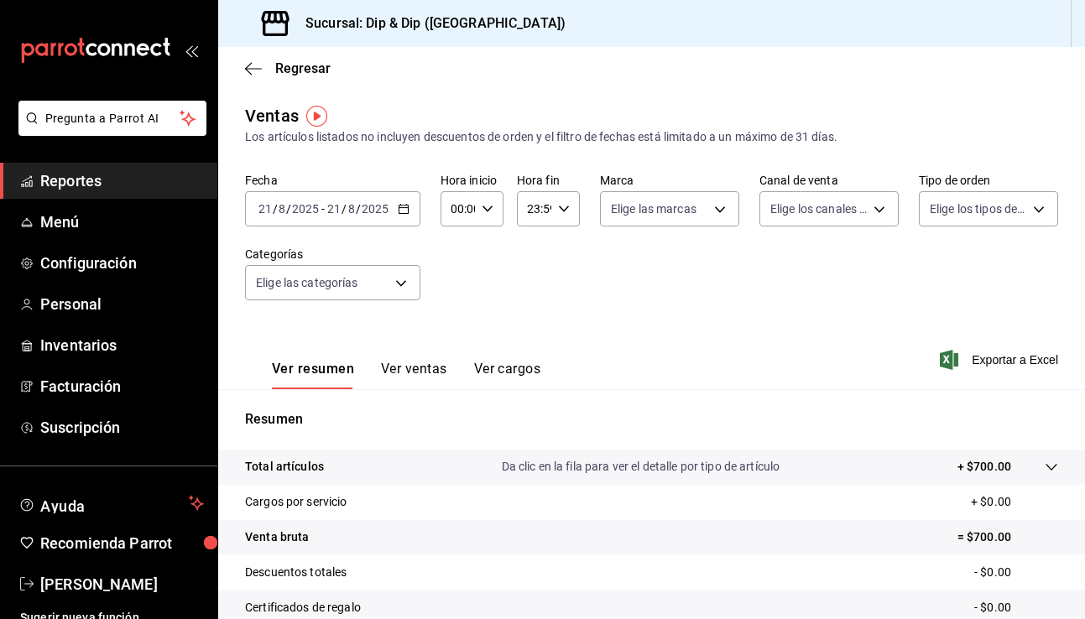
click at [395, 364] on button "Ver ventas" at bounding box center [414, 375] width 66 height 29
